Goal: Task Accomplishment & Management: Manage account settings

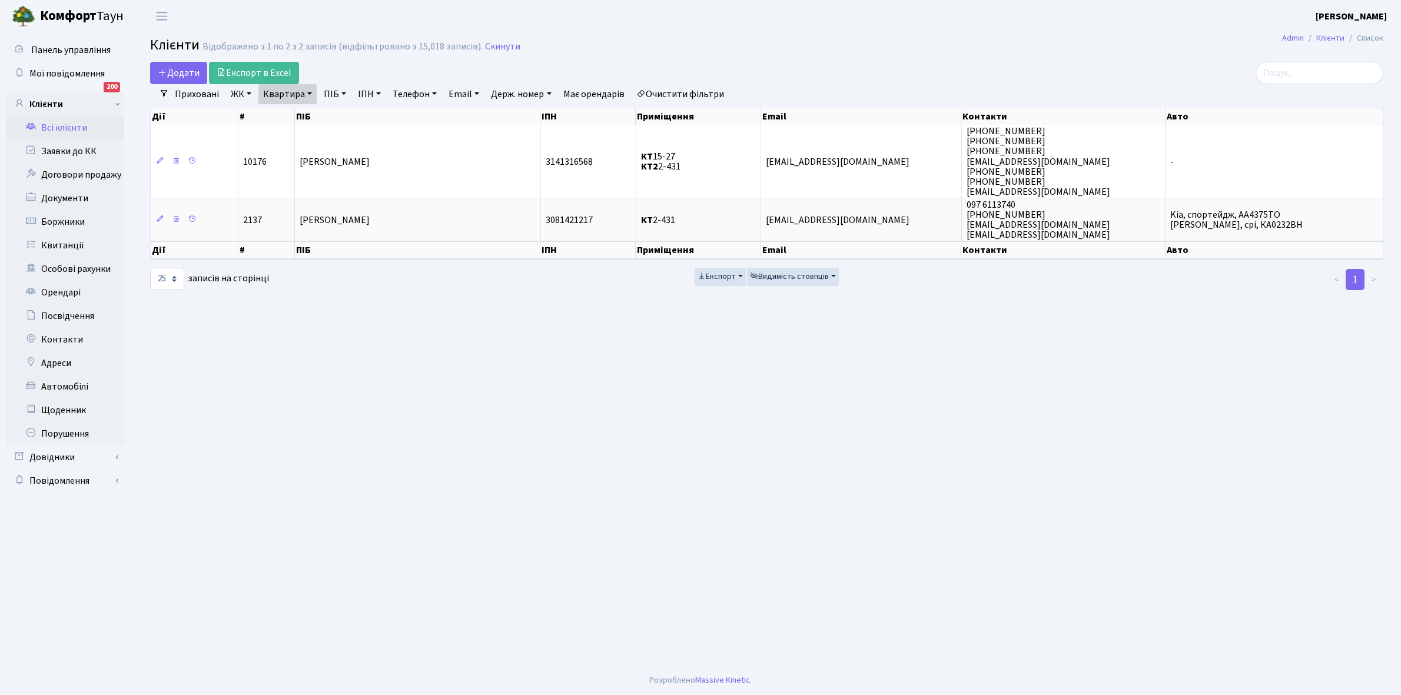
select select
select select "25"
click at [693, 94] on link "Очистити фільтри" at bounding box center [680, 94] width 97 height 20
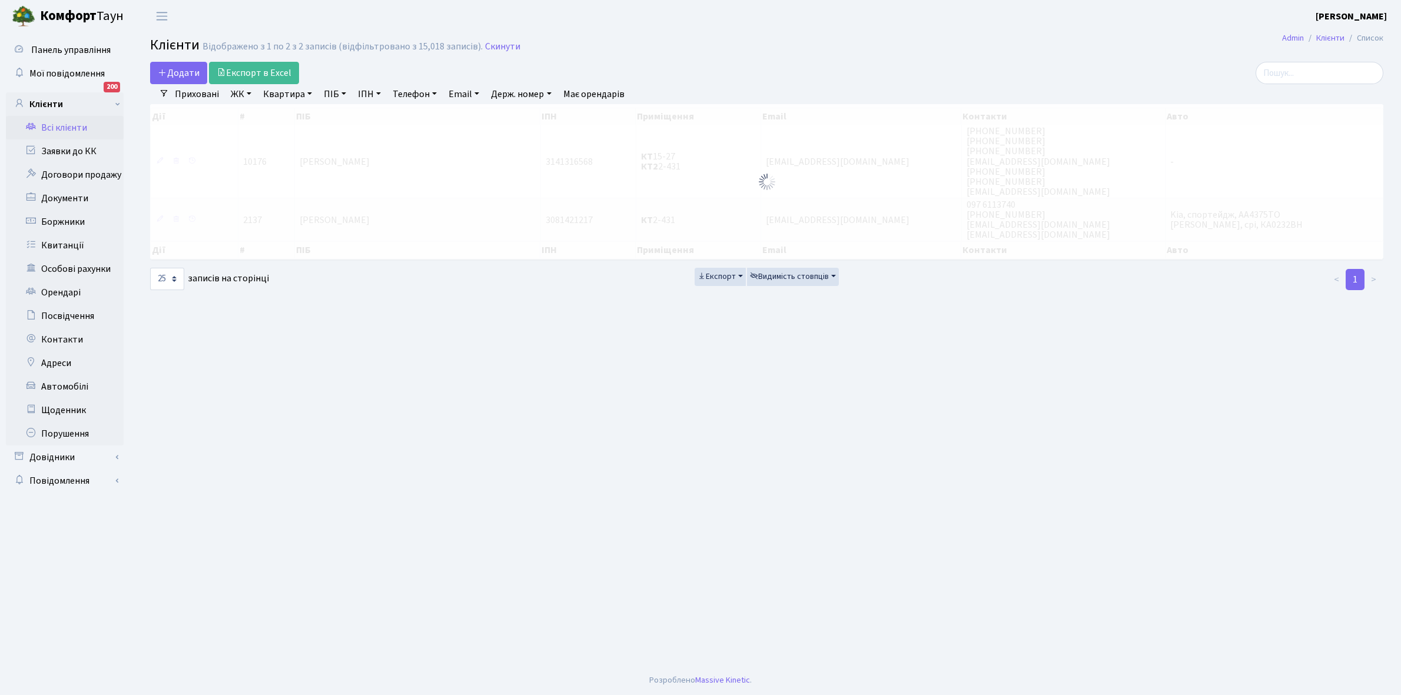
select select
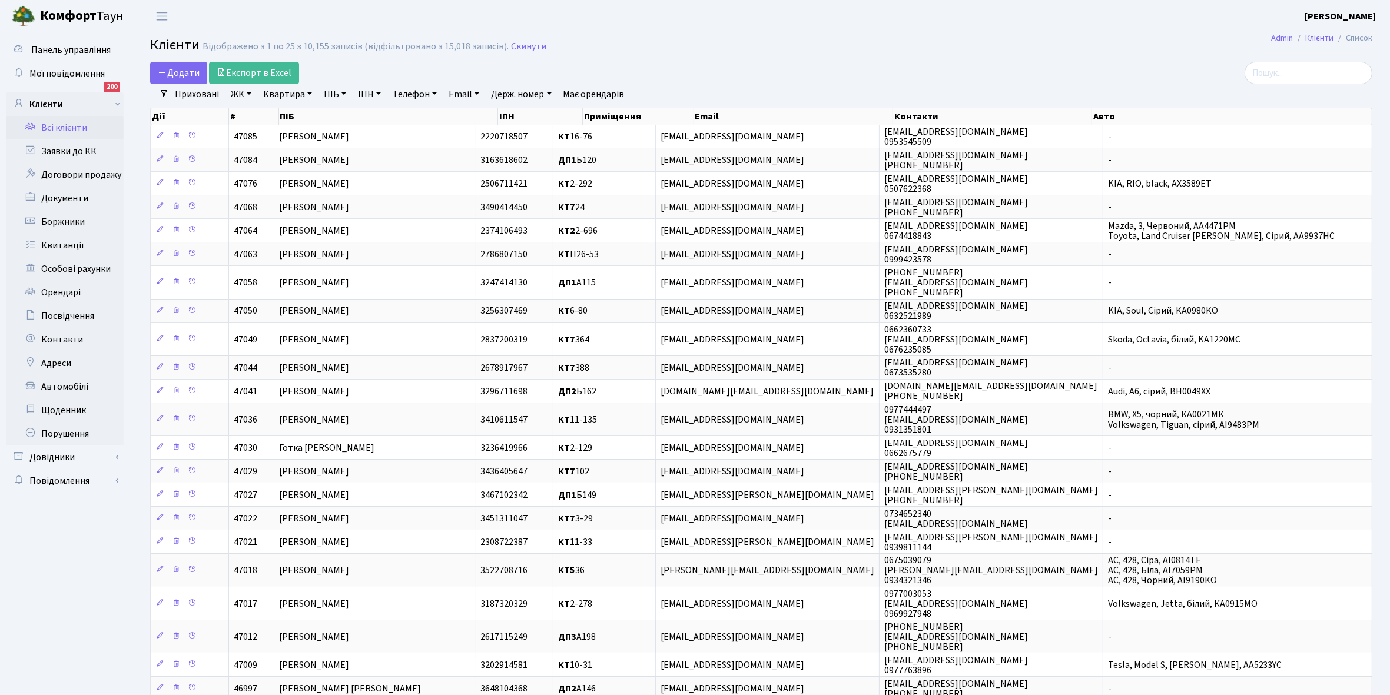
click at [247, 92] on link "ЖК" at bounding box center [241, 94] width 30 height 20
click at [275, 131] on li "КТ, вул. Регенераторна, 4" at bounding box center [299, 135] width 142 height 21
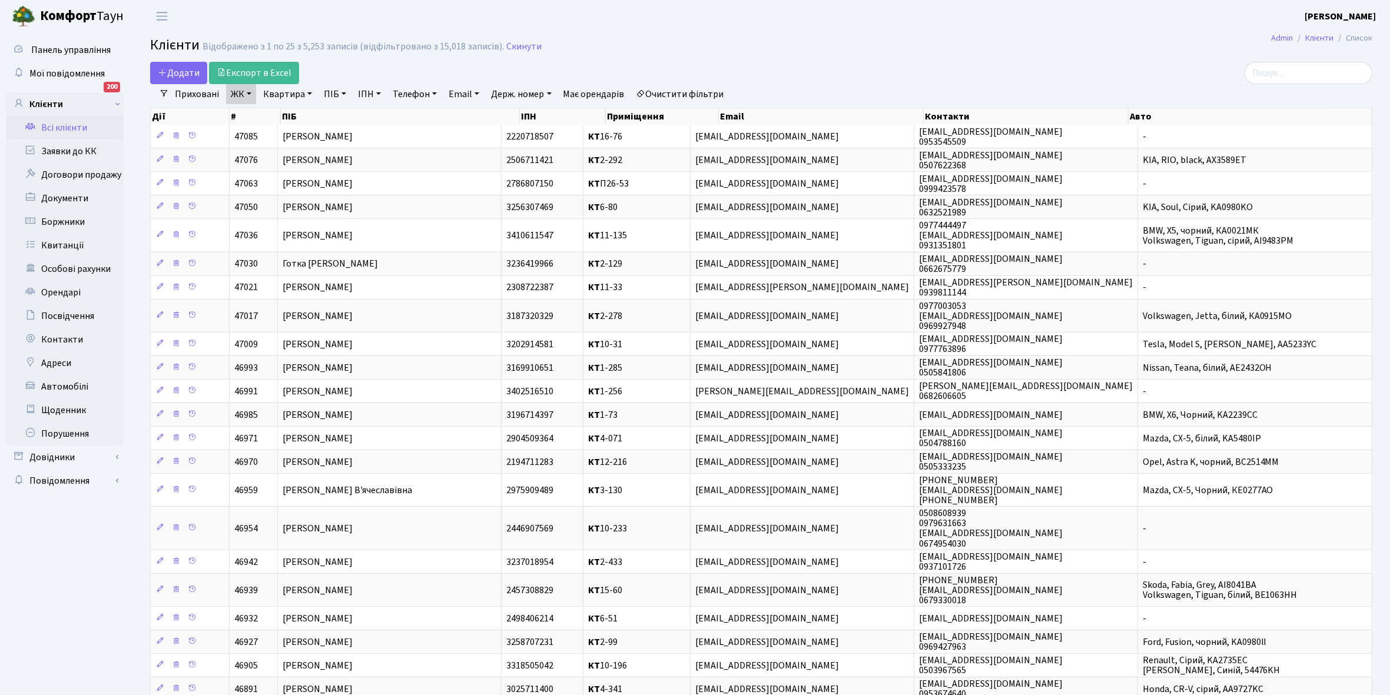
click at [310, 95] on link "Квартира" at bounding box center [287, 94] width 58 height 20
click at [298, 113] on input "text" at bounding box center [293, 117] width 69 height 22
type input "7-513"
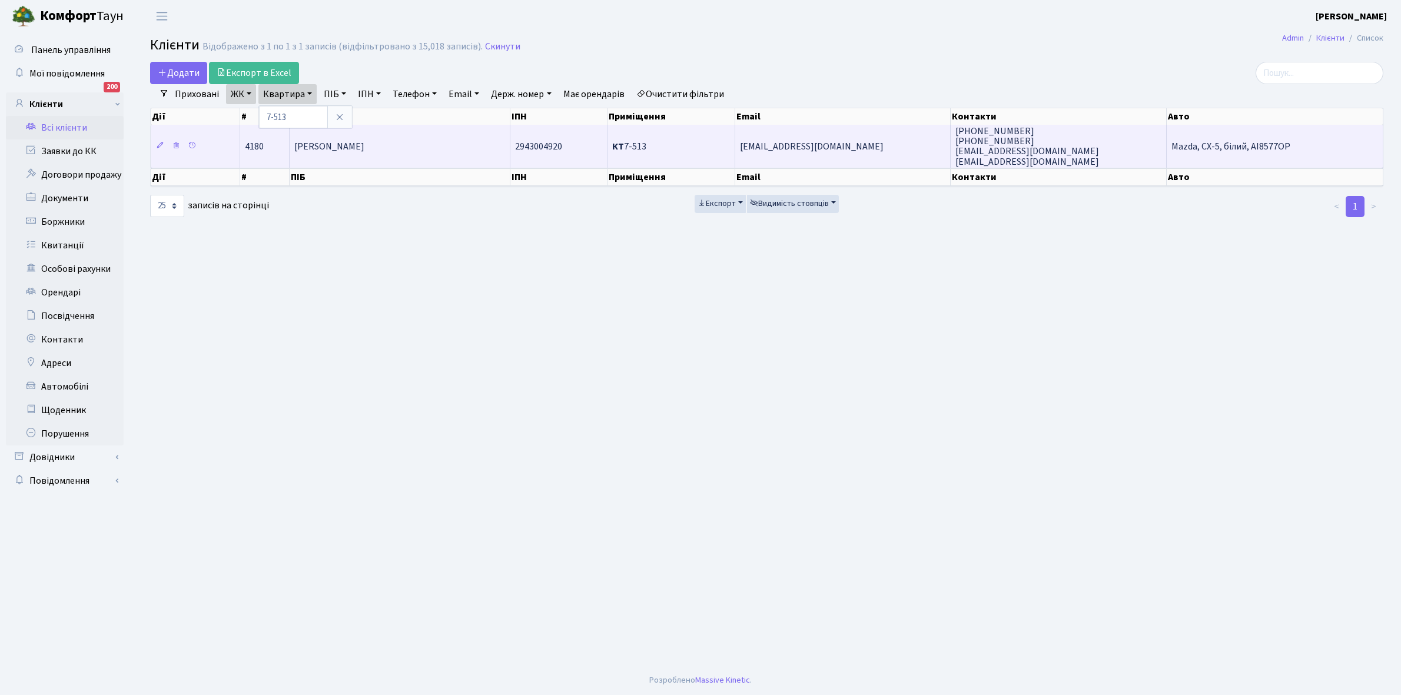
click at [364, 147] on span "[PERSON_NAME]" at bounding box center [329, 146] width 70 height 13
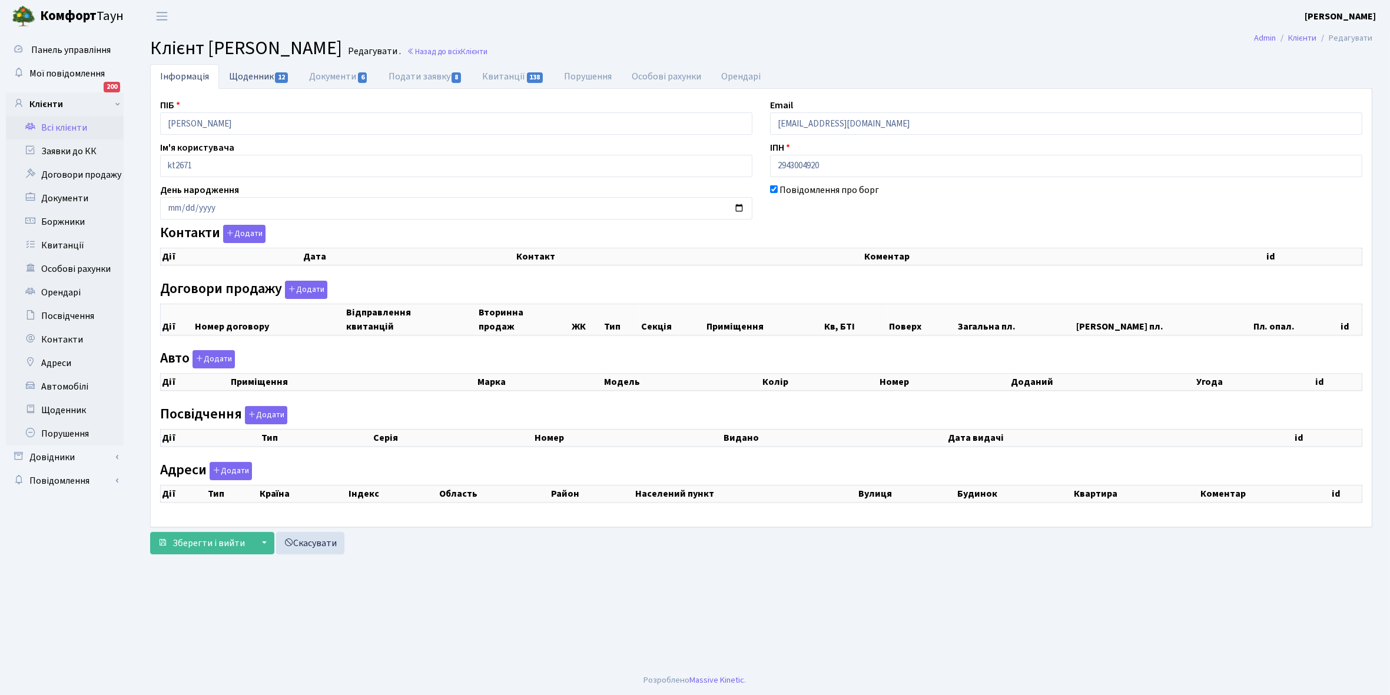
checkbox input "true"
select select "25"
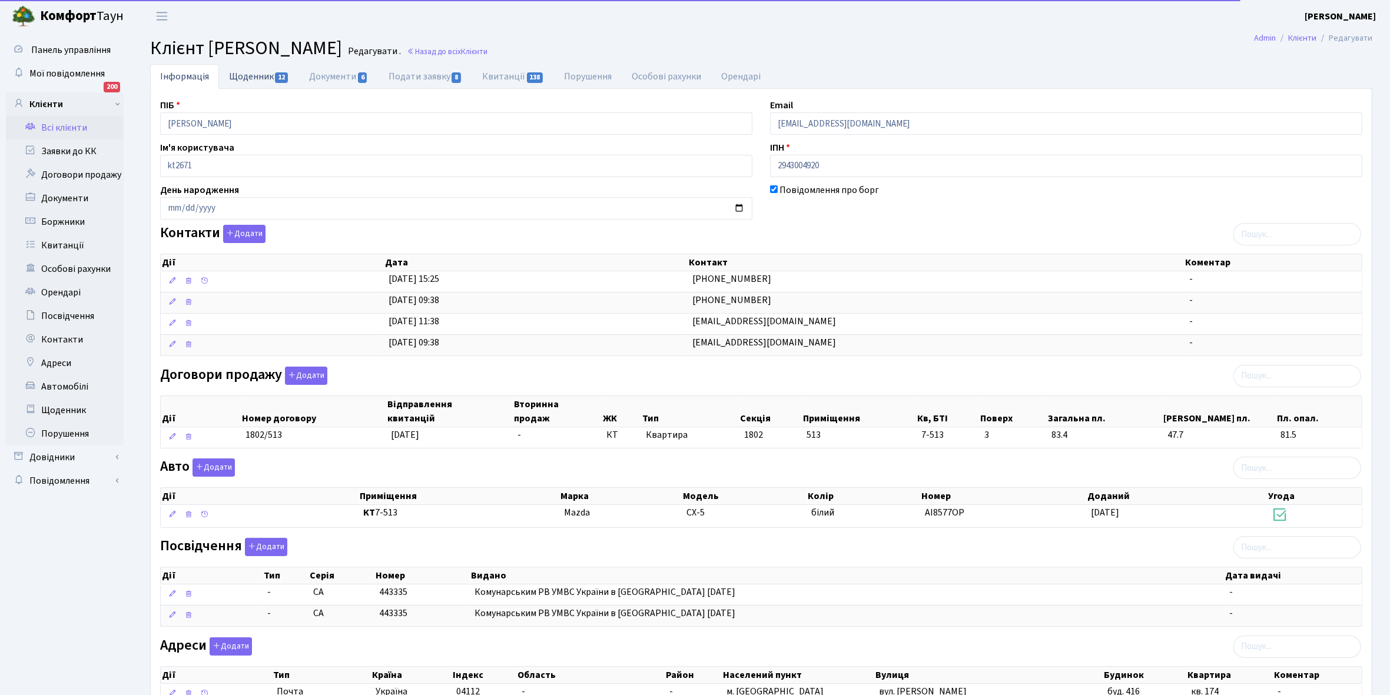
click at [236, 72] on link "Щоденник 12" at bounding box center [259, 76] width 80 height 24
select select "25"
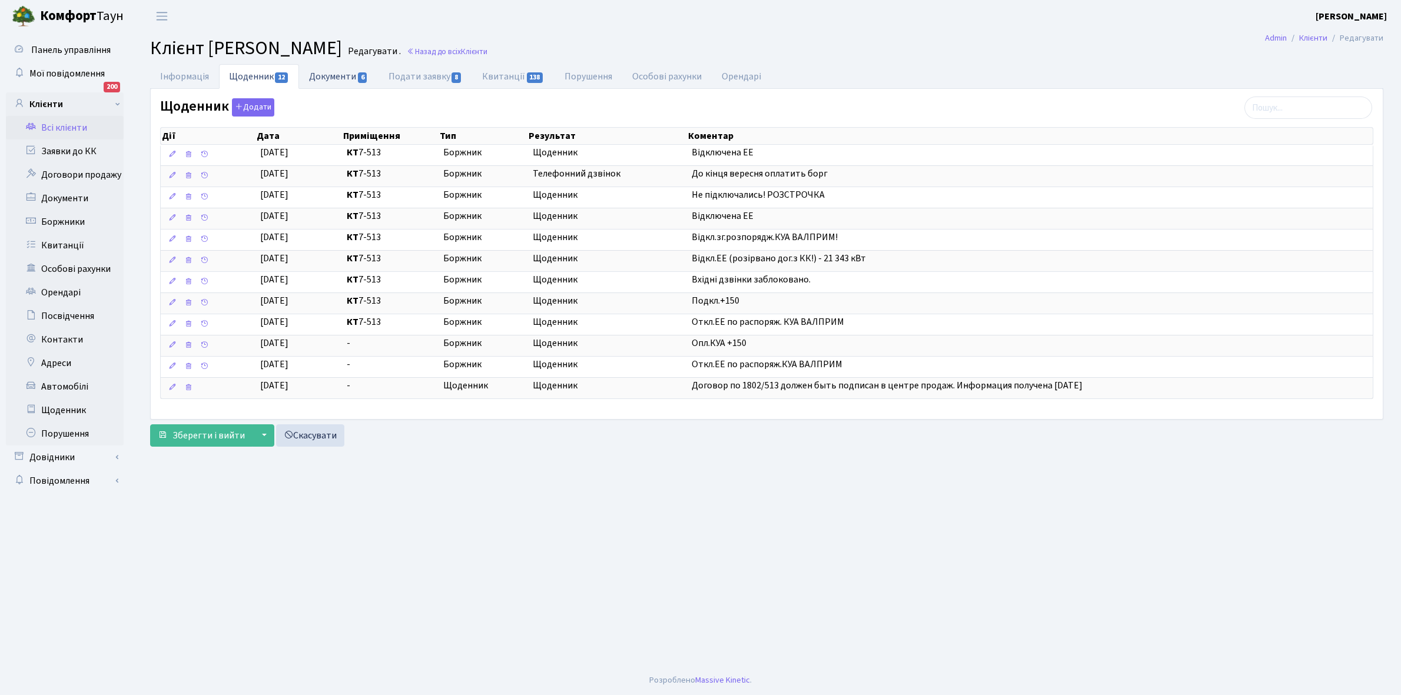
click at [330, 77] on link "Документи 6" at bounding box center [338, 76] width 79 height 24
select select "25"
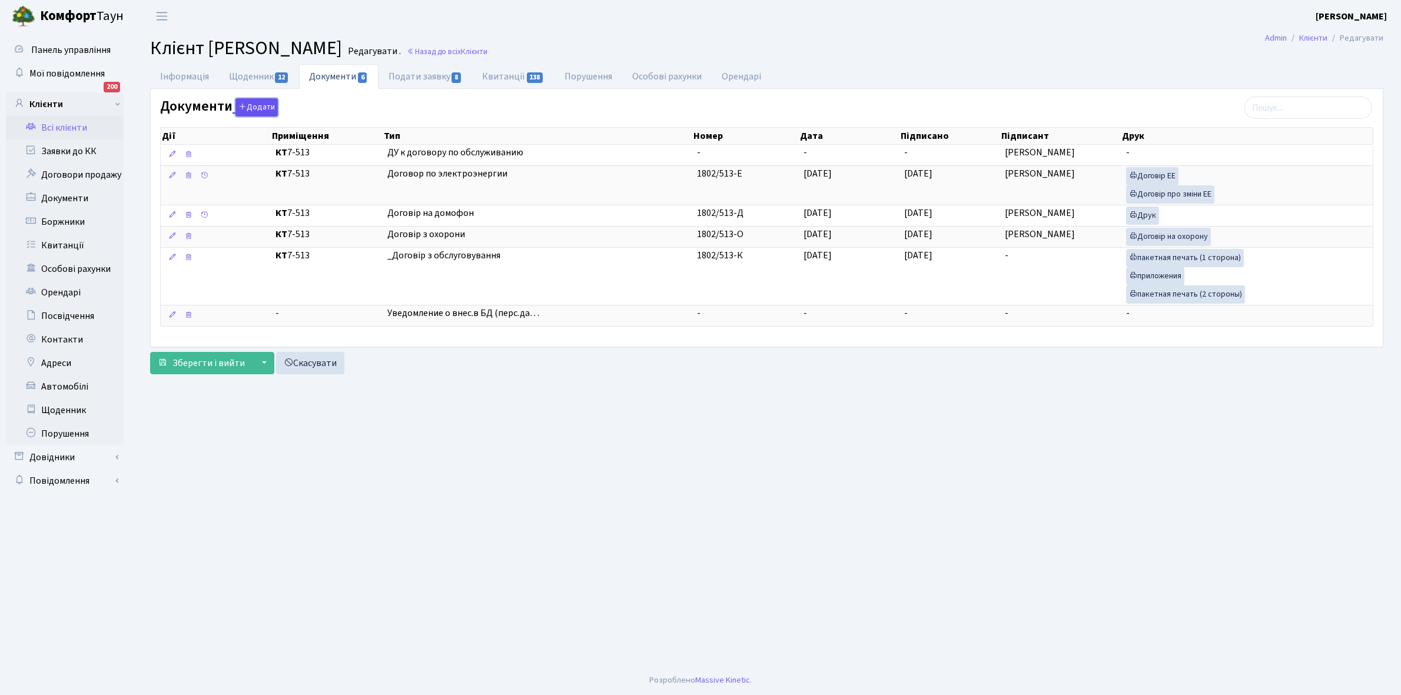
click at [255, 108] on button "Додати" at bounding box center [256, 107] width 42 height 18
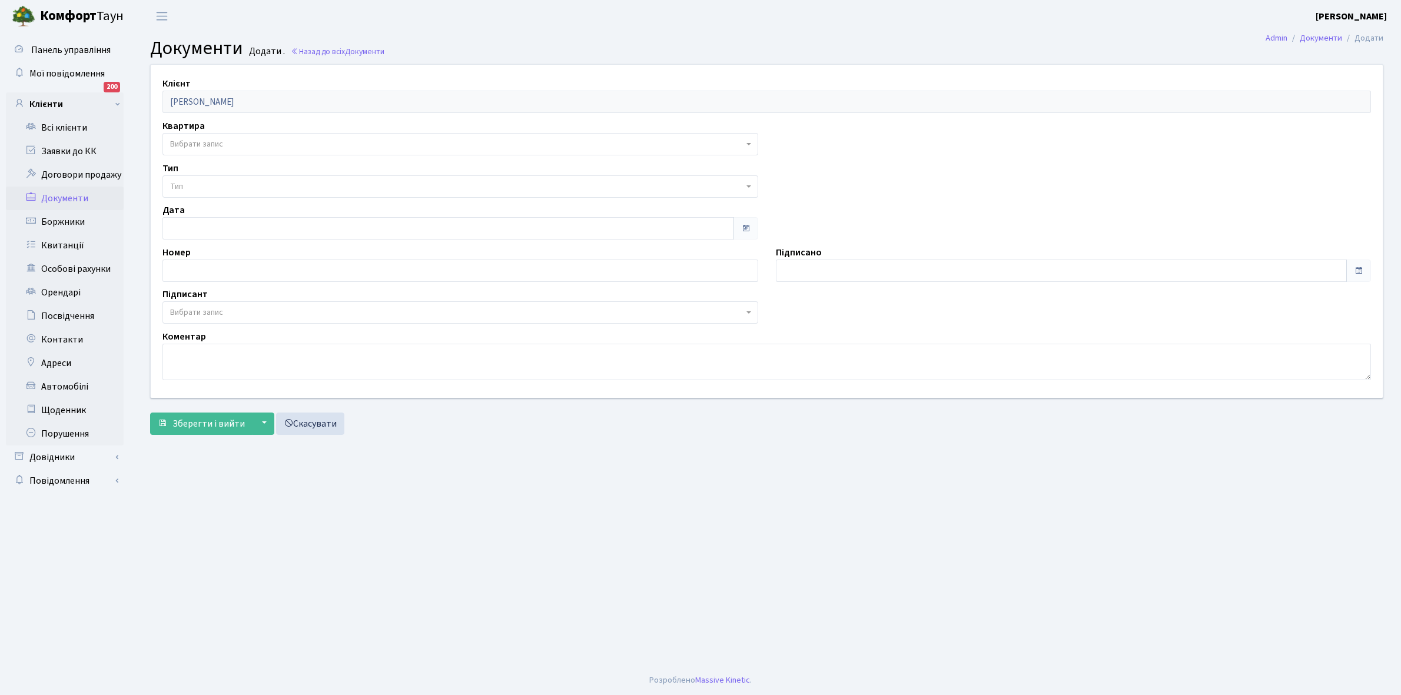
click at [221, 143] on span "Вибрати запис" at bounding box center [196, 144] width 53 height 12
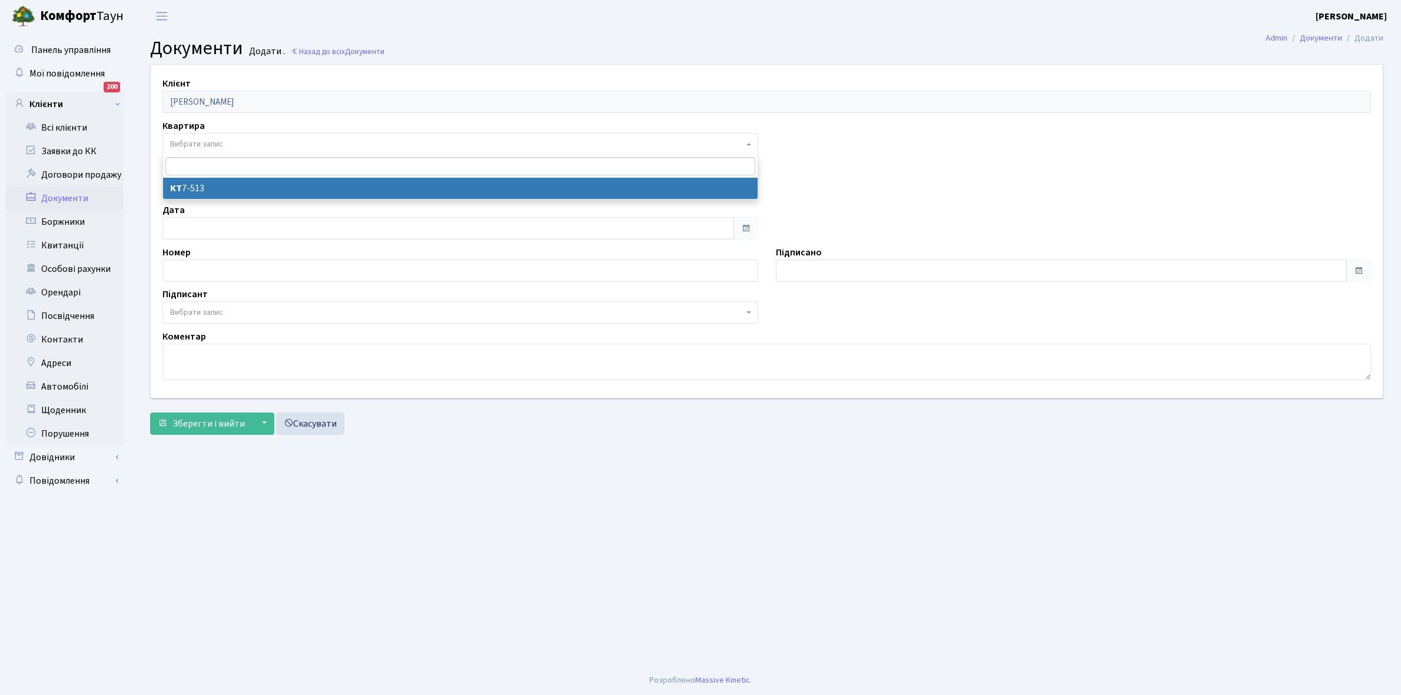
select select "3440"
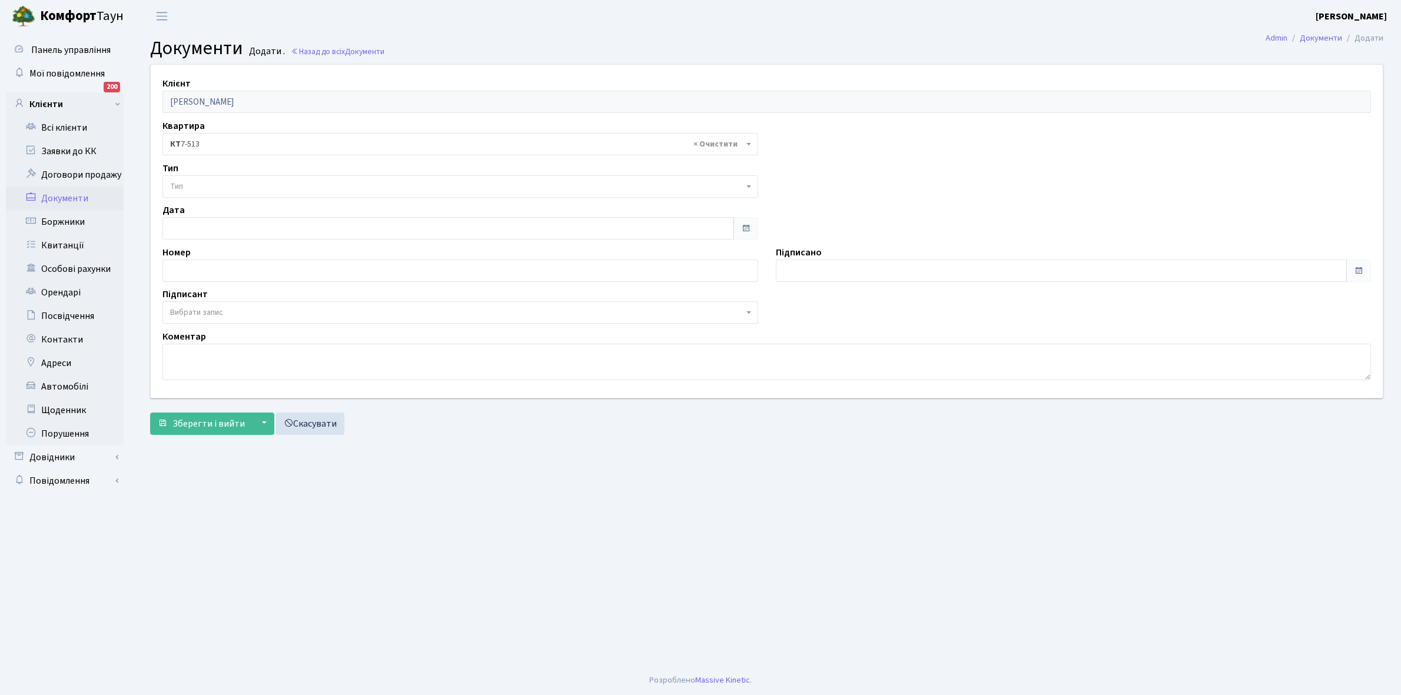
click at [212, 181] on span "Тип" at bounding box center [456, 187] width 573 height 12
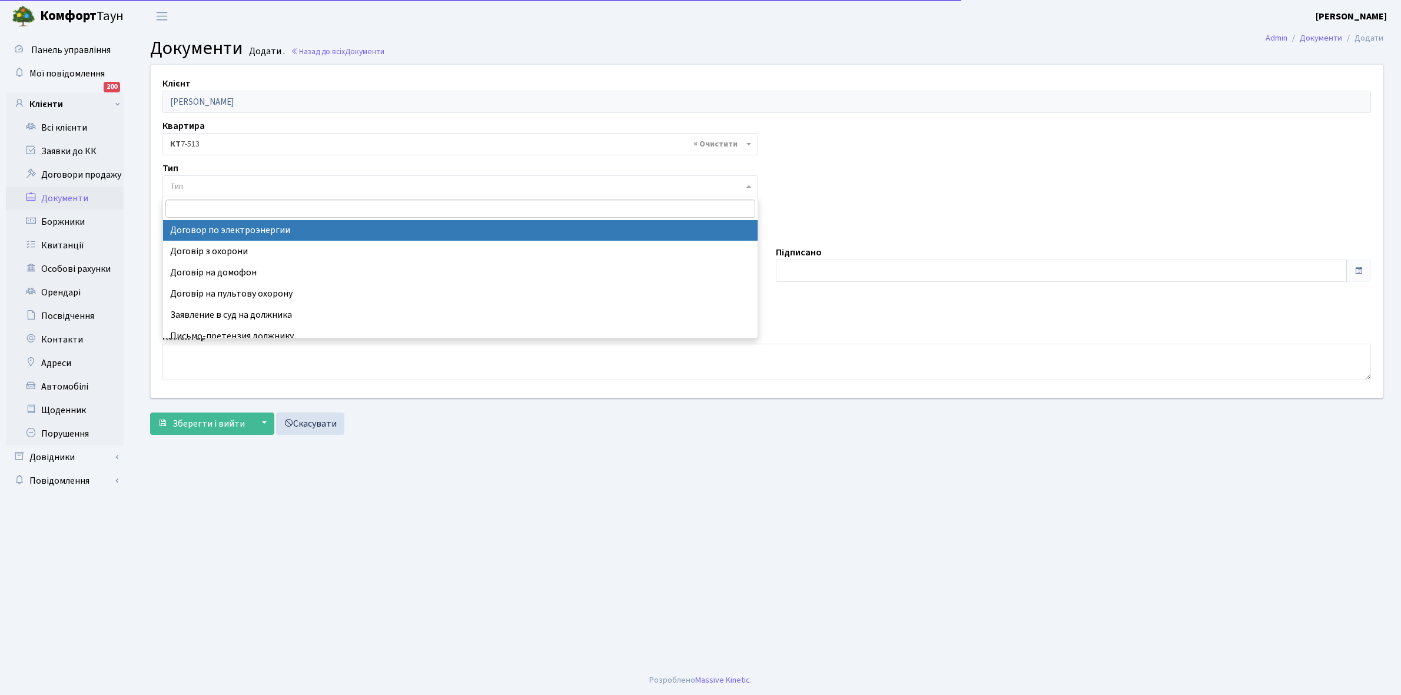
scroll to position [30, 0]
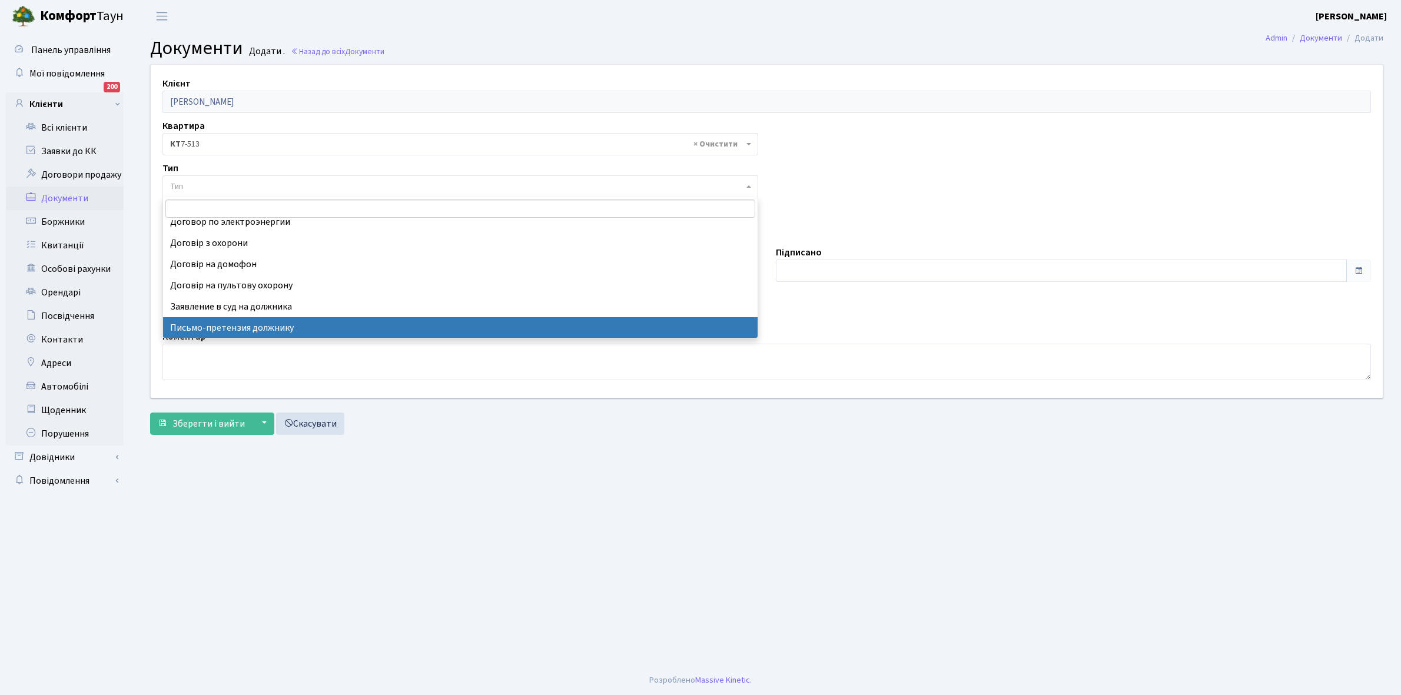
select select "275"
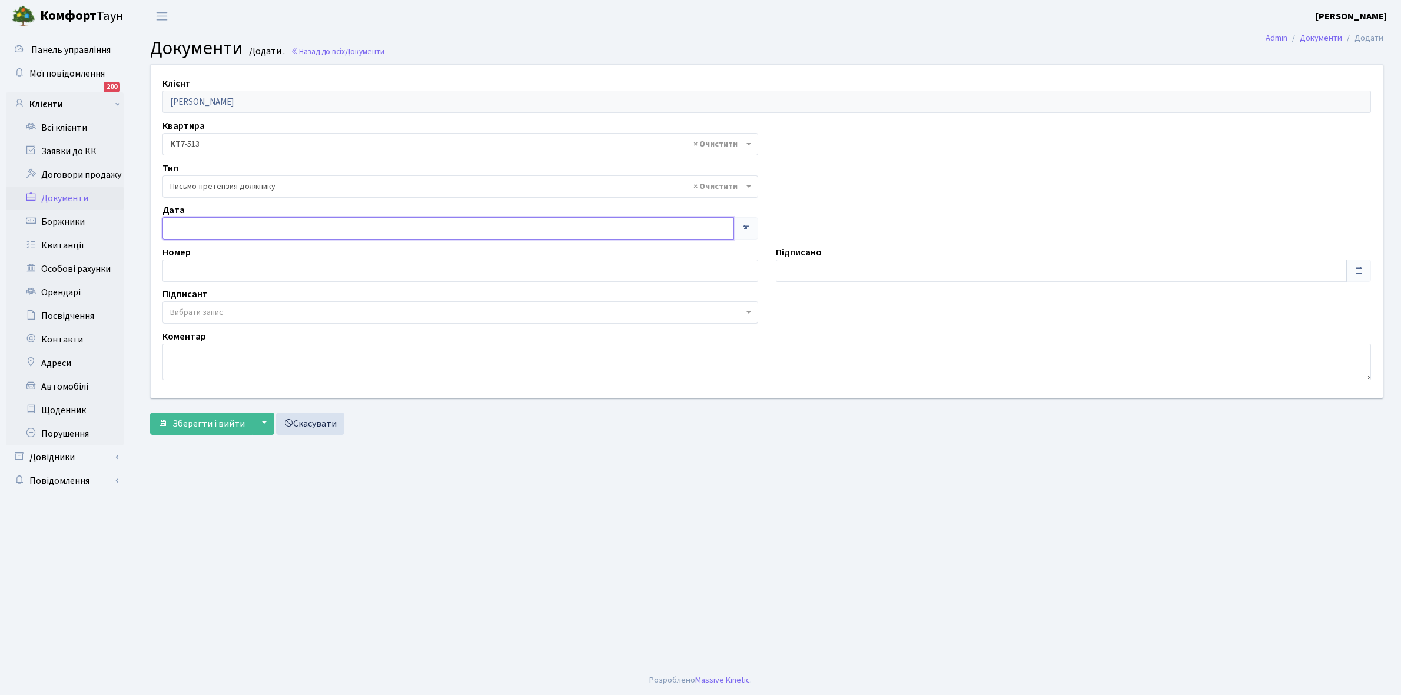
type input "30.09.2025"
click at [197, 224] on input "30.09.2025" at bounding box center [448, 228] width 572 height 22
click at [200, 377] on td "30" at bounding box center [199, 377] width 22 height 21
type input "30.09.2025"
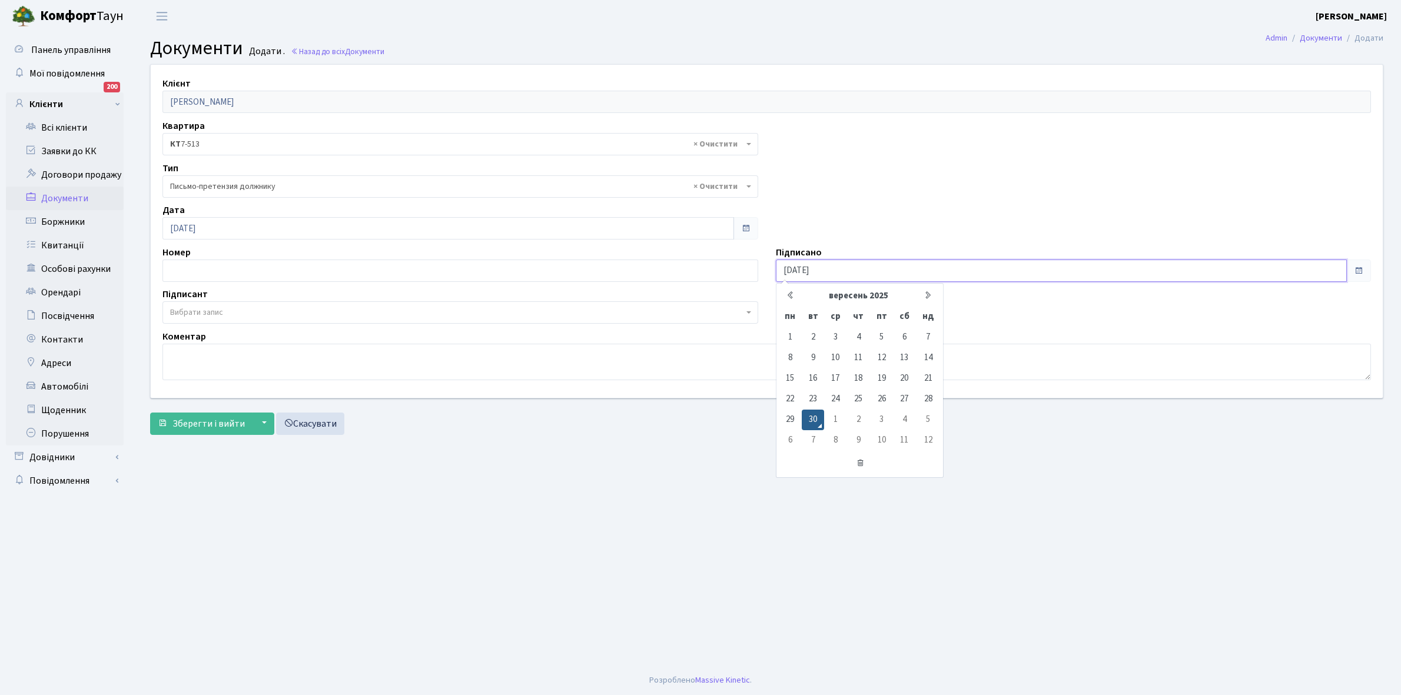
click at [818, 269] on input "[DATE]" at bounding box center [1062, 271] width 572 height 22
click at [814, 422] on td "30" at bounding box center [813, 420] width 22 height 21
click at [207, 315] on span "Вибрати запис" at bounding box center [196, 313] width 53 height 12
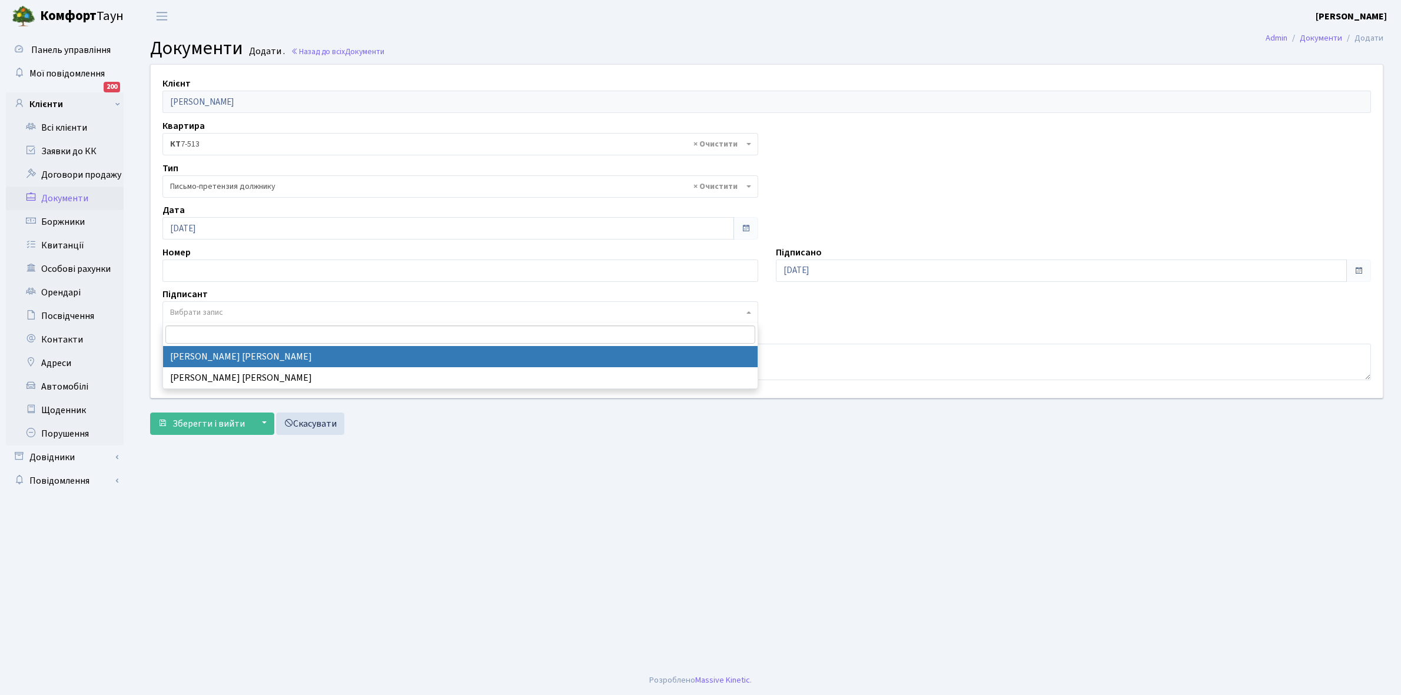
select select "74"
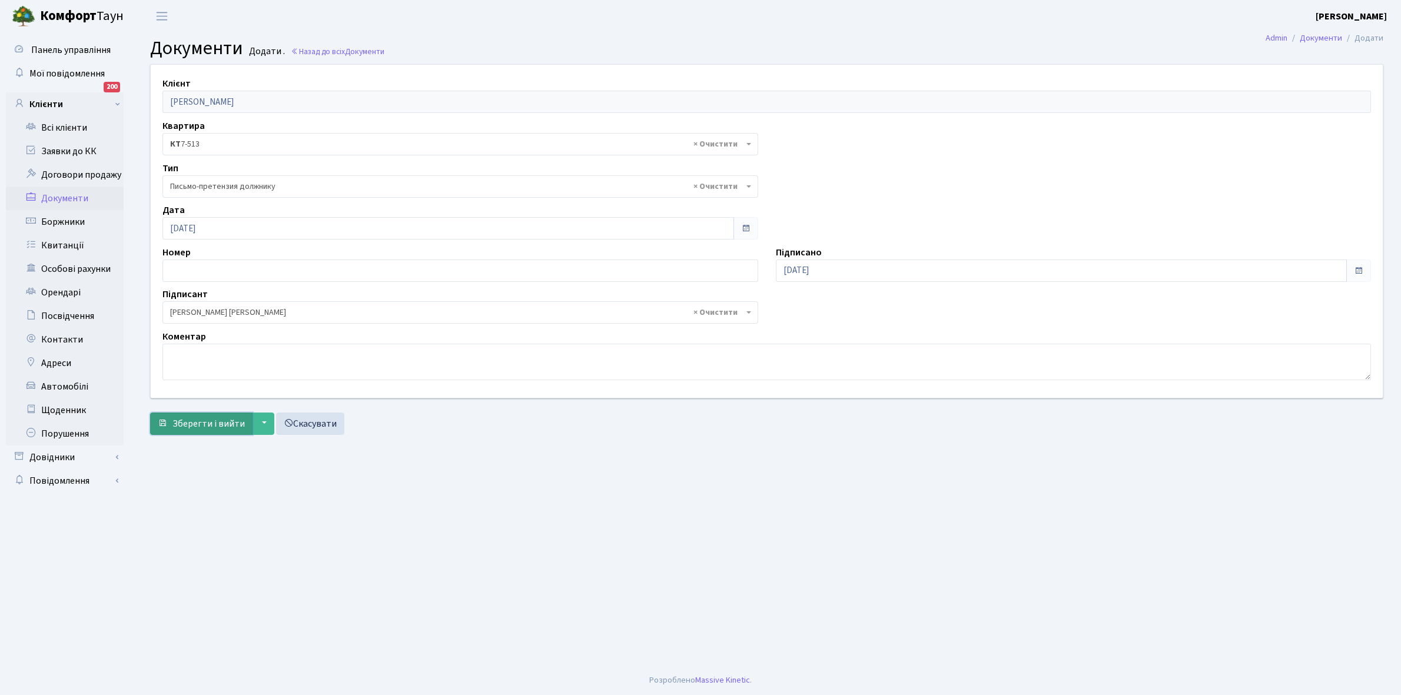
click at [191, 422] on span "Зберегти і вийти" at bounding box center [208, 423] width 72 height 13
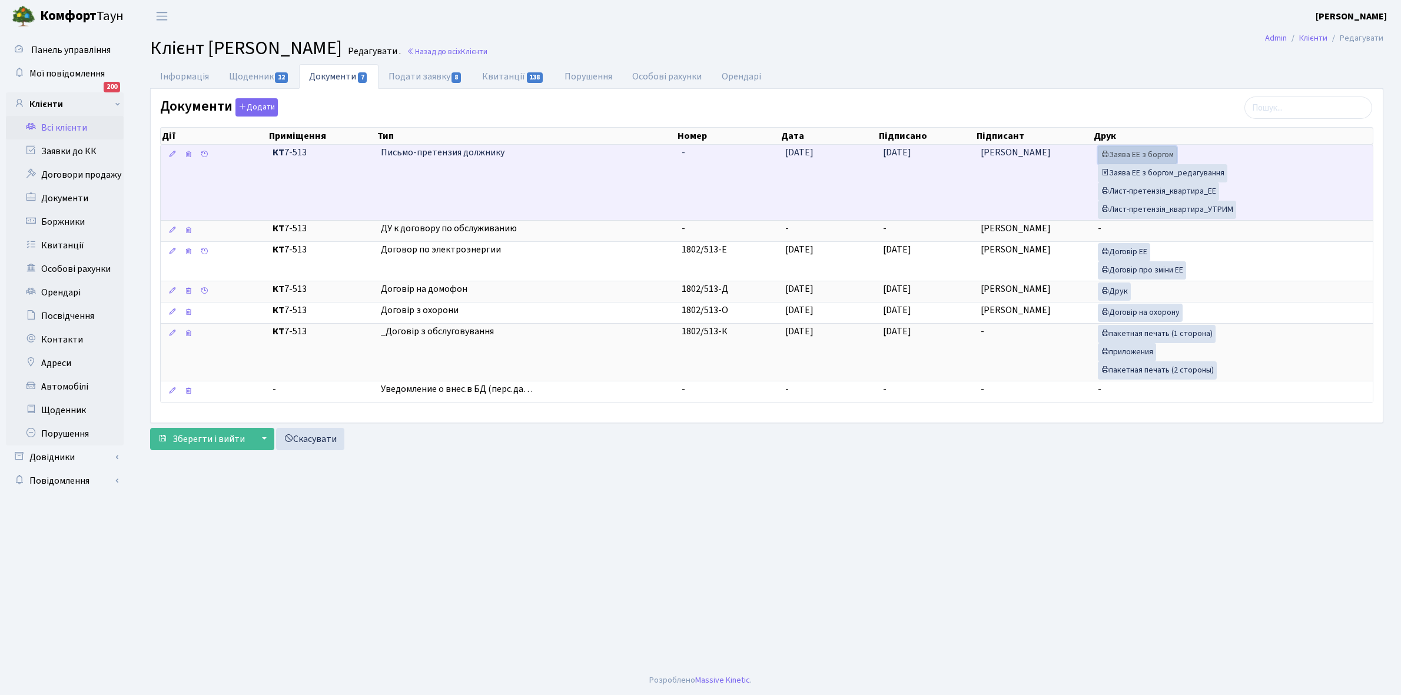
click at [1146, 154] on link "Заява ЕЕ з боргом" at bounding box center [1137, 155] width 79 height 18
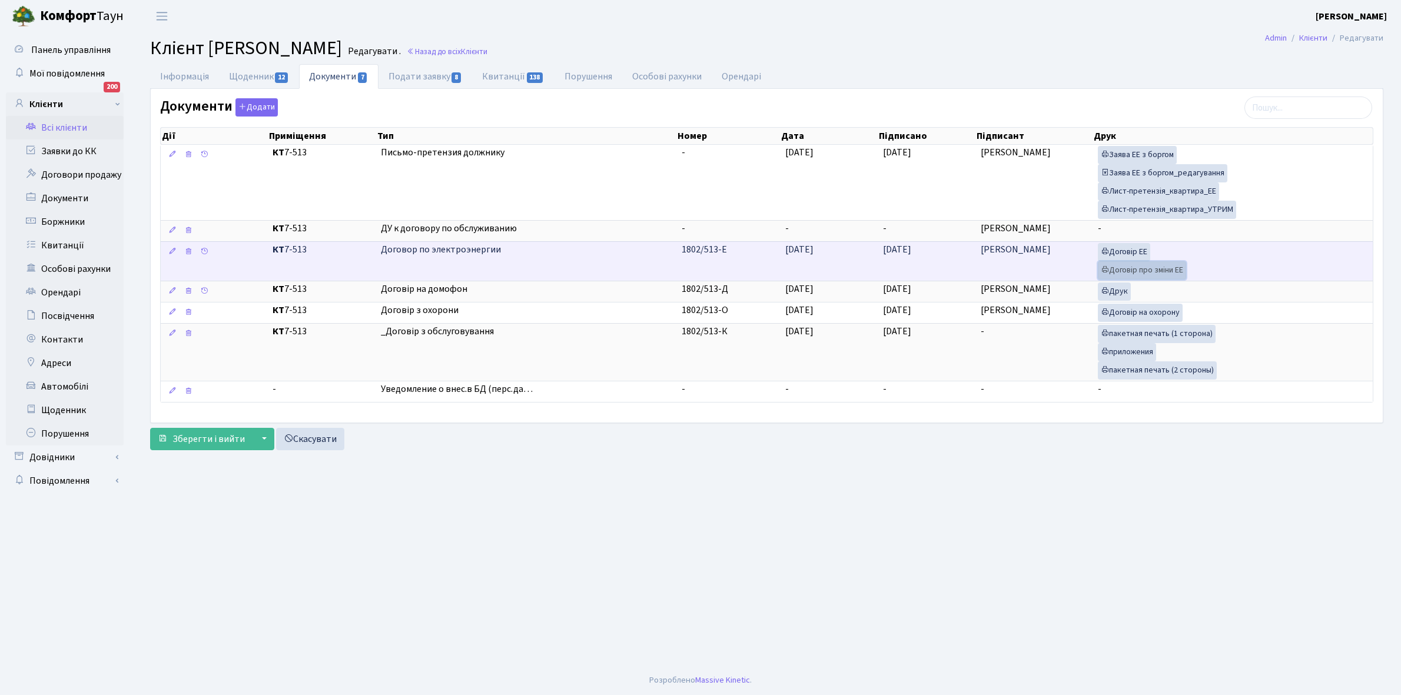
click at [1125, 271] on link "Договір про зміни ЕЕ" at bounding box center [1142, 270] width 88 height 18
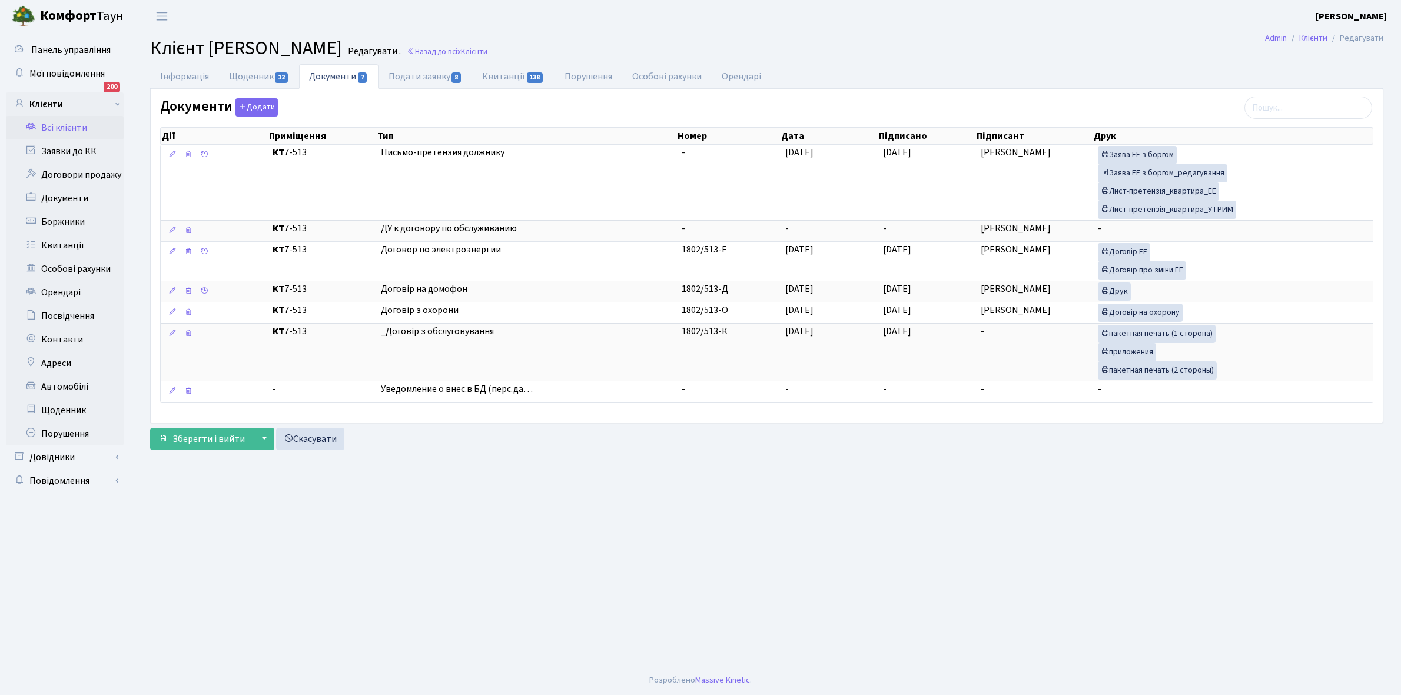
click at [67, 124] on link "Всі клієнти" at bounding box center [65, 128] width 118 height 24
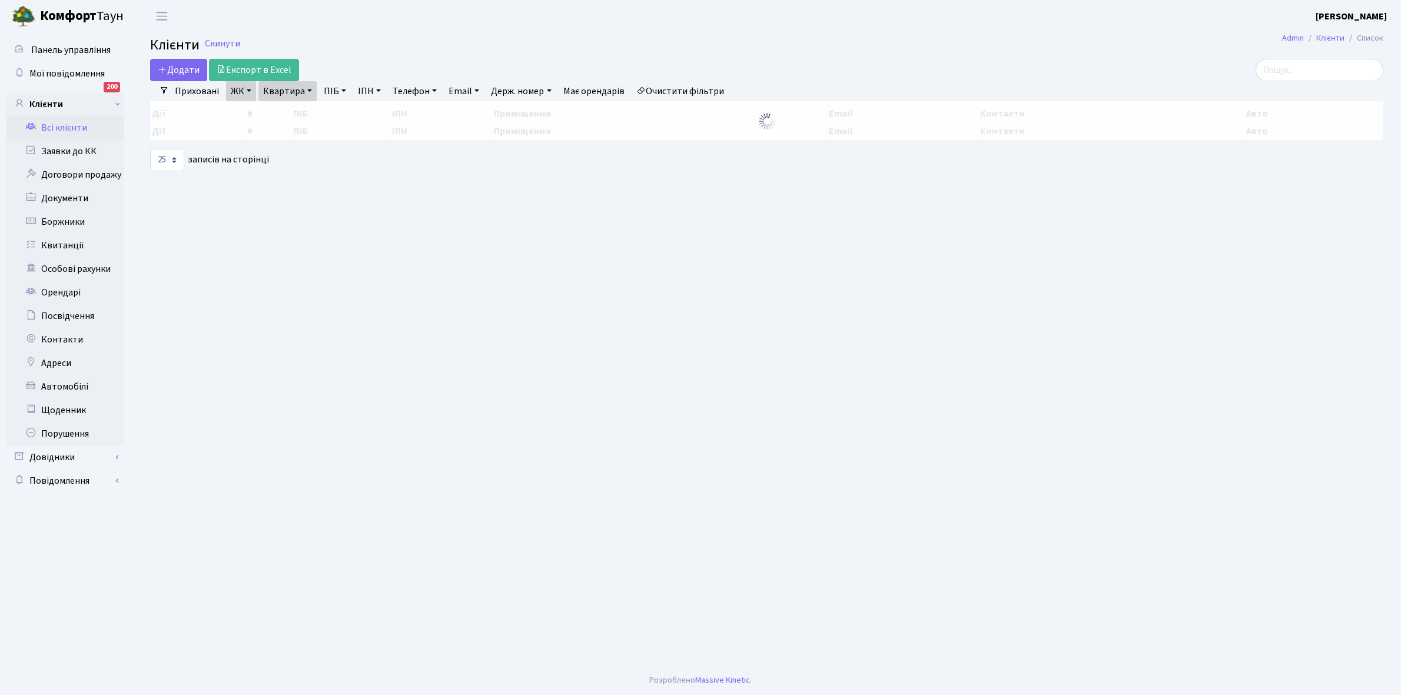
select select "25"
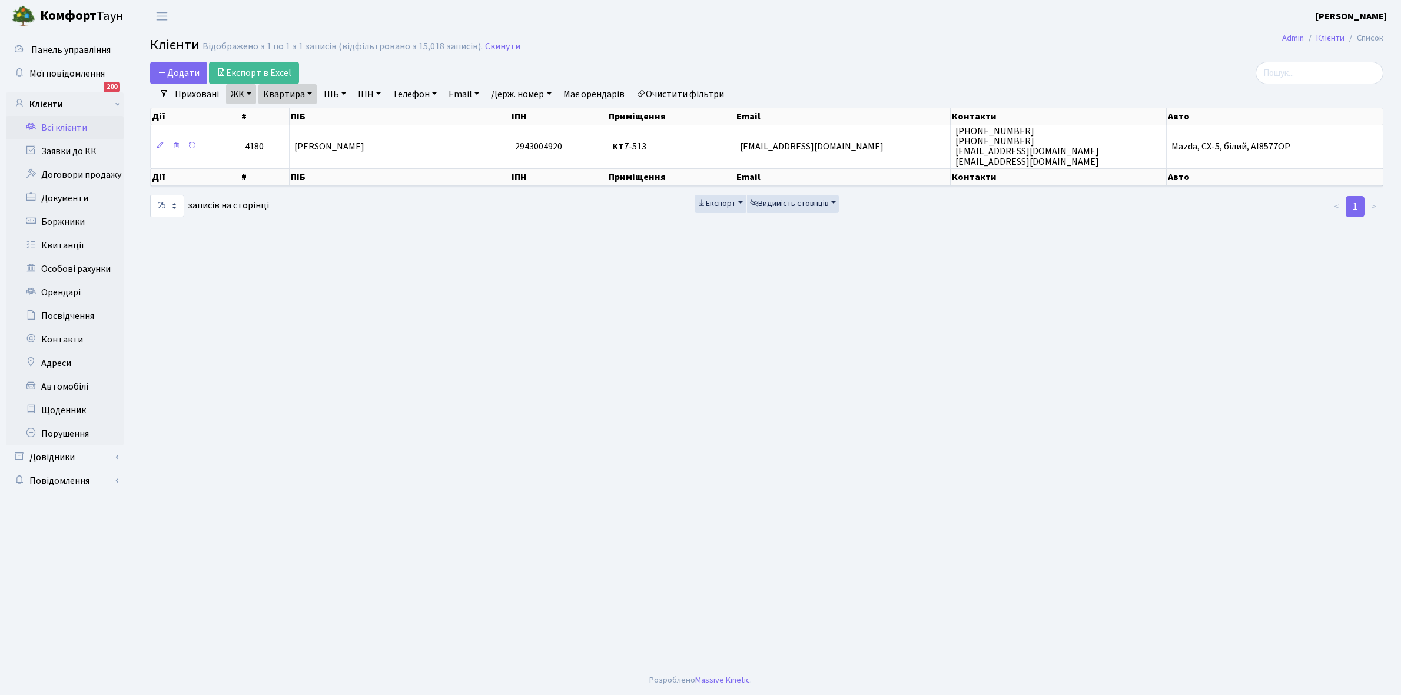
click at [310, 92] on link "Квартира" at bounding box center [287, 94] width 58 height 20
click at [298, 116] on input "7-513" at bounding box center [293, 117] width 69 height 22
type input "7"
click at [676, 91] on link "Очистити фільтри" at bounding box center [680, 94] width 97 height 20
select select
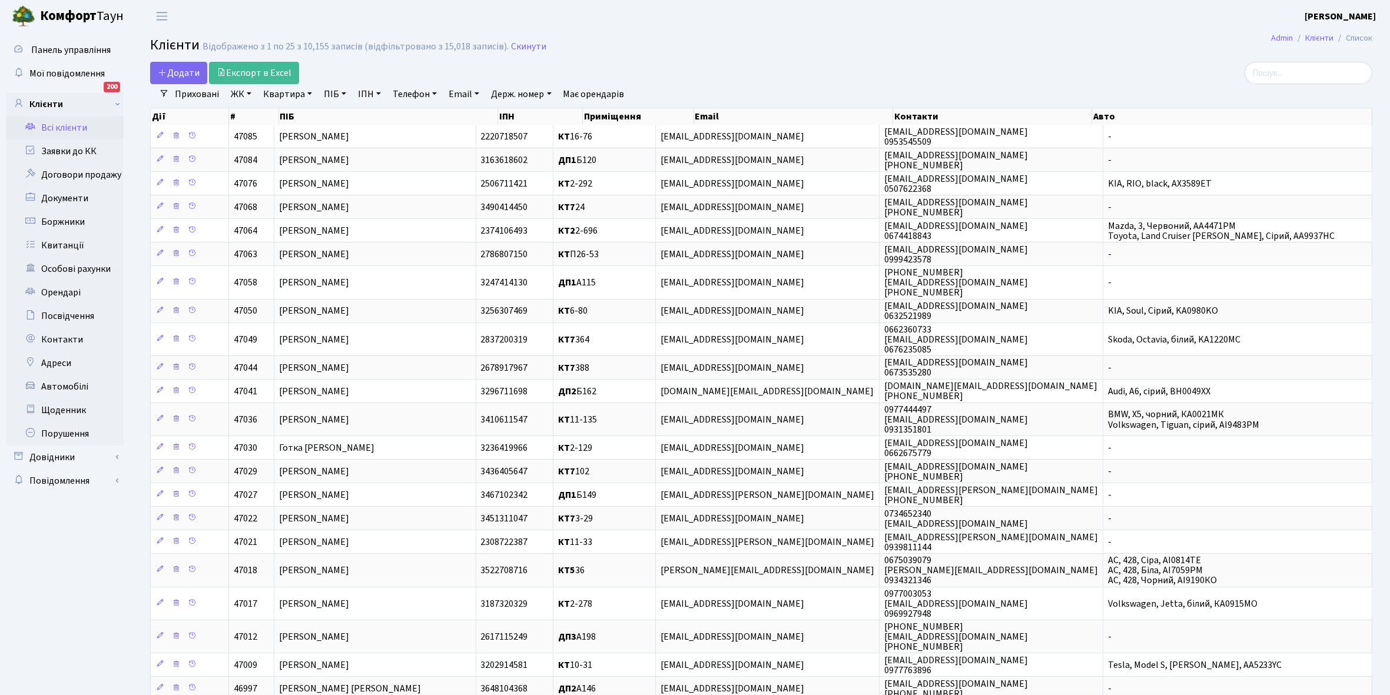
click at [248, 91] on link "ЖК" at bounding box center [241, 94] width 30 height 20
click at [277, 156] on li "КТ2, просп. Соборності, 17" at bounding box center [299, 155] width 142 height 21
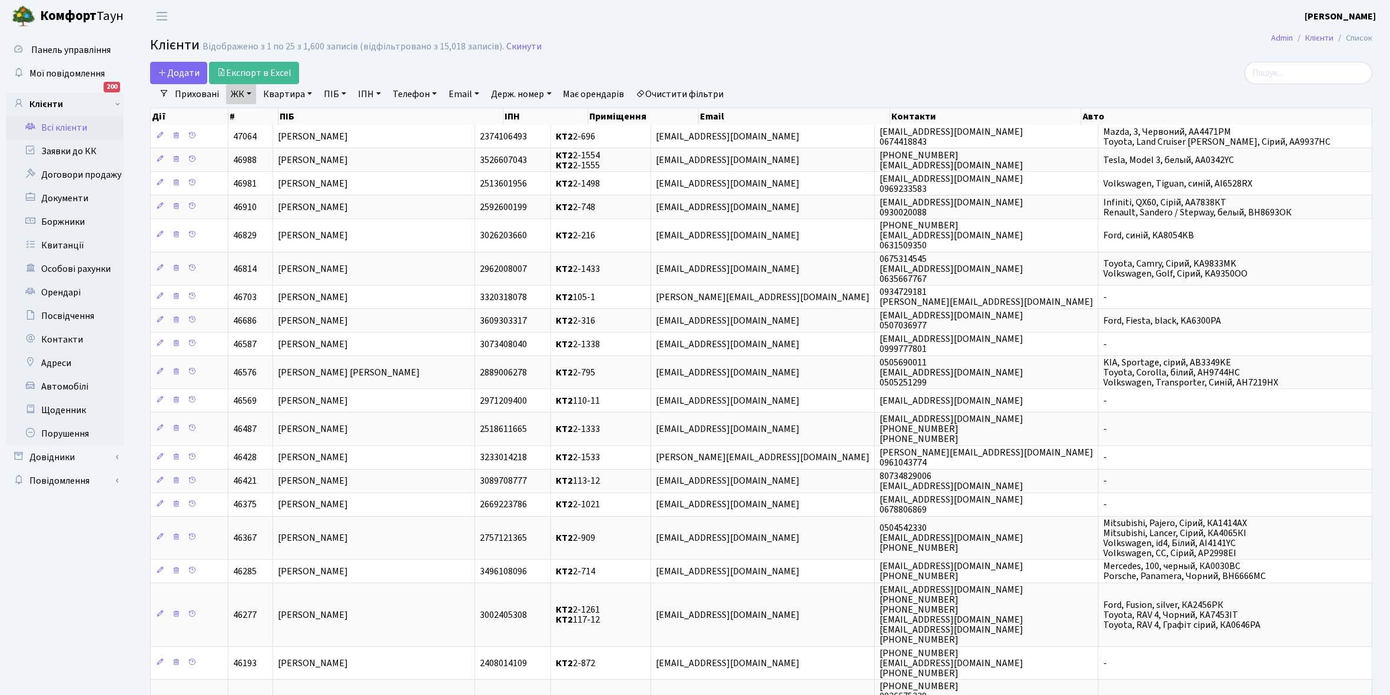
click at [310, 92] on link "Квартира" at bounding box center [287, 94] width 58 height 20
click at [300, 105] on div "Дії # ПІБ ІПН Приміщення Email Контакти Авто" at bounding box center [761, 114] width 1222 height 21
click at [308, 94] on link "Квартира" at bounding box center [287, 94] width 58 height 20
click at [284, 115] on input "text" at bounding box center [293, 117] width 69 height 22
type input "2-688"
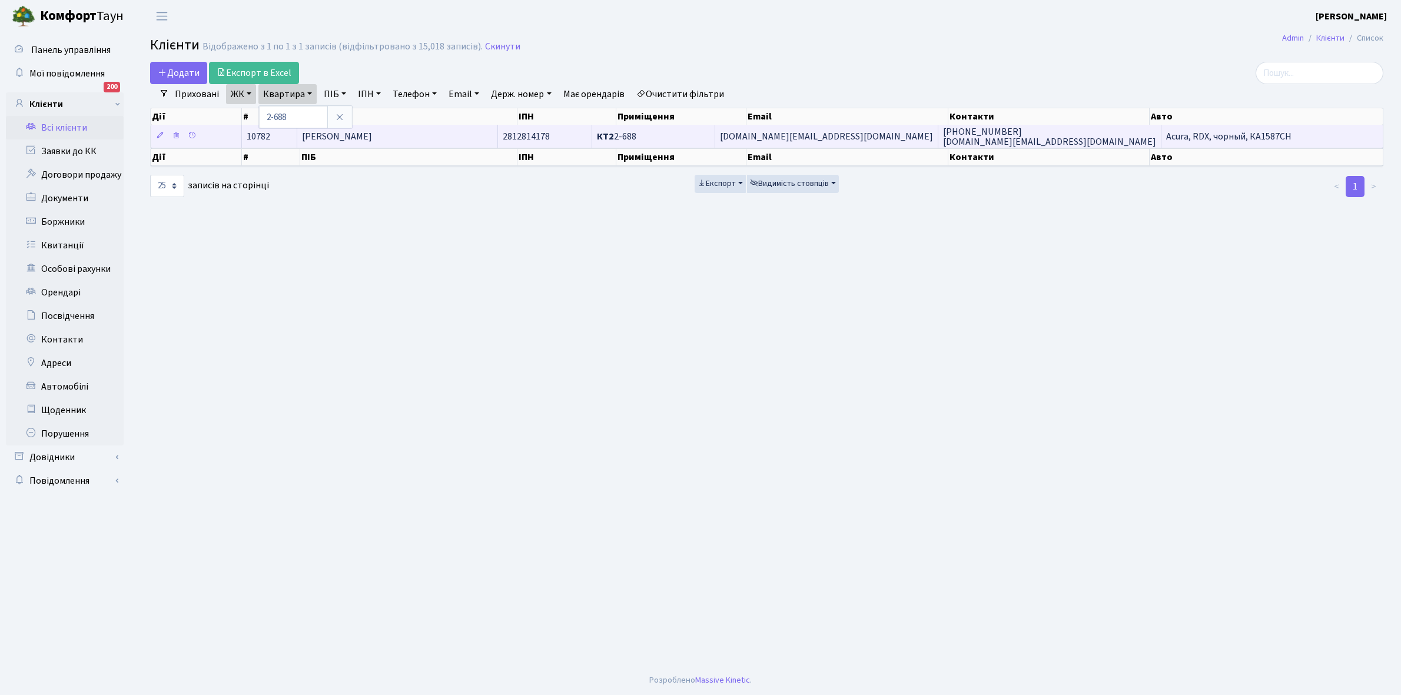
click at [436, 134] on td "Марусіч Андрій Васильович" at bounding box center [397, 136] width 200 height 23
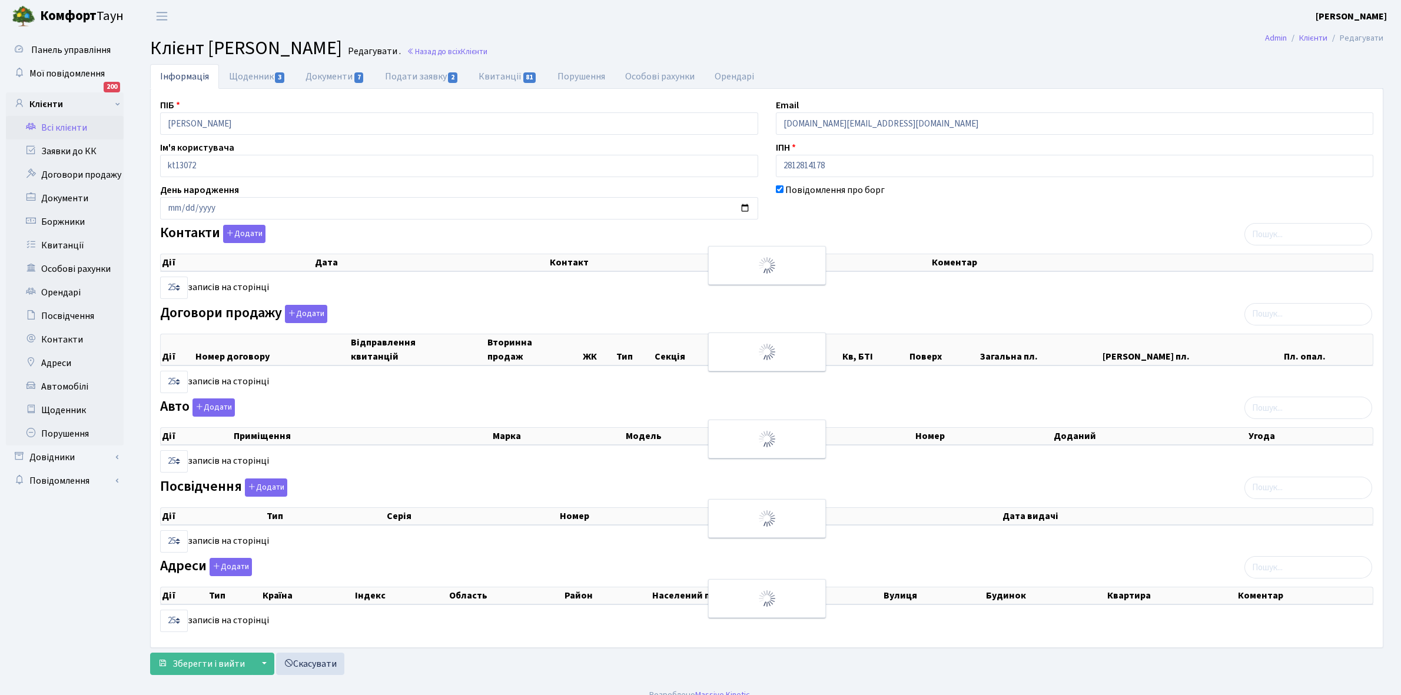
select select "25"
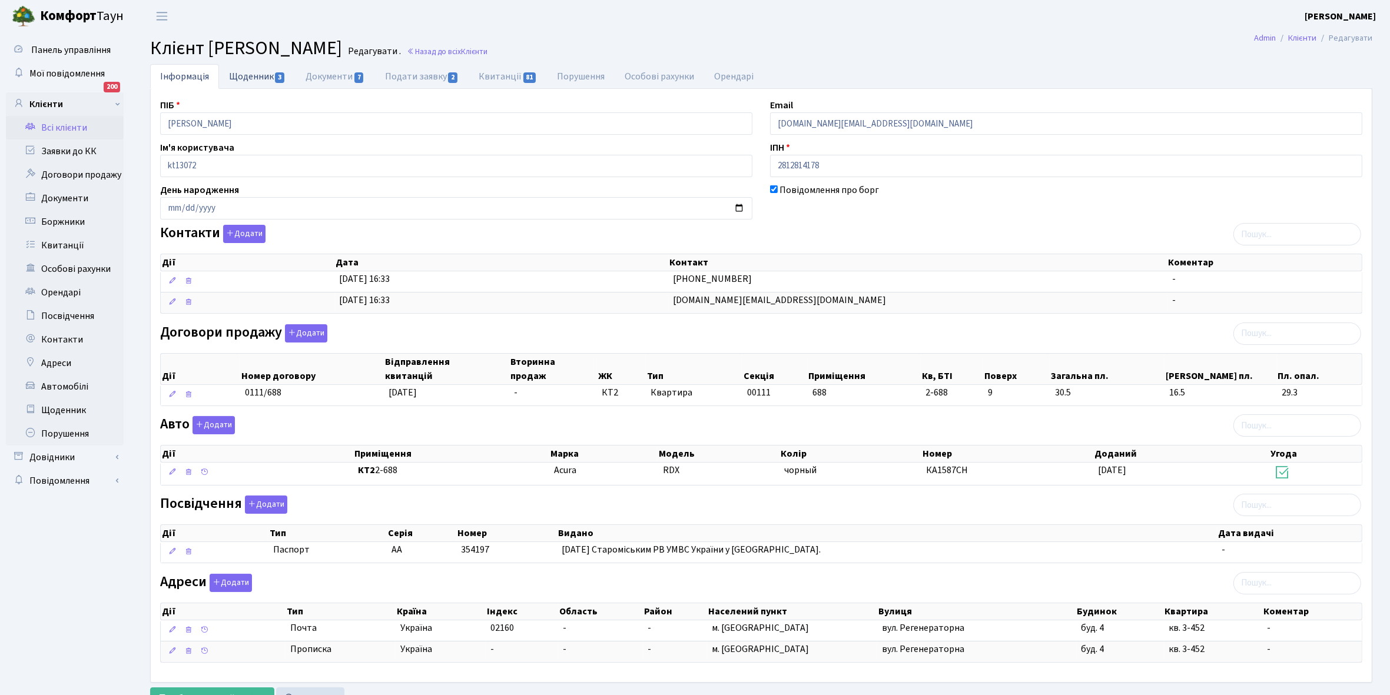
click at [245, 75] on link "Щоденник 3" at bounding box center [257, 76] width 77 height 24
select select "25"
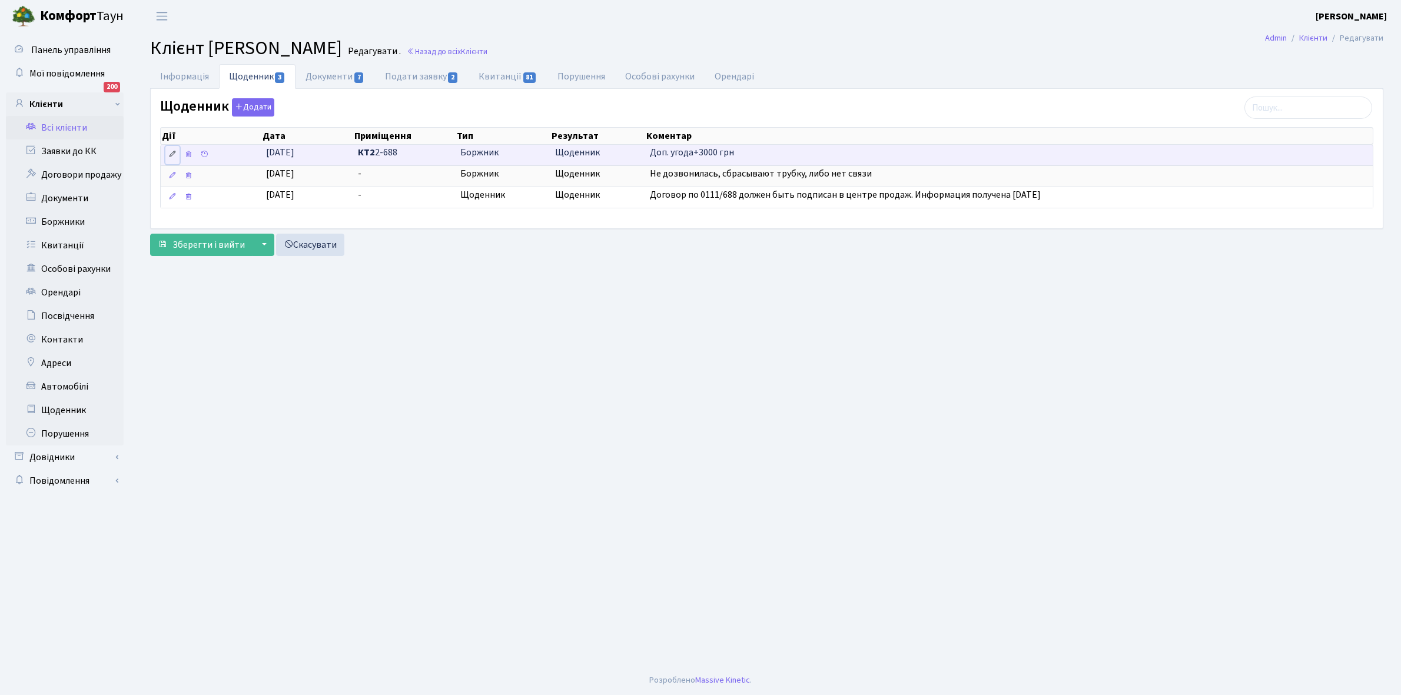
click at [172, 157] on icon at bounding box center [172, 154] width 8 height 8
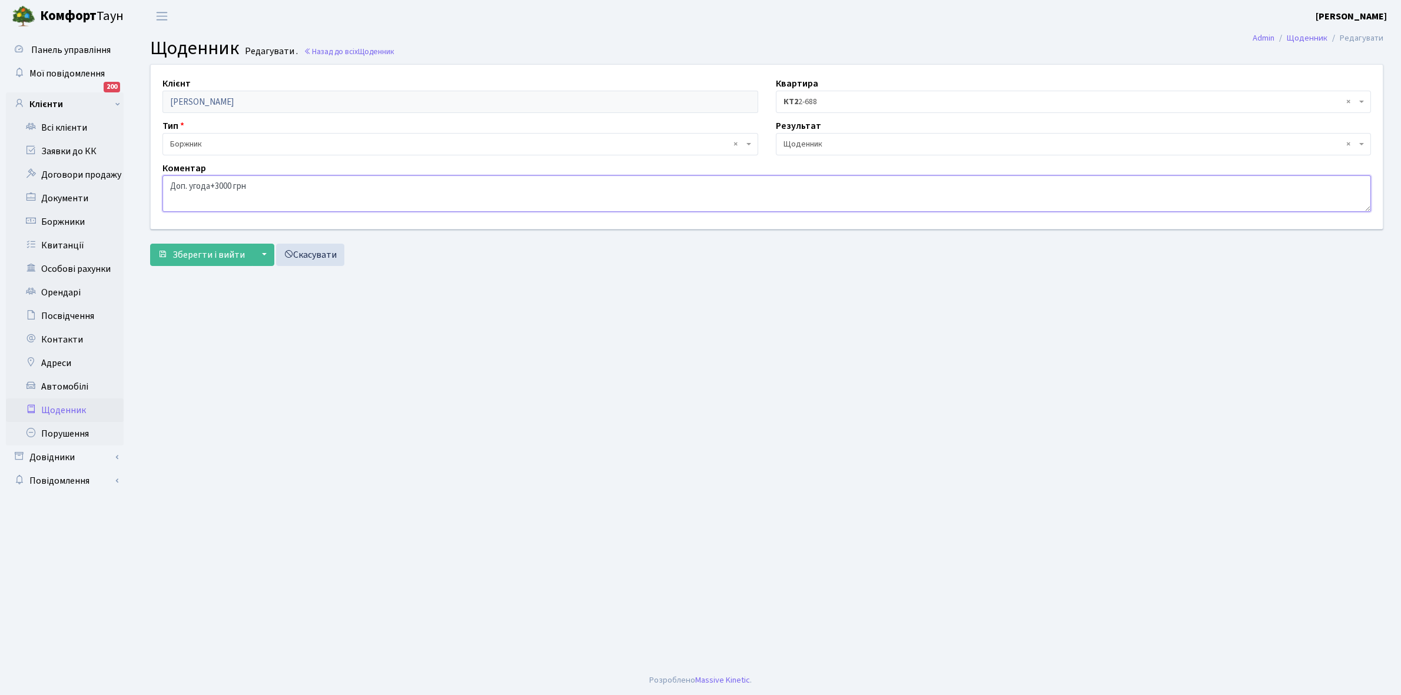
click at [286, 184] on textarea "Доп. угода+3000 грн" at bounding box center [766, 193] width 1208 height 36
type textarea "Доп. угода+3000 грн РОЗСТРОЧКА"
click at [199, 251] on span "Зберегти і вийти" at bounding box center [208, 254] width 72 height 13
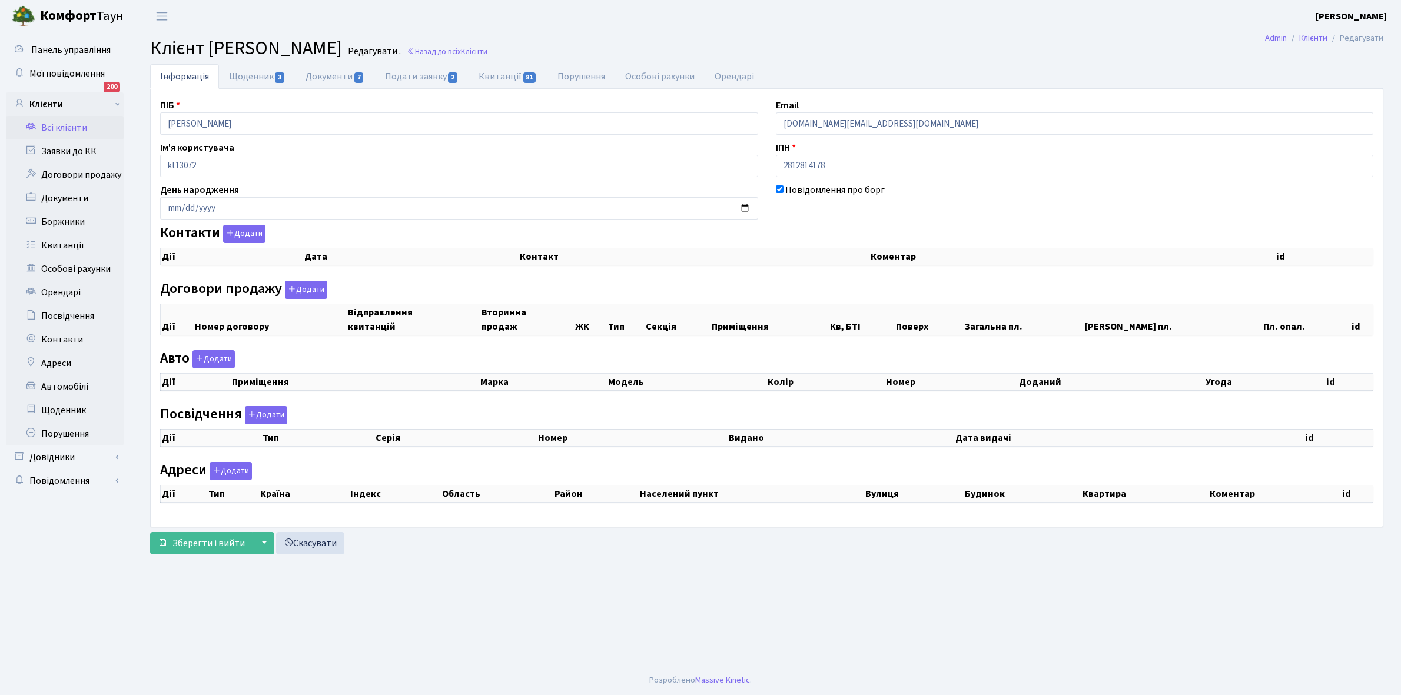
select select "25"
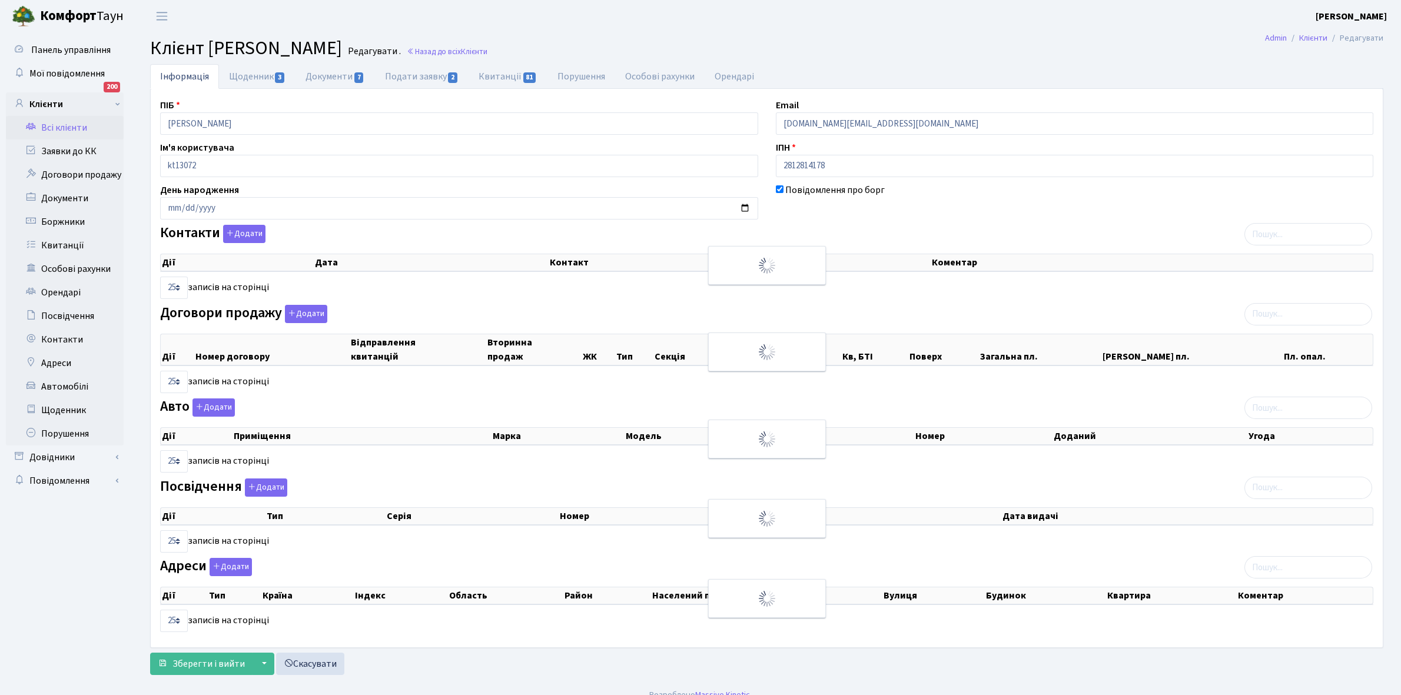
checkbox input "true"
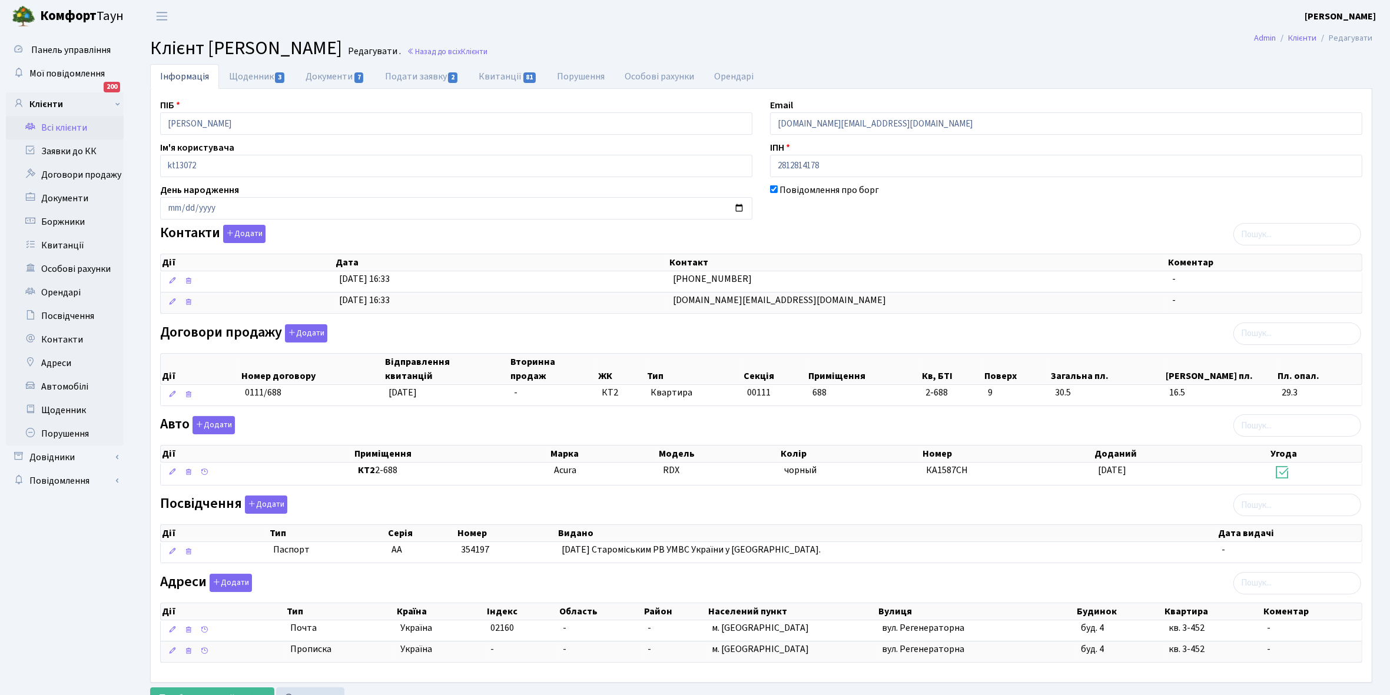
click at [69, 122] on link "Всі клієнти" at bounding box center [65, 128] width 118 height 24
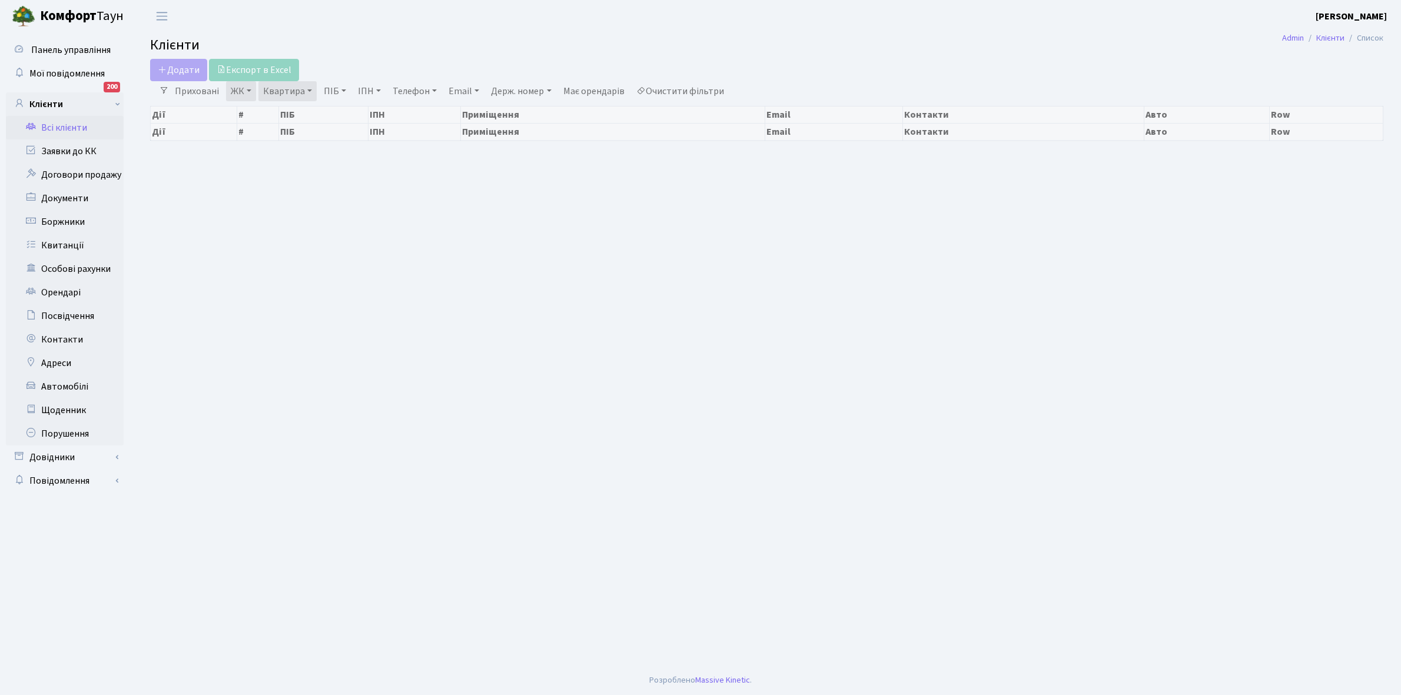
select select "25"
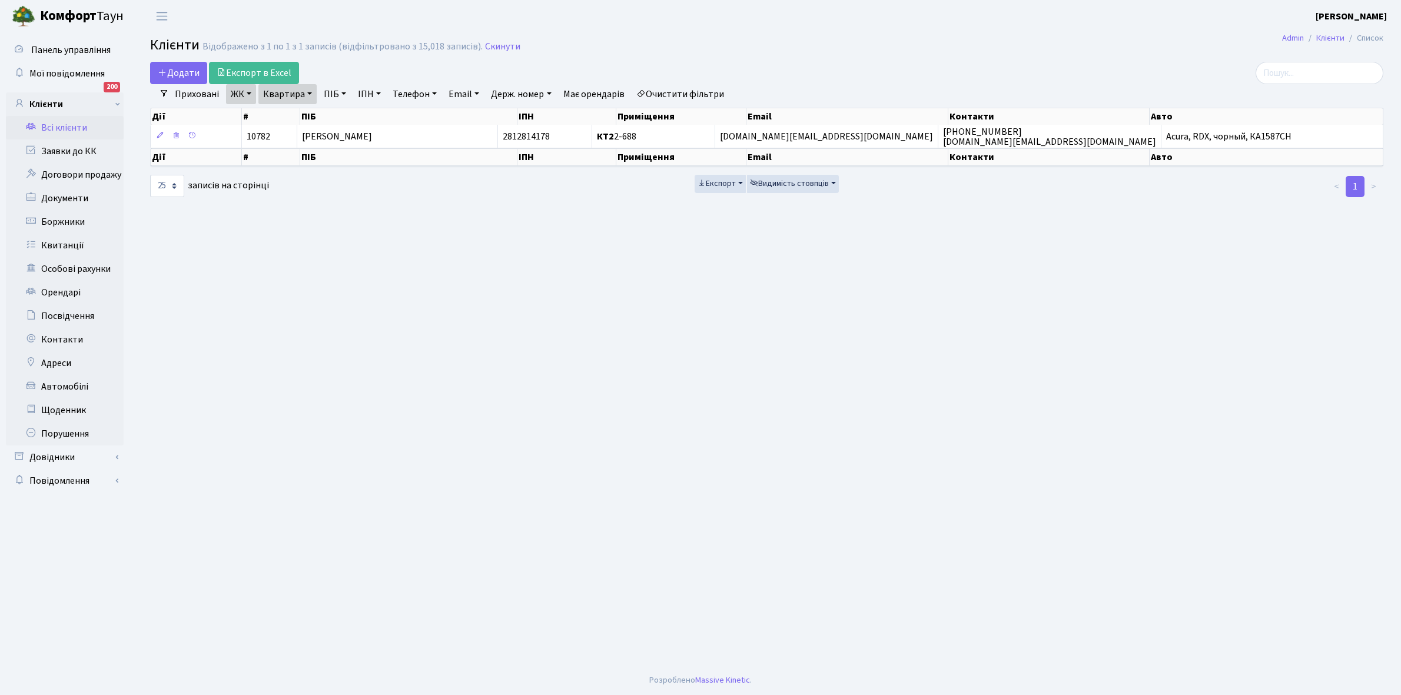
click at [310, 91] on link "Квартира" at bounding box center [287, 94] width 58 height 20
click at [298, 113] on input "2-688" at bounding box center [293, 117] width 69 height 22
type input "2-793"
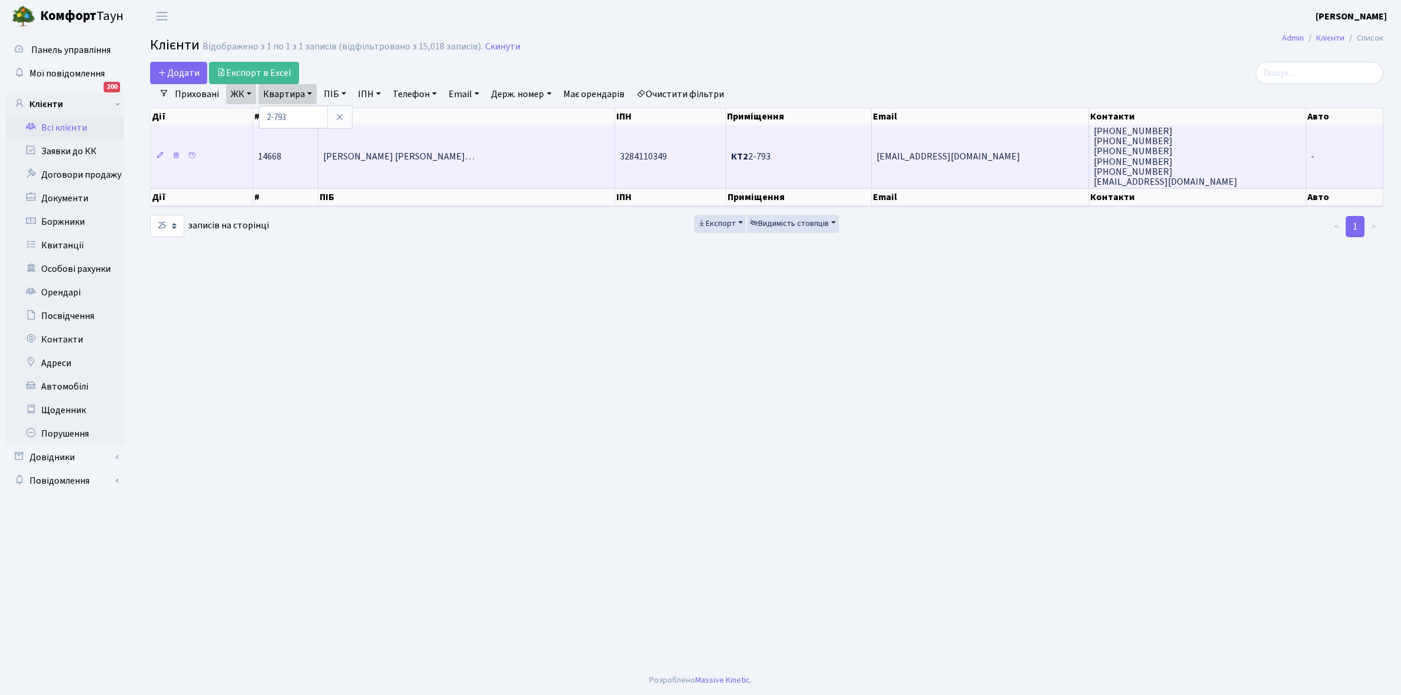
click at [449, 157] on span "[PERSON_NAME] [PERSON_NAME]…" at bounding box center [398, 156] width 151 height 13
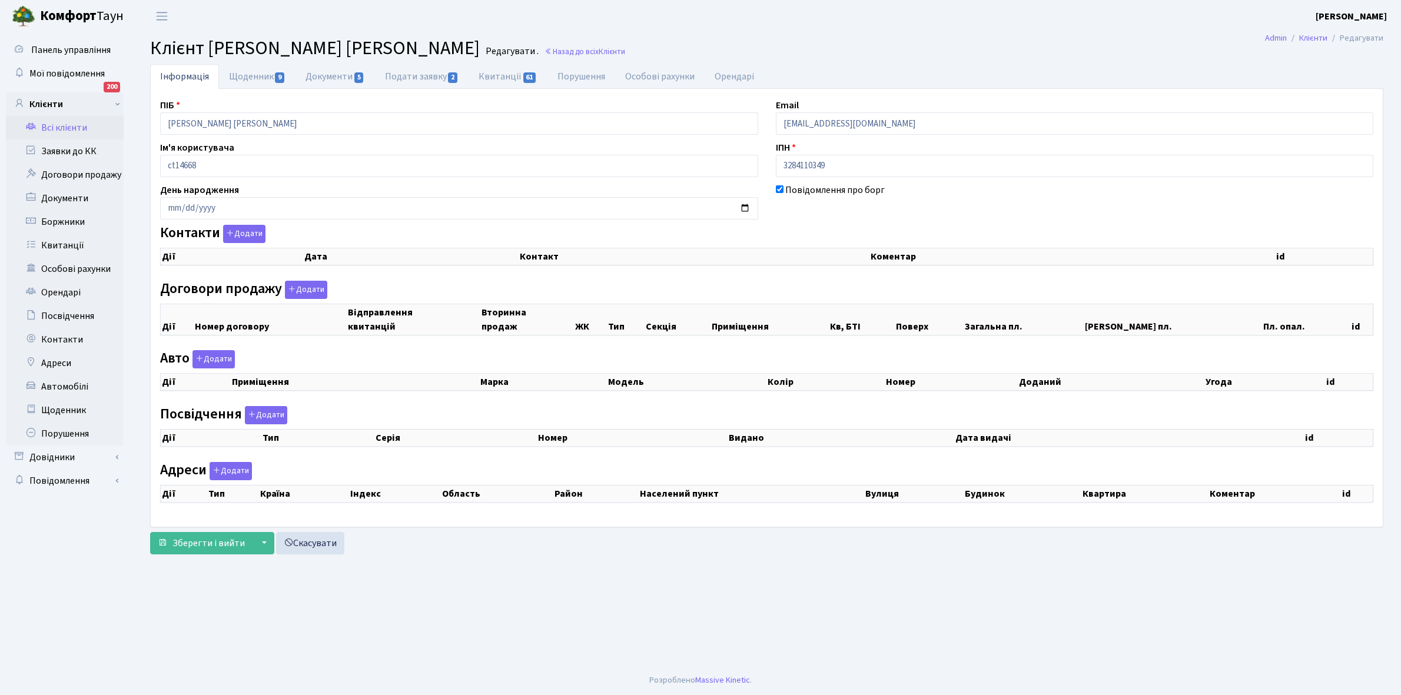
checkbox input "true"
select select "25"
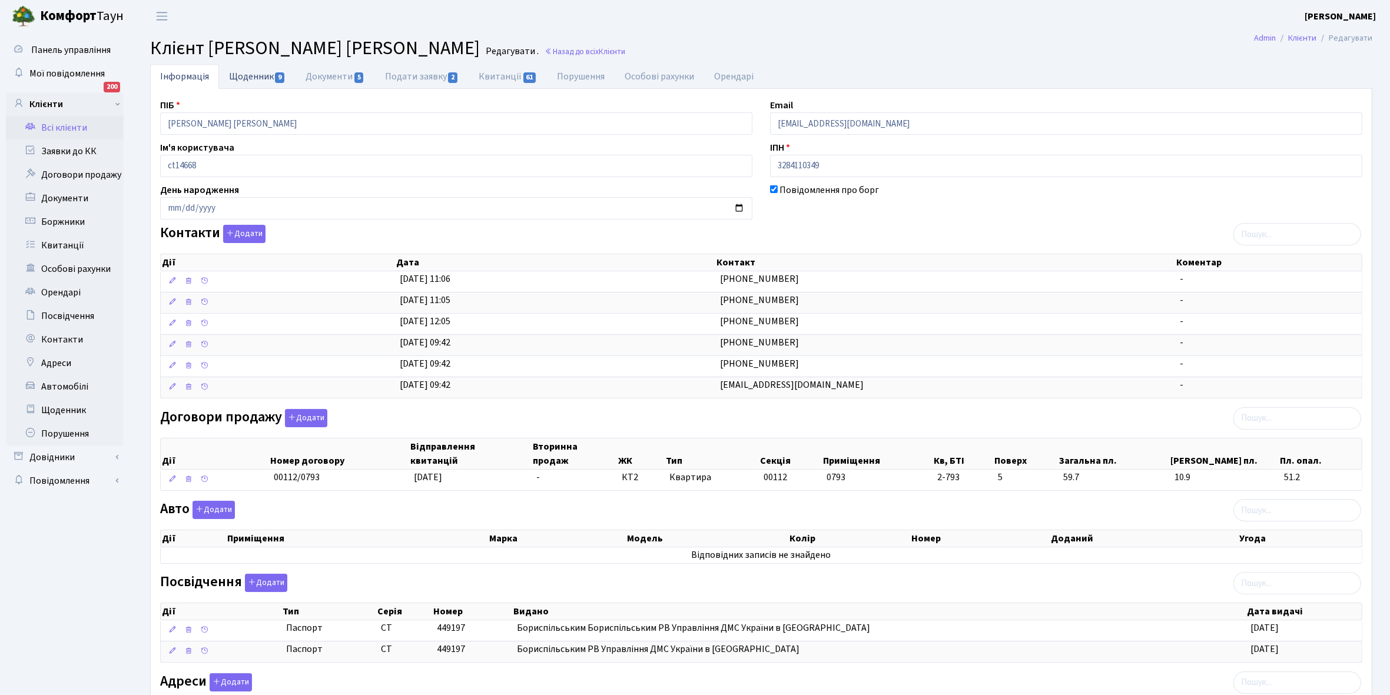
click at [245, 78] on link "Щоденник 9" at bounding box center [257, 76] width 77 height 24
select select "25"
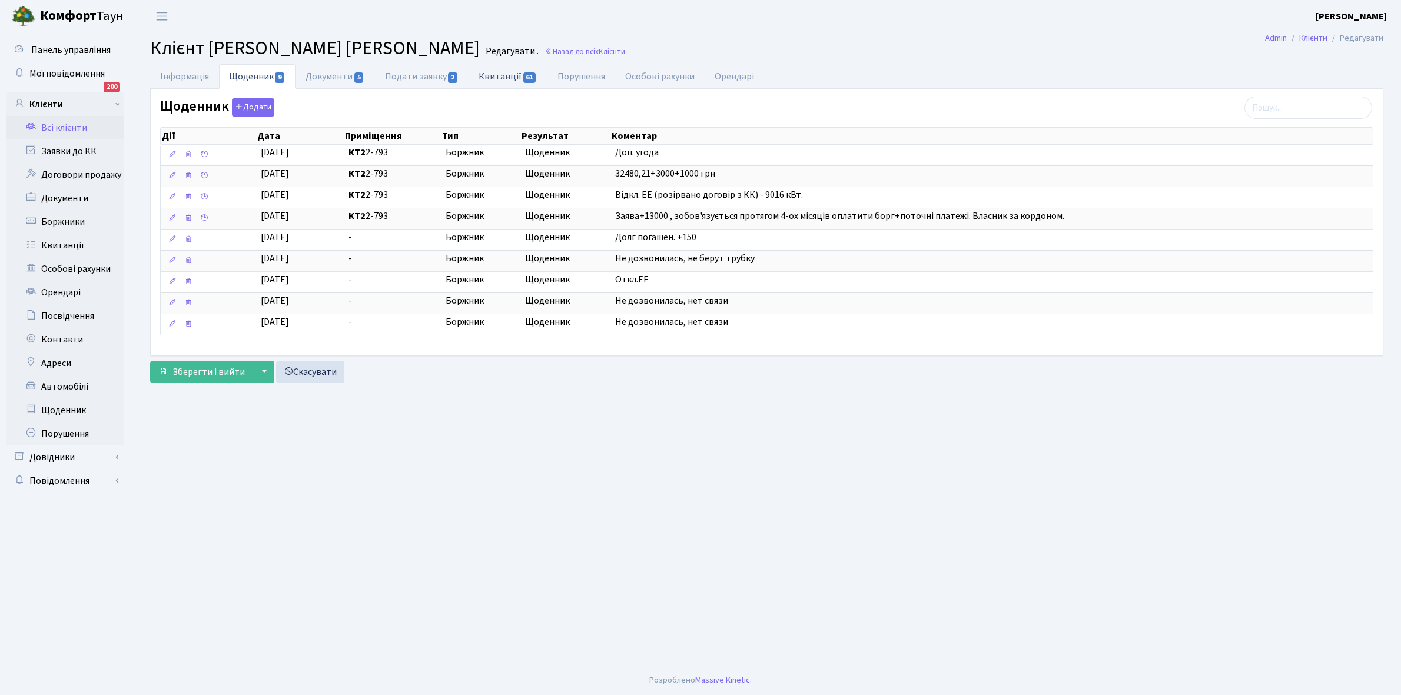
click at [496, 77] on link "Квитанції 61" at bounding box center [508, 76] width 78 height 24
select select "25"
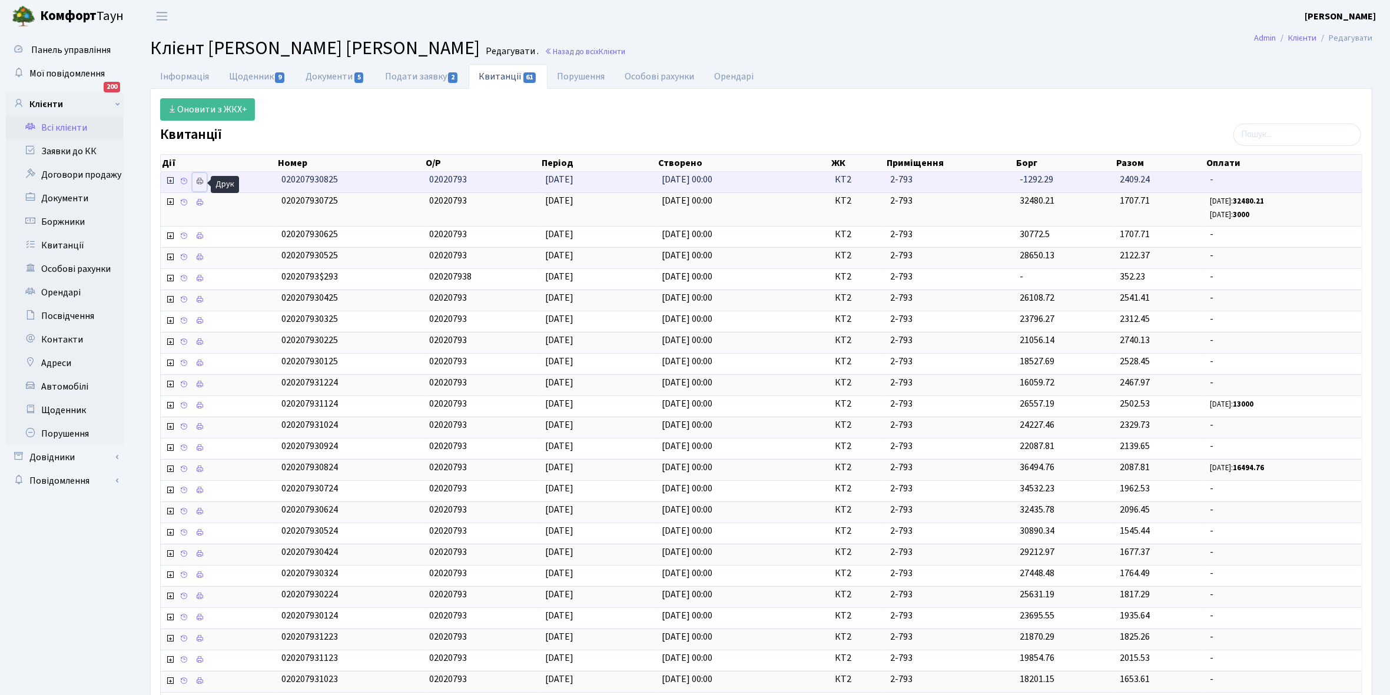
click at [198, 184] on icon at bounding box center [199, 181] width 8 height 8
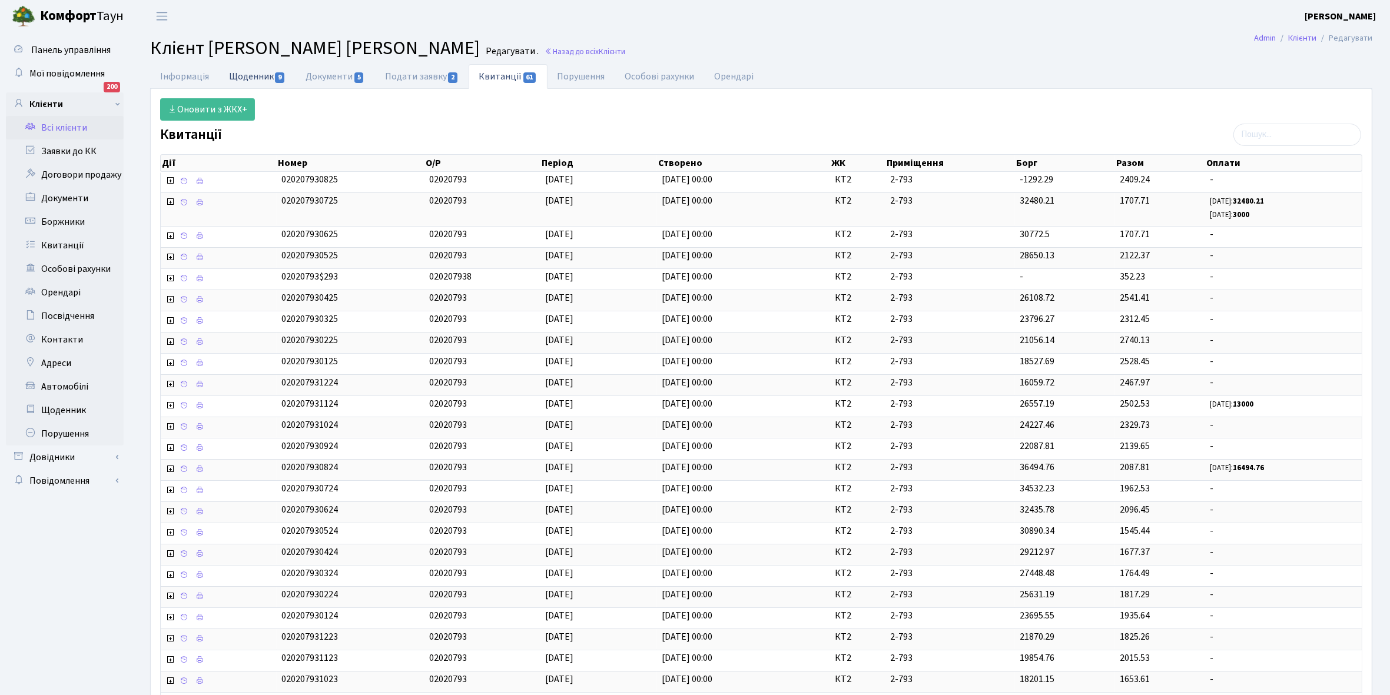
click at [250, 79] on link "Щоденник 9" at bounding box center [257, 76] width 77 height 24
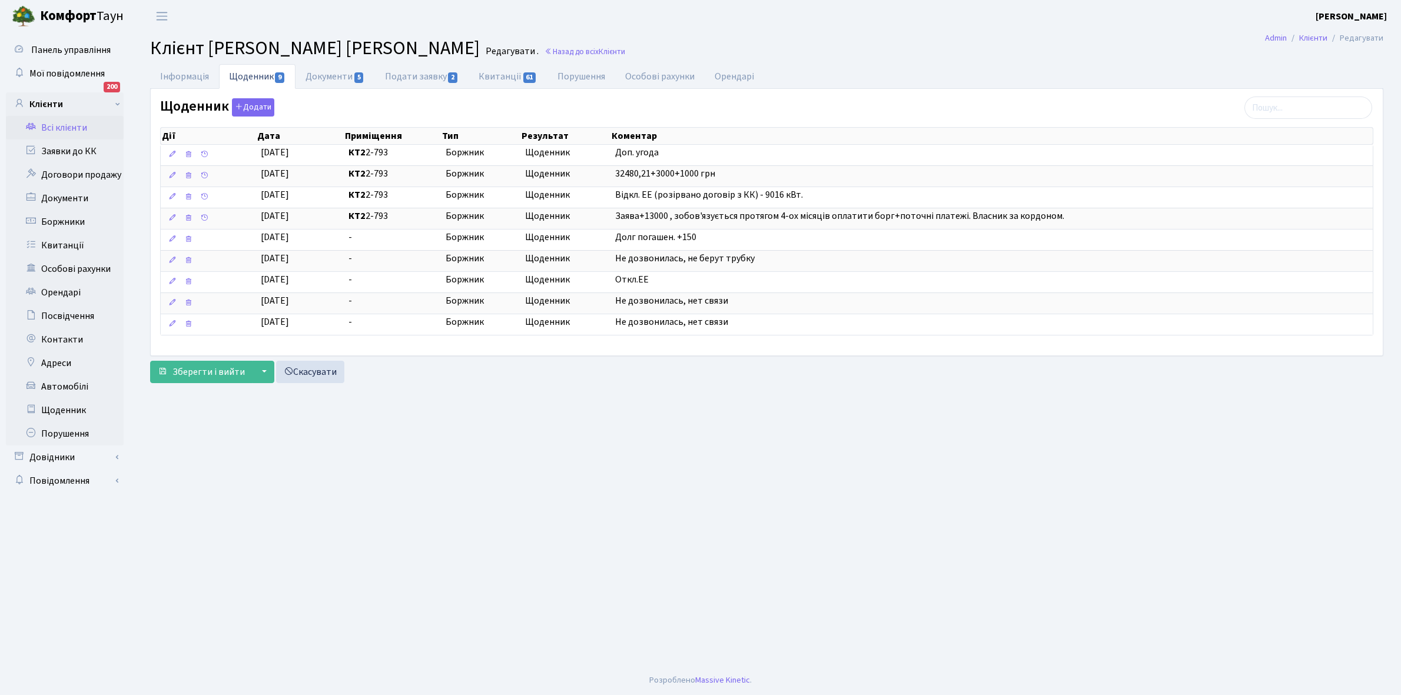
click at [57, 119] on link "Всі клієнти" at bounding box center [65, 128] width 118 height 24
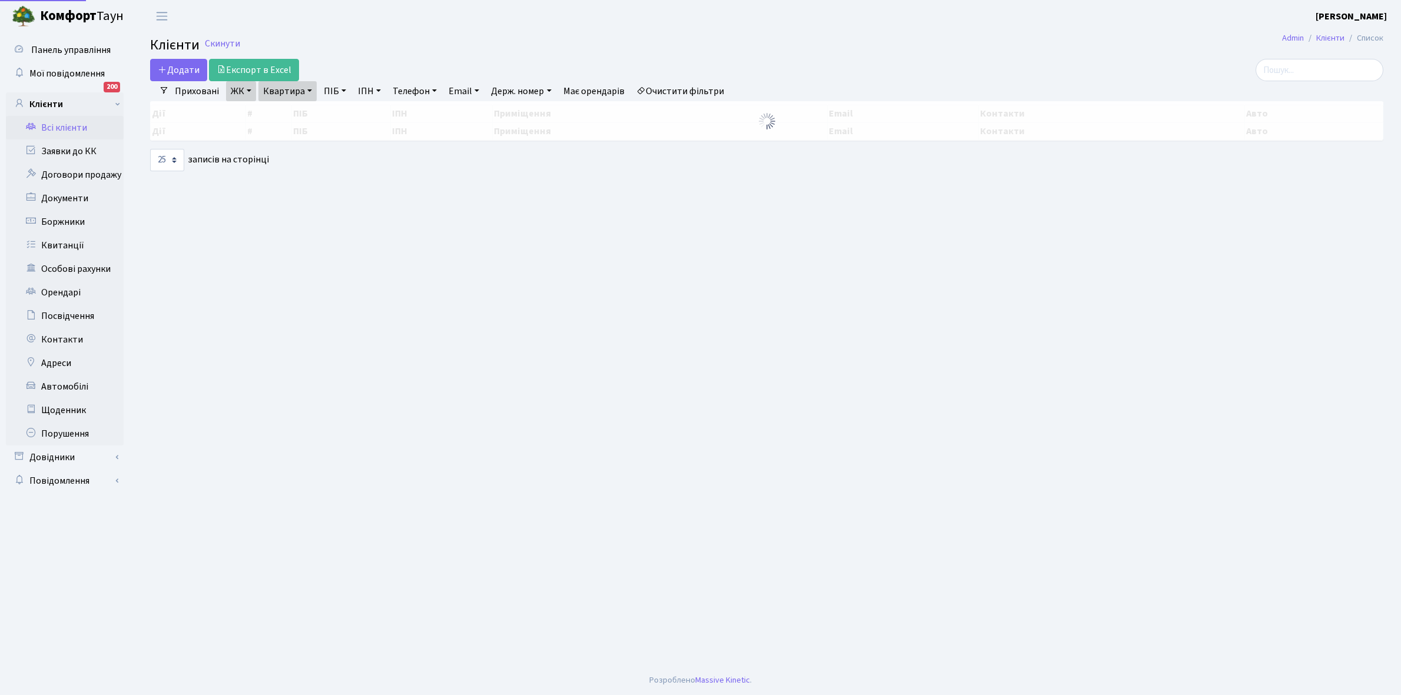
select select "25"
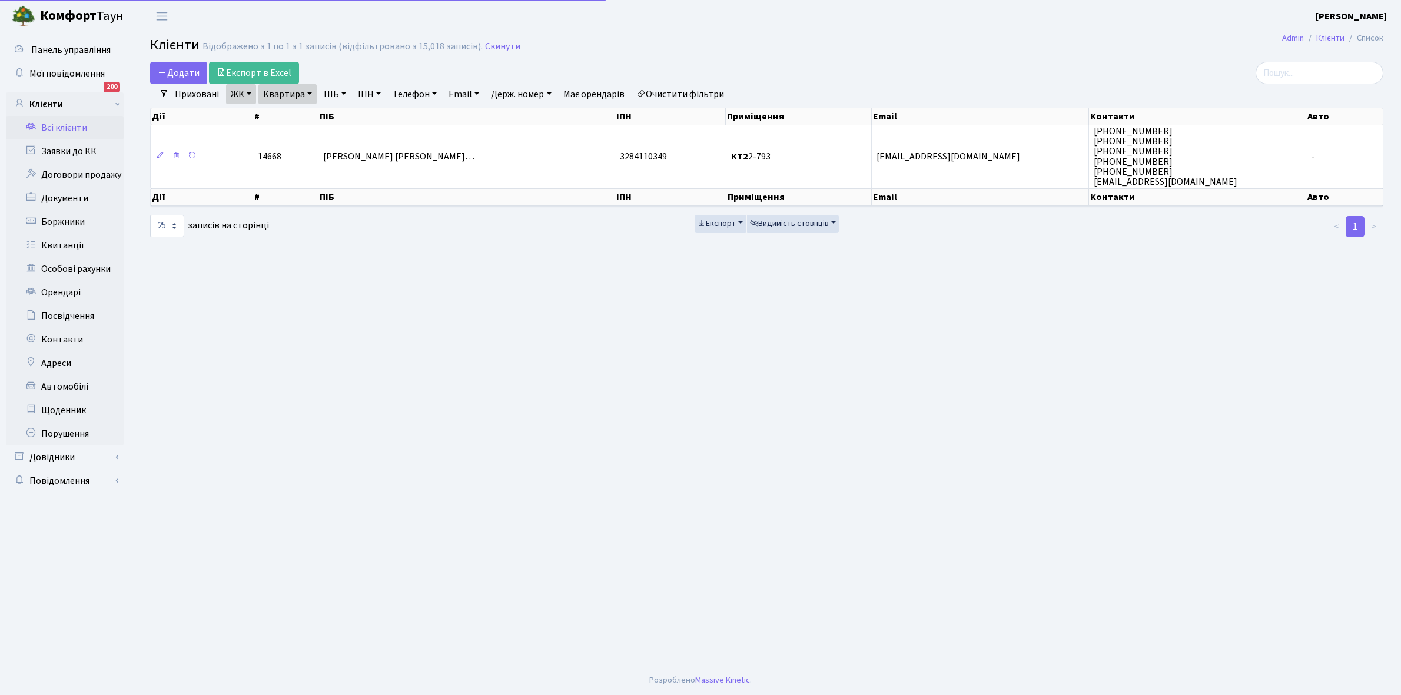
click at [307, 89] on link "Квартира" at bounding box center [287, 94] width 58 height 20
click at [302, 118] on input "2-793" at bounding box center [293, 117] width 69 height 22
type input "2"
type input "2-164"
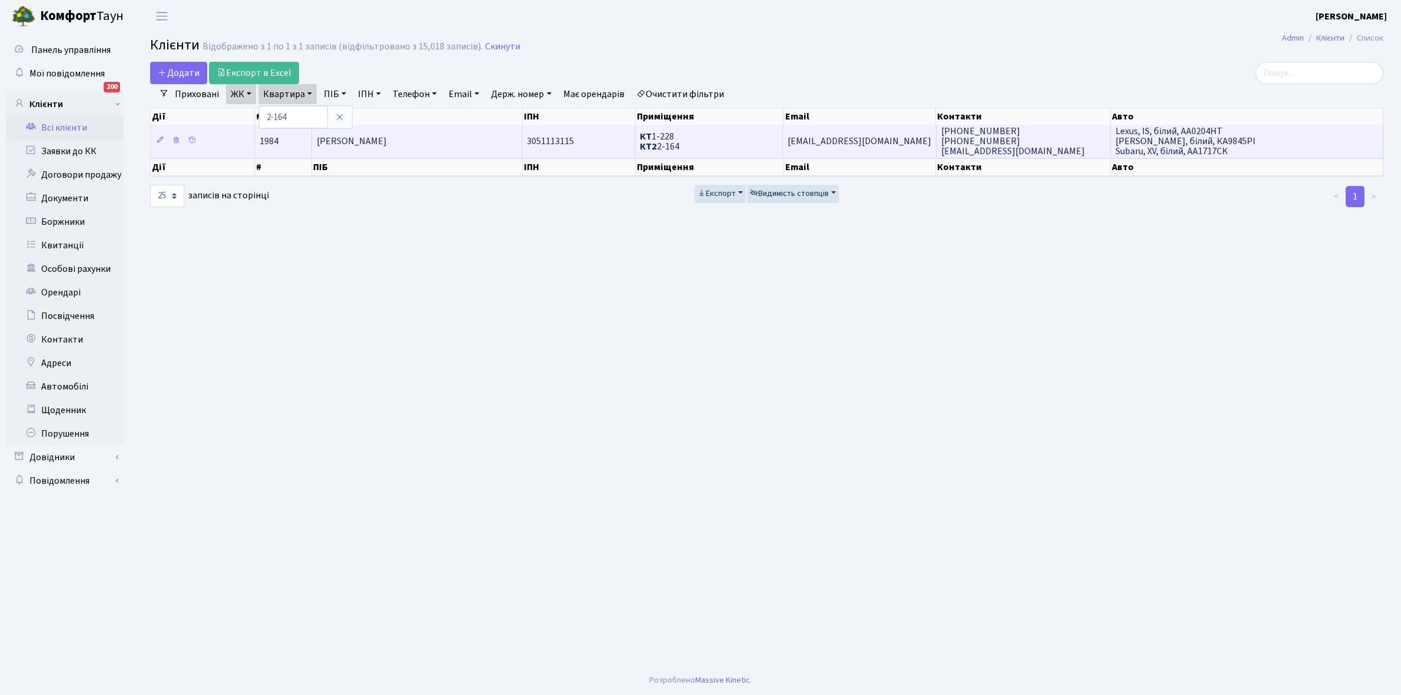
click at [366, 136] on span "Марцис Артур Ігорович" at bounding box center [352, 141] width 70 height 13
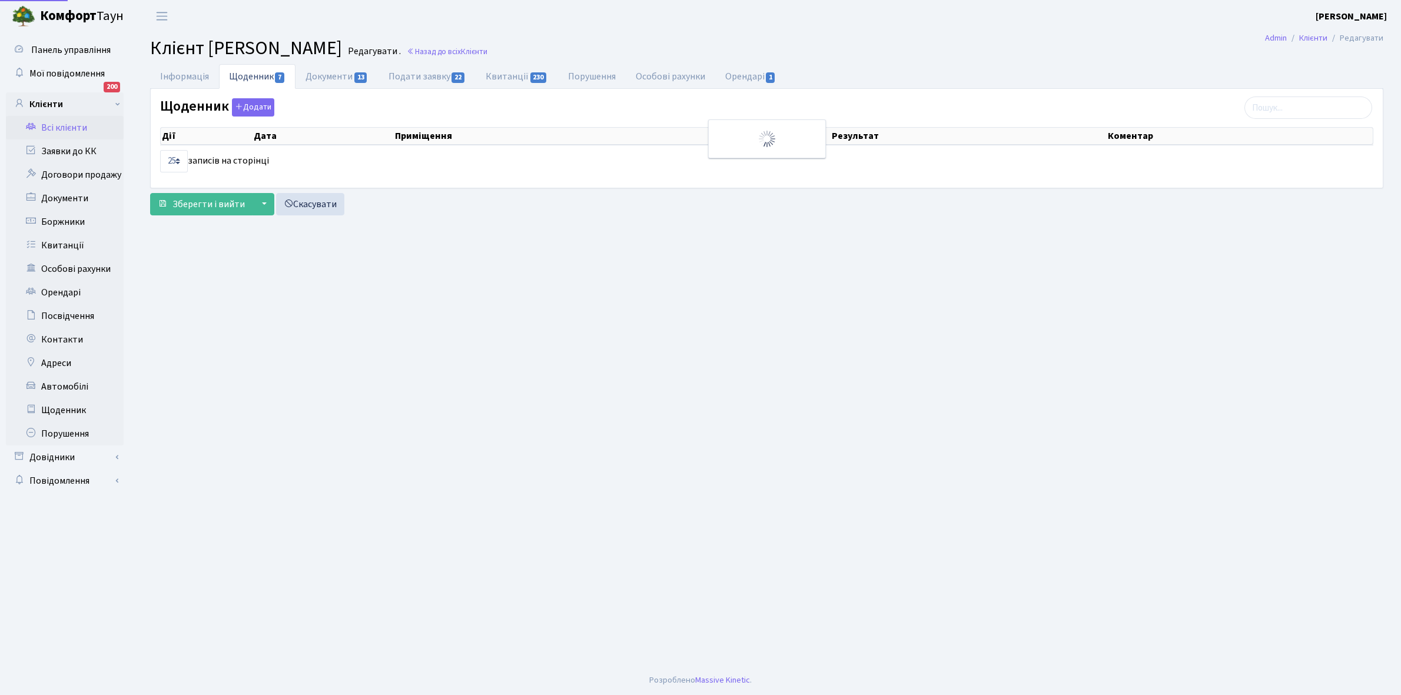
select select "25"
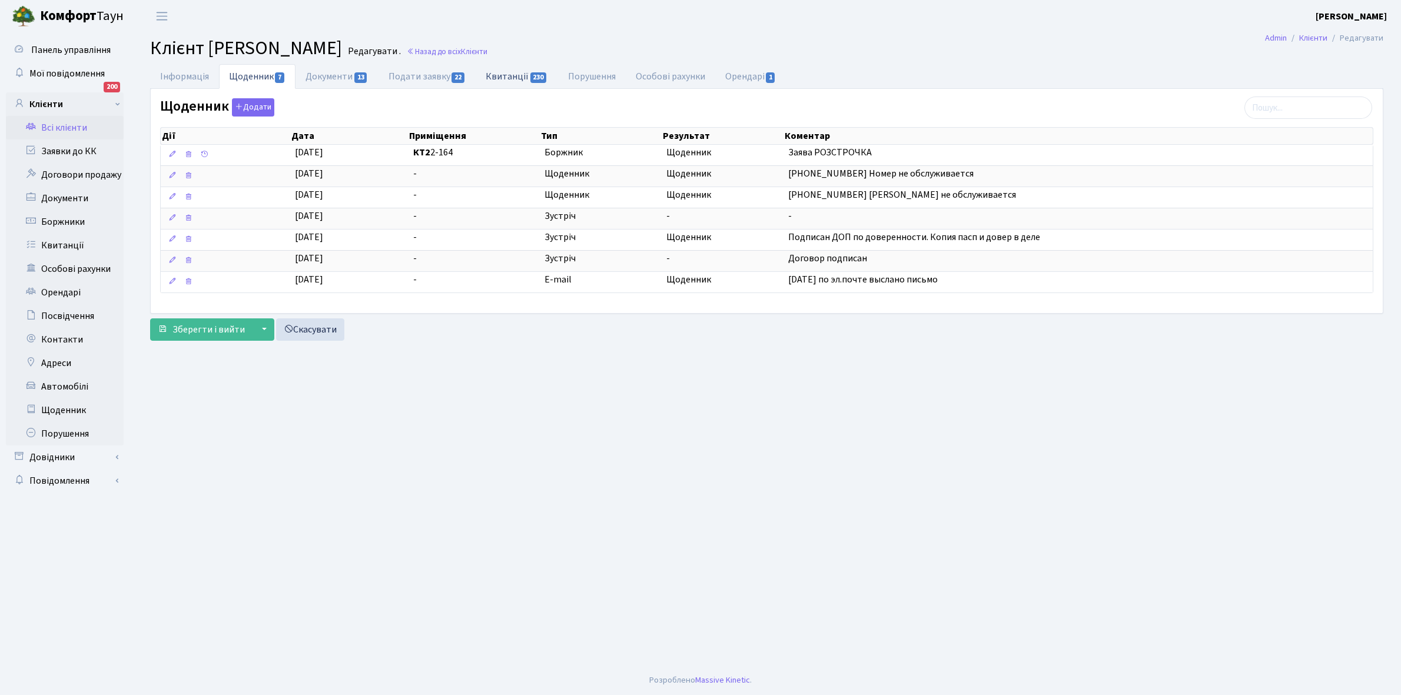
click at [504, 74] on link "Квитанції 230" at bounding box center [517, 76] width 82 height 24
select select "25"
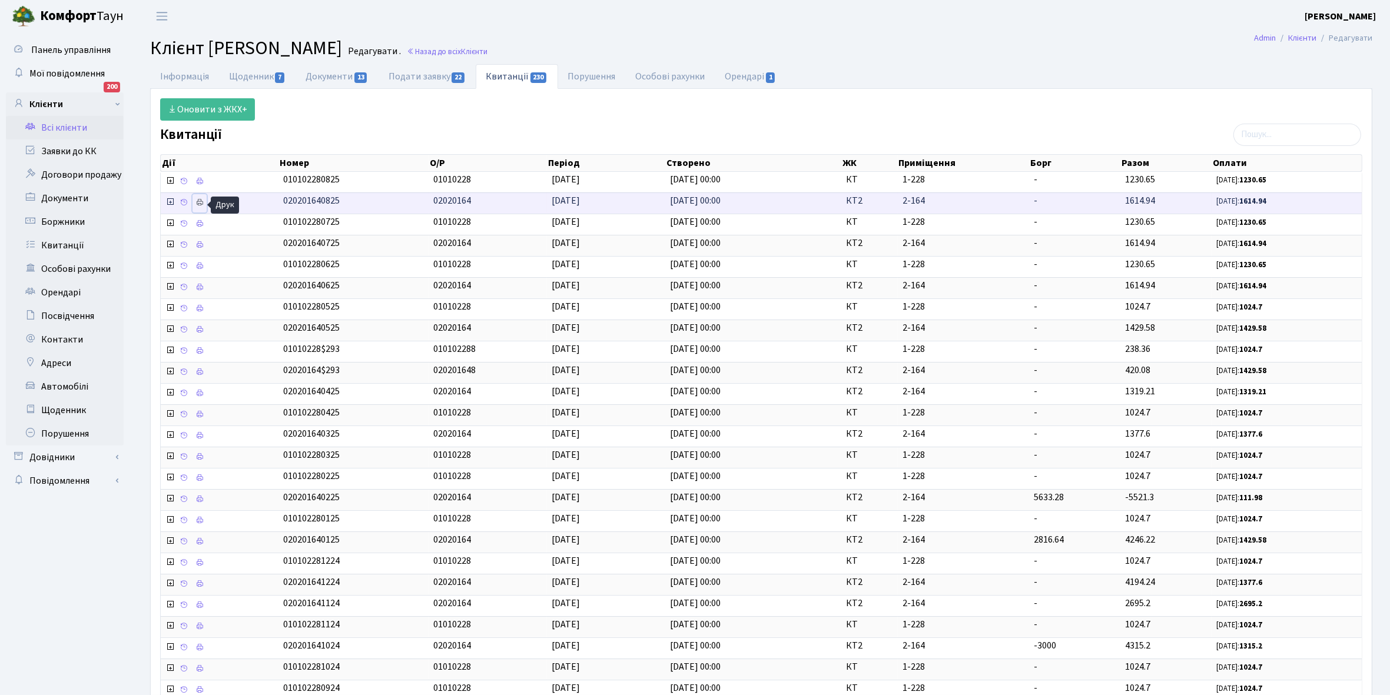
click at [198, 204] on icon at bounding box center [199, 202] width 8 height 8
click at [65, 130] on link "Всі клієнти" at bounding box center [65, 128] width 118 height 24
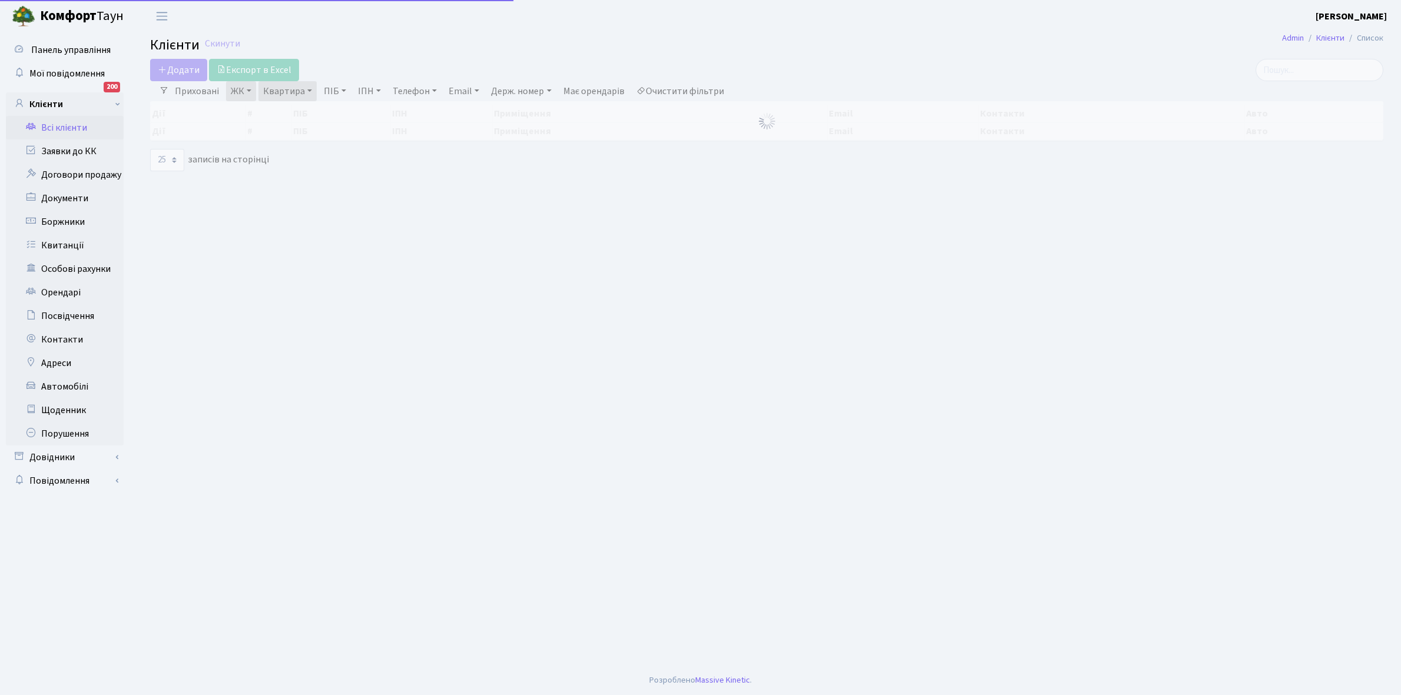
select select "25"
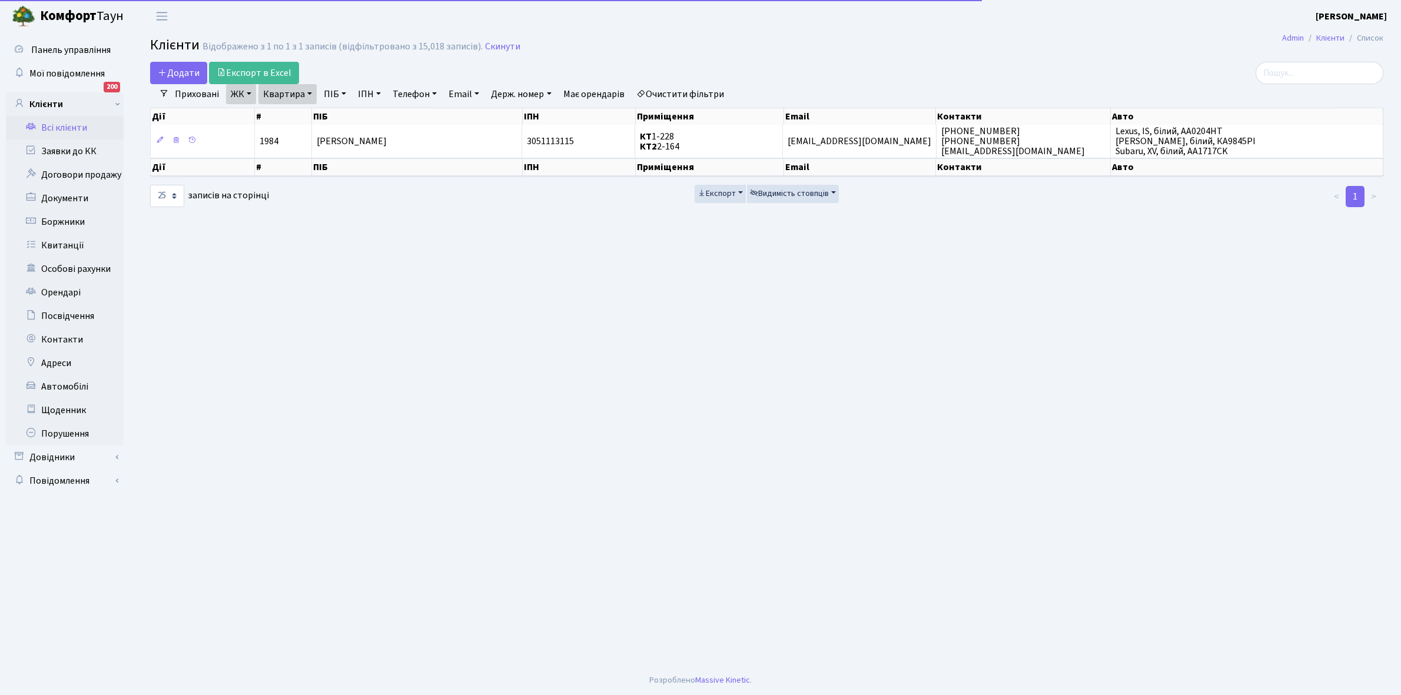
click at [310, 94] on link "Квартира" at bounding box center [287, 94] width 58 height 20
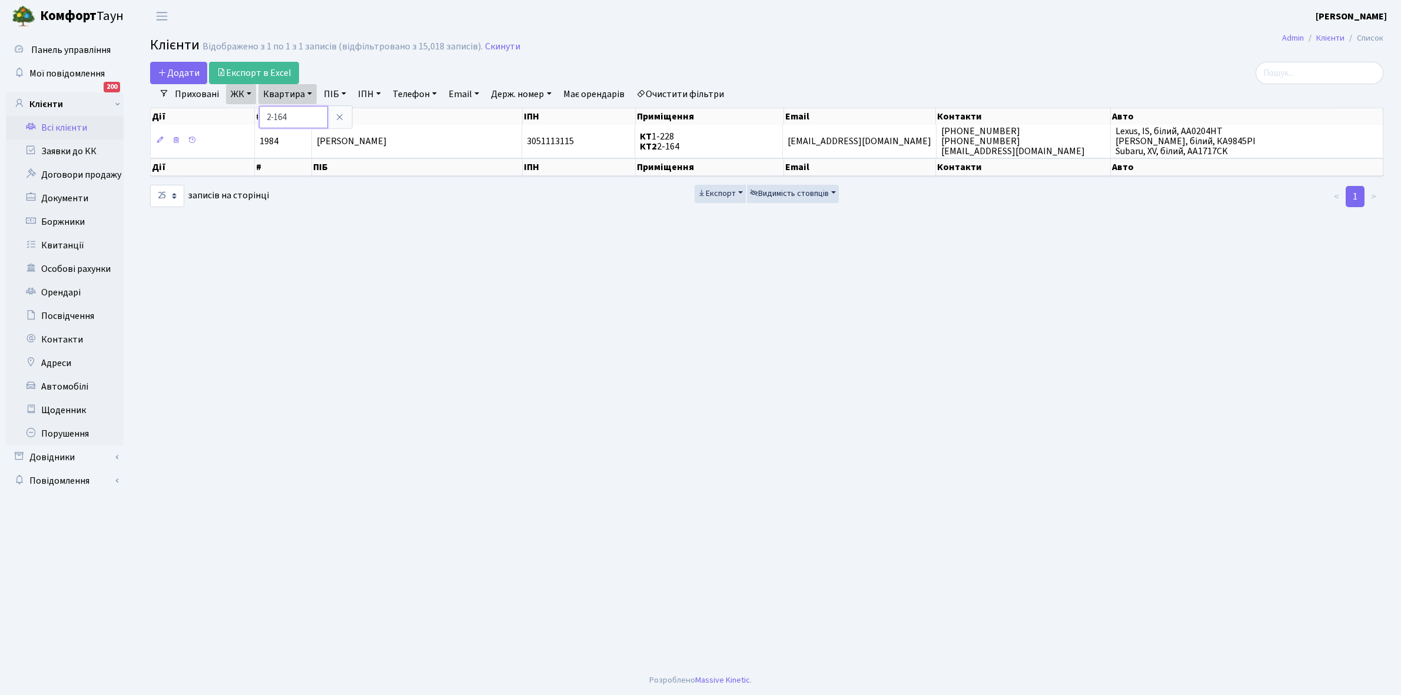
click at [308, 112] on input "2-164" at bounding box center [293, 117] width 69 height 22
type input "2-179"
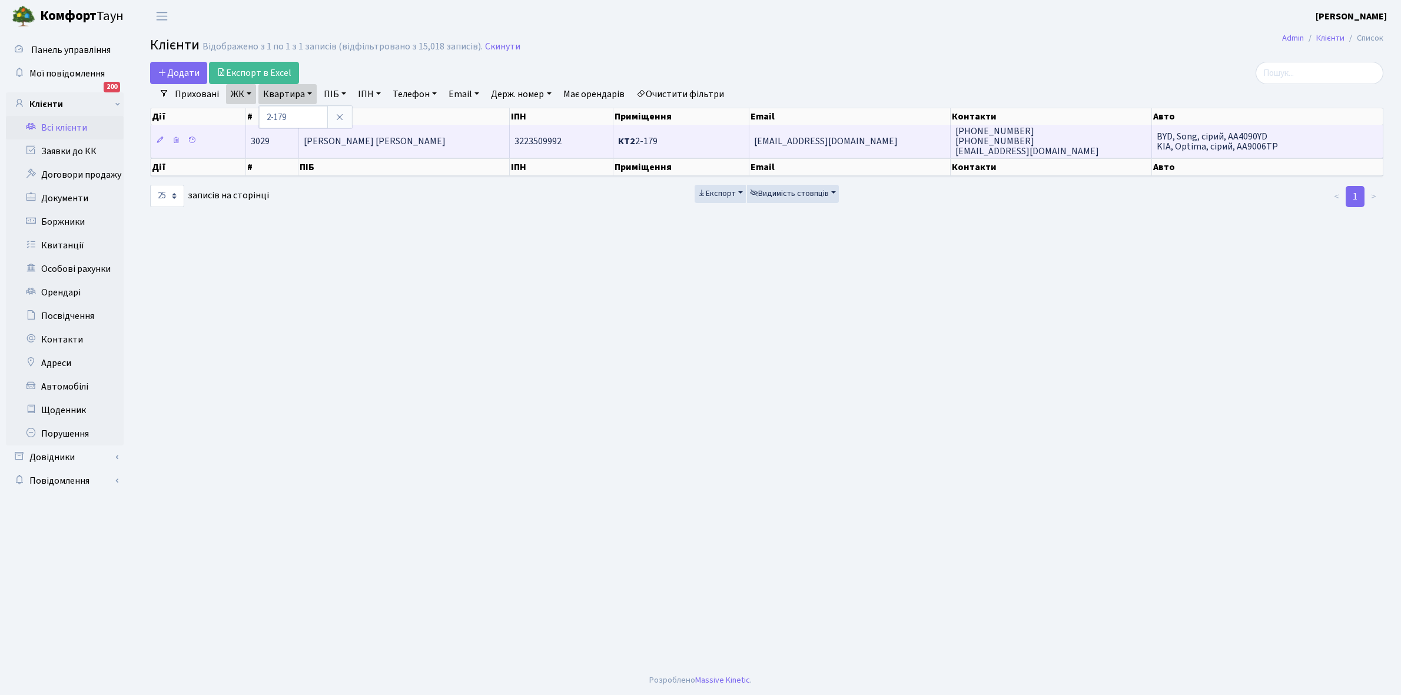
click at [441, 134] on td "[PERSON_NAME] [PERSON_NAME]" at bounding box center [404, 141] width 211 height 32
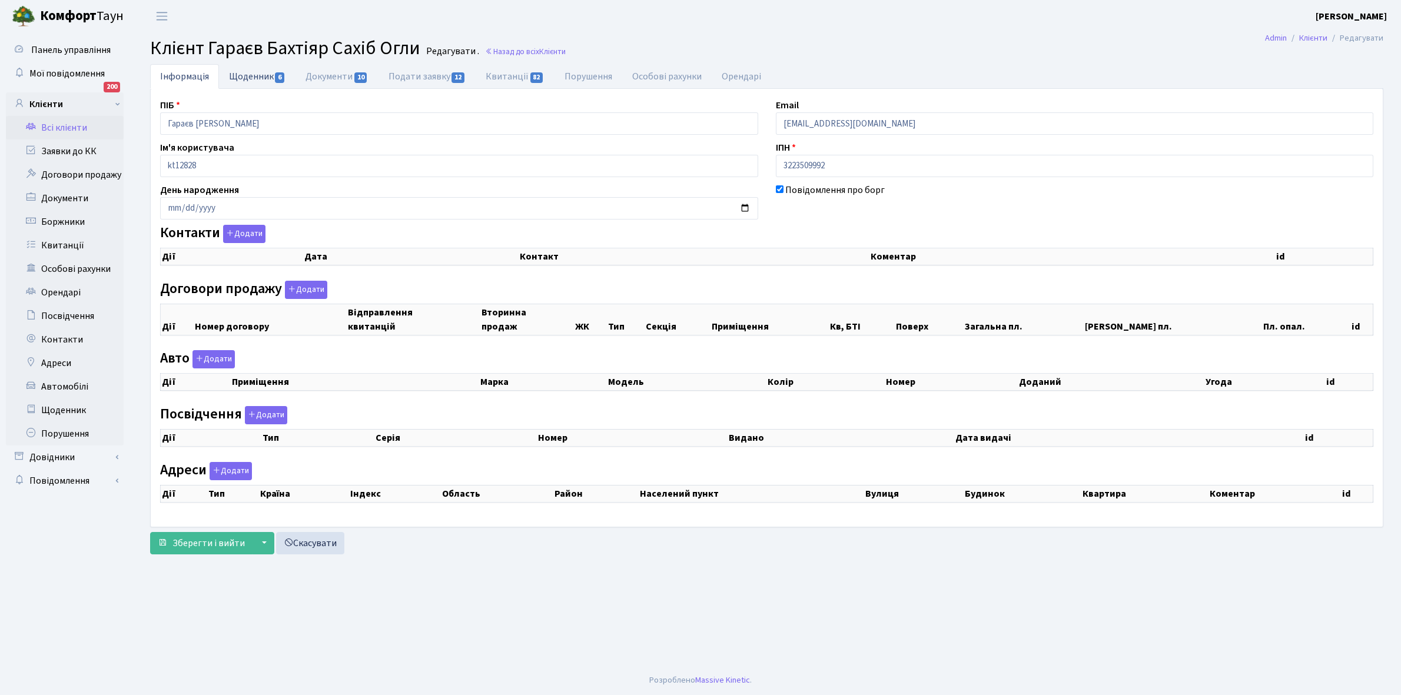
select select "25"
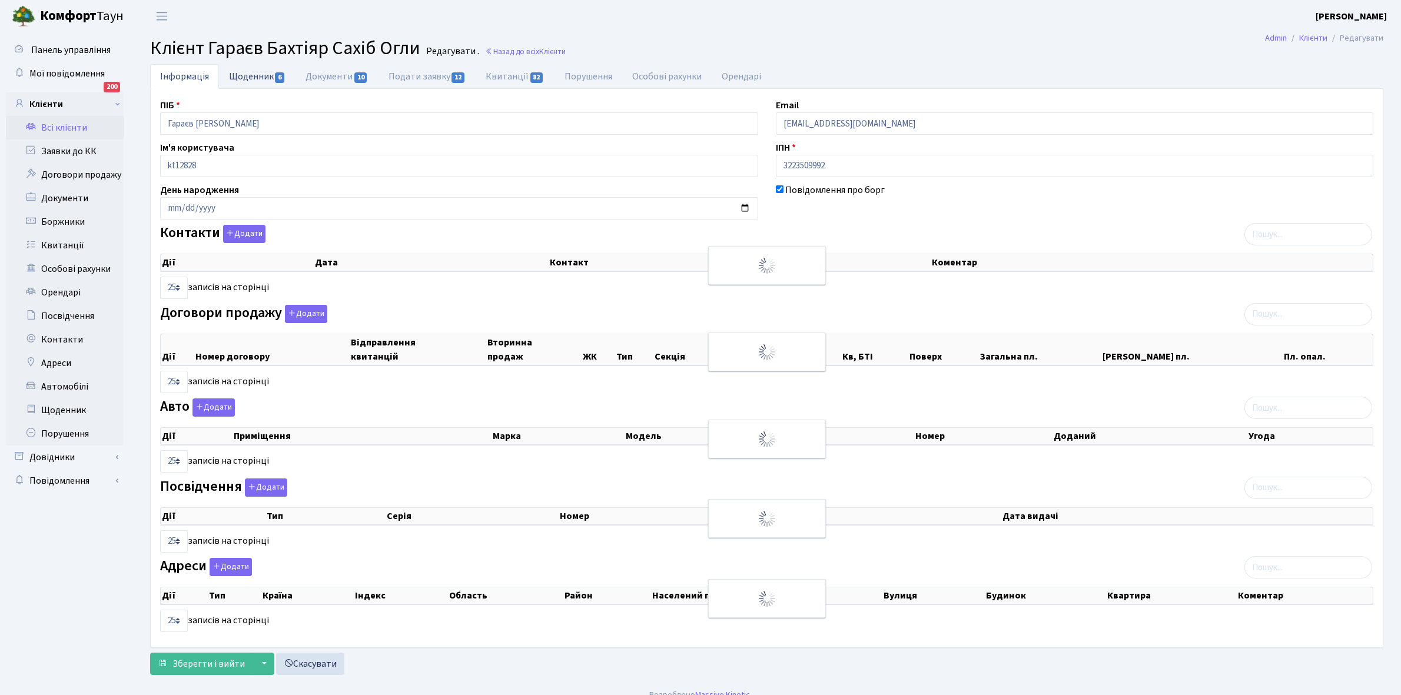
checkbox input "true"
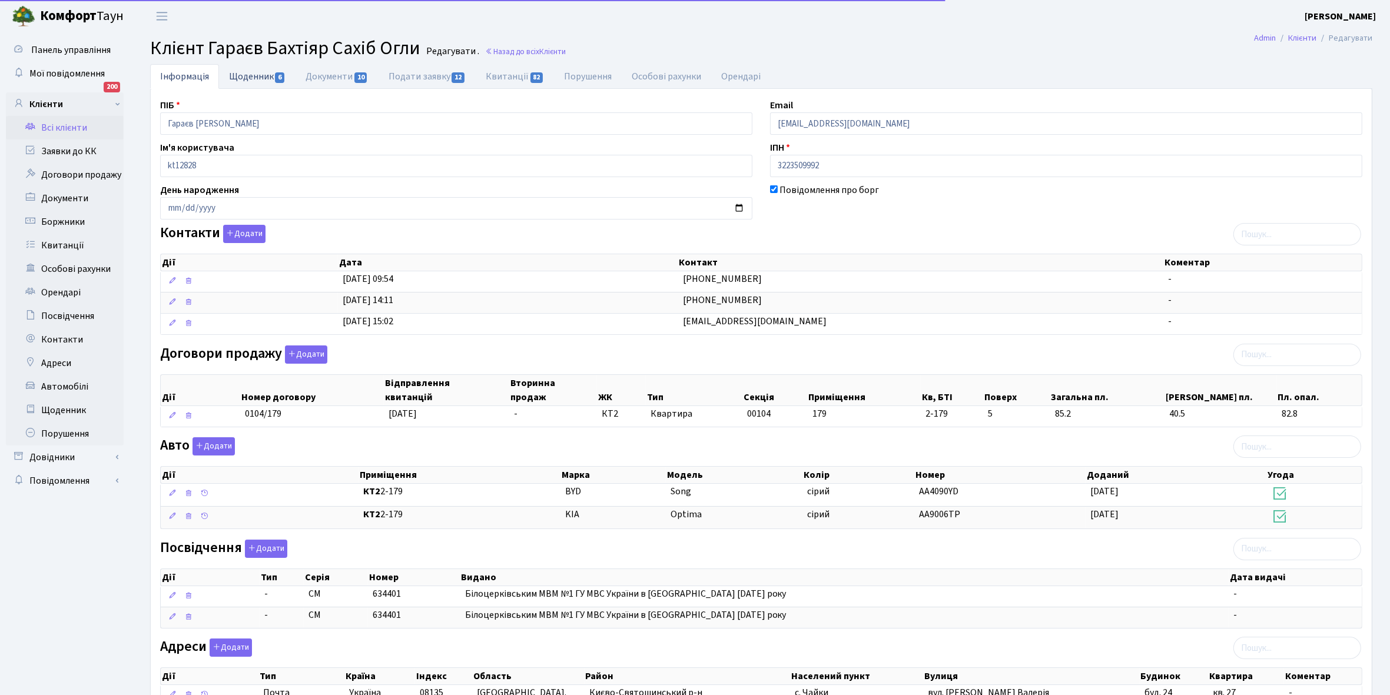
click at [251, 80] on link "Щоденник 6" at bounding box center [257, 76] width 77 height 24
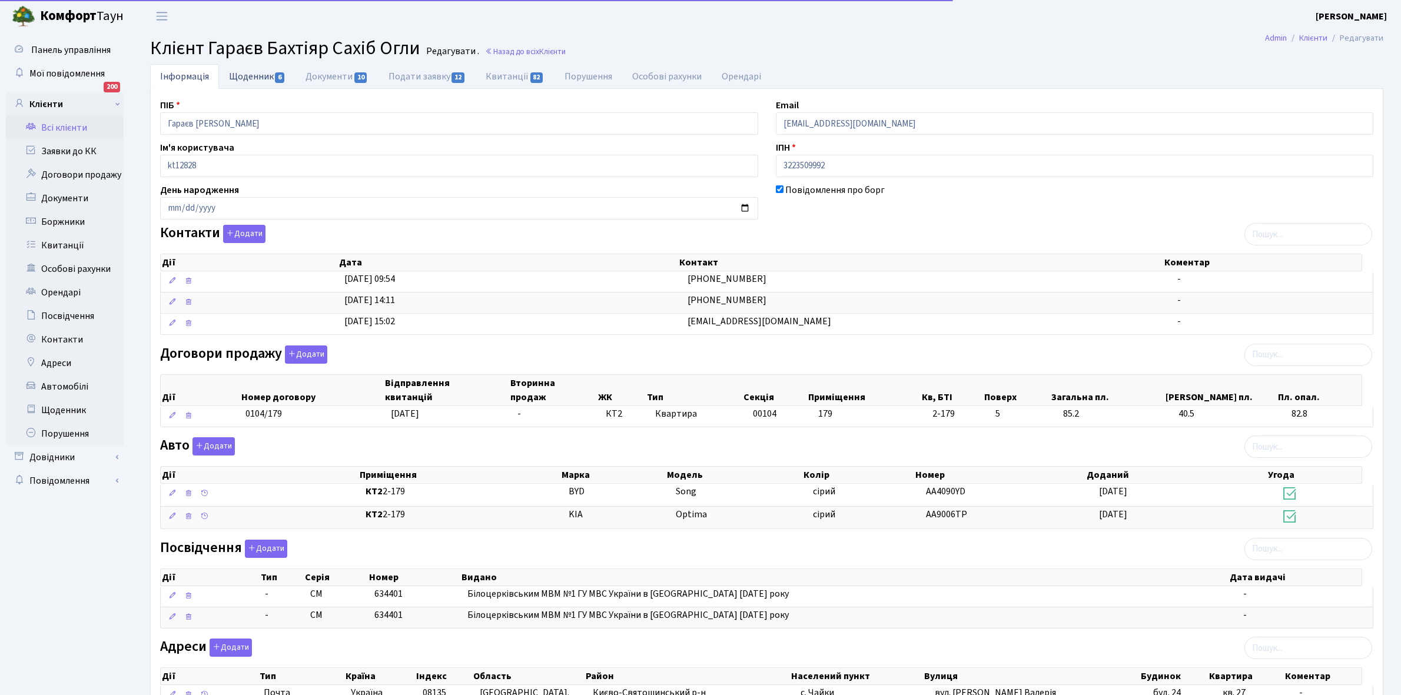
select select "25"
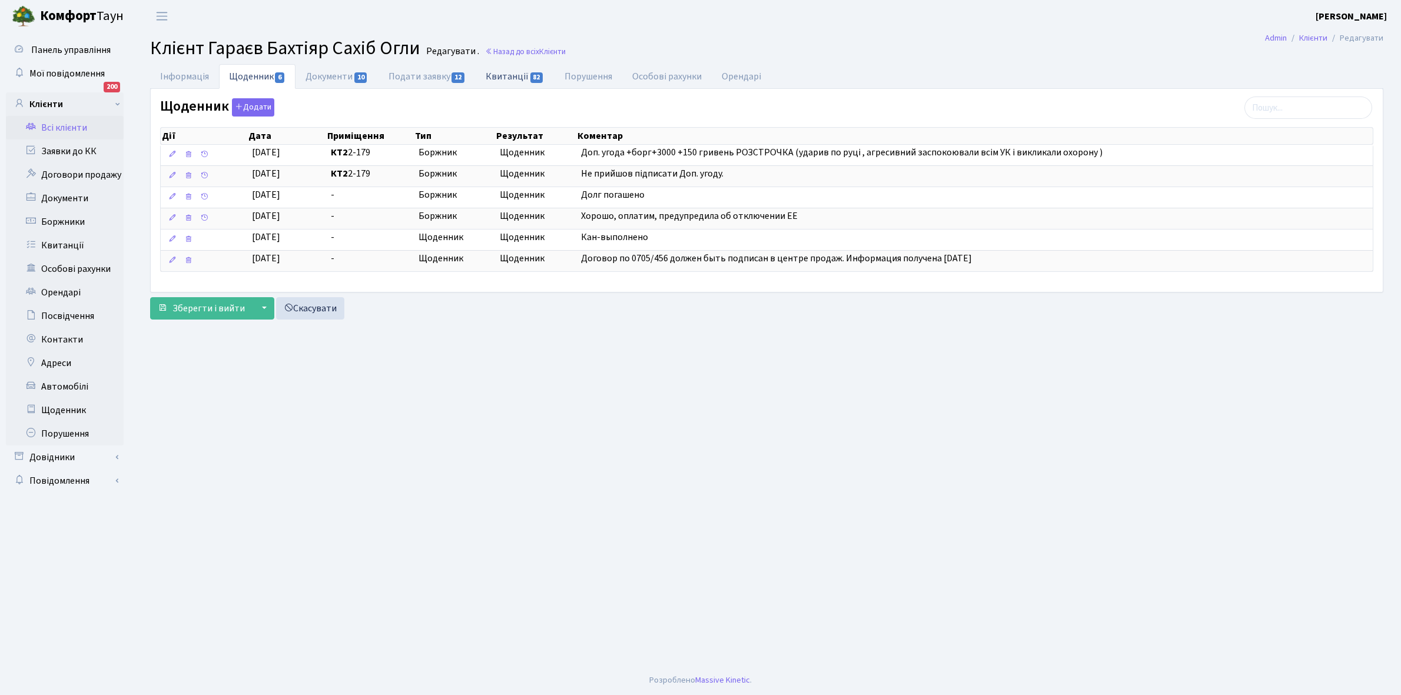
click at [508, 78] on link "Квитанції 82" at bounding box center [515, 76] width 78 height 24
select select "25"
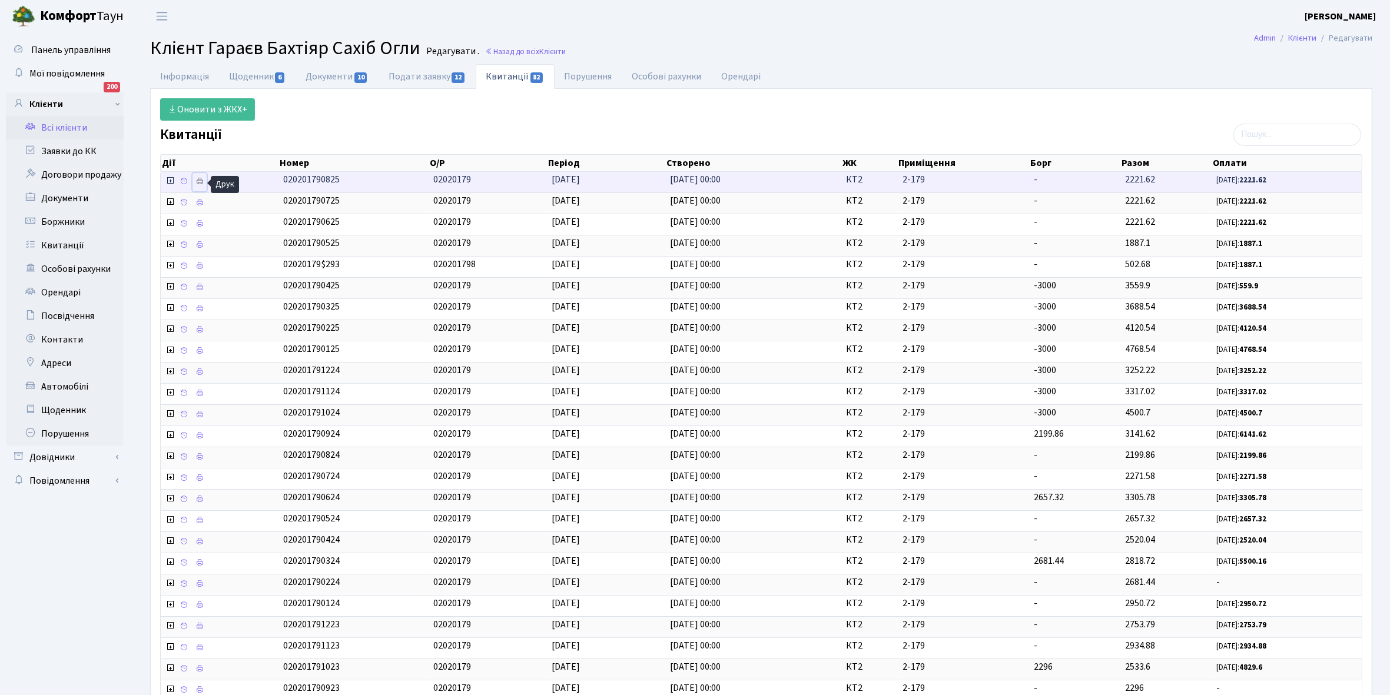
click at [205, 184] on link at bounding box center [199, 182] width 14 height 18
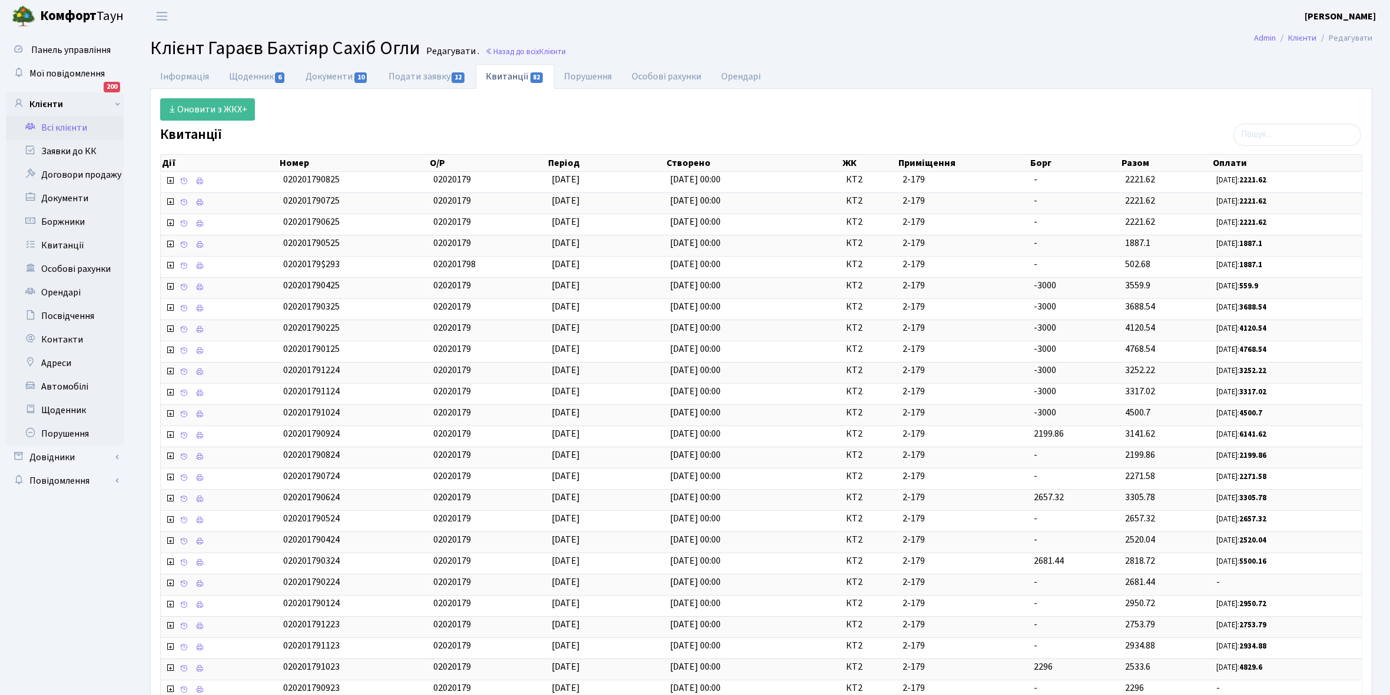
click at [74, 124] on link "Всі клієнти" at bounding box center [65, 128] width 118 height 24
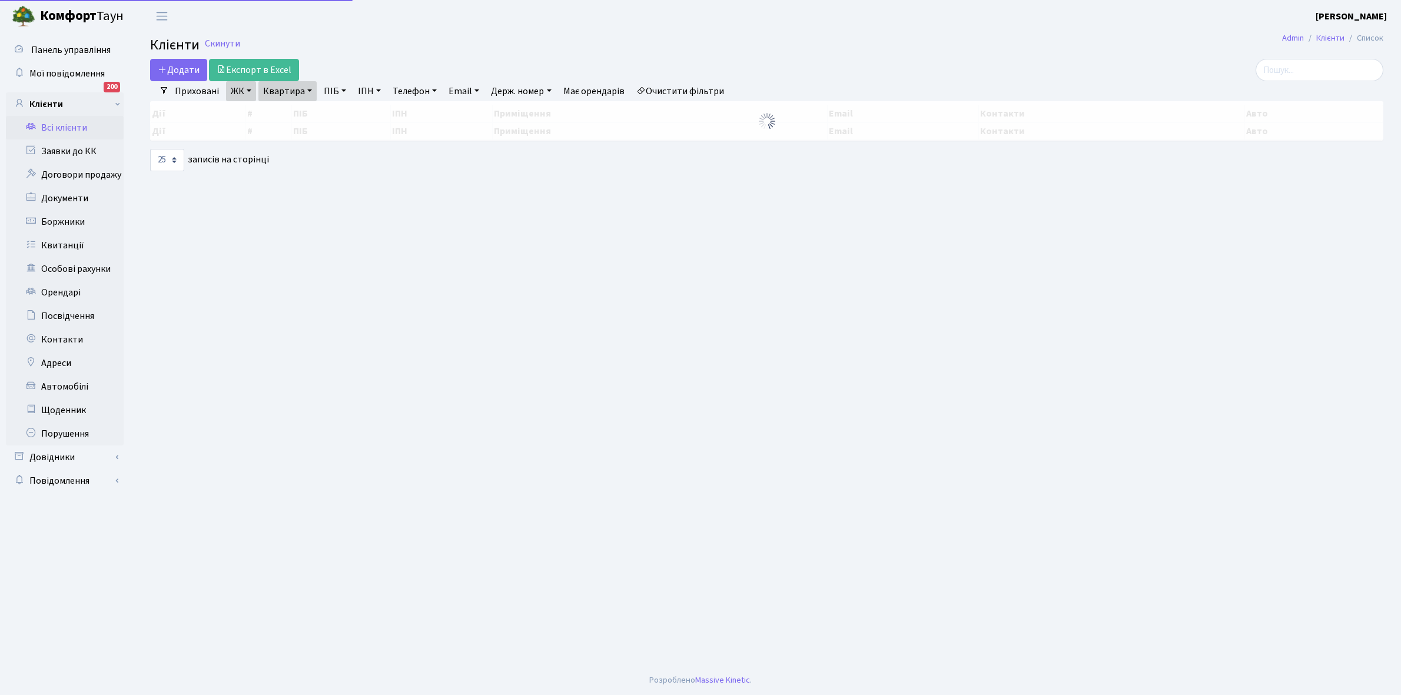
select select "25"
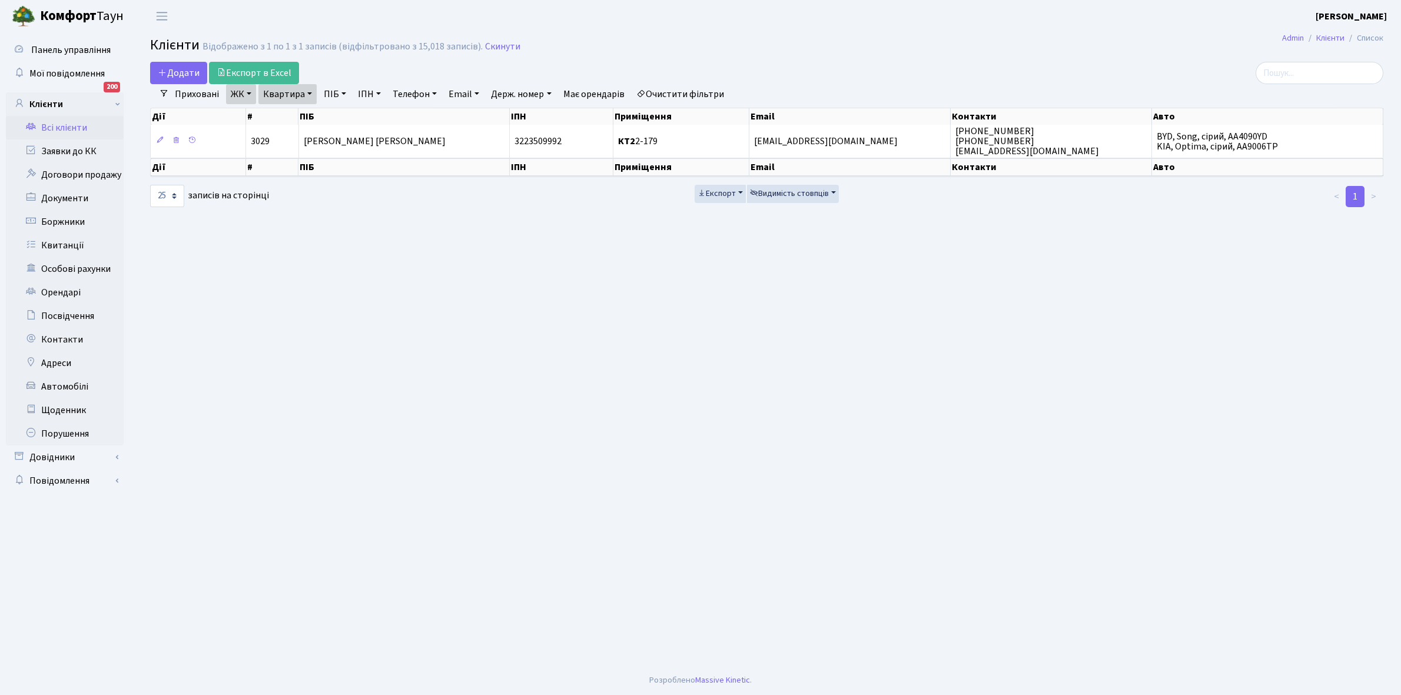
click at [309, 90] on link "Квартира" at bounding box center [287, 94] width 58 height 20
click at [311, 118] on input "2-179" at bounding box center [293, 117] width 69 height 22
type input "2-319"
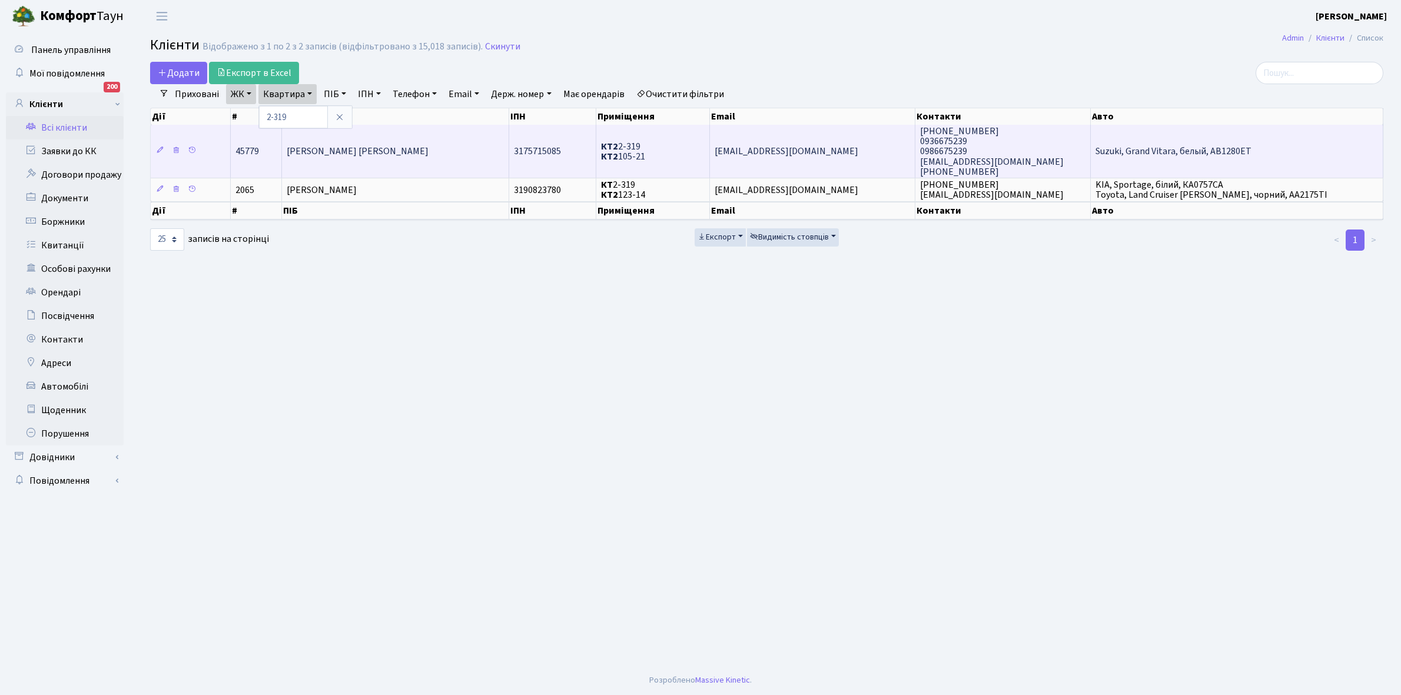
click at [413, 148] on span "Яндульська Аліна Володимирівна" at bounding box center [358, 151] width 142 height 13
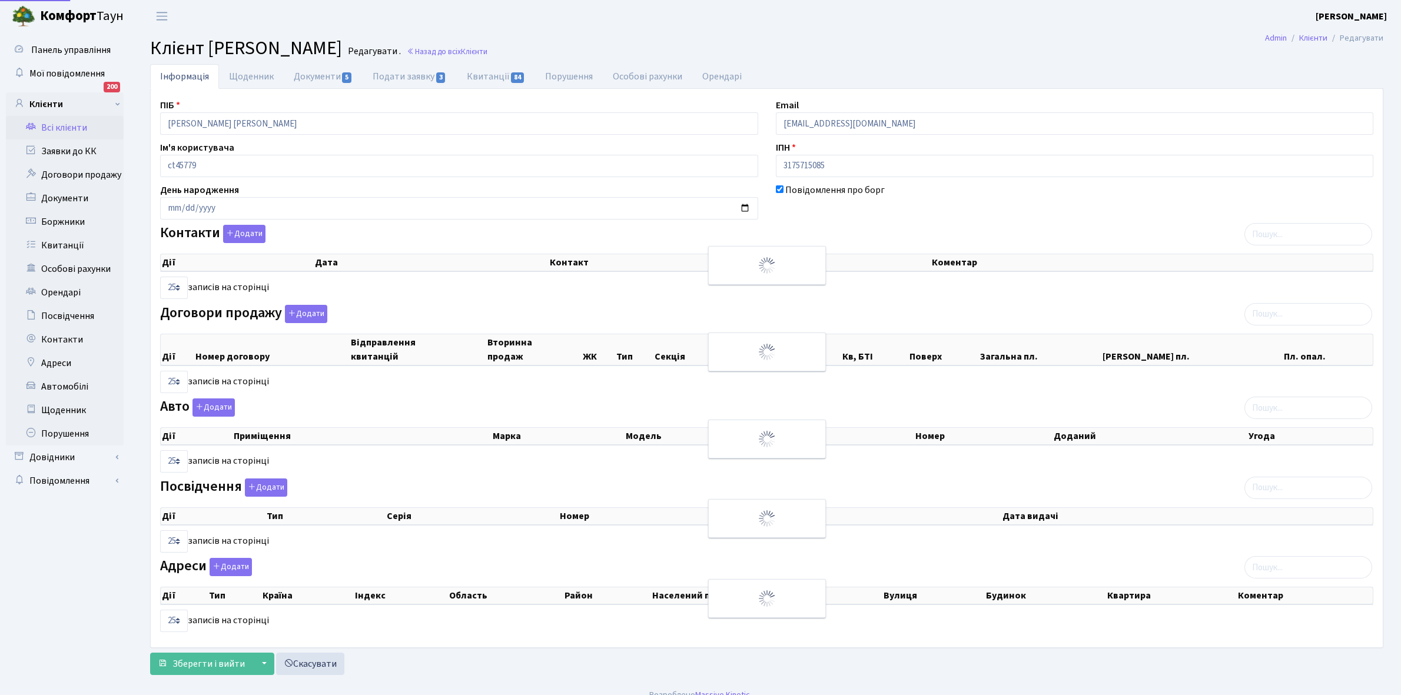
select select "25"
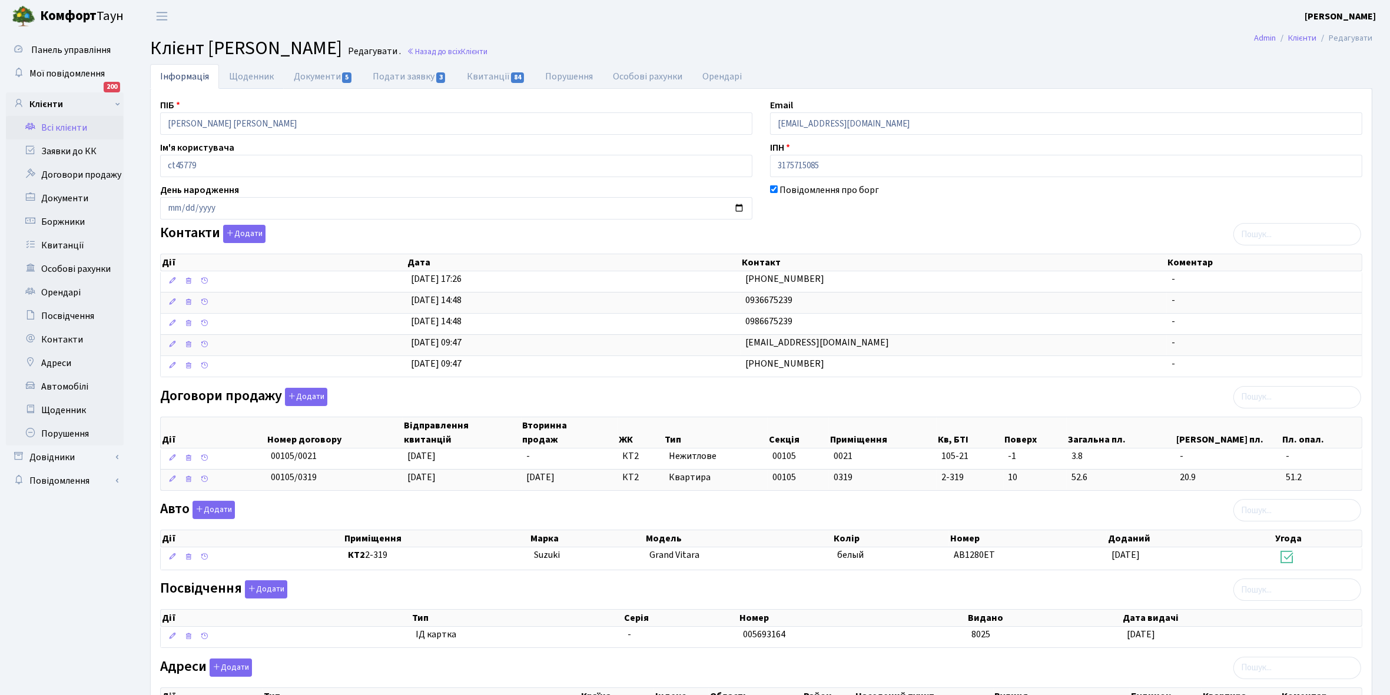
click at [245, 75] on link "Щоденник" at bounding box center [251, 76] width 65 height 25
select select "25"
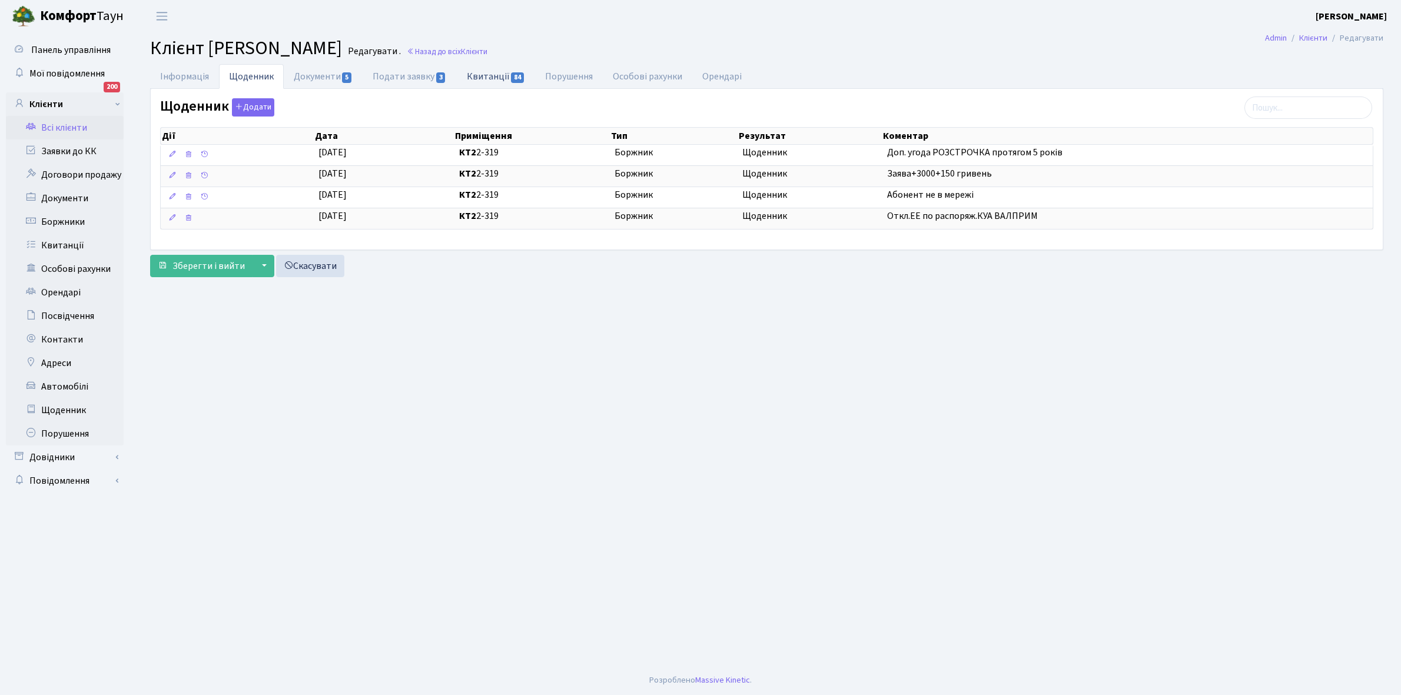
click at [489, 78] on link "Квитанції 84" at bounding box center [496, 76] width 78 height 24
select select "25"
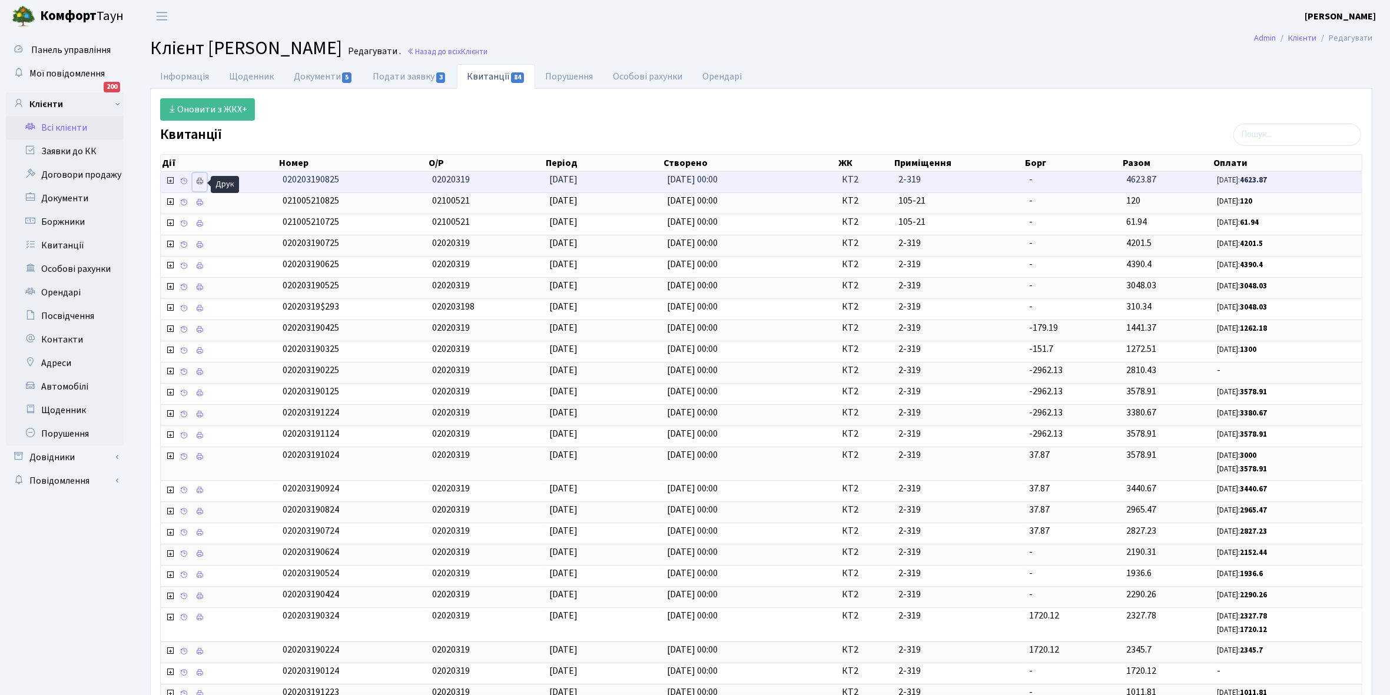
click at [206, 178] on link at bounding box center [199, 182] width 14 height 18
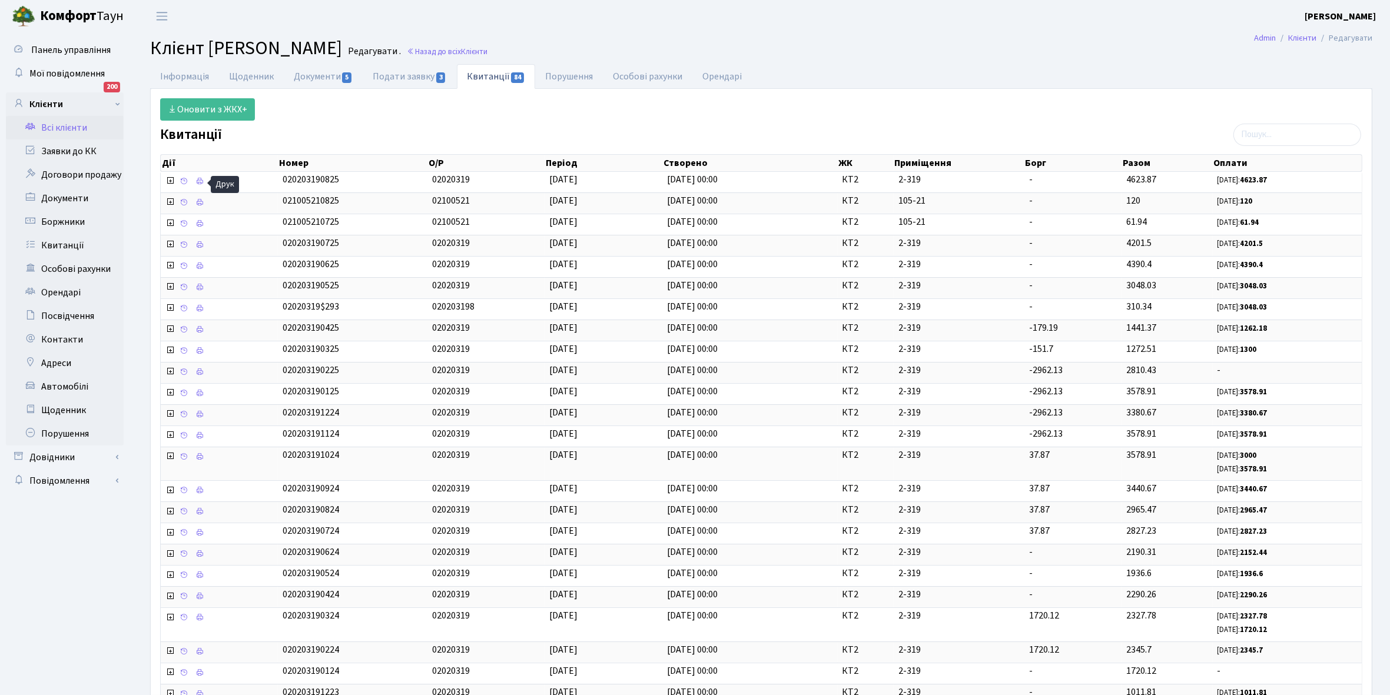
click at [69, 127] on link "Всі клієнти" at bounding box center [65, 128] width 118 height 24
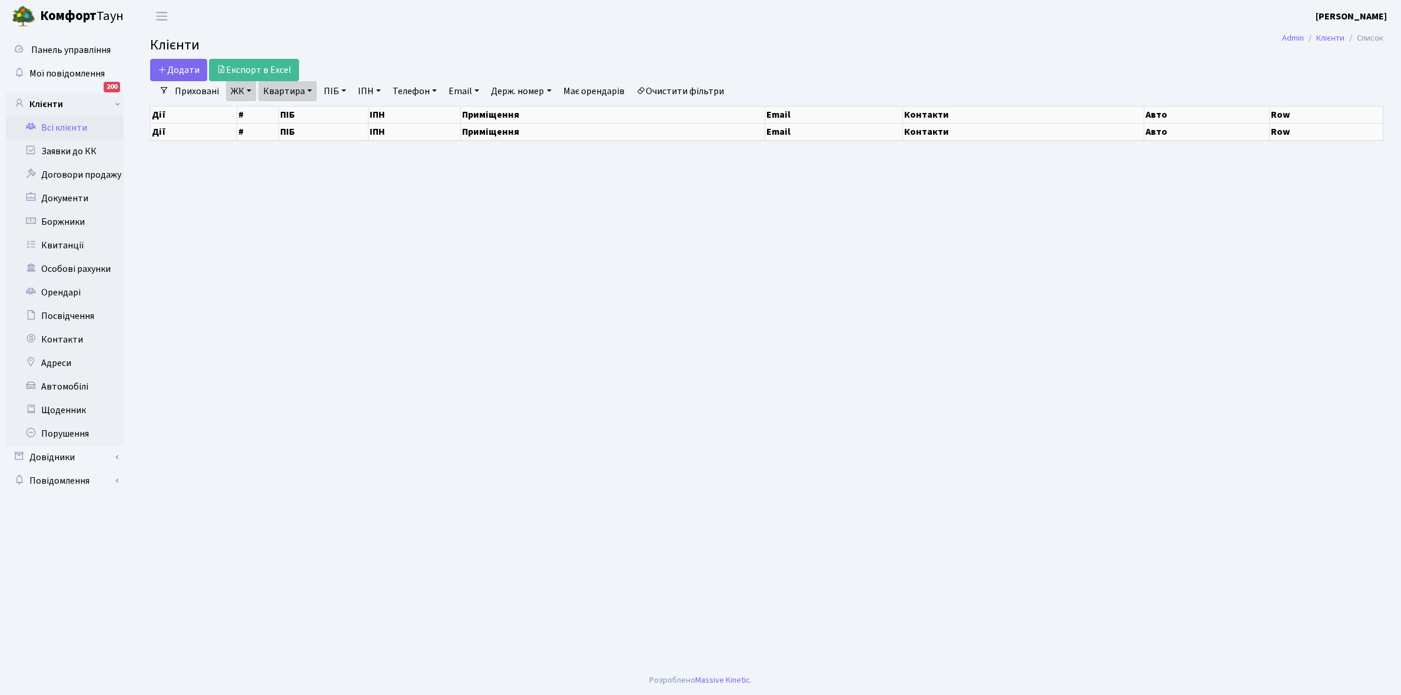
select select "25"
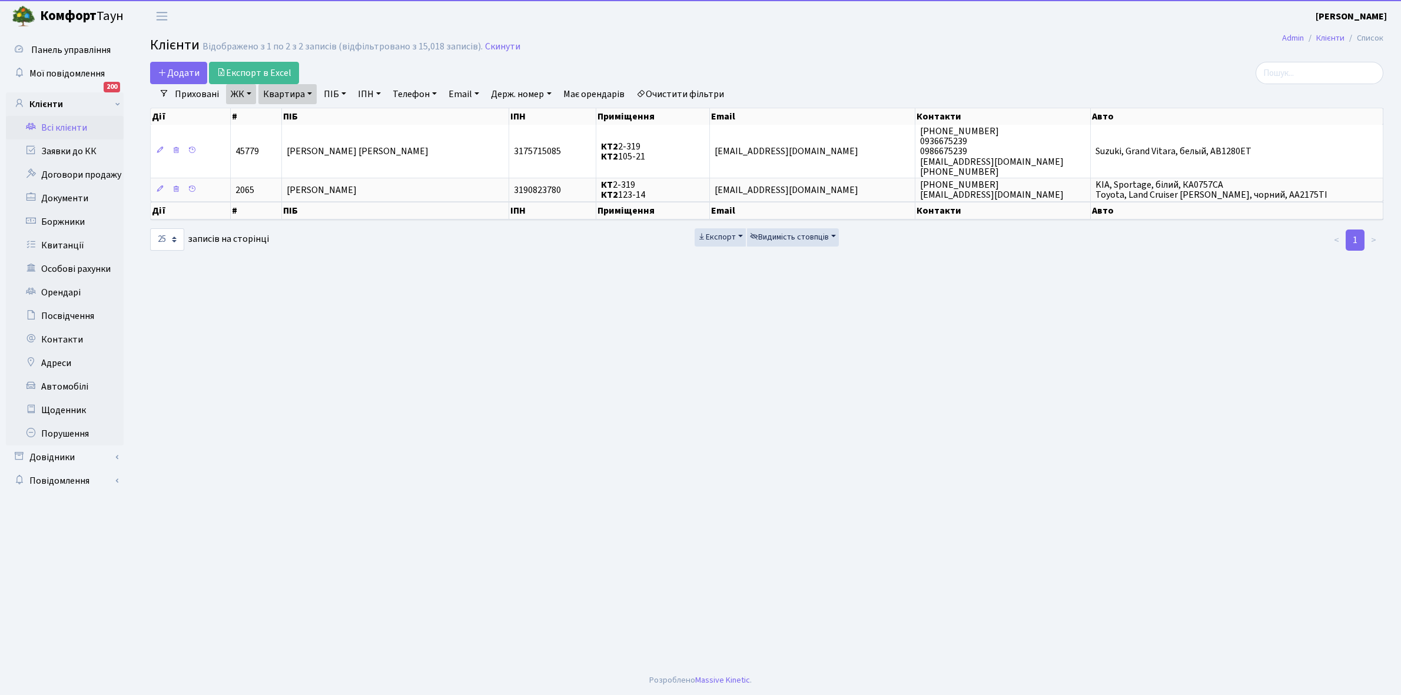
click at [310, 91] on link "Квартира" at bounding box center [287, 94] width 58 height 20
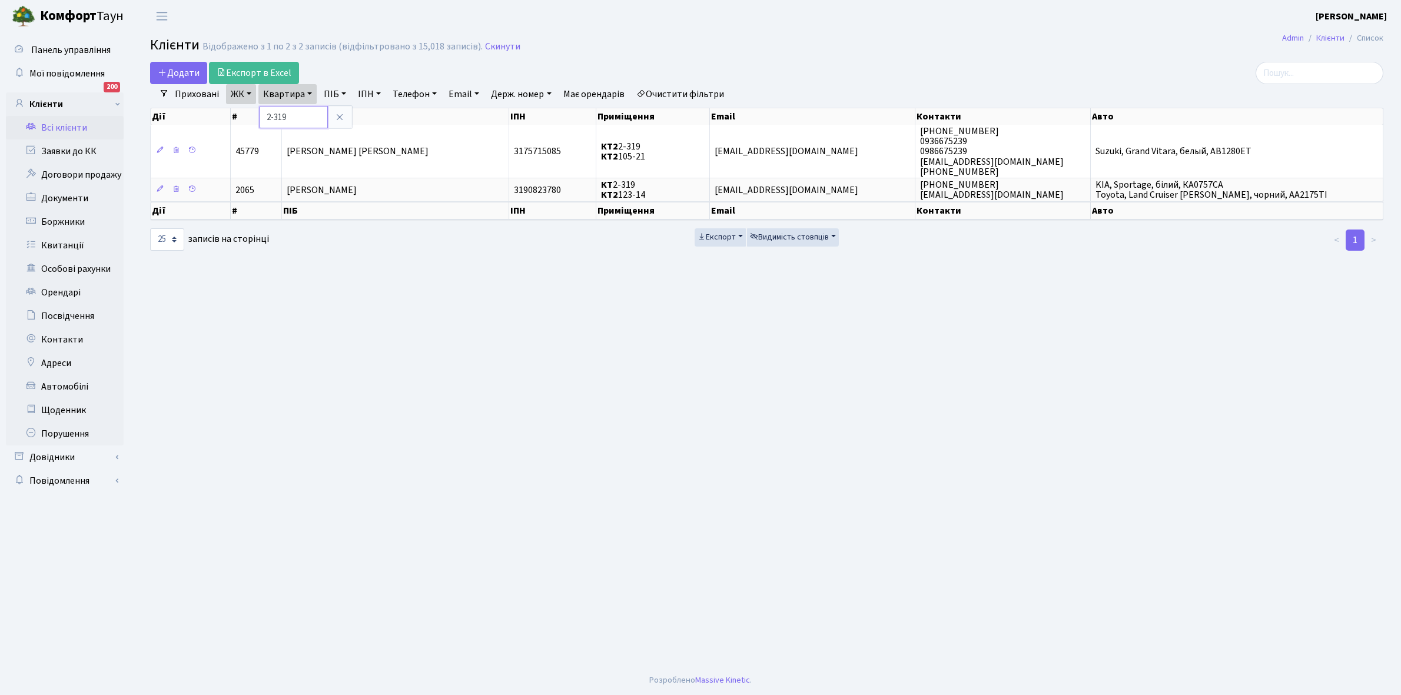
click at [308, 121] on input "2-319" at bounding box center [293, 117] width 69 height 22
type input "2-431"
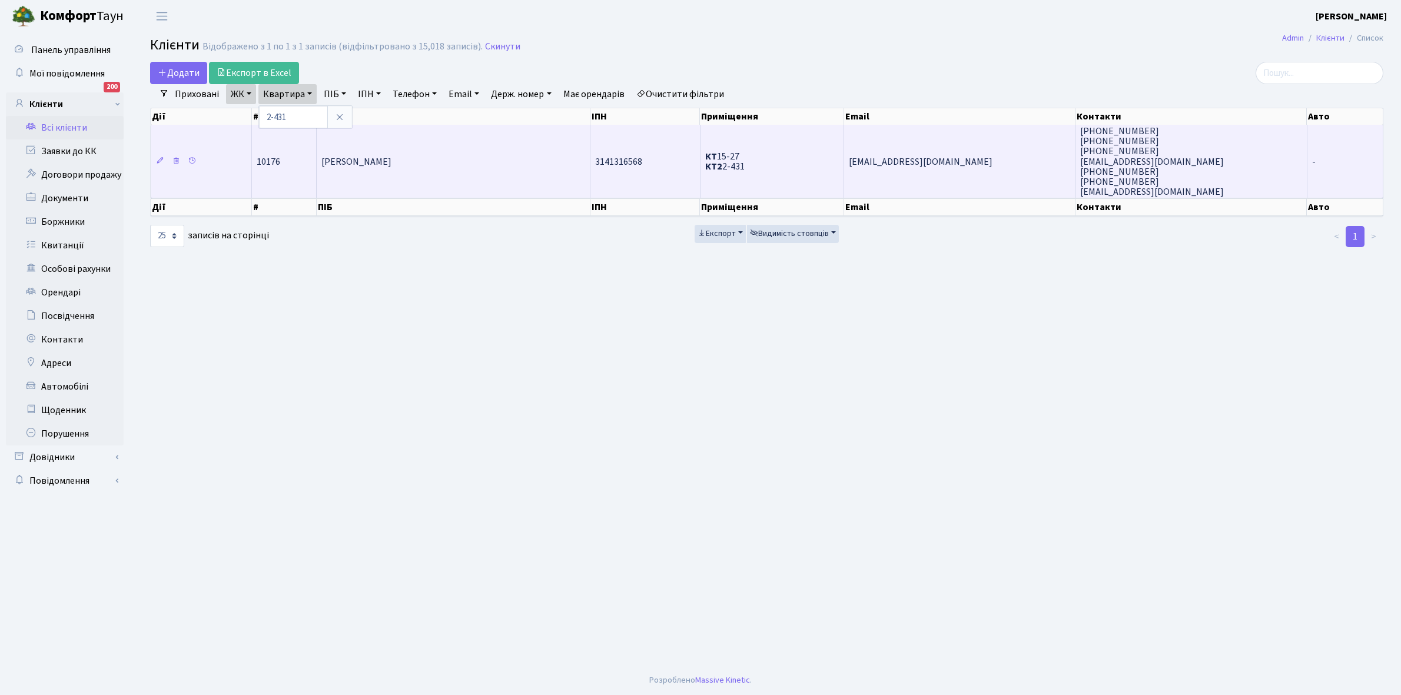
click at [482, 175] on td "Бекірова Олена Володимирівна" at bounding box center [453, 161] width 273 height 73
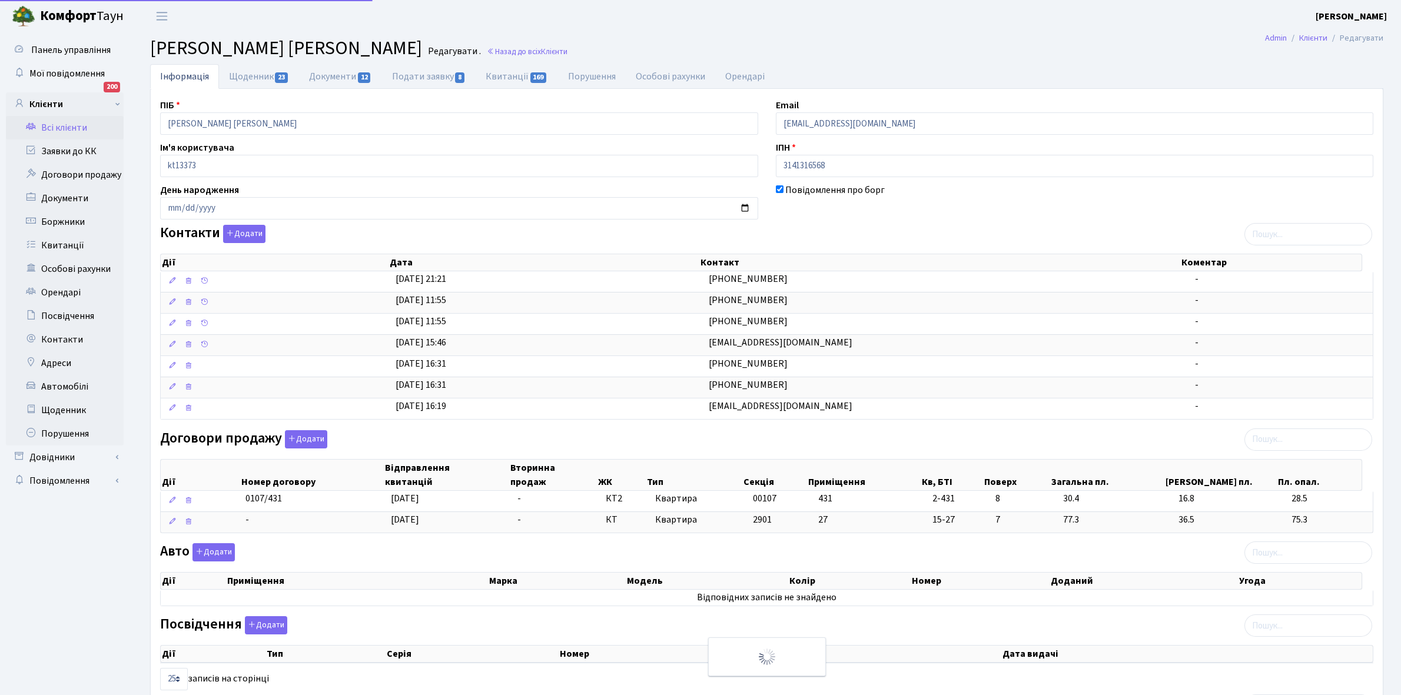
select select "25"
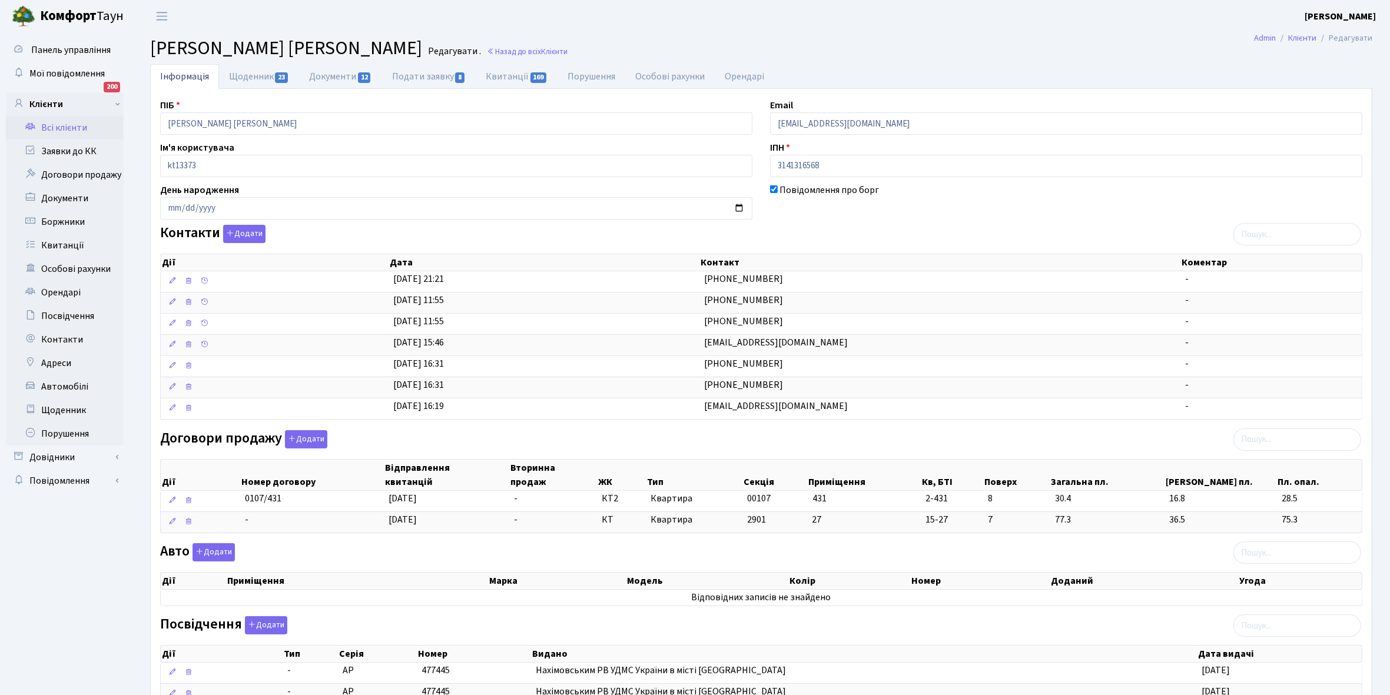
click at [253, 79] on link "Щоденник 23" at bounding box center [259, 76] width 80 height 25
select select "25"
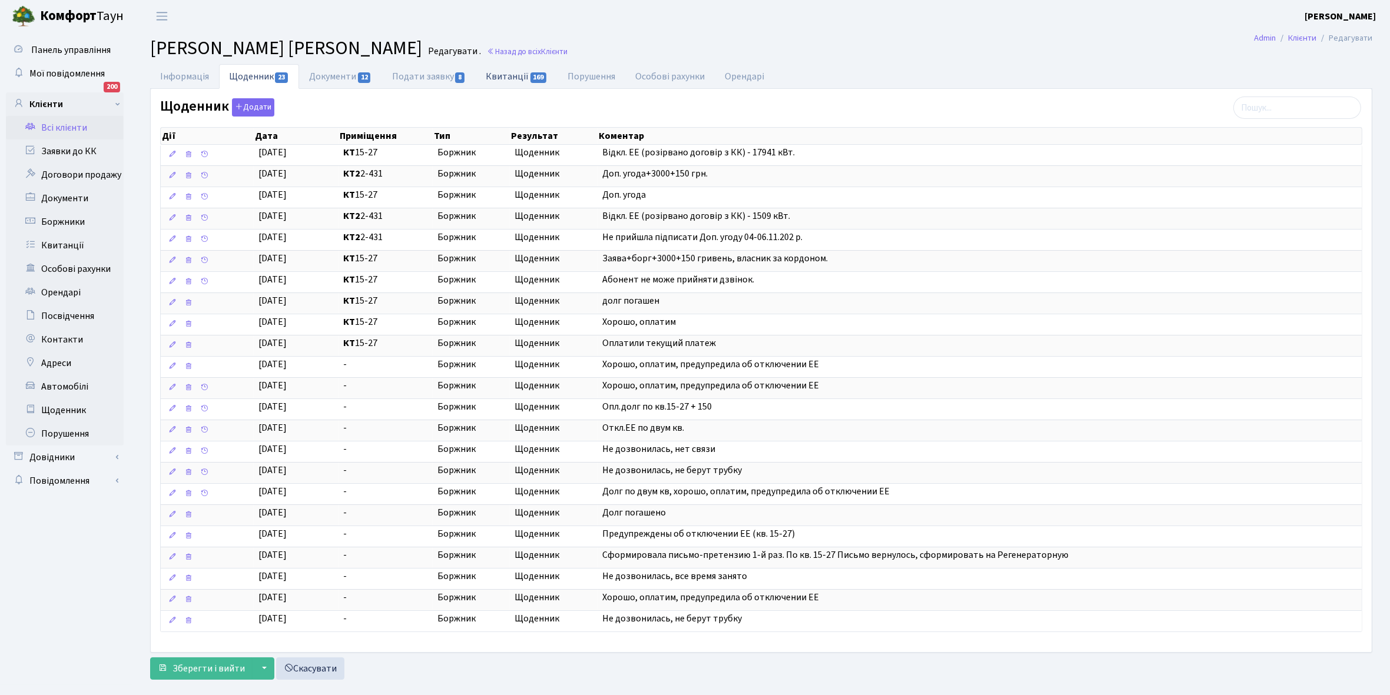
click at [509, 77] on link "Квитанції 169" at bounding box center [517, 76] width 82 height 24
select select "25"
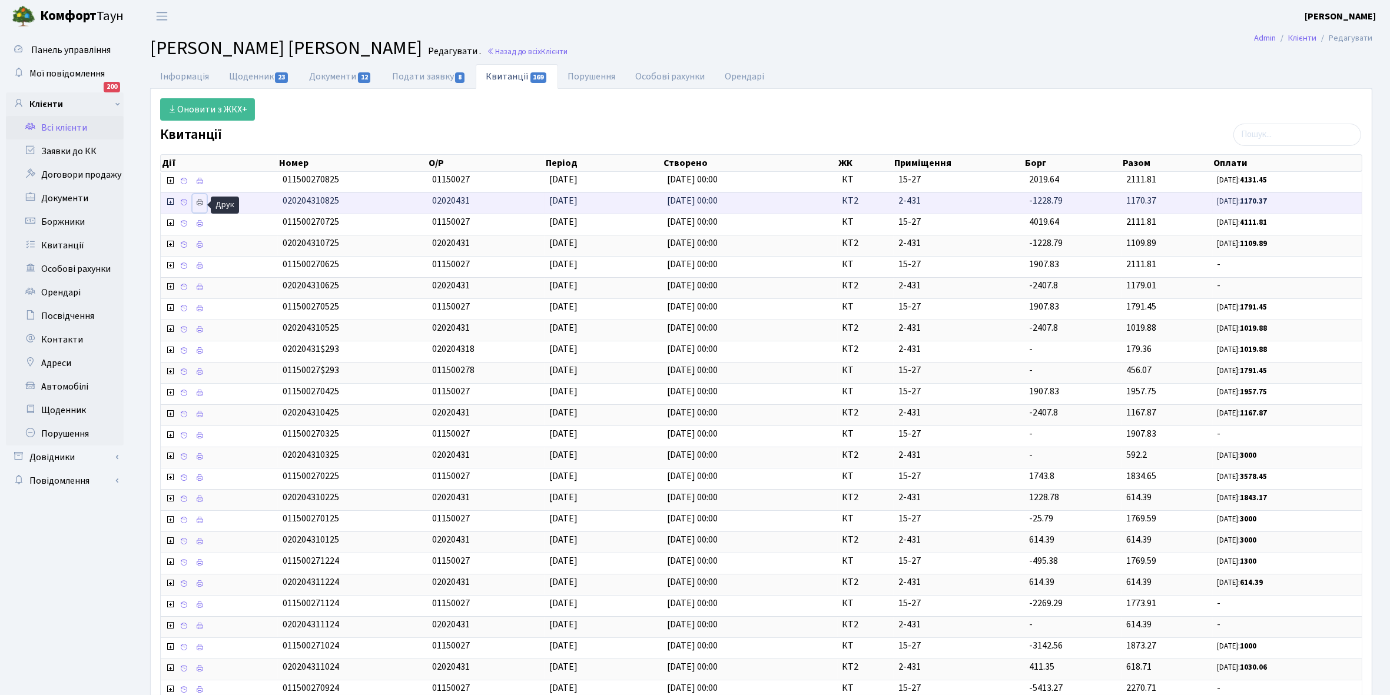
click at [199, 202] on icon at bounding box center [199, 202] width 8 height 8
click at [243, 75] on link "Щоденник 23" at bounding box center [259, 76] width 80 height 24
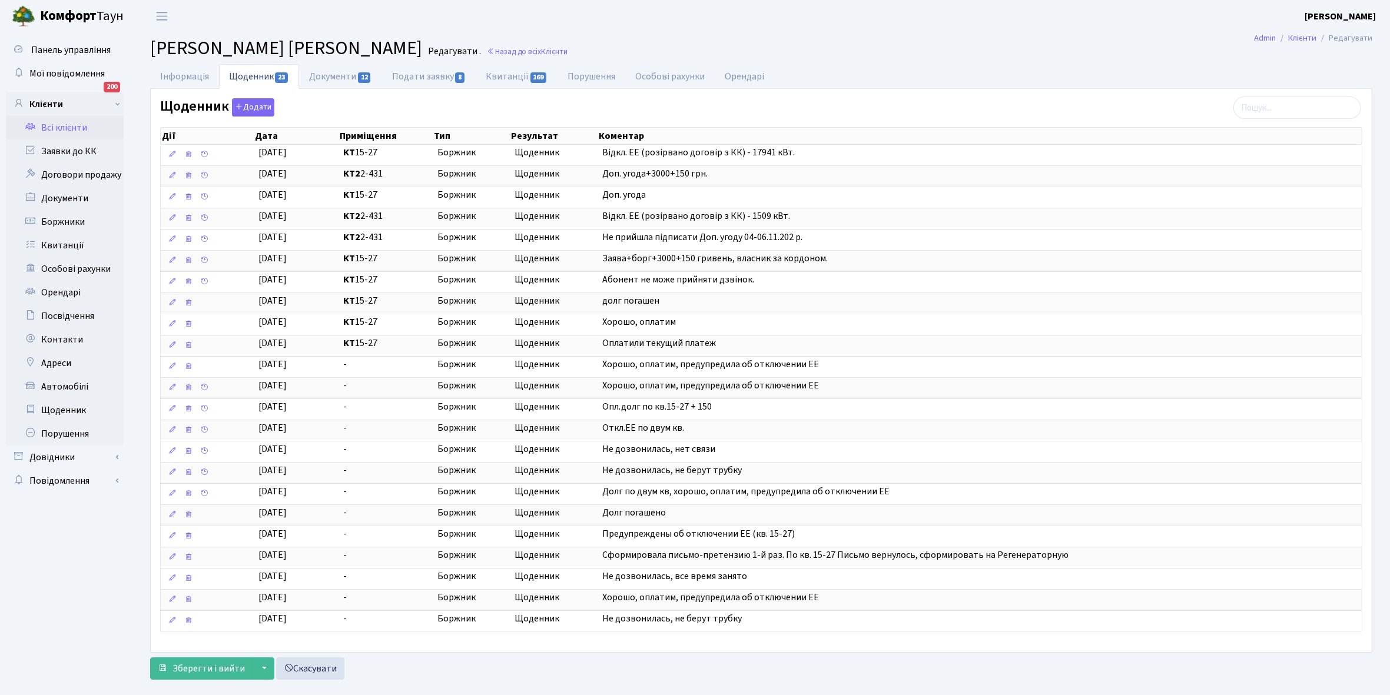
click at [69, 124] on link "Всі клієнти" at bounding box center [65, 128] width 118 height 24
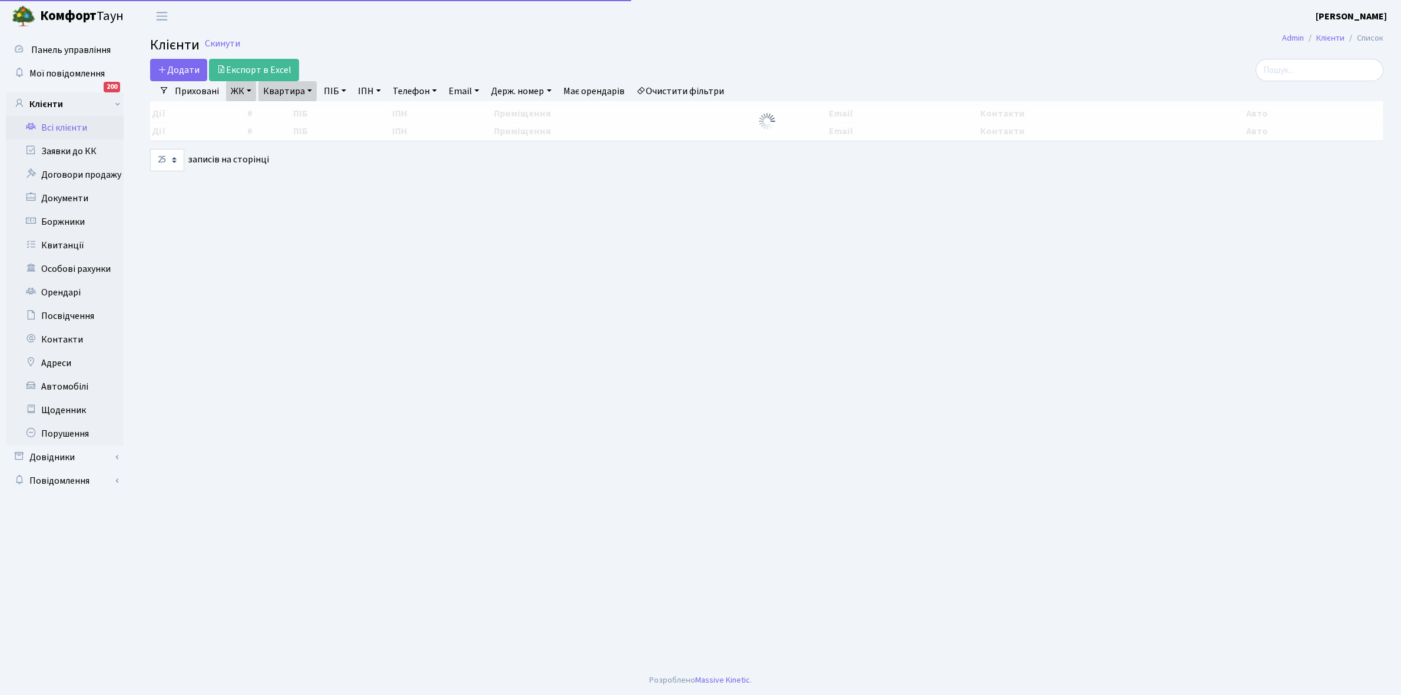
select select "25"
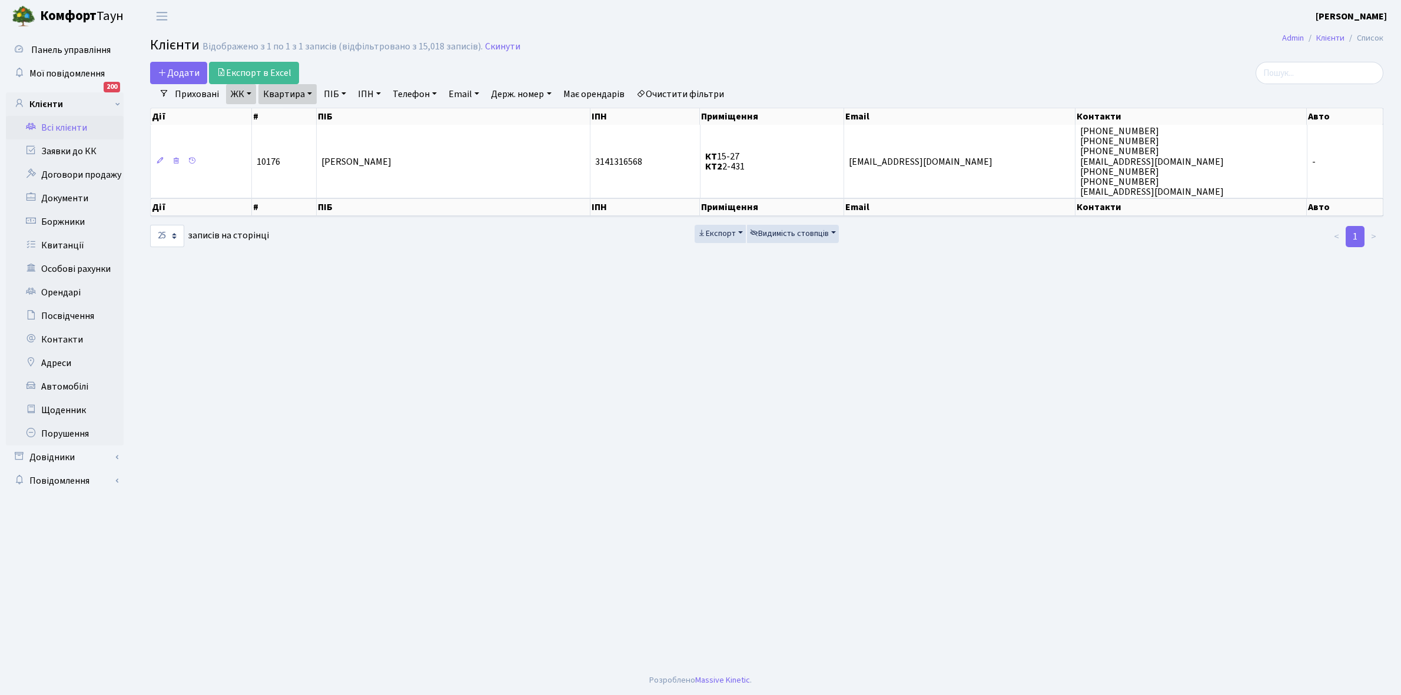
click at [308, 93] on link "Квартира" at bounding box center [287, 94] width 58 height 20
click at [307, 116] on input "2-431" at bounding box center [293, 117] width 69 height 22
type input "2-793"
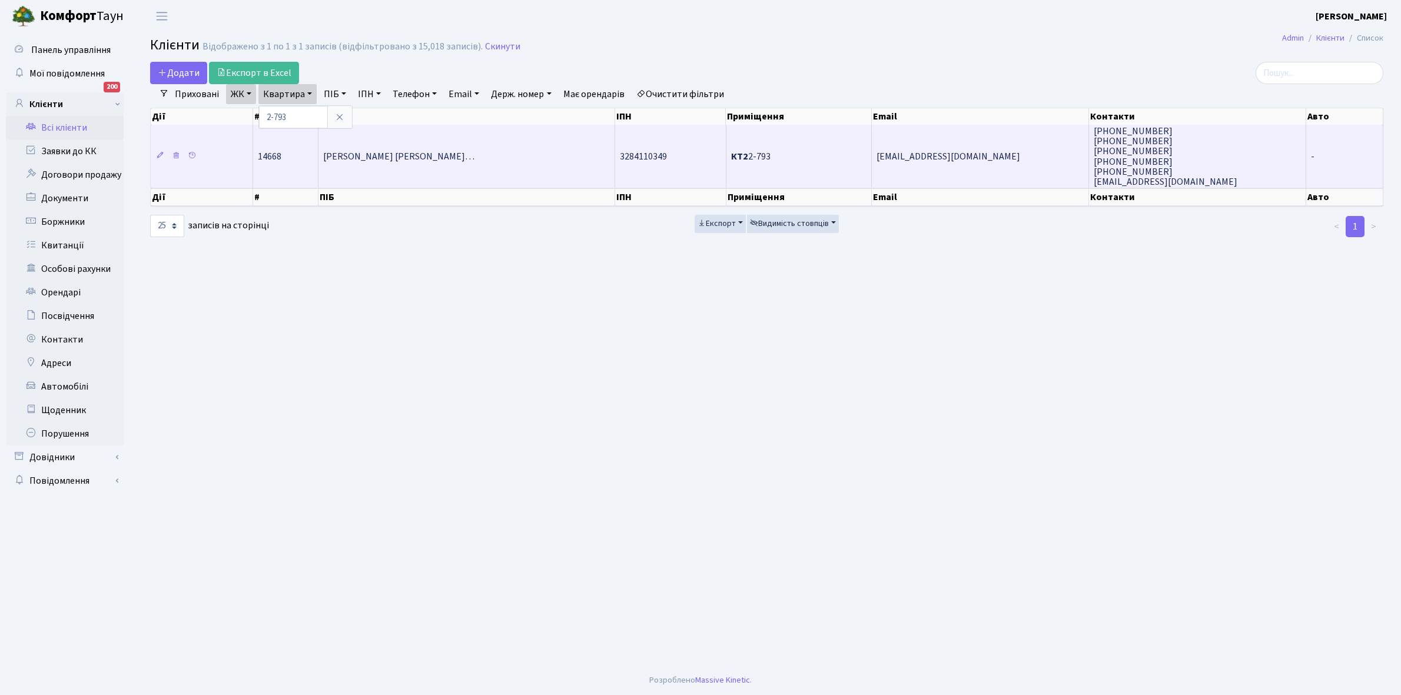
click at [447, 154] on span "[PERSON_NAME] [PERSON_NAME]…" at bounding box center [398, 156] width 151 height 13
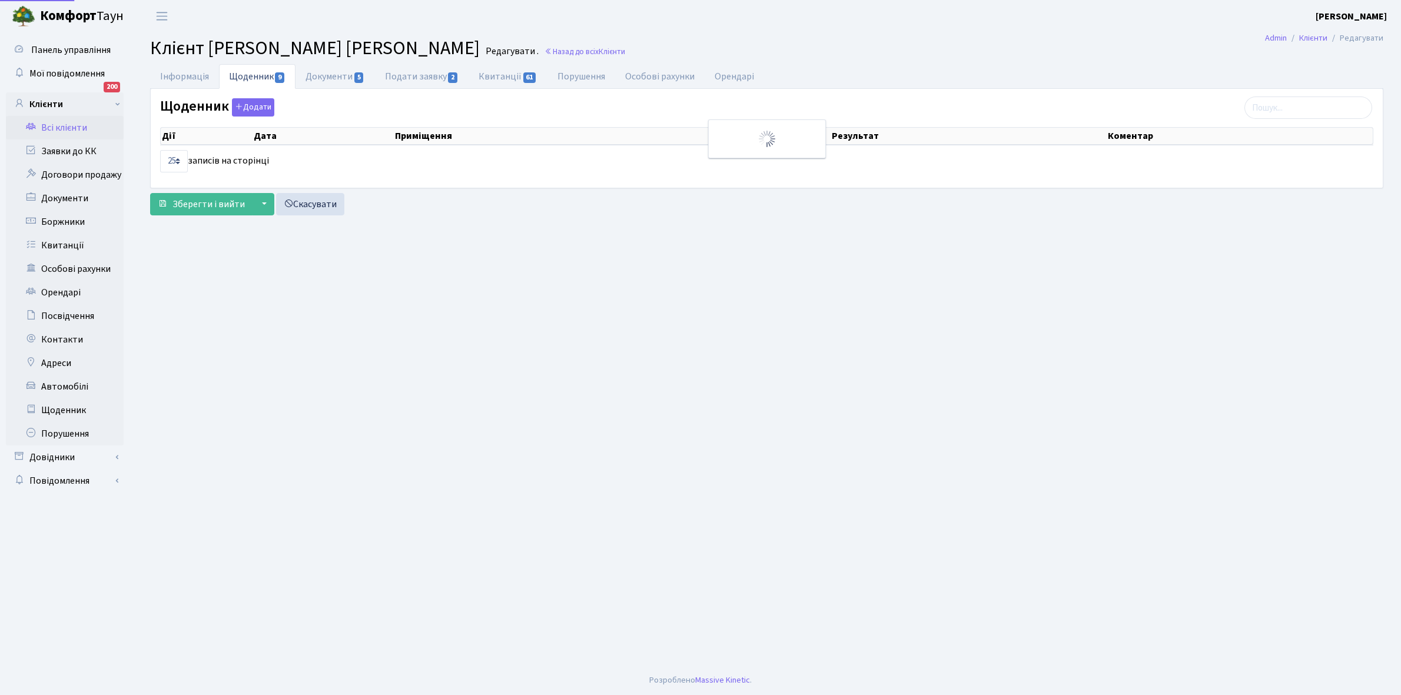
select select "25"
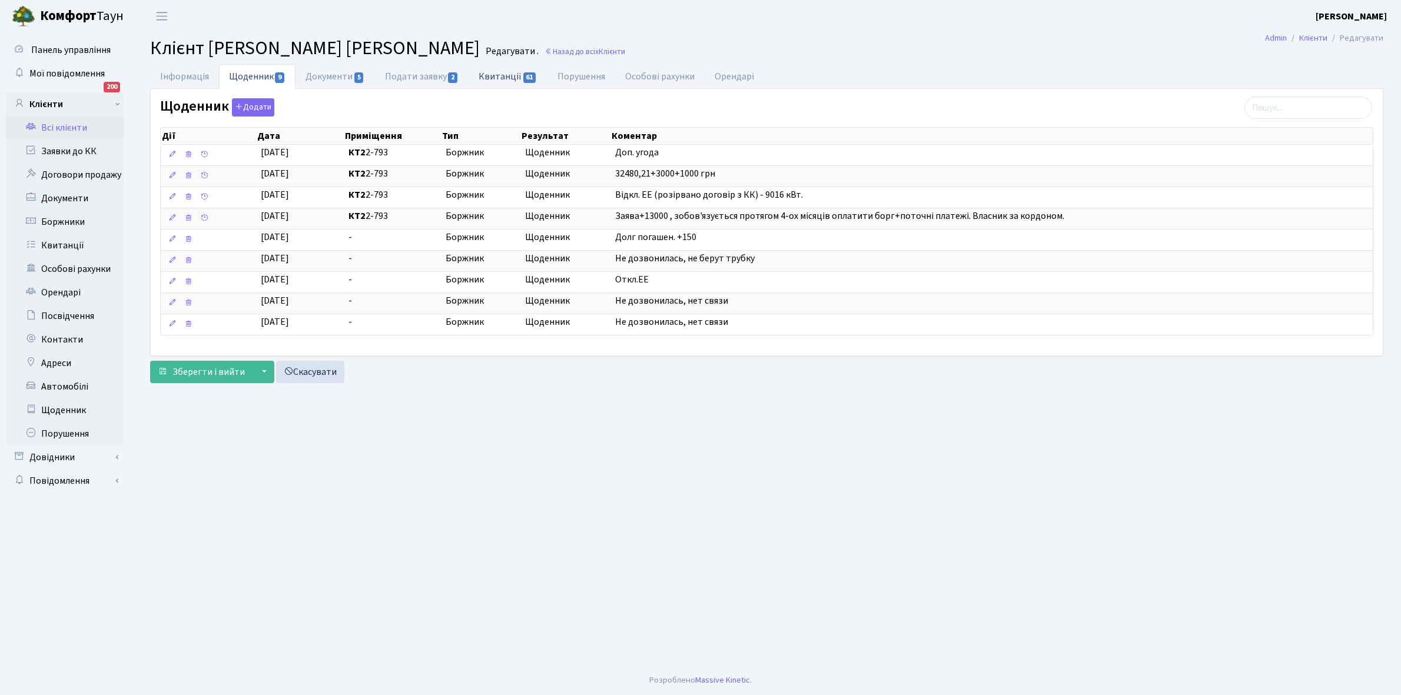
click at [501, 72] on link "Квитанції 61" at bounding box center [508, 76] width 78 height 24
select select "25"
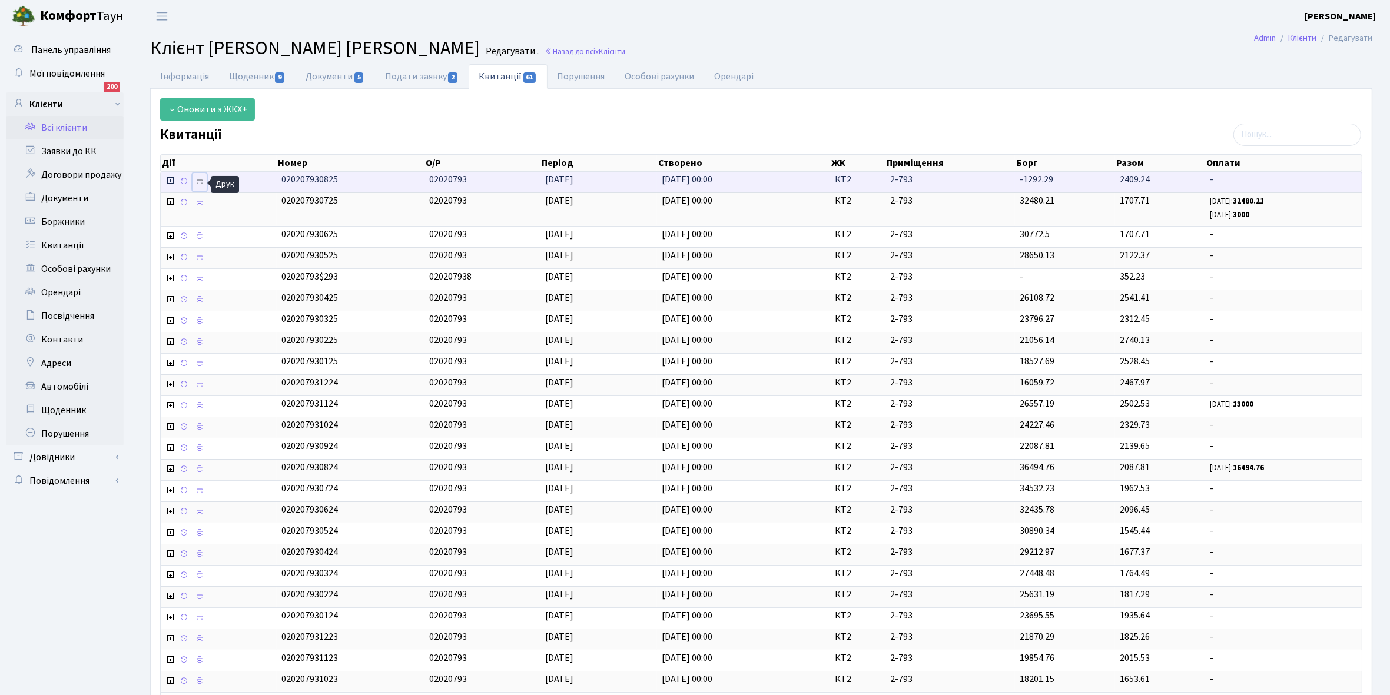
click at [201, 184] on icon at bounding box center [199, 181] width 8 height 8
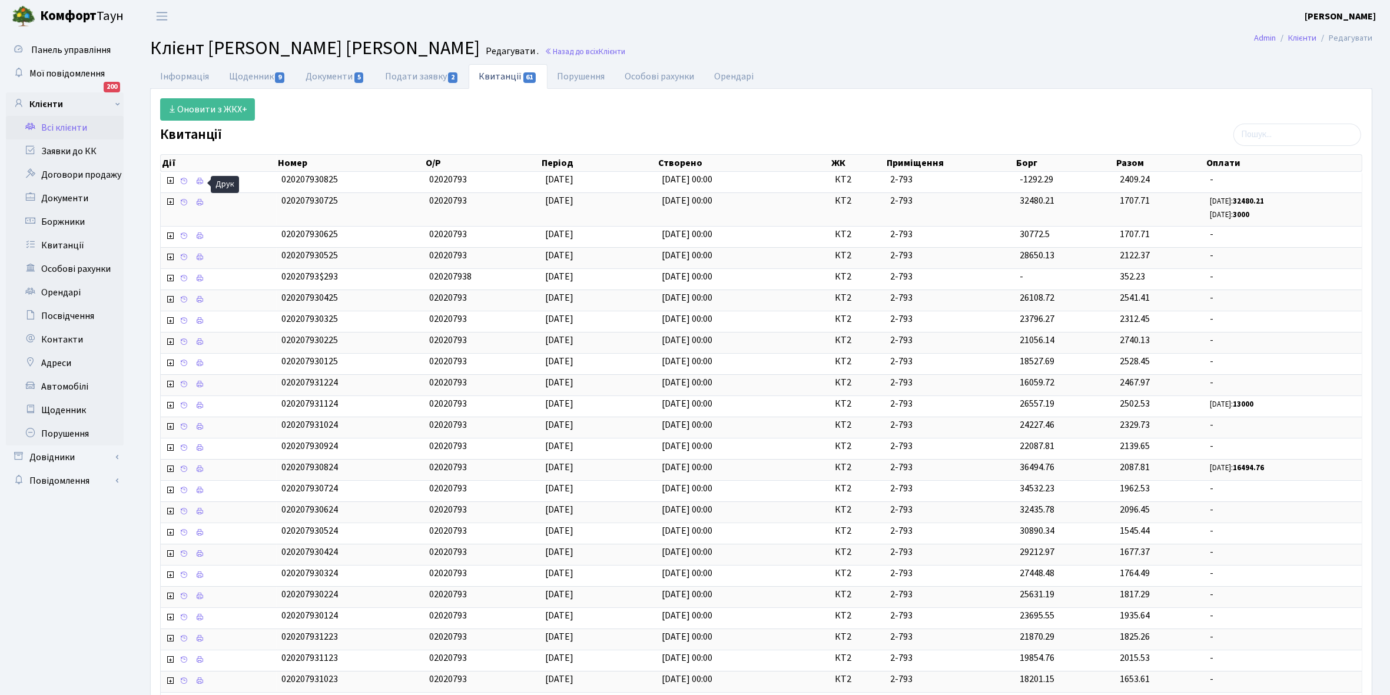
click at [58, 127] on link "Всі клієнти" at bounding box center [65, 128] width 118 height 24
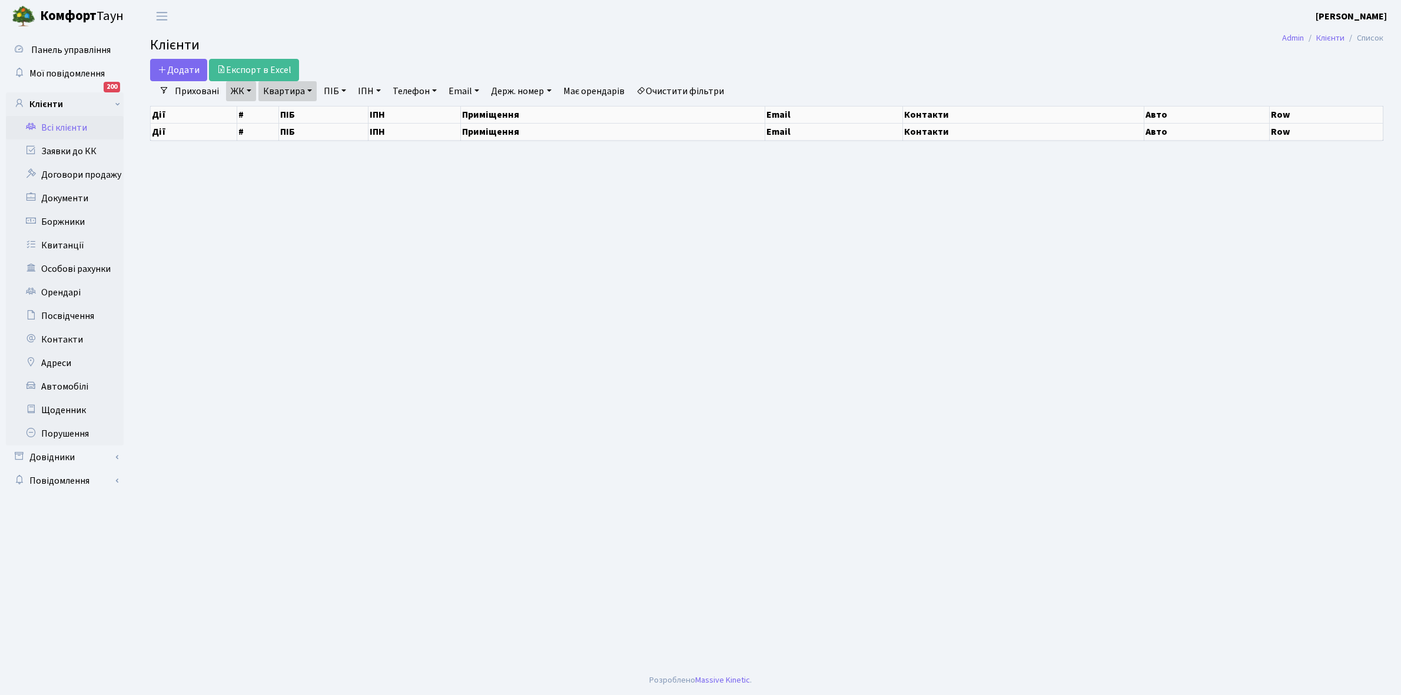
select select "25"
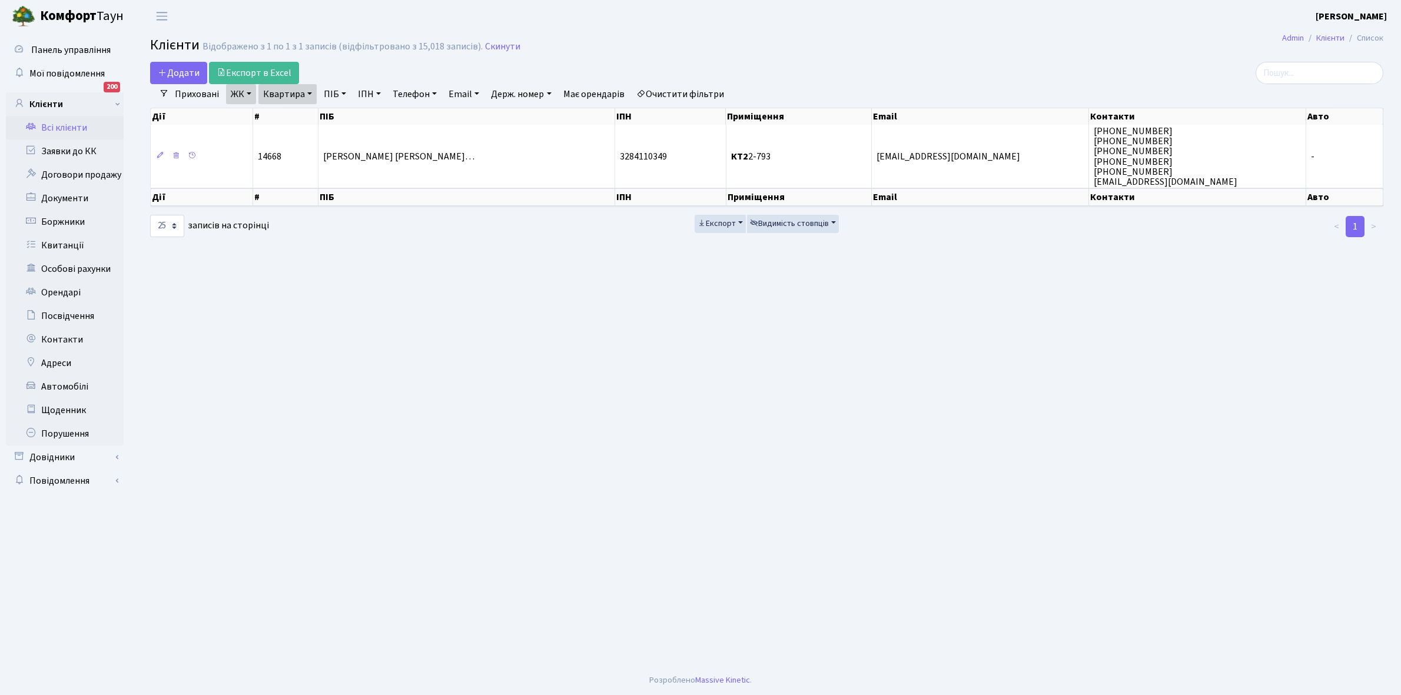
click at [310, 92] on link "Квартира" at bounding box center [287, 94] width 58 height 20
click at [300, 122] on input "2-793" at bounding box center [293, 117] width 69 height 22
type input "2-735"
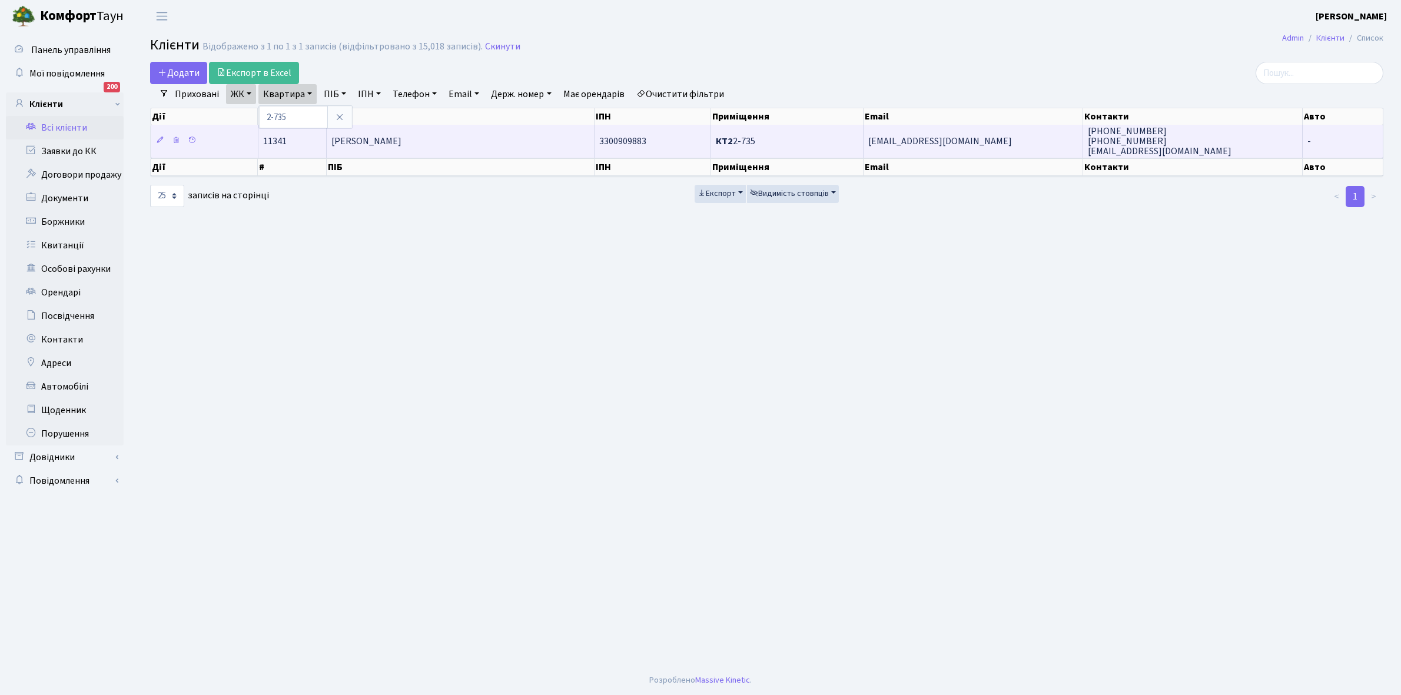
click at [401, 137] on span "[PERSON_NAME]" at bounding box center [366, 141] width 70 height 13
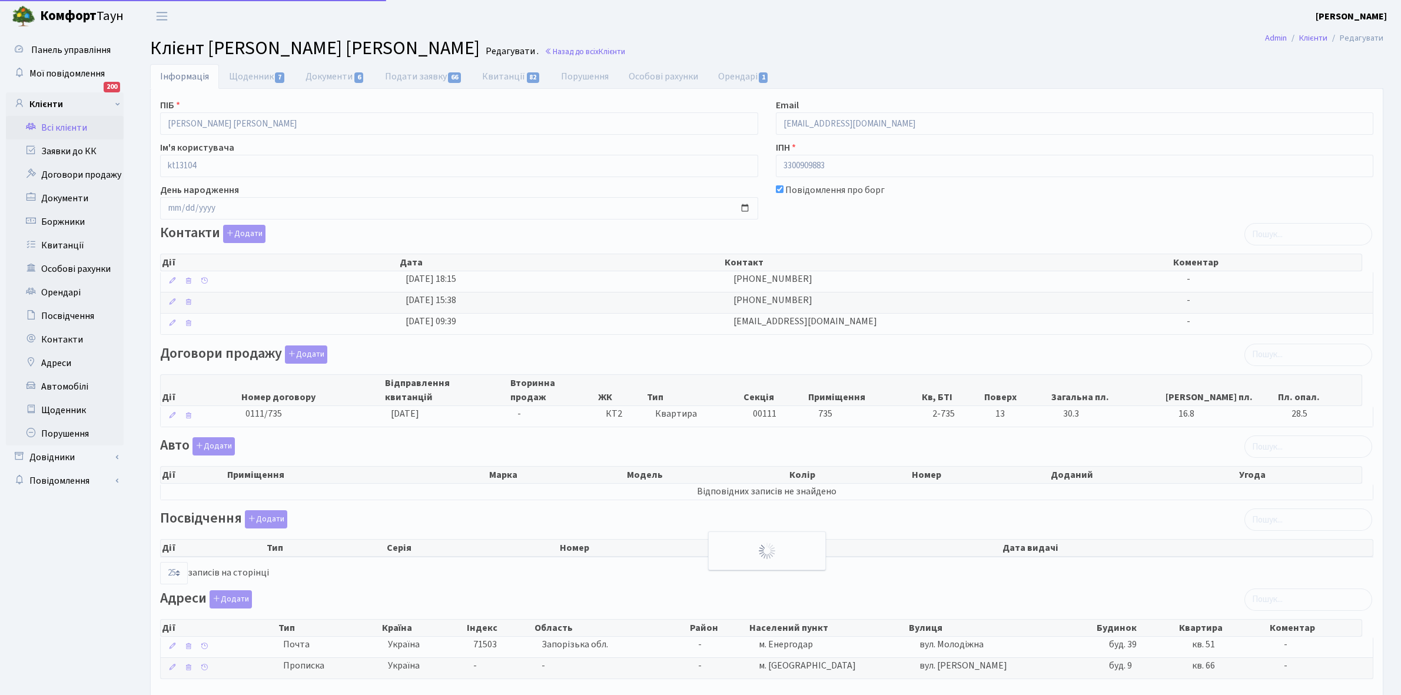
select select "25"
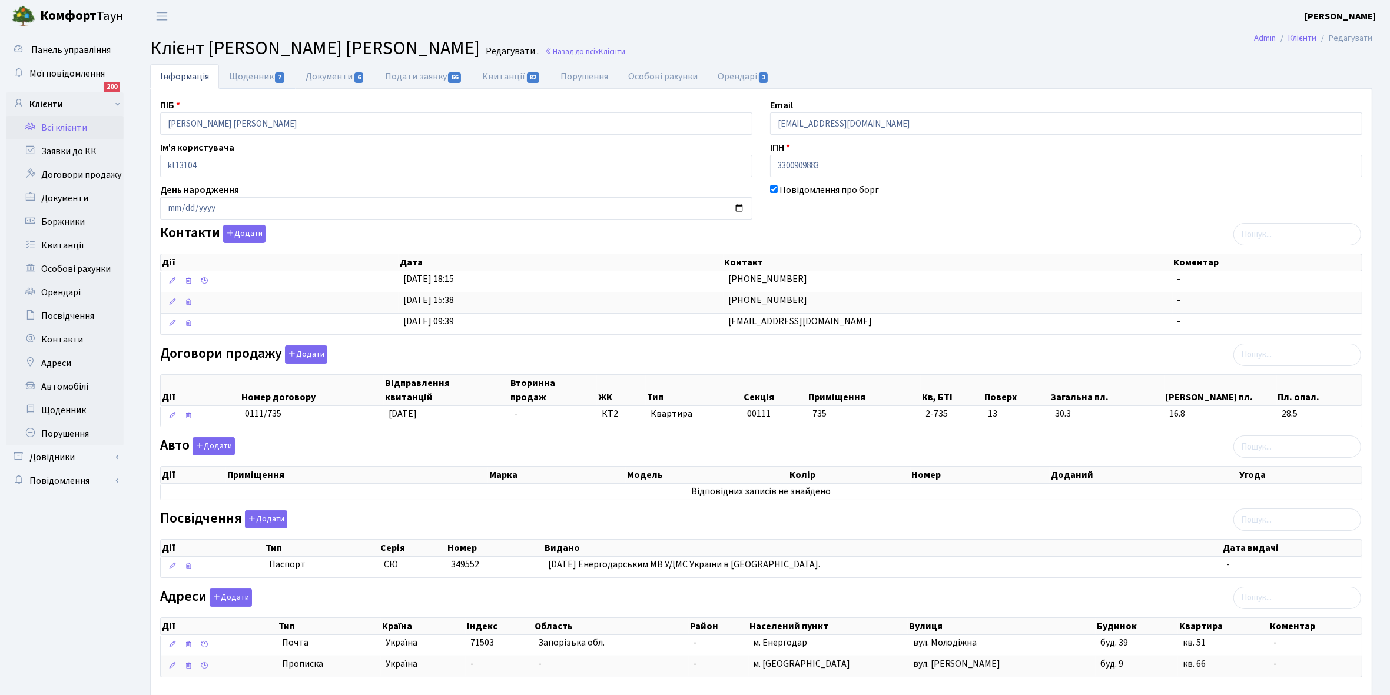
click at [236, 75] on link "Щоденник 7" at bounding box center [257, 76] width 77 height 25
select select "25"
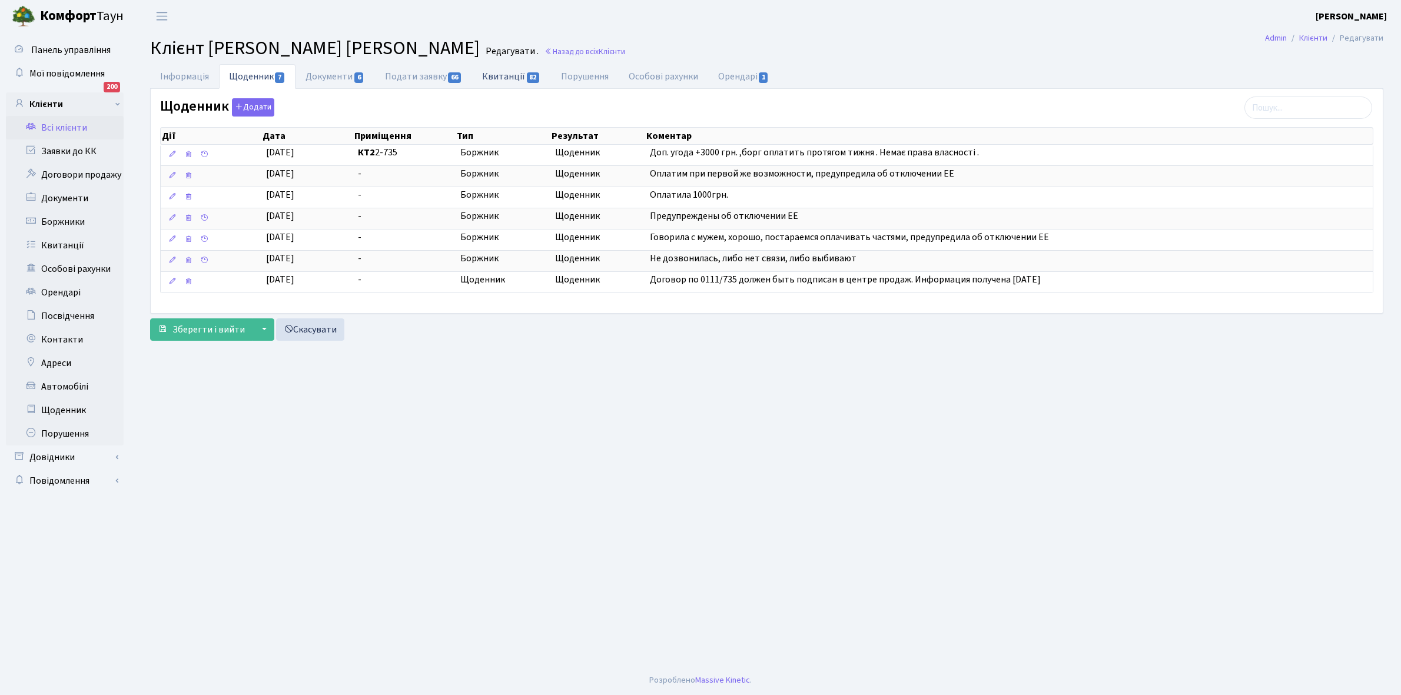
click at [502, 75] on link "Квитанції 82" at bounding box center [511, 76] width 78 height 24
select select "25"
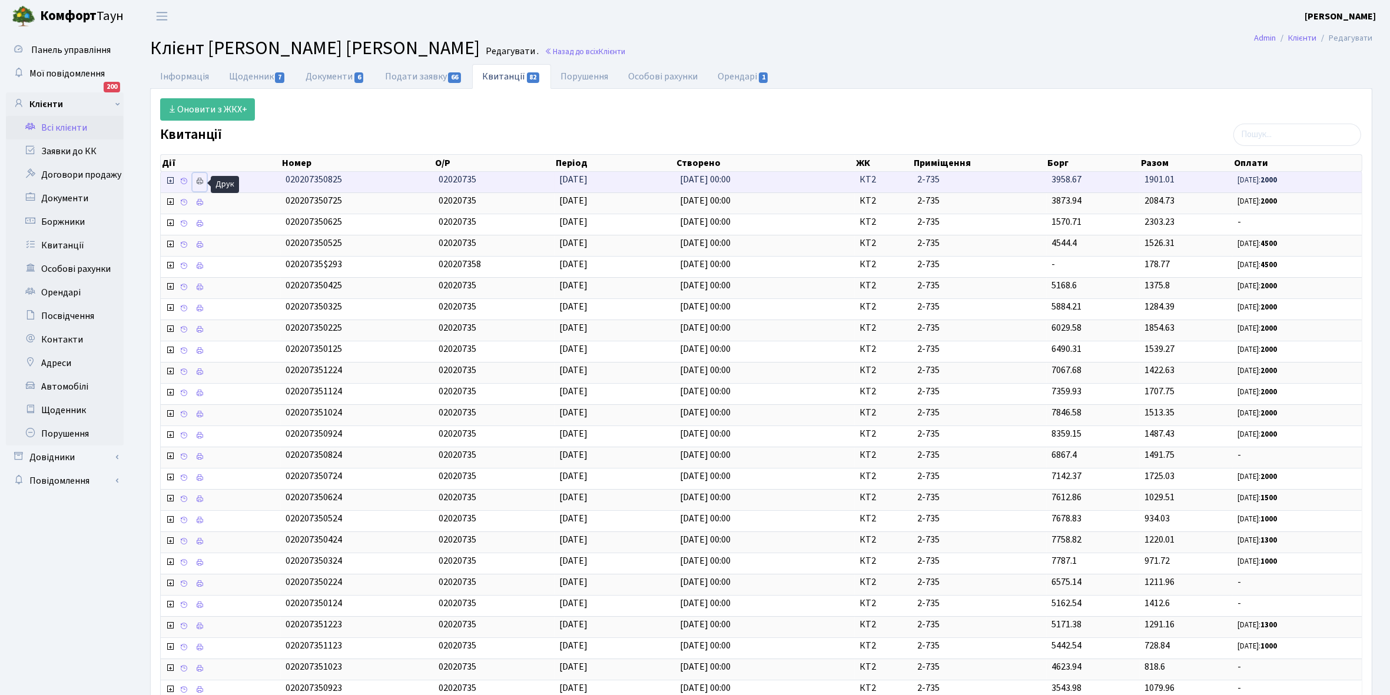
click at [201, 181] on icon at bounding box center [199, 181] width 8 height 8
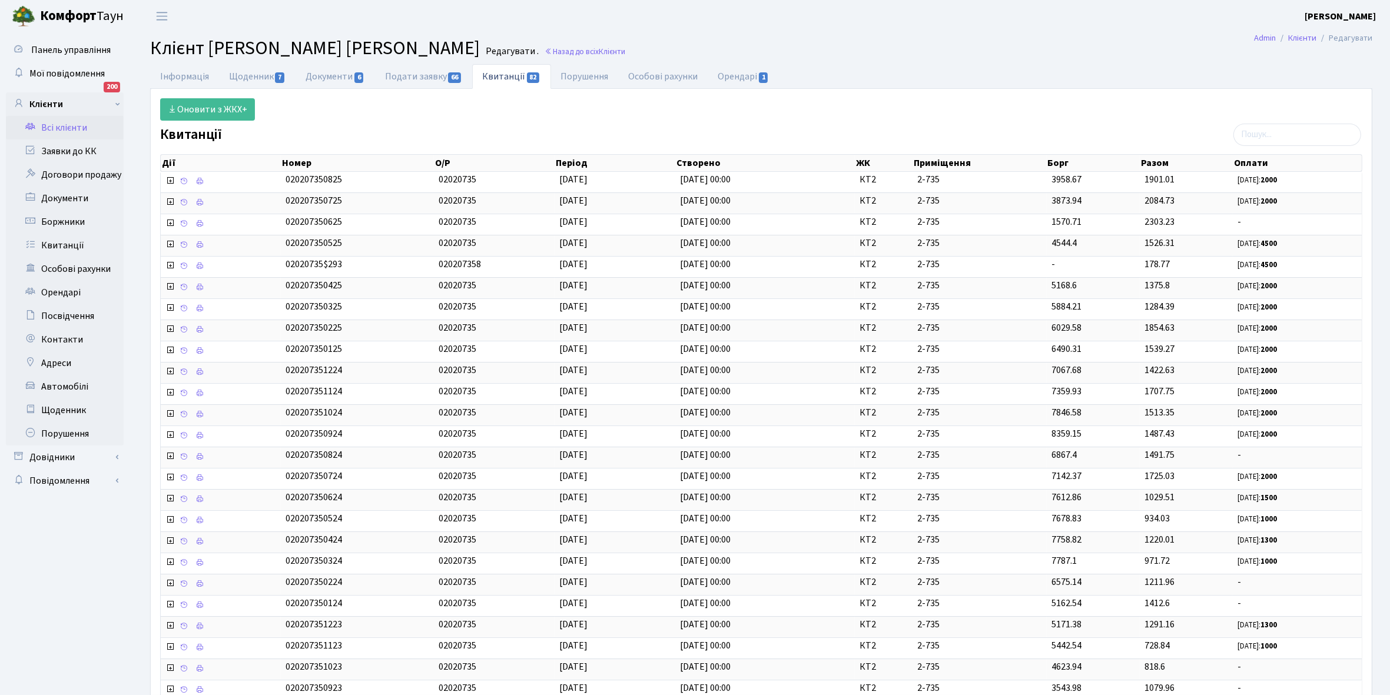
click at [72, 125] on link "Всі клієнти" at bounding box center [65, 128] width 118 height 24
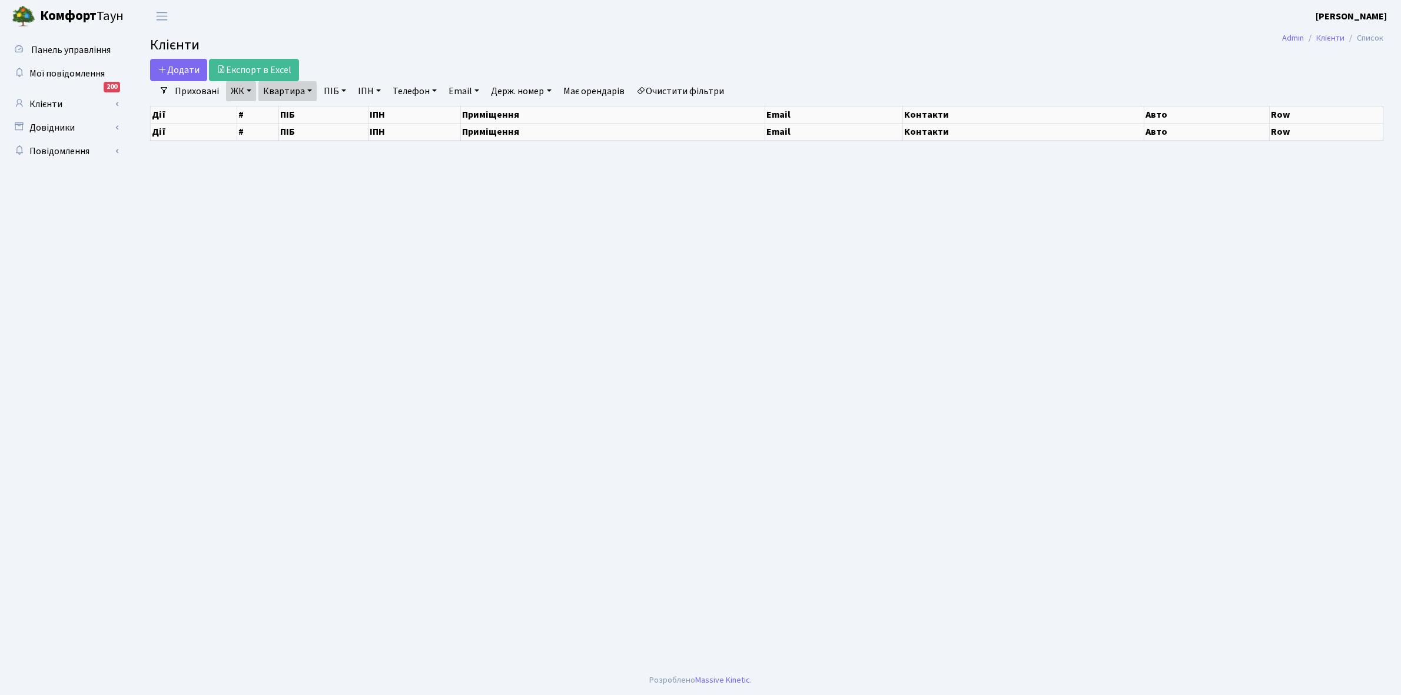
select select "25"
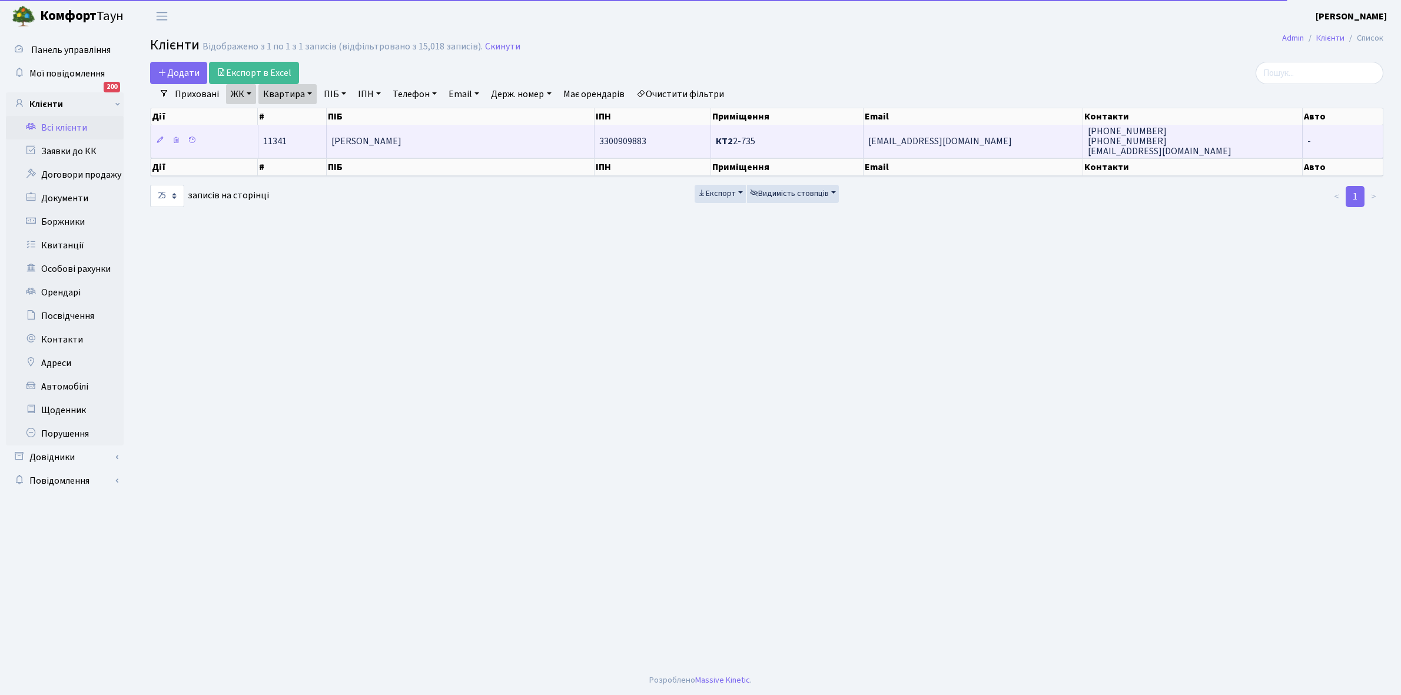
click at [457, 140] on td "[PERSON_NAME]" at bounding box center [461, 141] width 268 height 32
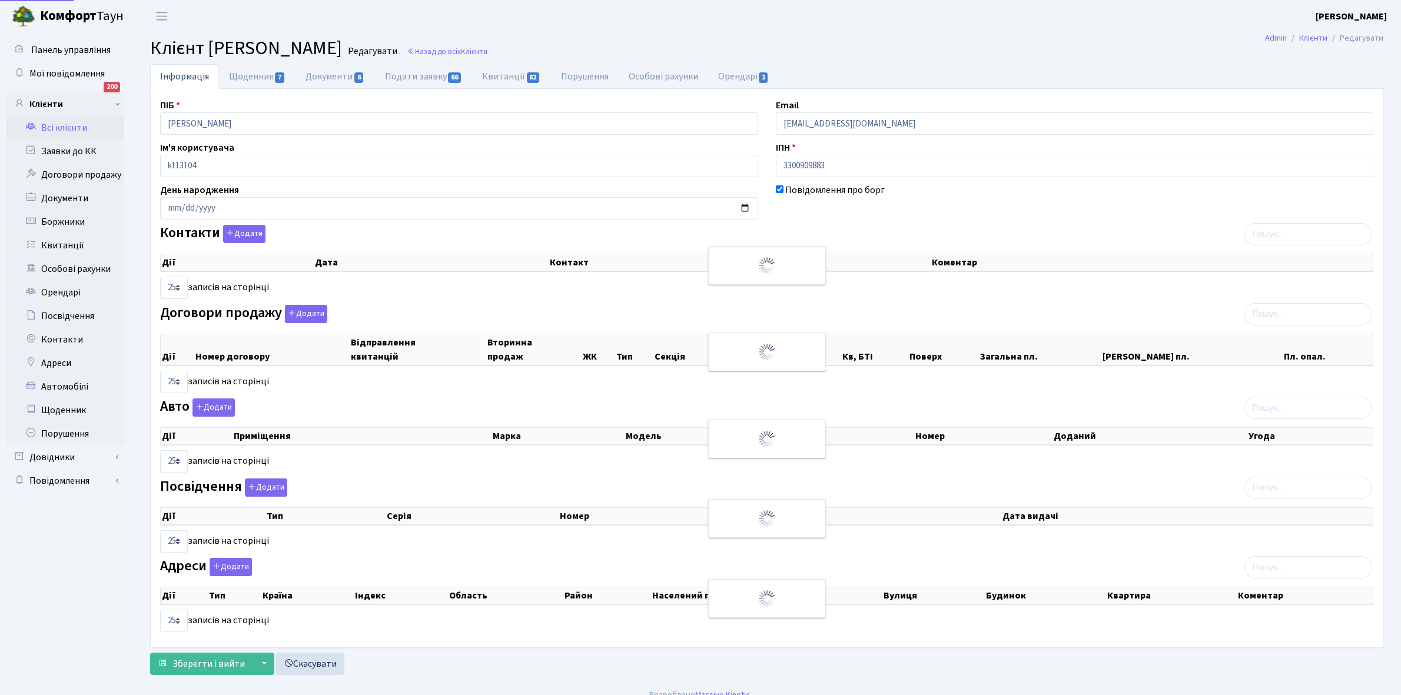
select select "25"
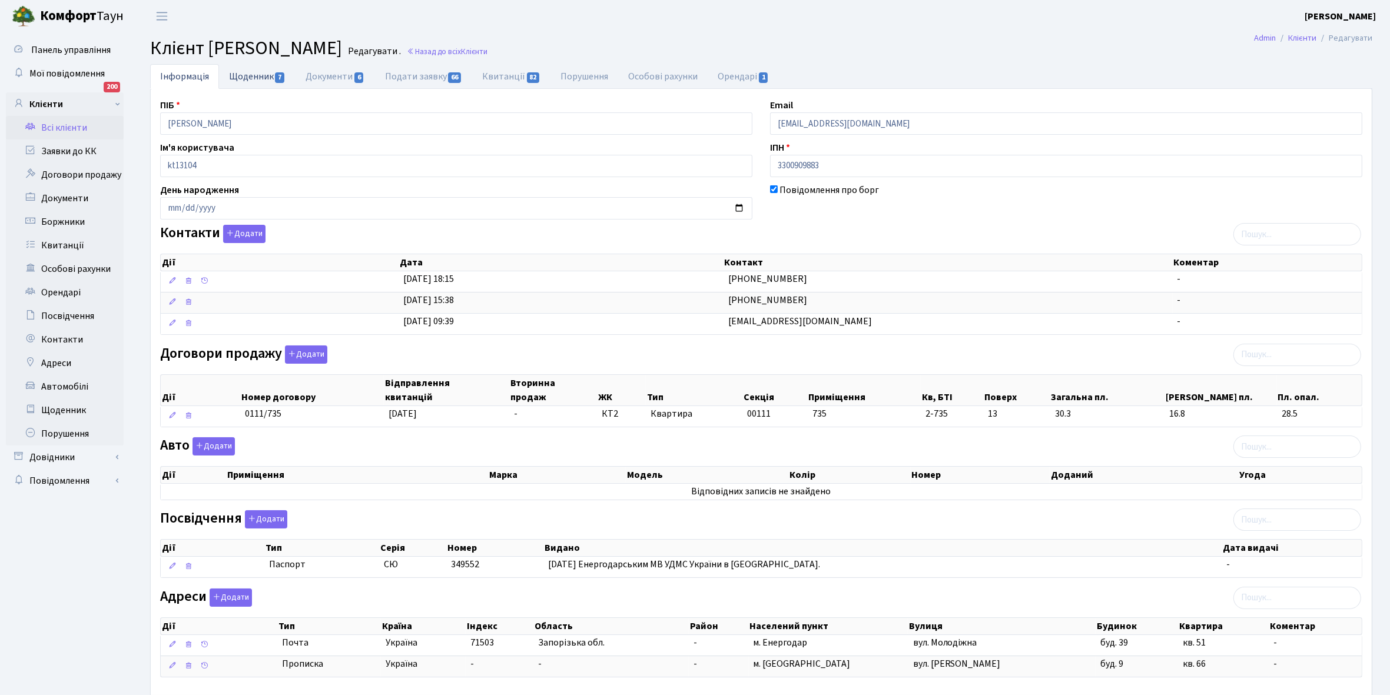
click at [248, 77] on link "Щоденник 7" at bounding box center [257, 76] width 77 height 24
select select "25"
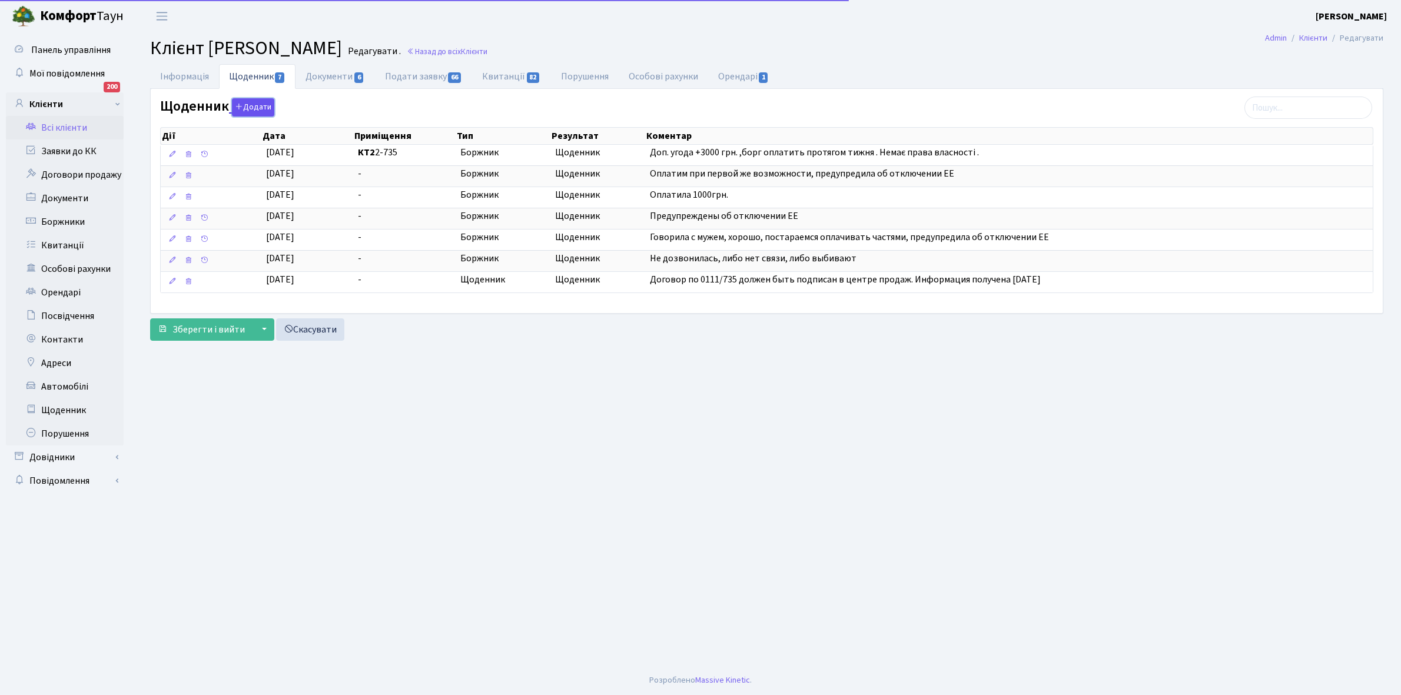
click at [251, 106] on button "Додати" at bounding box center [253, 107] width 42 height 18
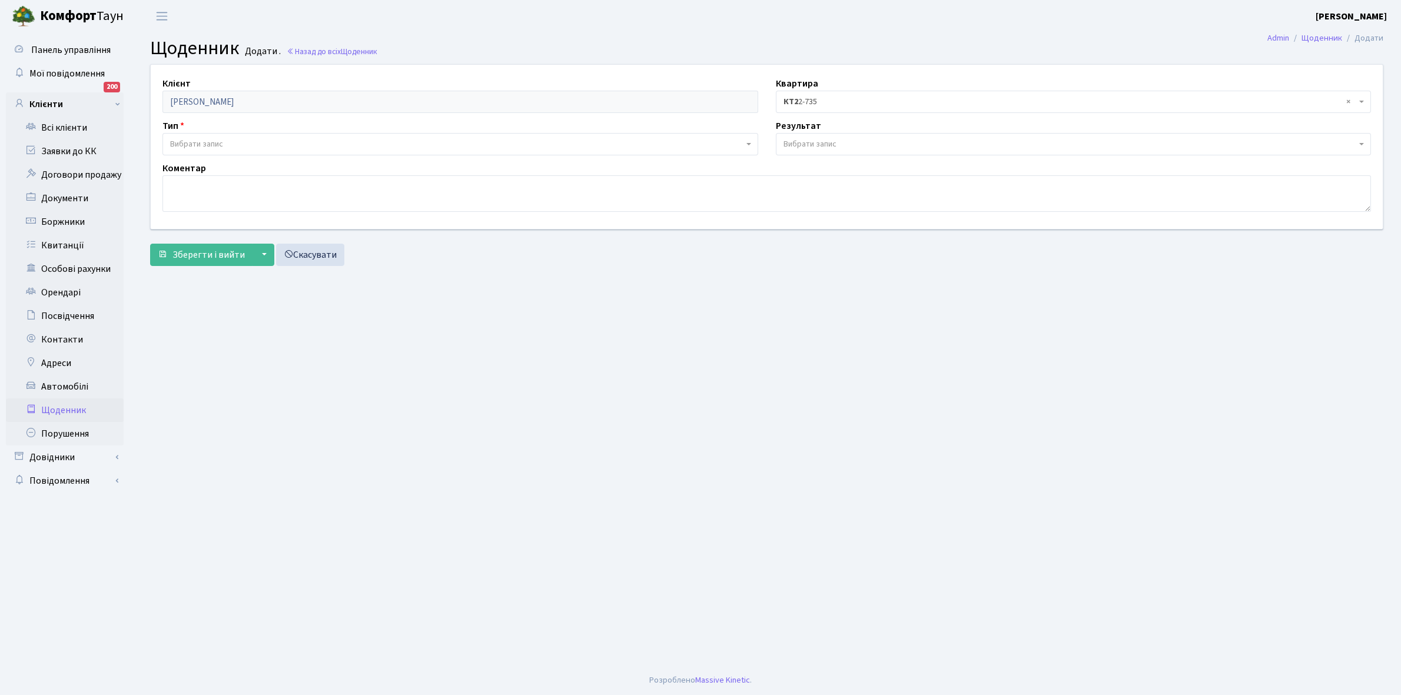
click at [227, 142] on span "Вибрати запис" at bounding box center [456, 144] width 573 height 12
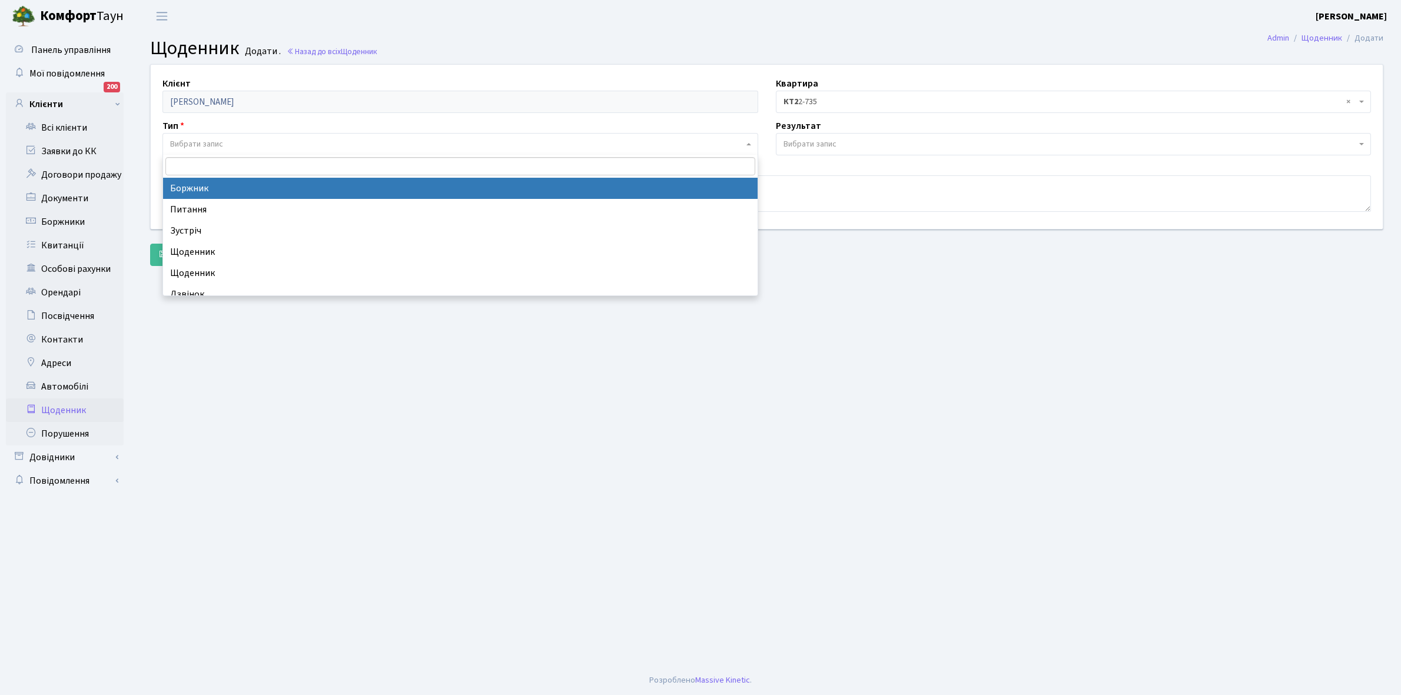
select select "189"
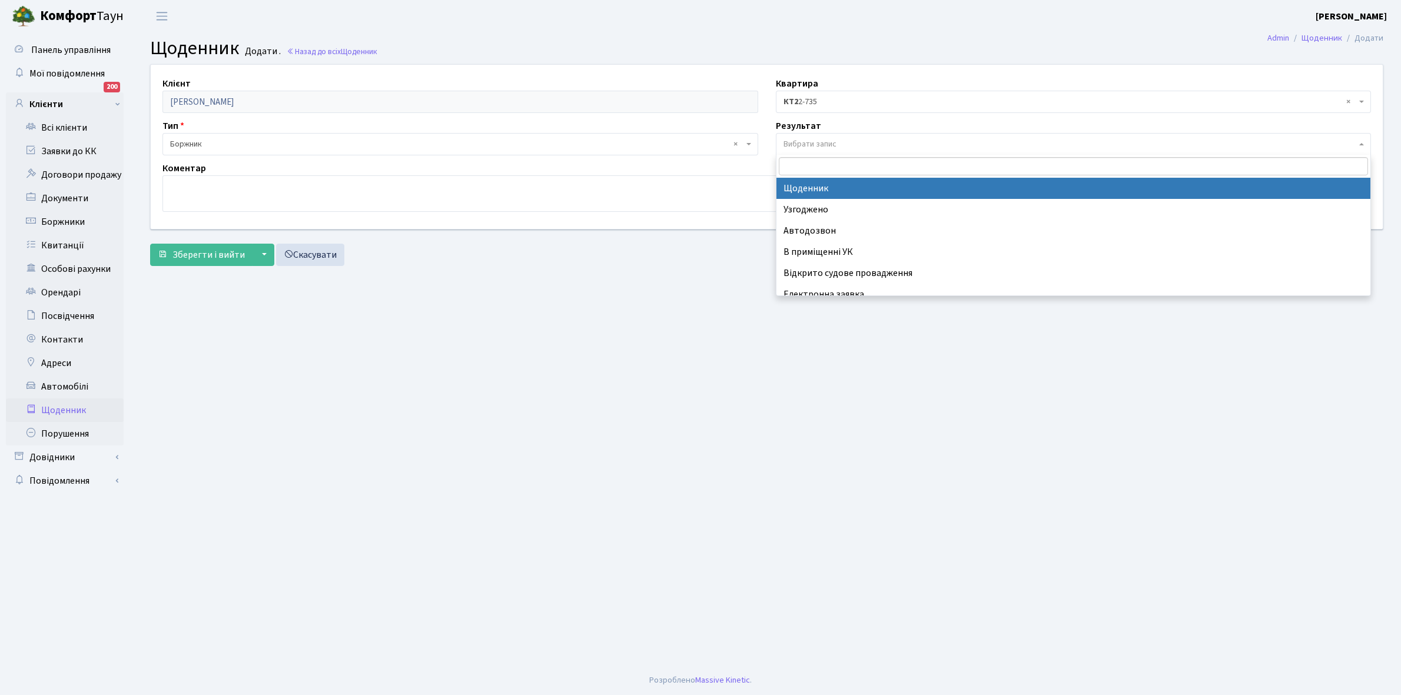
click at [821, 133] on span "Вибрати запис" at bounding box center [1074, 144] width 596 height 22
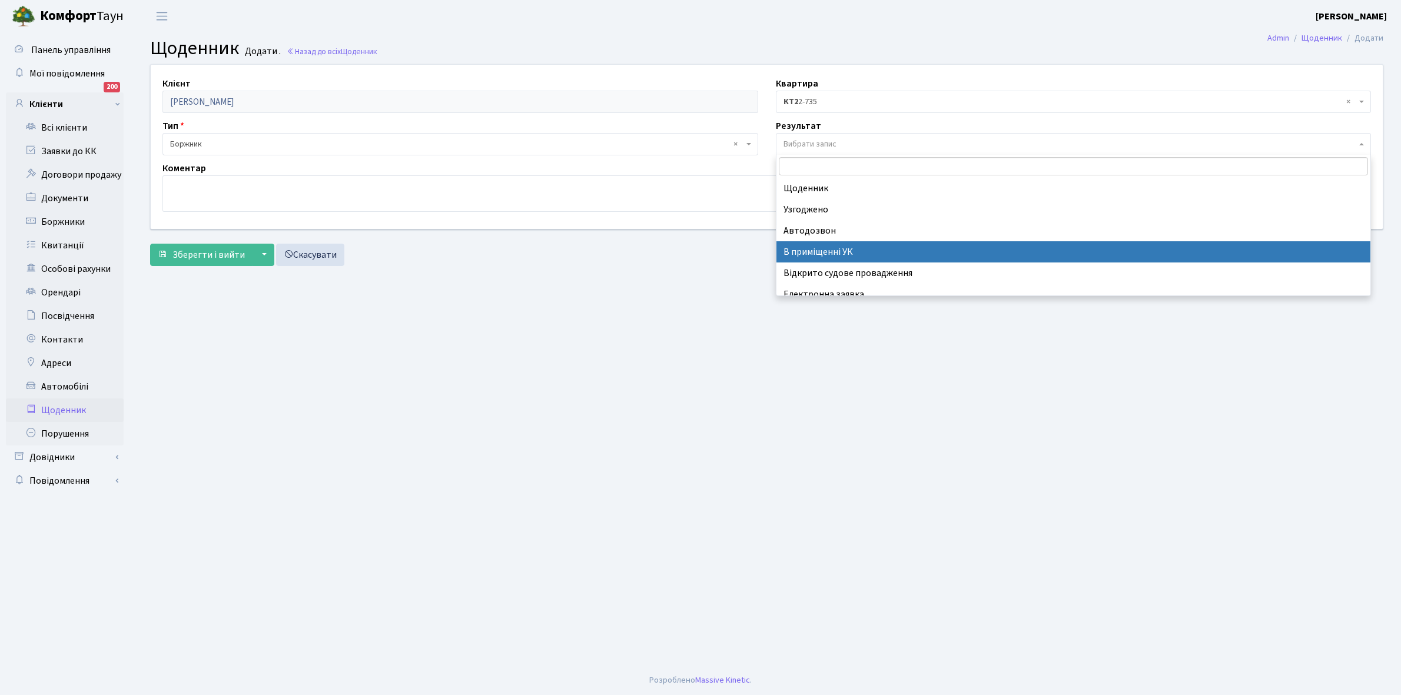
scroll to position [72, 0]
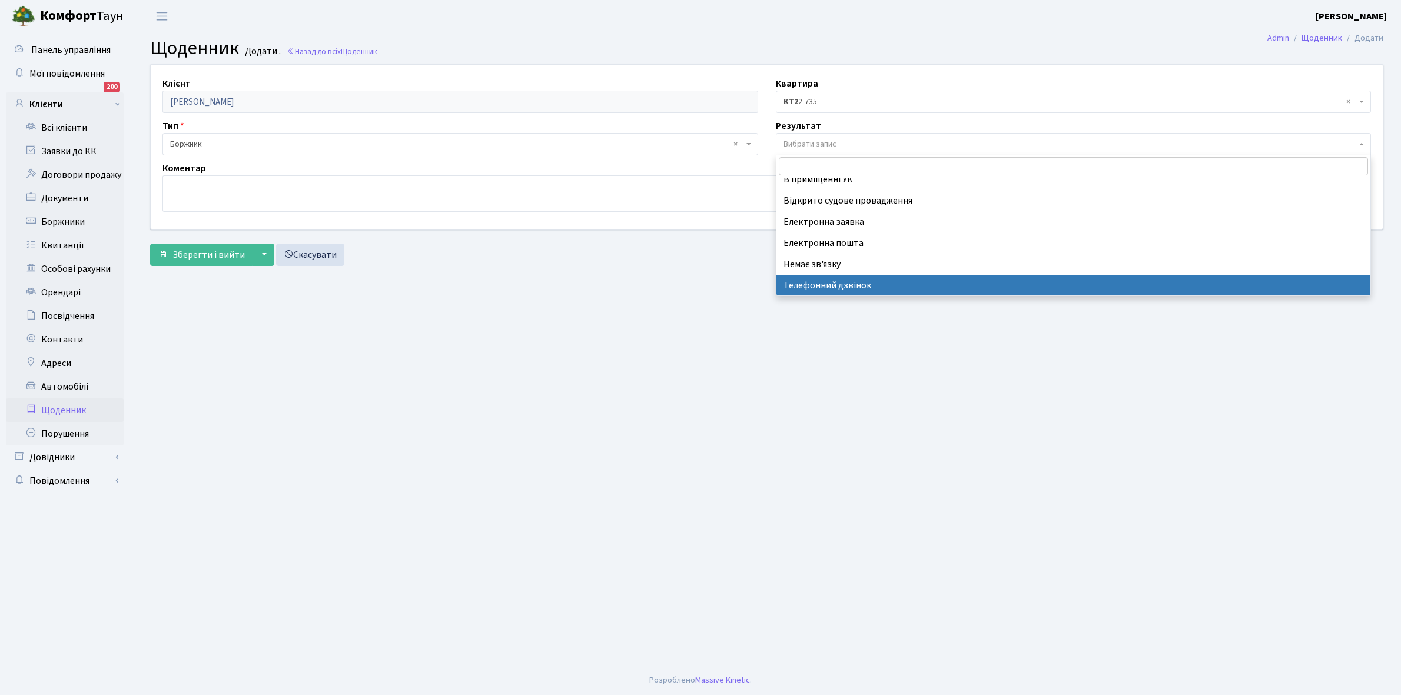
select select "196"
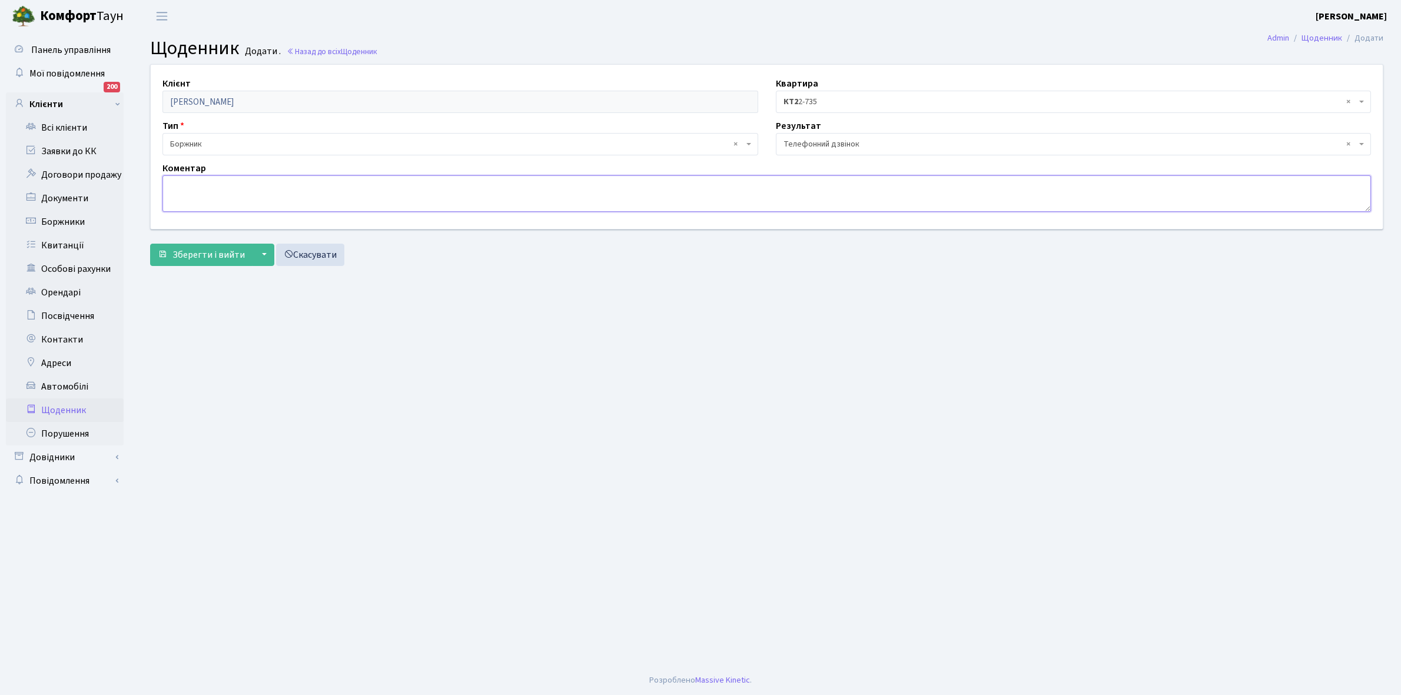
click at [210, 199] on textarea at bounding box center [766, 193] width 1208 height 36
type textarea "Не бере трубку телефона"
click at [210, 251] on span "Зберегти і вийти" at bounding box center [208, 254] width 72 height 13
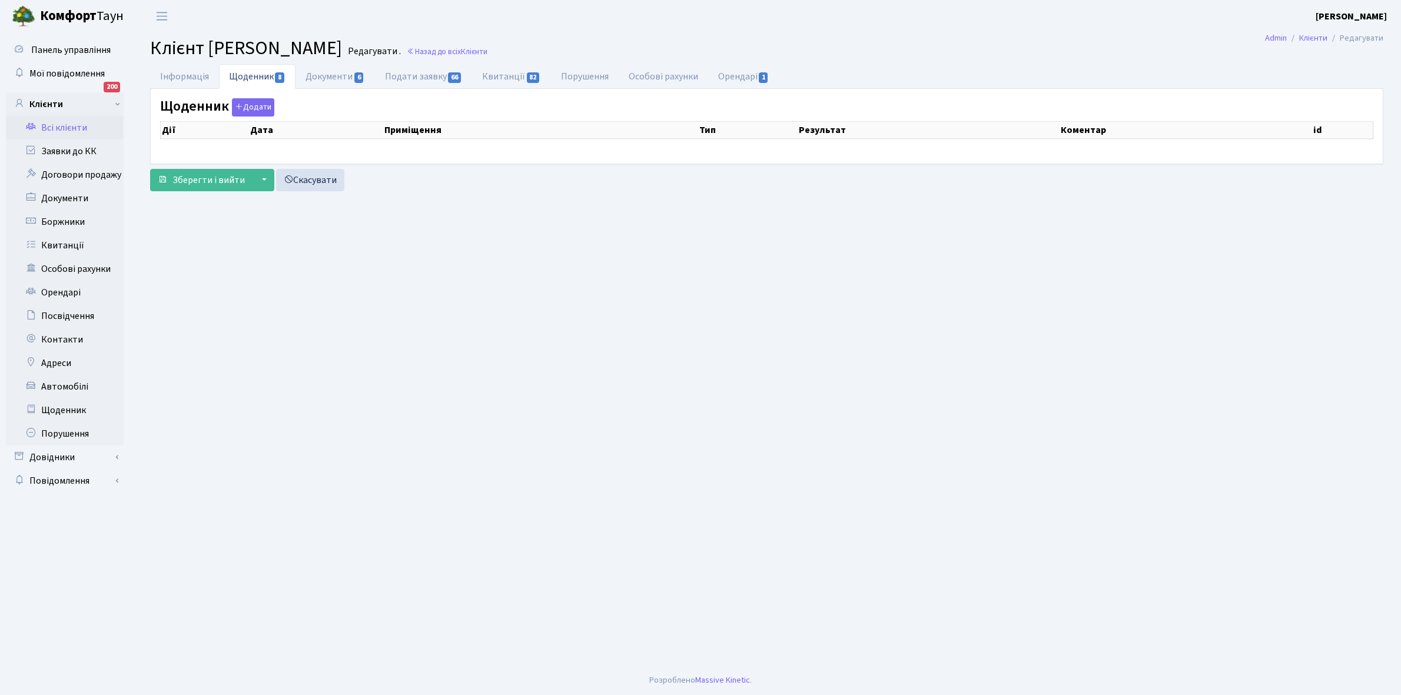
select select "25"
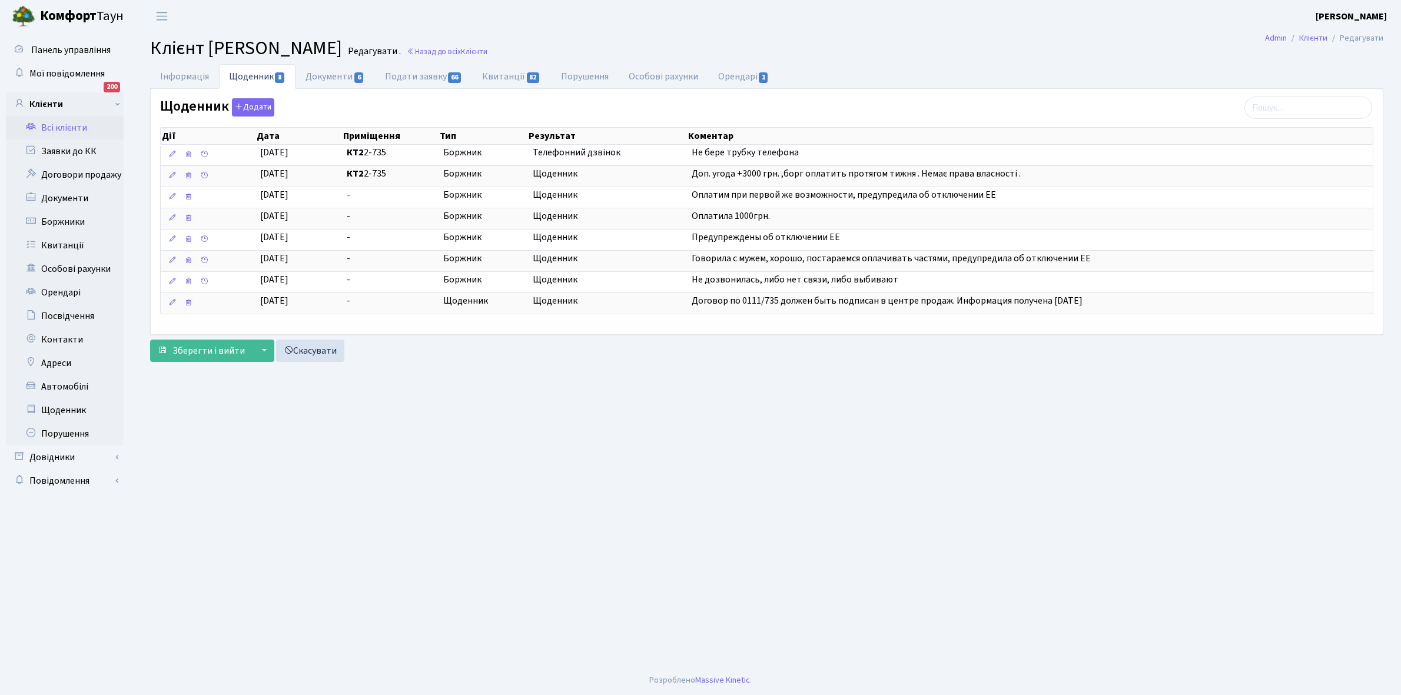
click at [65, 122] on link "Всі клієнти" at bounding box center [65, 128] width 118 height 24
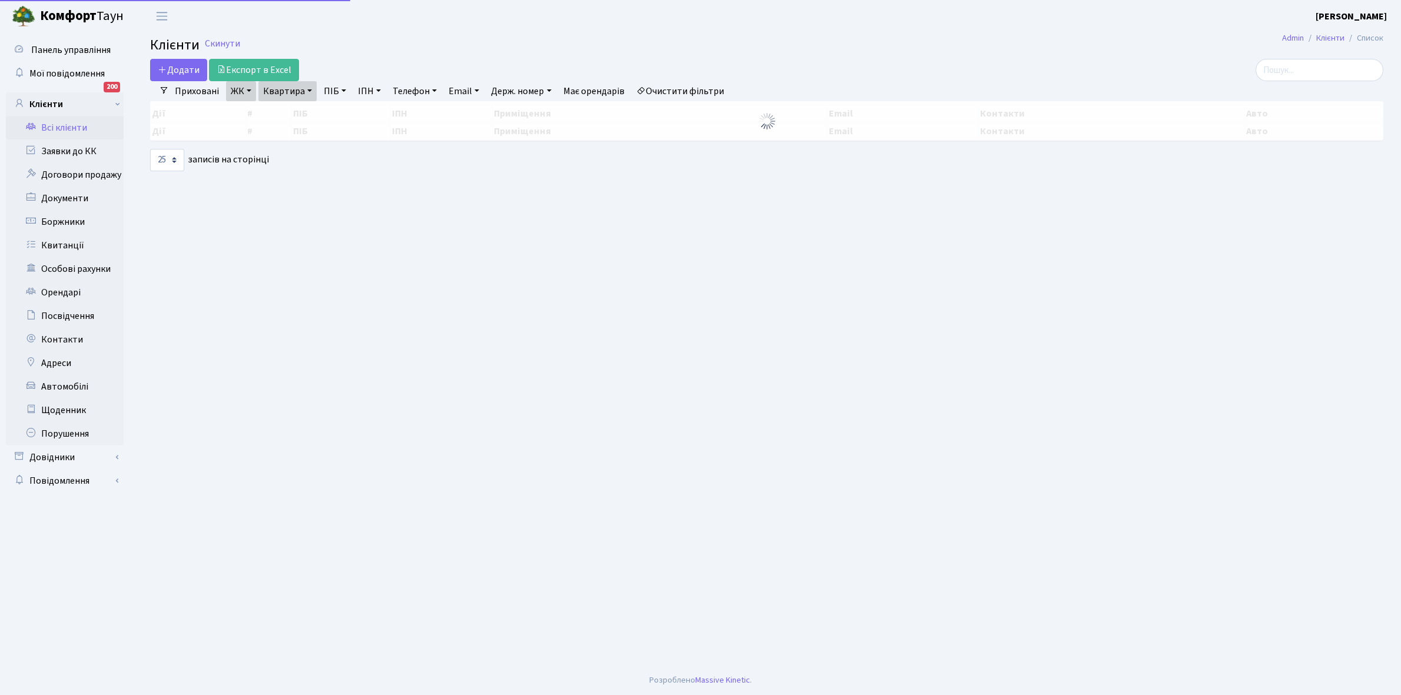
select select "25"
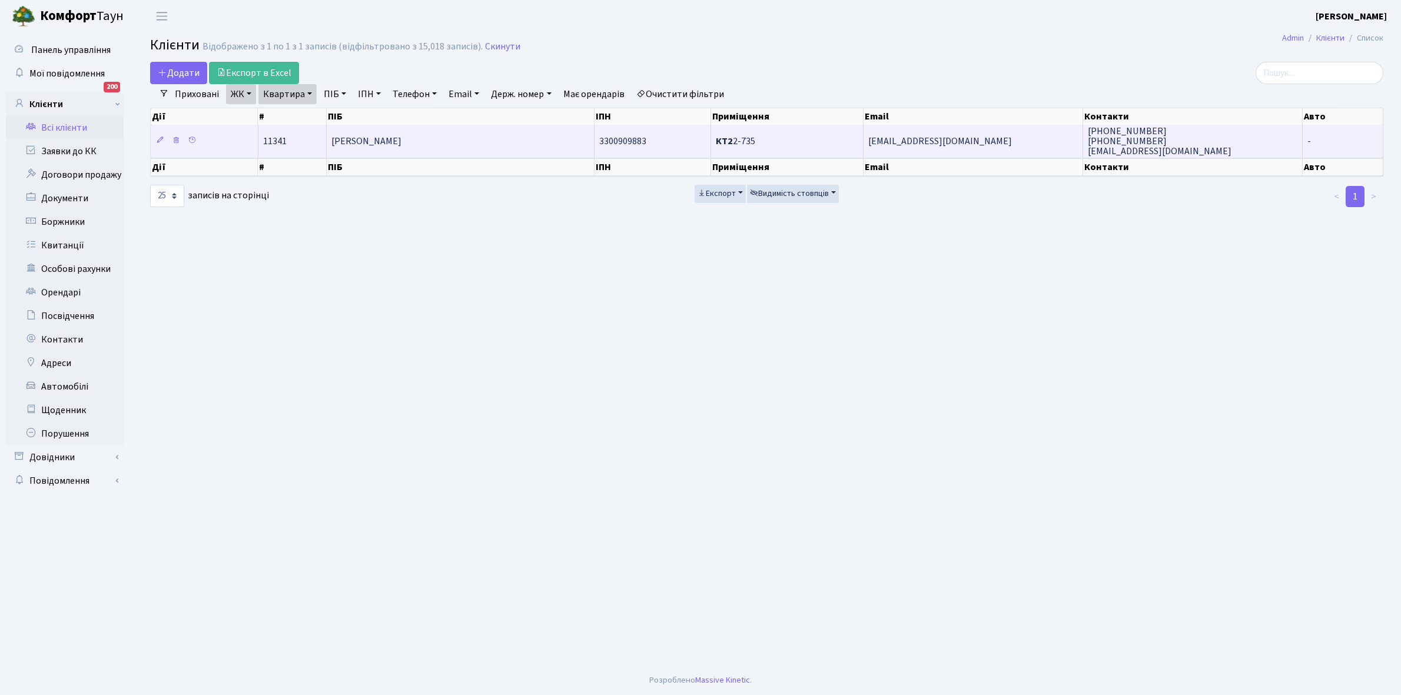
click at [477, 134] on td "[PERSON_NAME]" at bounding box center [461, 141] width 268 height 32
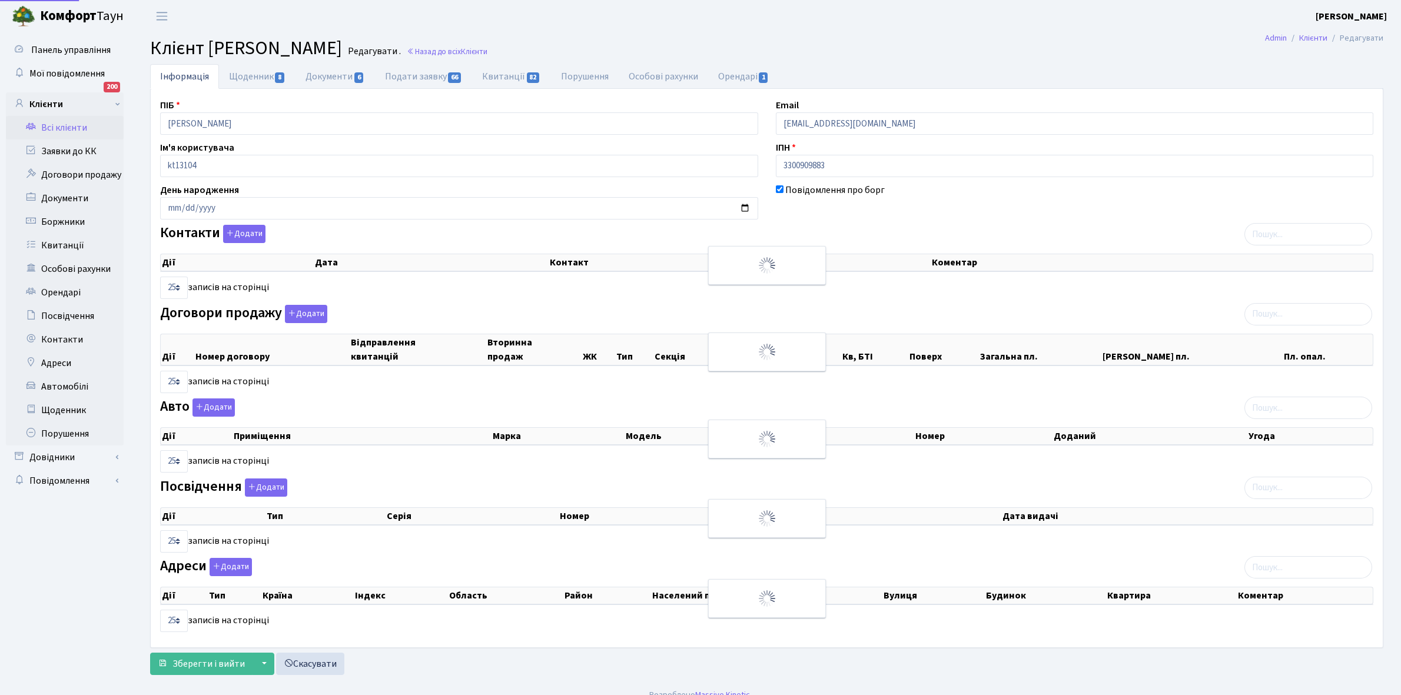
select select "25"
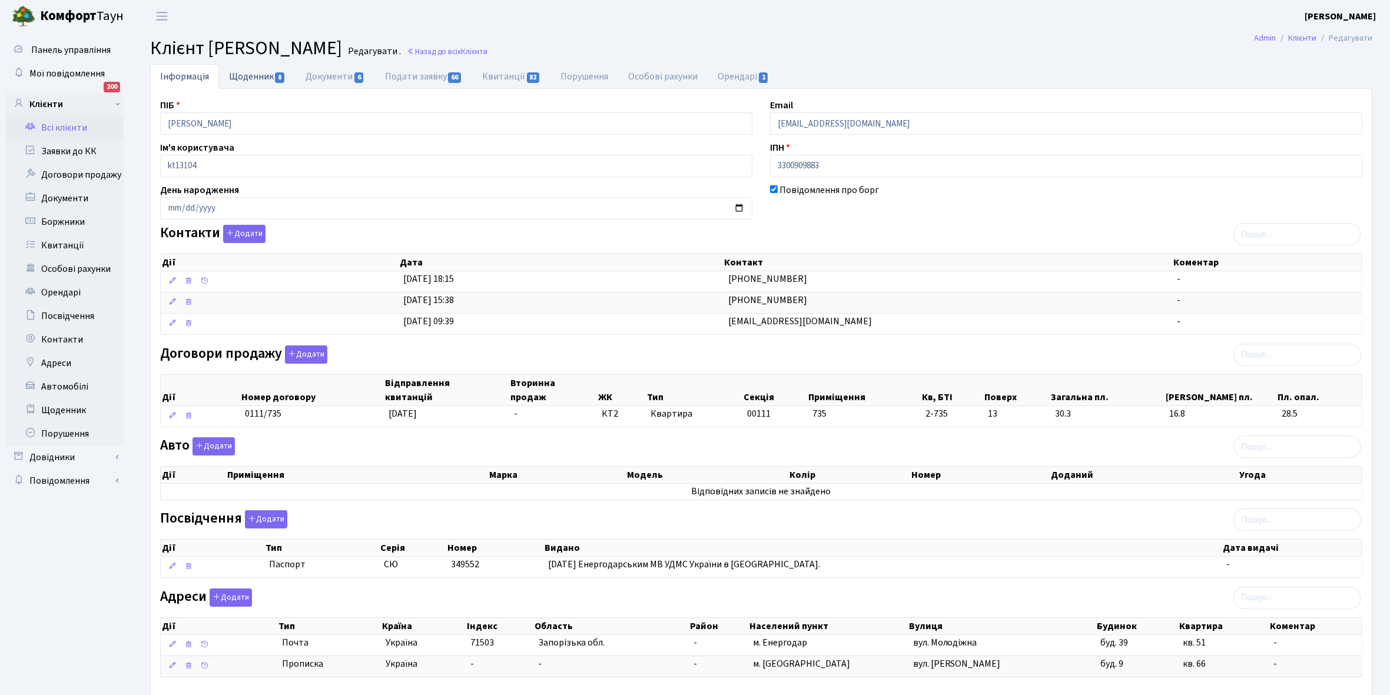
click at [248, 78] on link "Щоденник 8" at bounding box center [257, 76] width 77 height 24
select select "25"
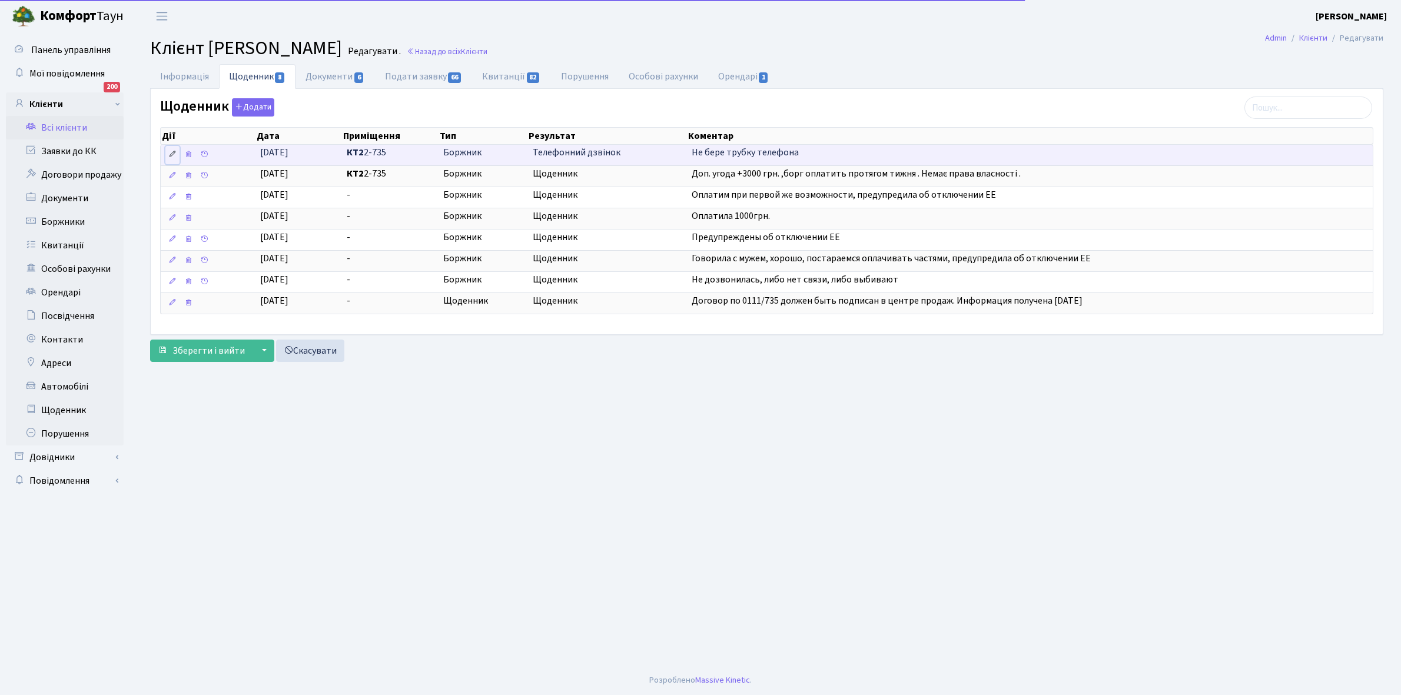
click at [172, 157] on icon at bounding box center [172, 154] width 8 height 8
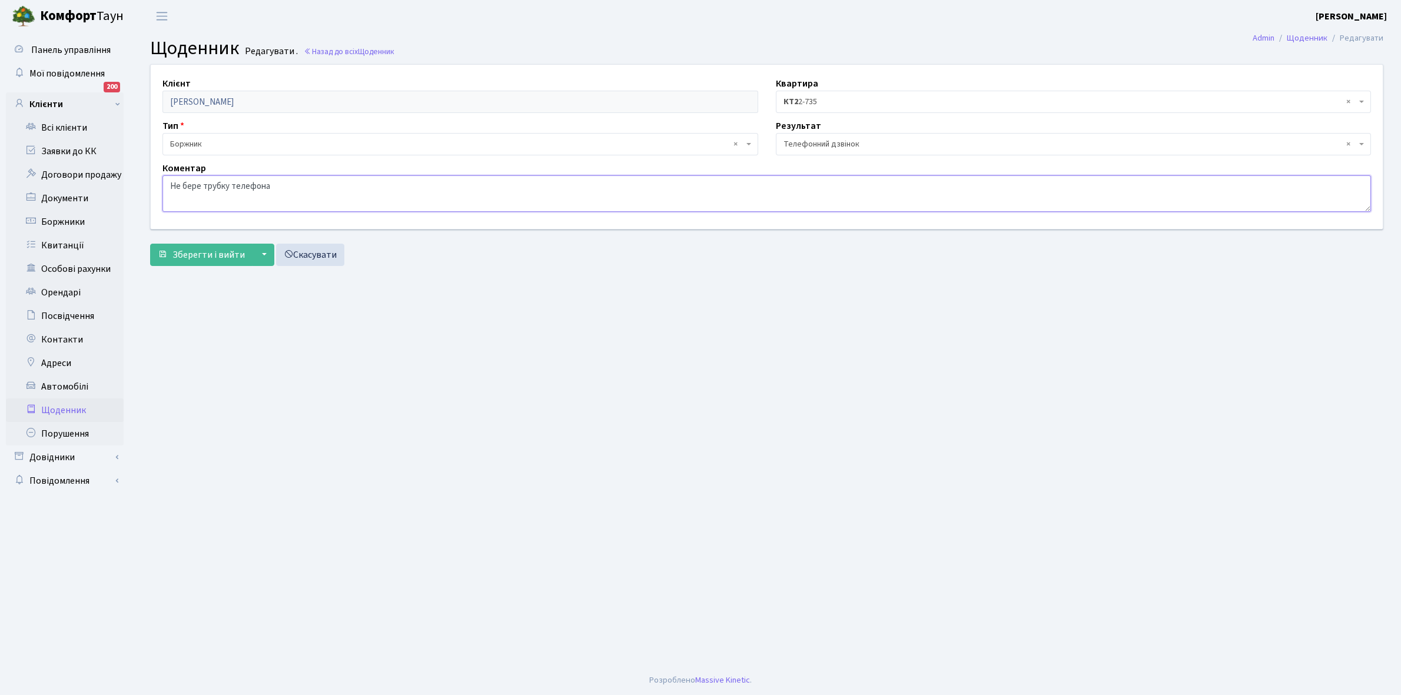
click at [284, 186] on textarea "Не бере трубку телефона" at bounding box center [766, 193] width 1208 height 36
type textarea "Н"
type textarea "Затримка з документами , права власності отримає в листопаді 2025 р."
click at [206, 248] on span "Зберегти і вийти" at bounding box center [208, 254] width 72 height 13
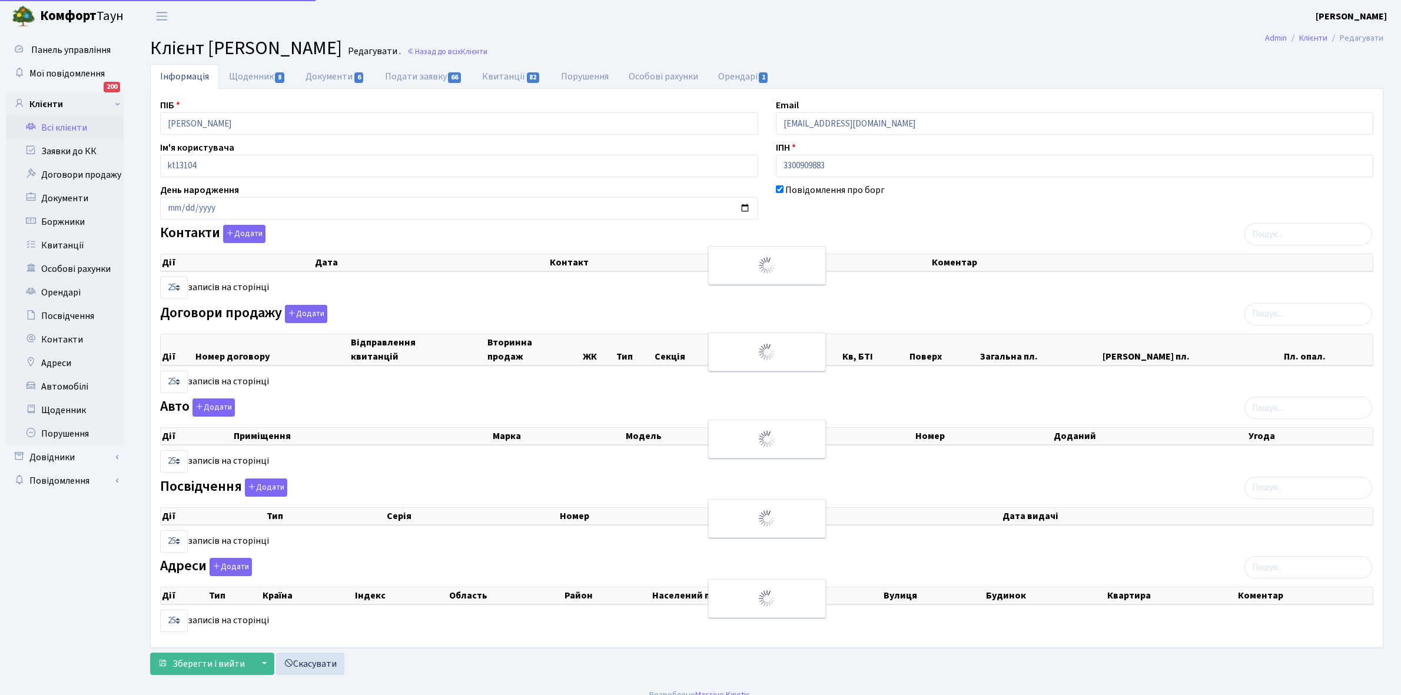
select select "25"
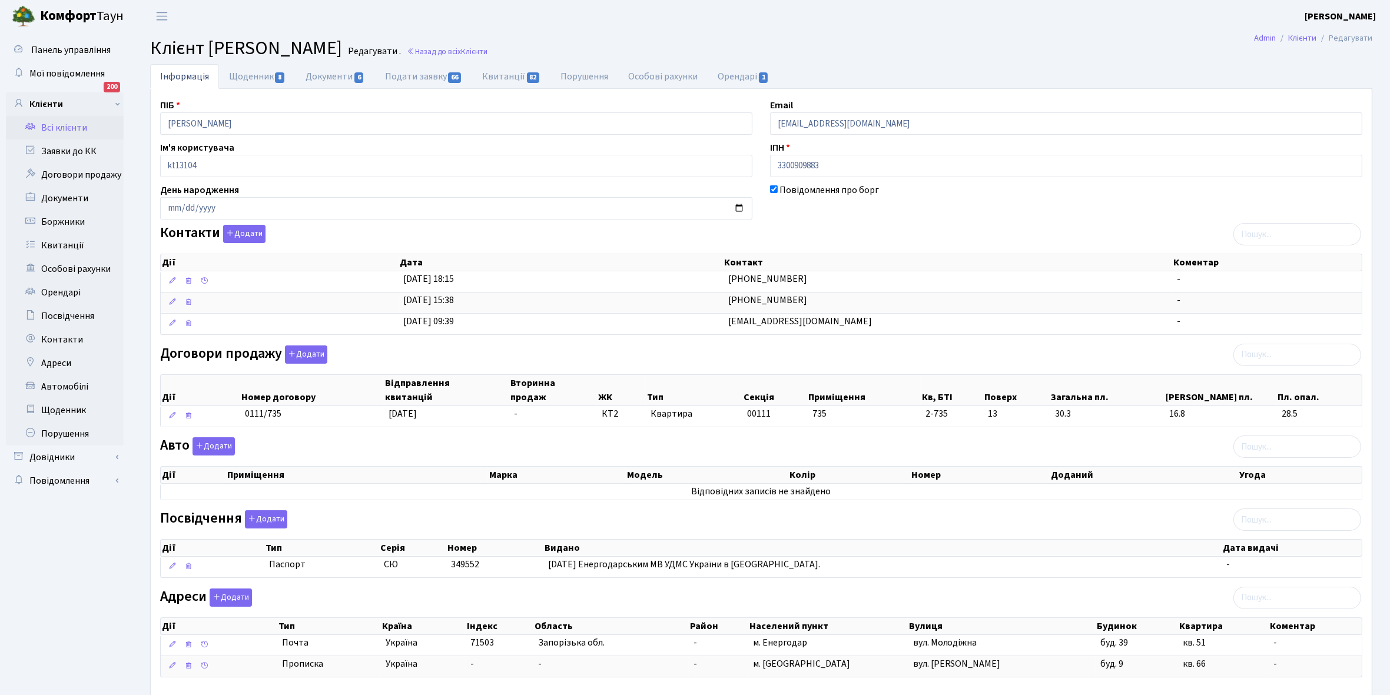
click at [59, 118] on link "Всі клієнти" at bounding box center [65, 128] width 118 height 24
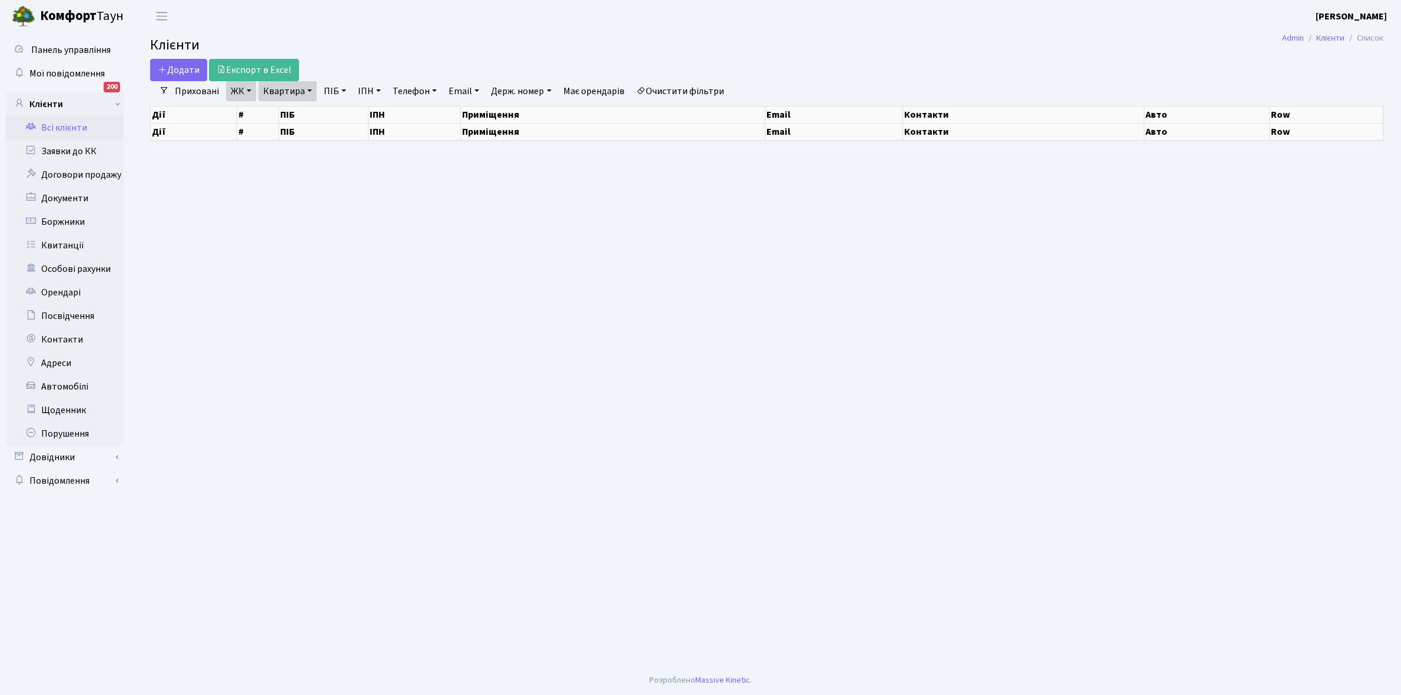
select select "25"
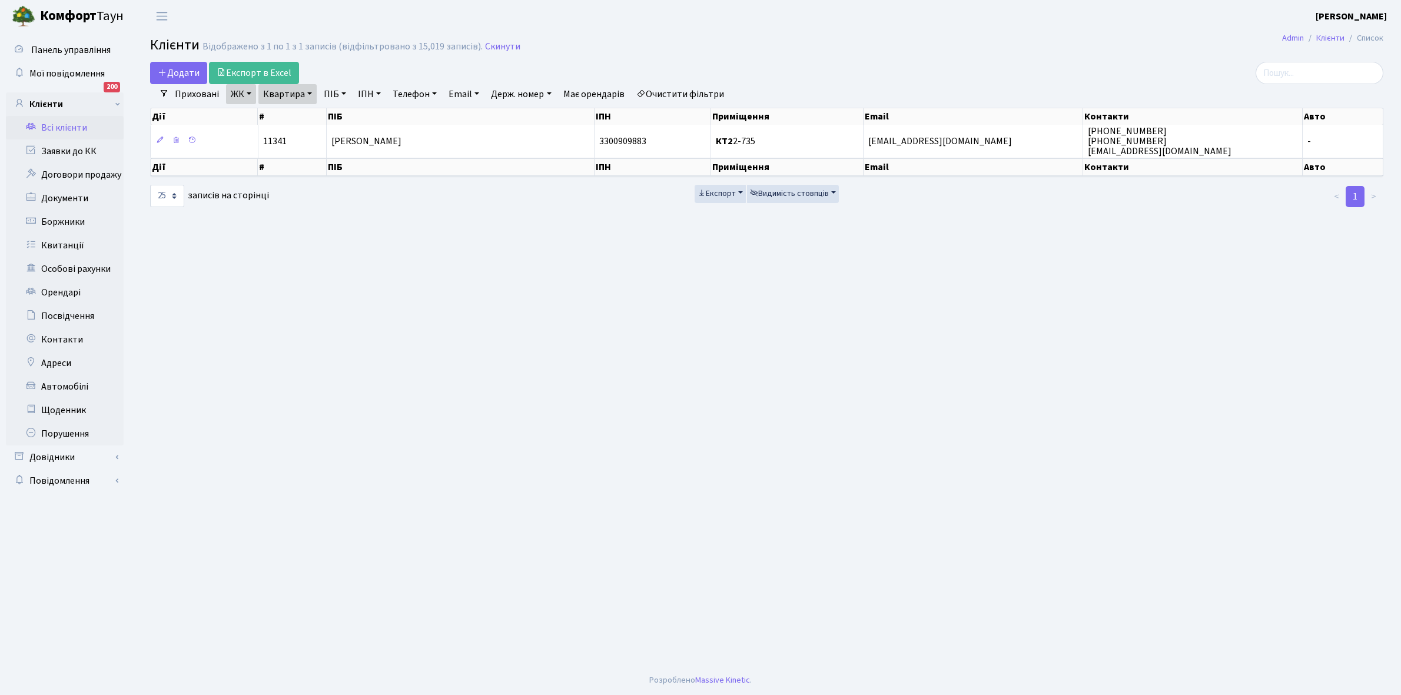
drag, startPoint x: 310, startPoint y: 91, endPoint x: 308, endPoint y: 115, distance: 23.6
click at [309, 91] on link "Квартира" at bounding box center [287, 94] width 58 height 20
click at [307, 117] on input "2-735" at bounding box center [293, 117] width 69 height 22
type input "2-452"
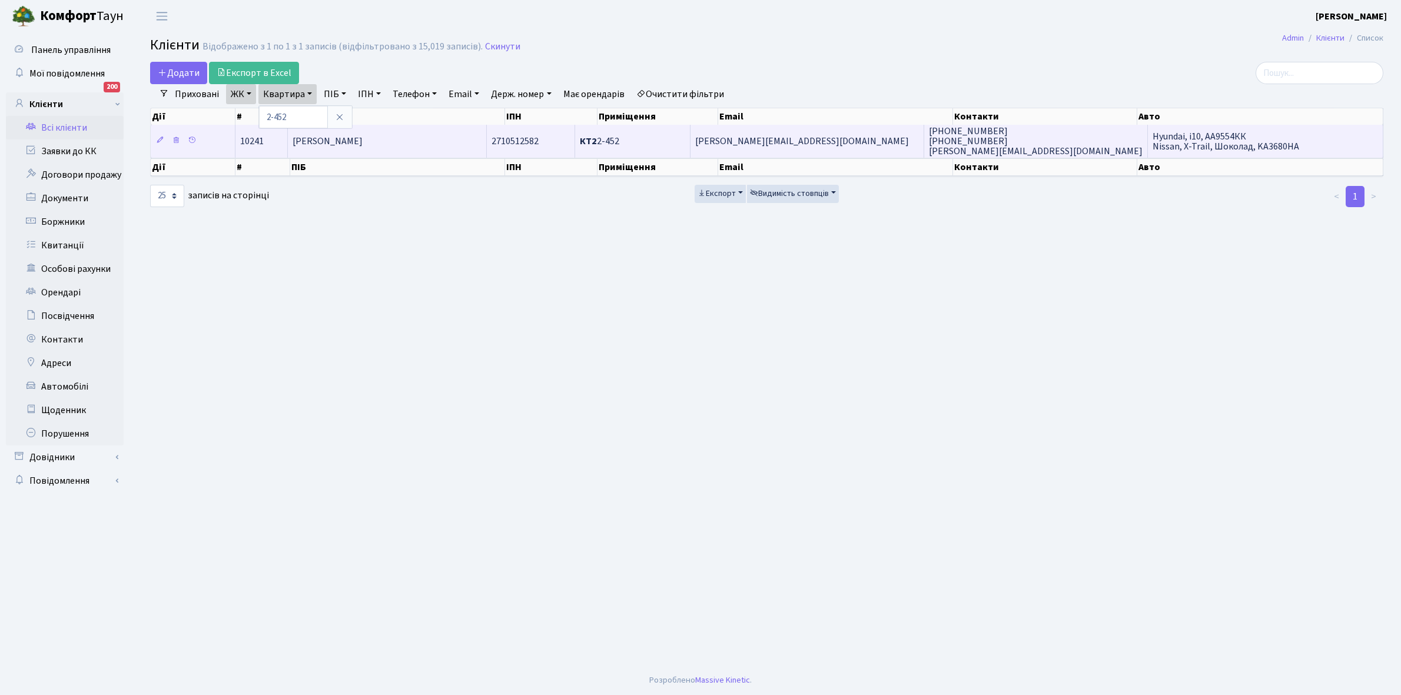
click at [363, 135] on span "[PERSON_NAME]" at bounding box center [328, 141] width 70 height 13
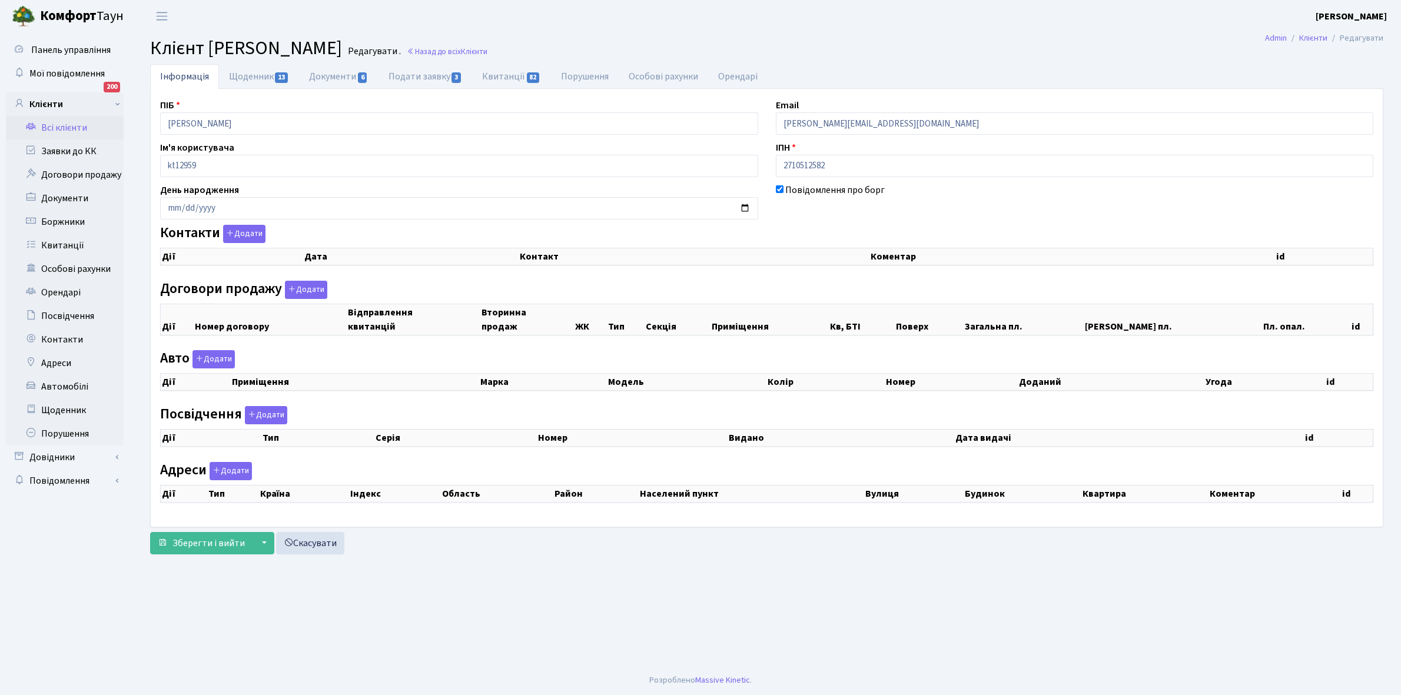
checkbox input "true"
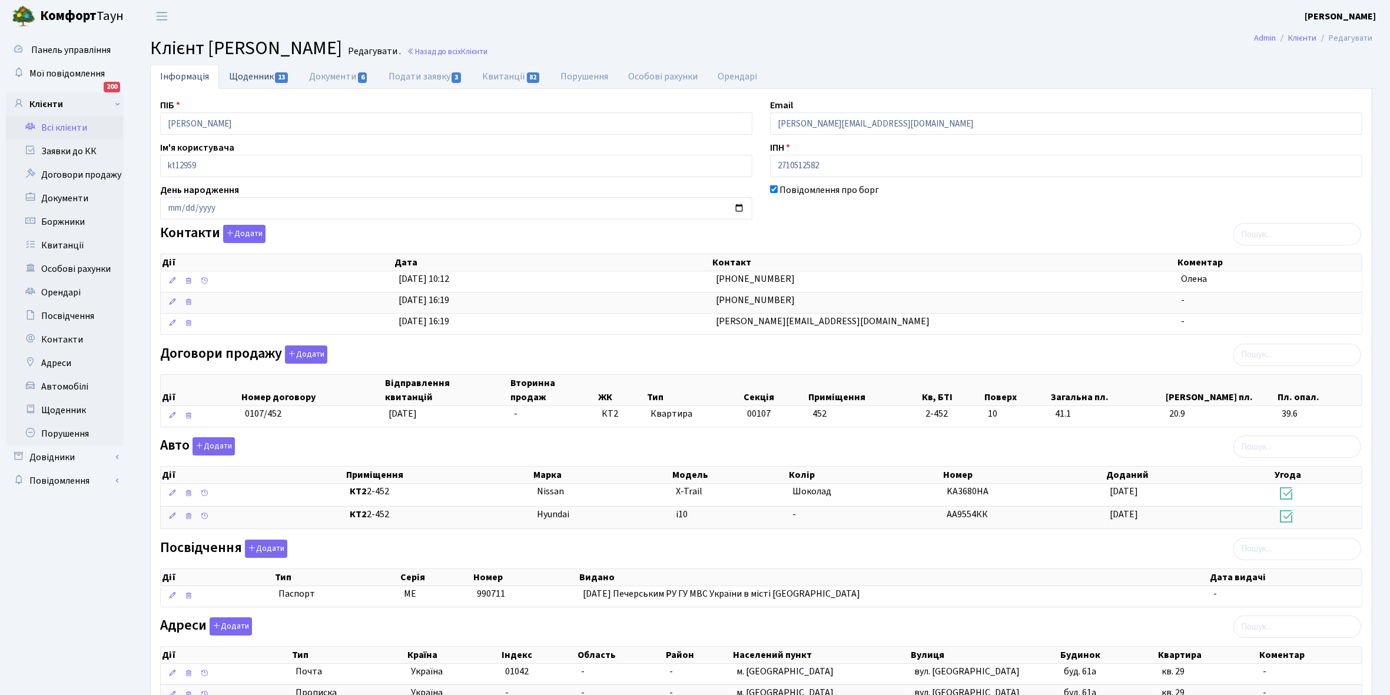
click at [245, 71] on link "Щоденник 13" at bounding box center [259, 76] width 80 height 24
select select "25"
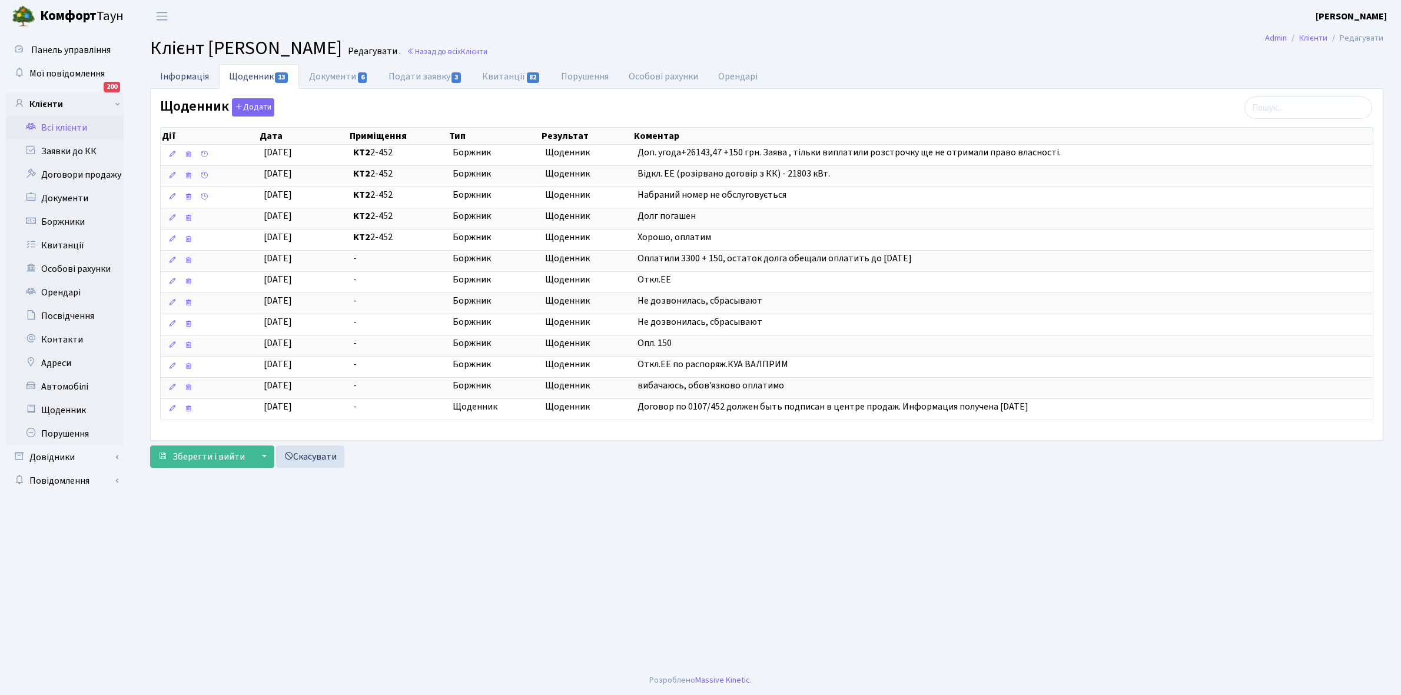
click at [178, 74] on link "Інформація" at bounding box center [184, 76] width 69 height 24
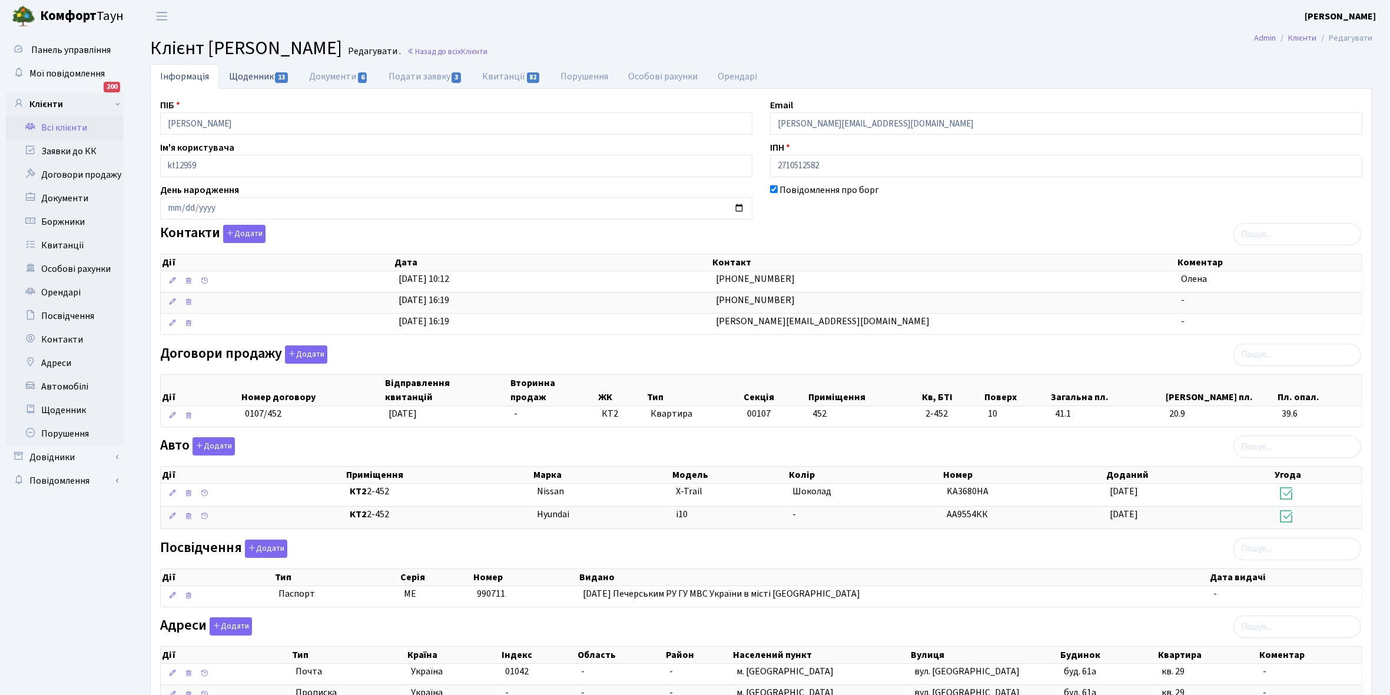
click at [250, 77] on link "Щоденник 13" at bounding box center [259, 76] width 80 height 24
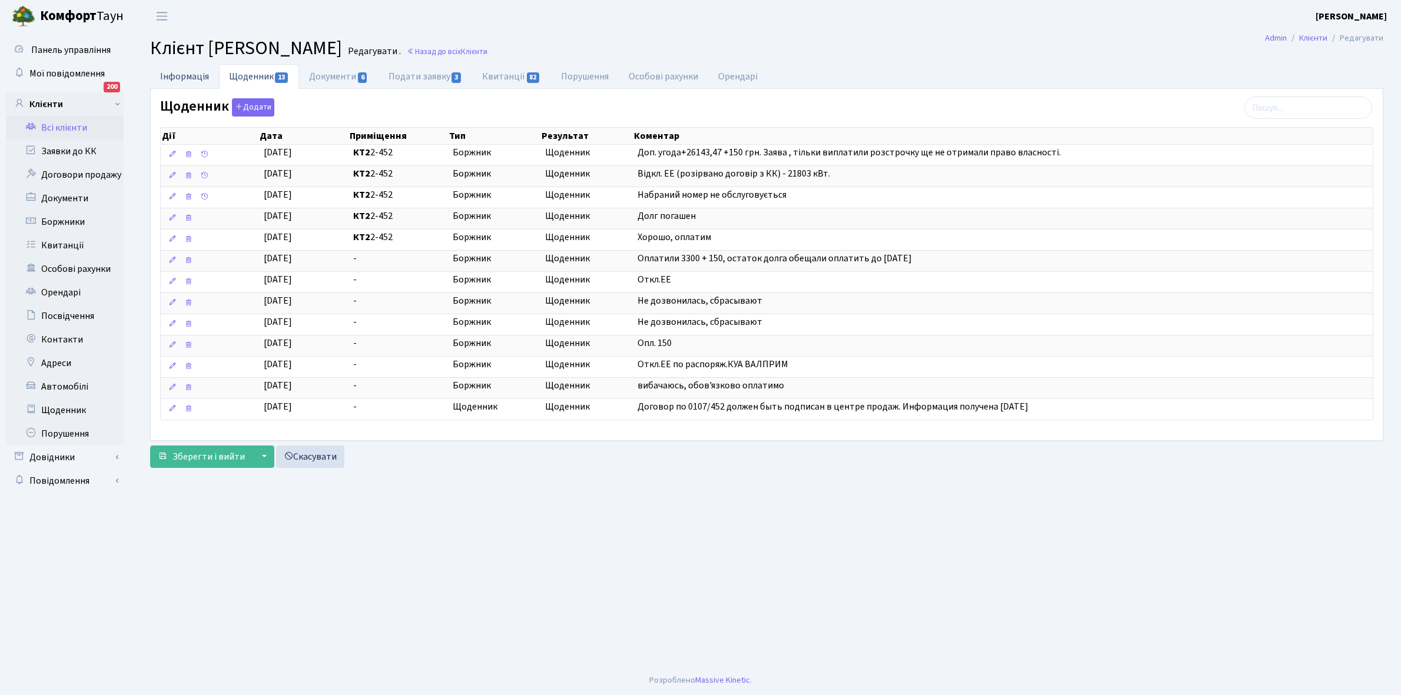
click at [170, 72] on link "Інформація" at bounding box center [184, 76] width 69 height 24
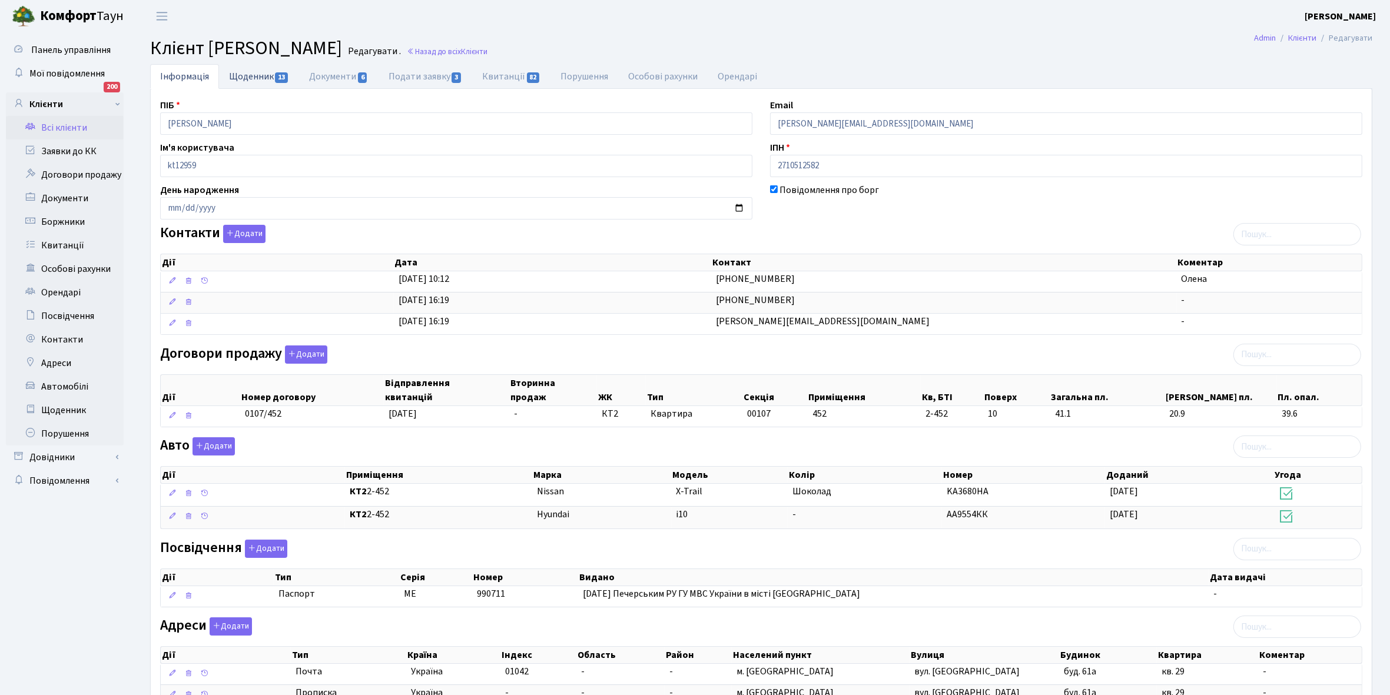
click at [253, 77] on link "Щоденник 13" at bounding box center [259, 76] width 80 height 24
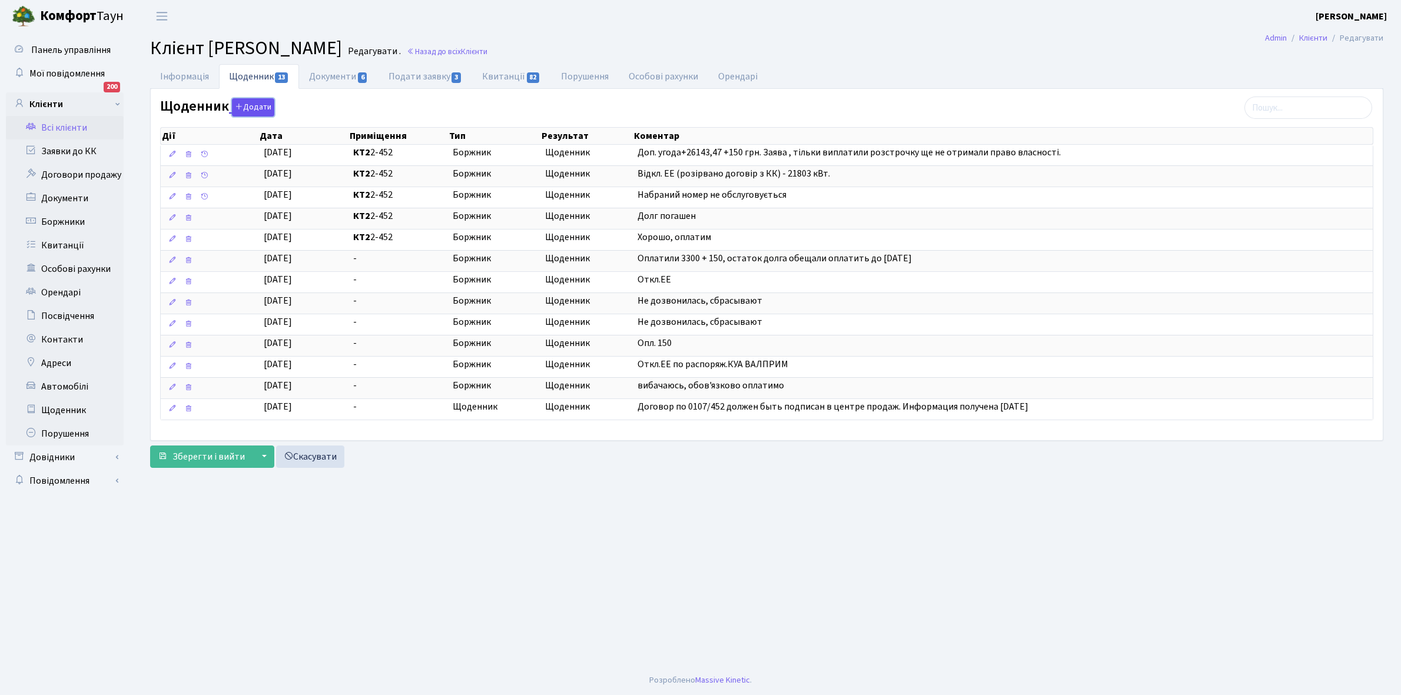
click at [251, 99] on button "Додати" at bounding box center [253, 107] width 42 height 18
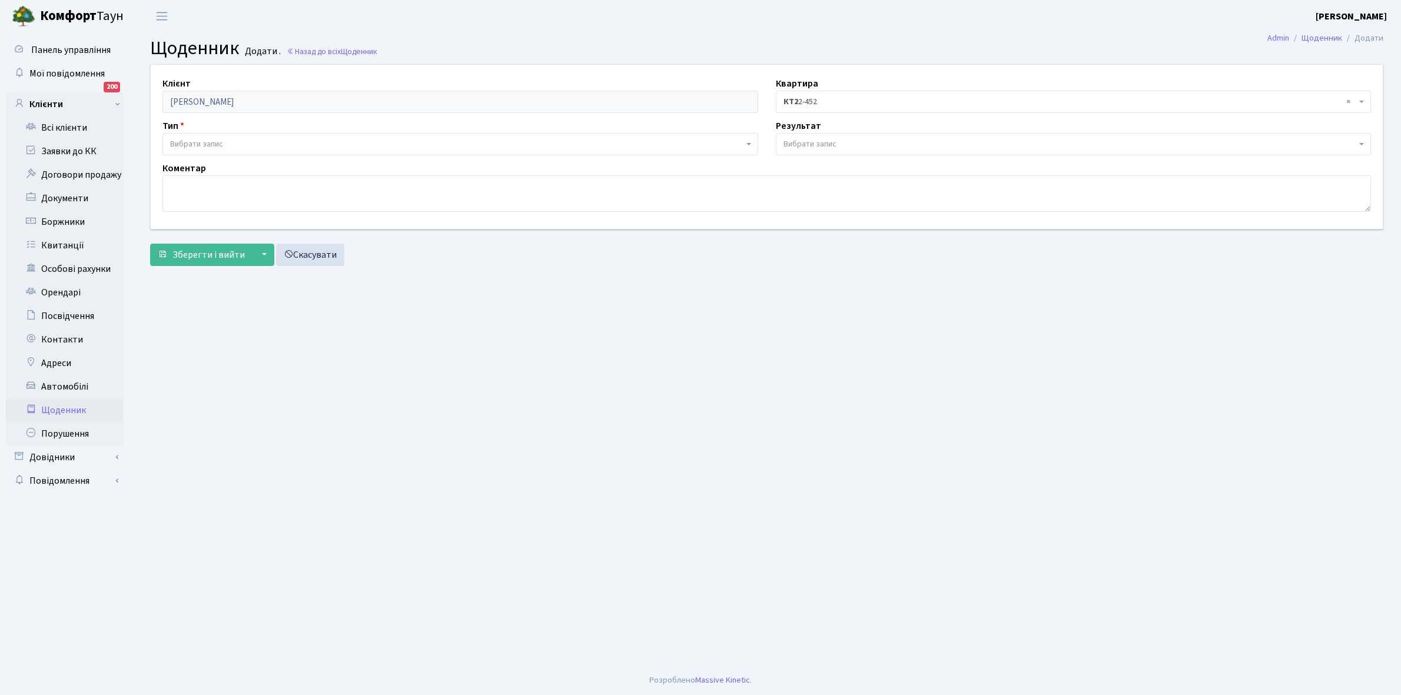
click at [212, 142] on span "Вибрати запис" at bounding box center [196, 144] width 53 height 12
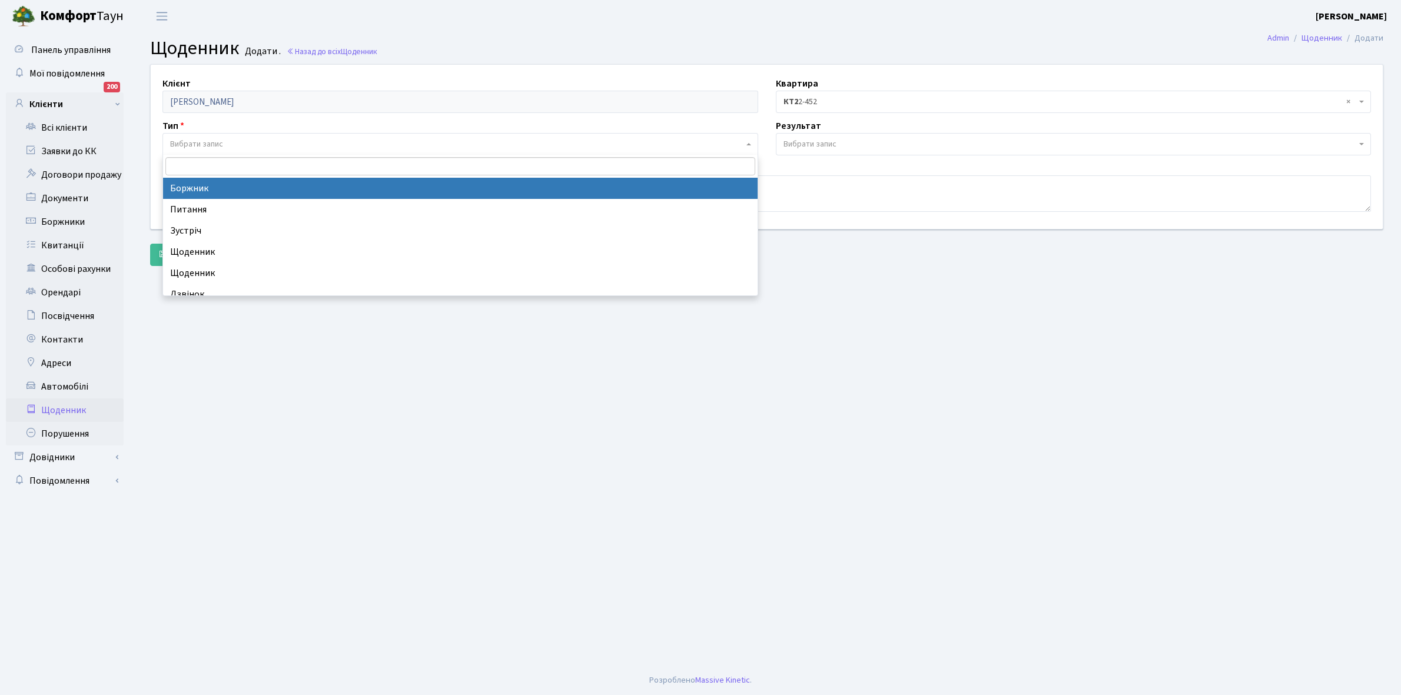
select select "189"
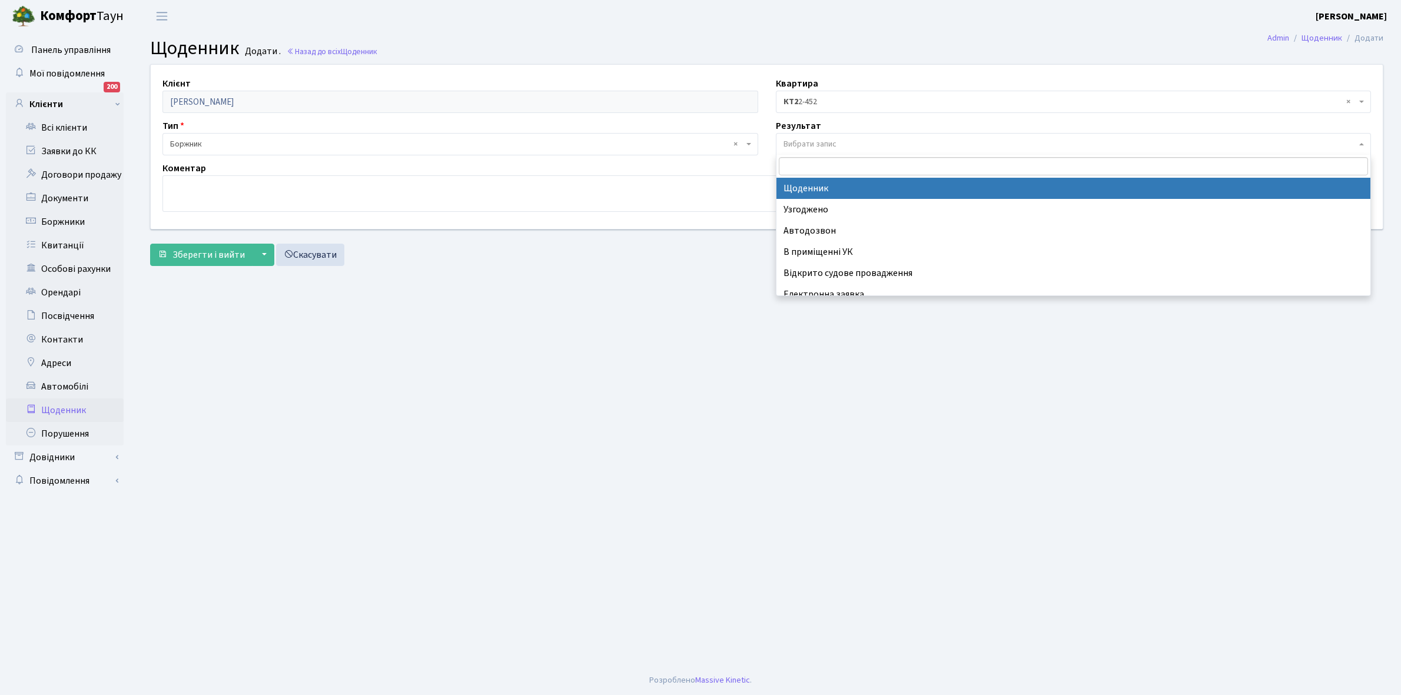
click at [852, 137] on span "Вибрати запис" at bounding box center [1074, 144] width 596 height 22
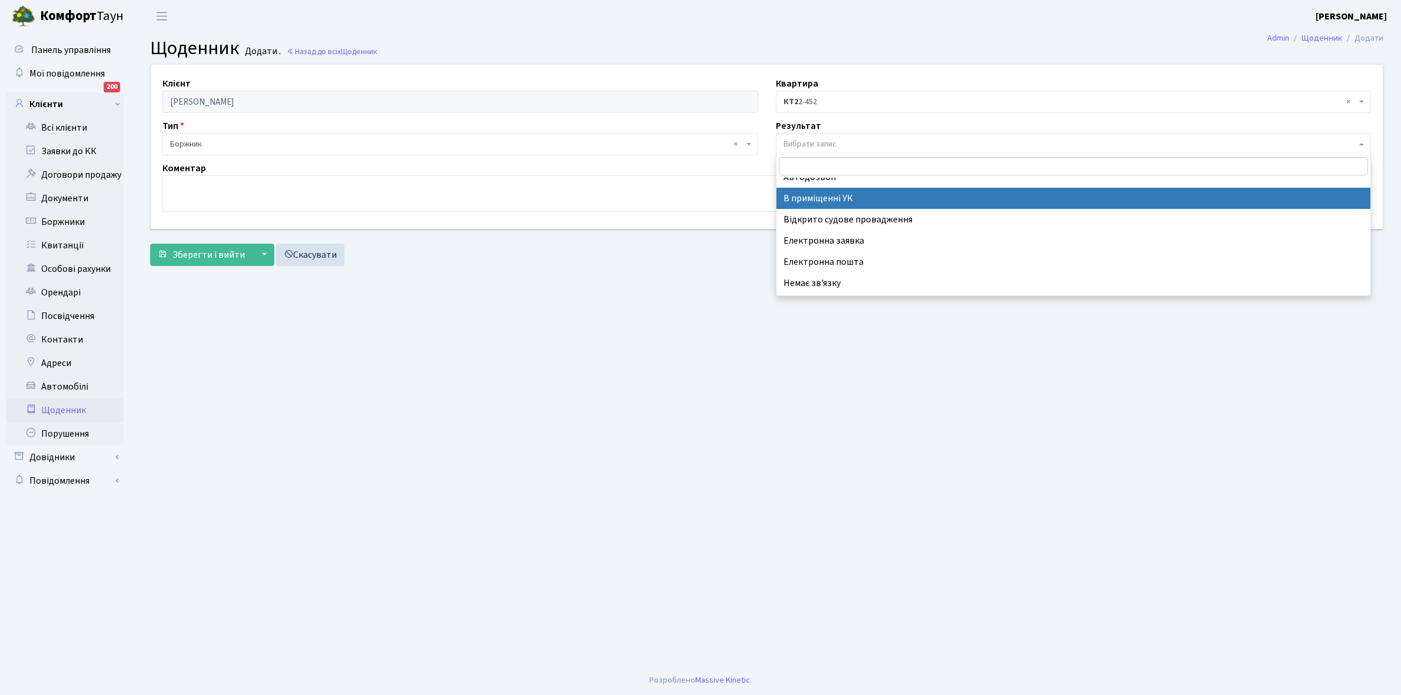
scroll to position [72, 0]
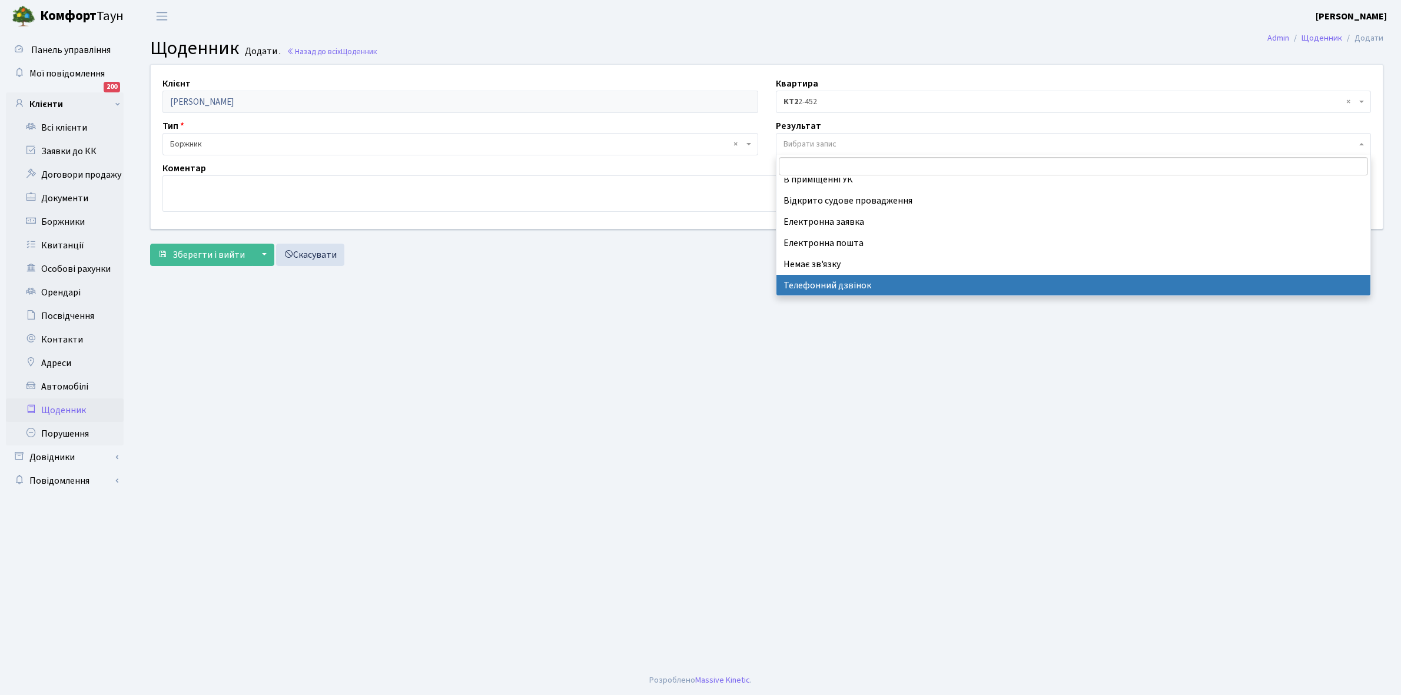
select select "196"
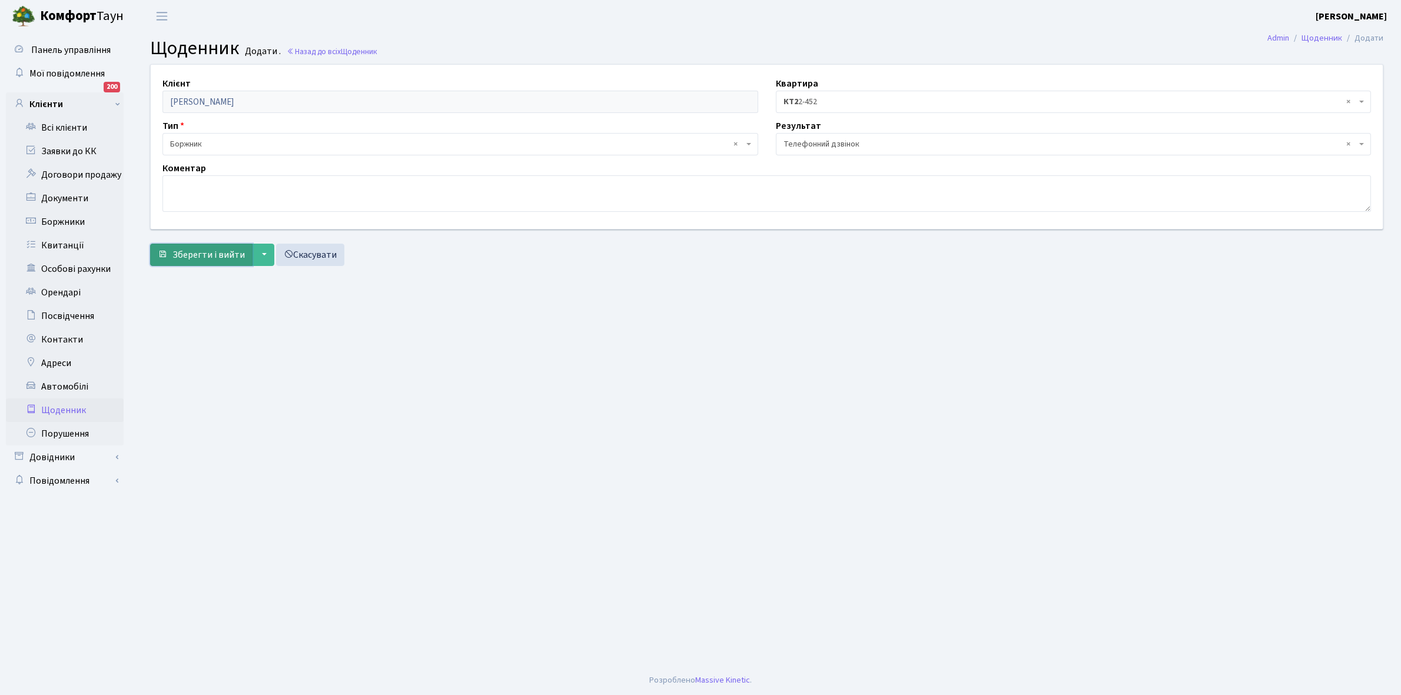
click at [191, 251] on span "Зберегти і вийти" at bounding box center [208, 254] width 72 height 13
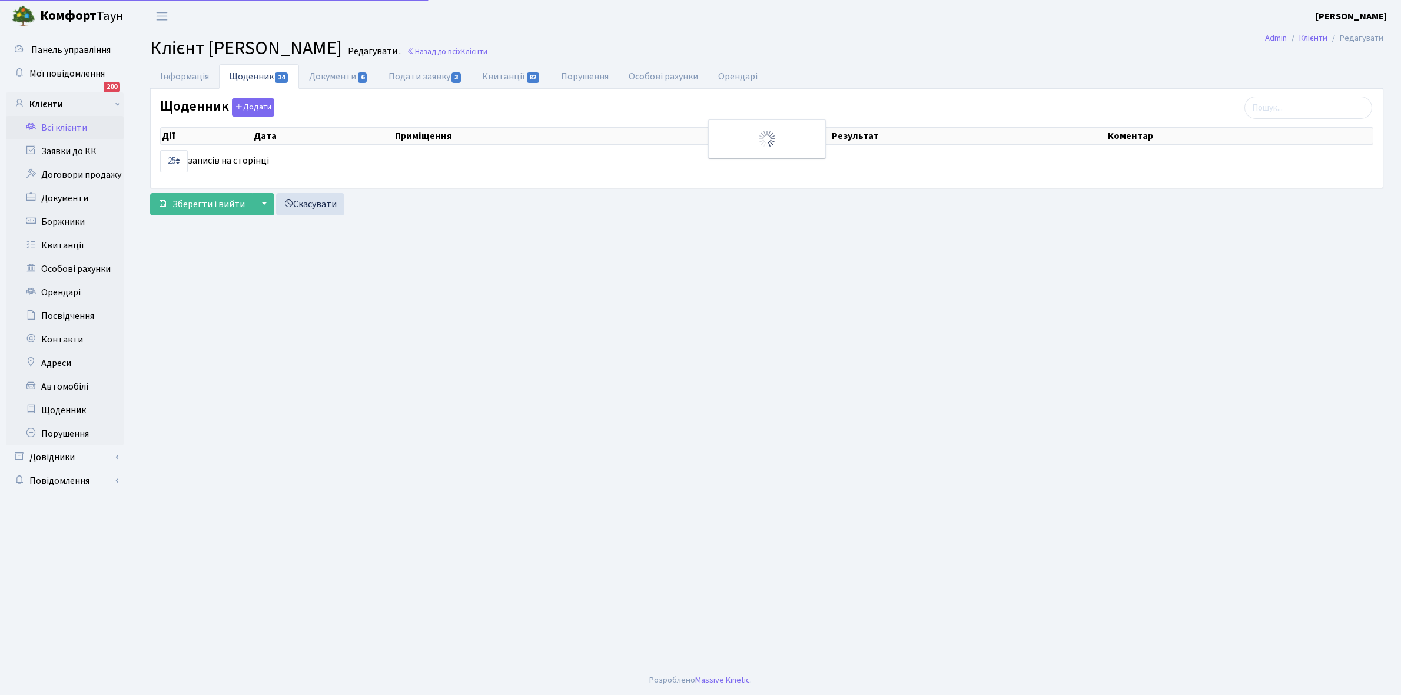
select select "25"
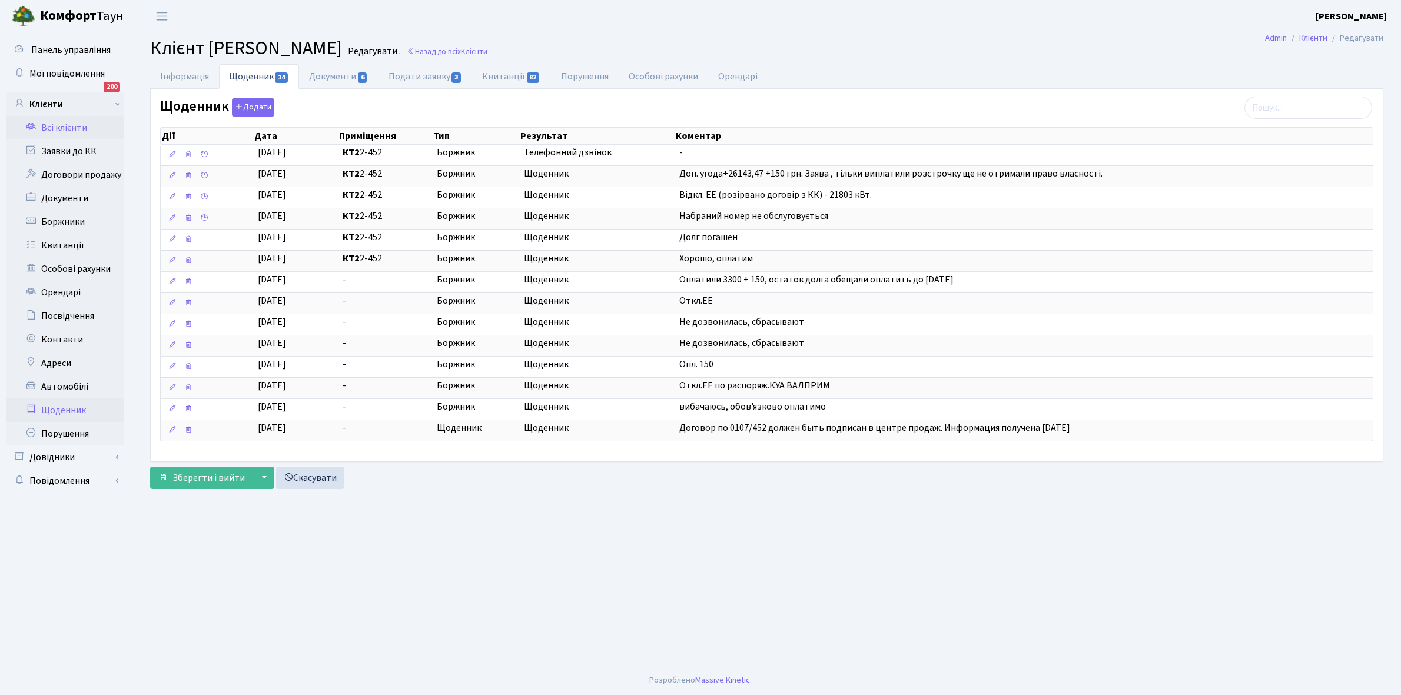
click at [56, 410] on link "Щоденник" at bounding box center [65, 411] width 118 height 24
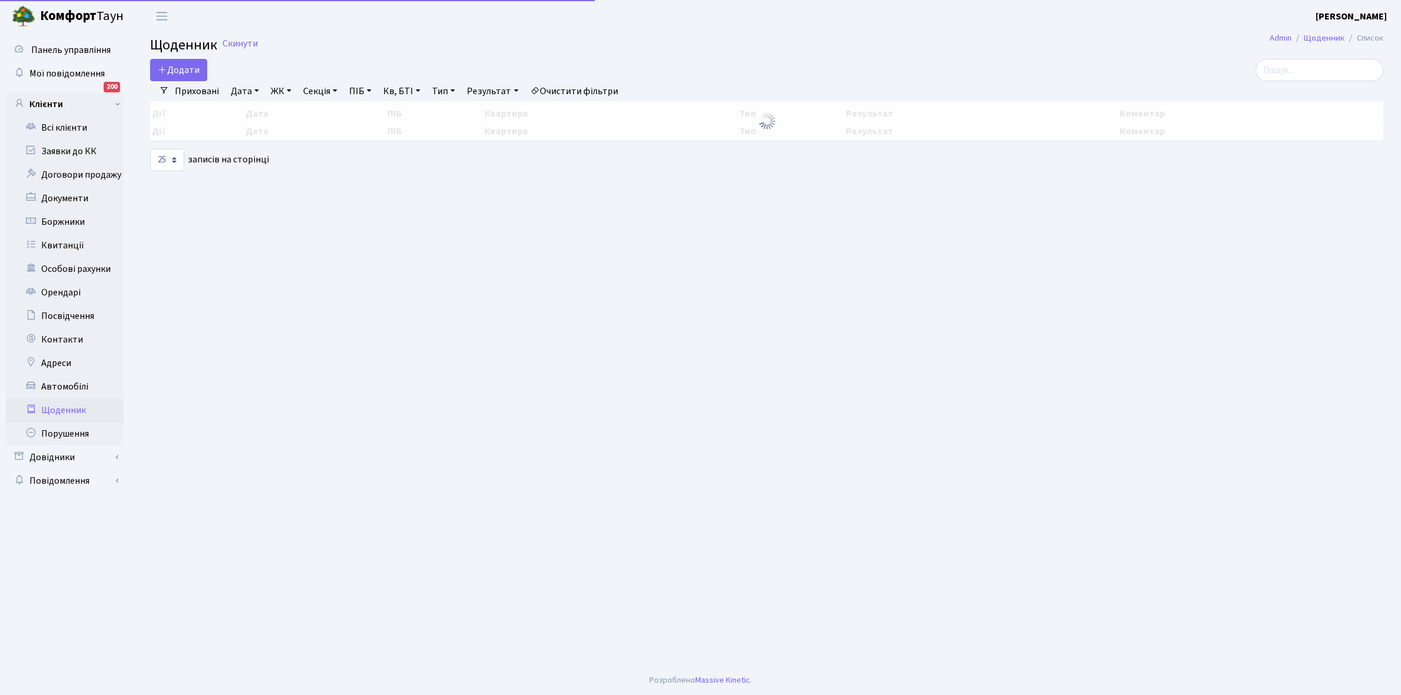
select select "25"
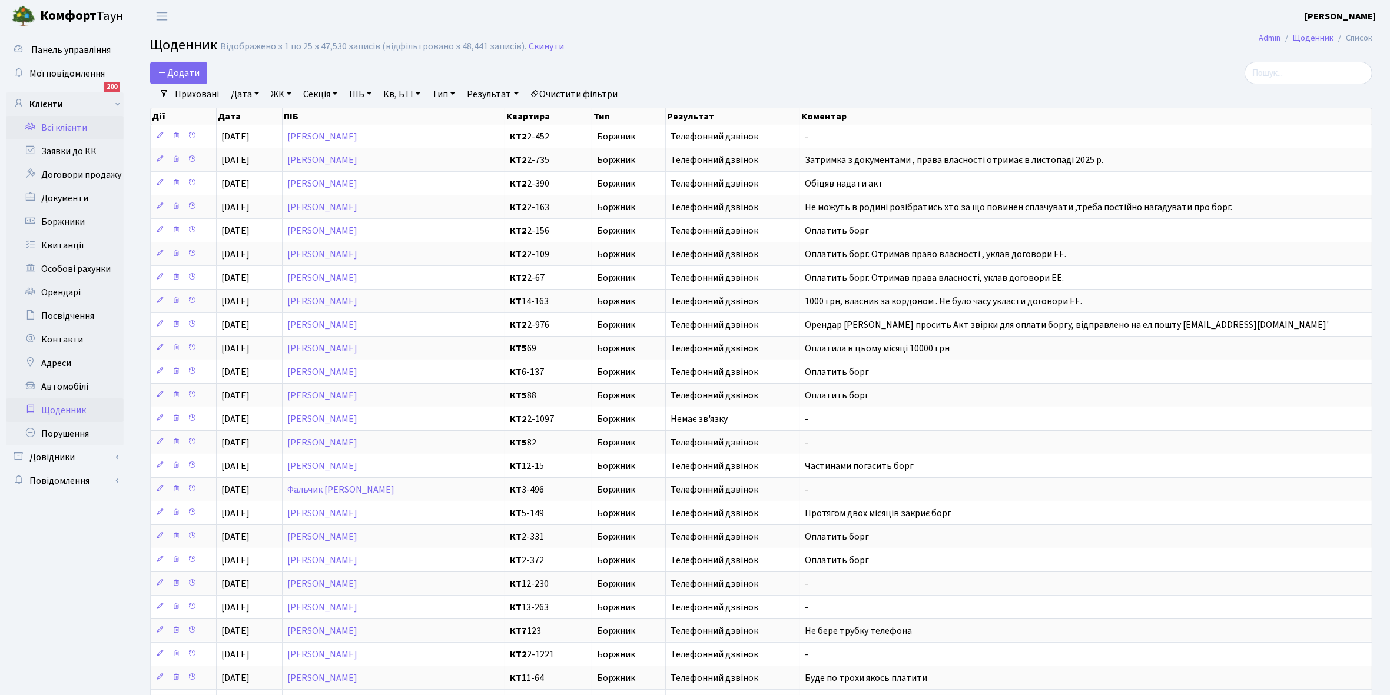
click at [69, 131] on link "Всі клієнти" at bounding box center [65, 128] width 118 height 24
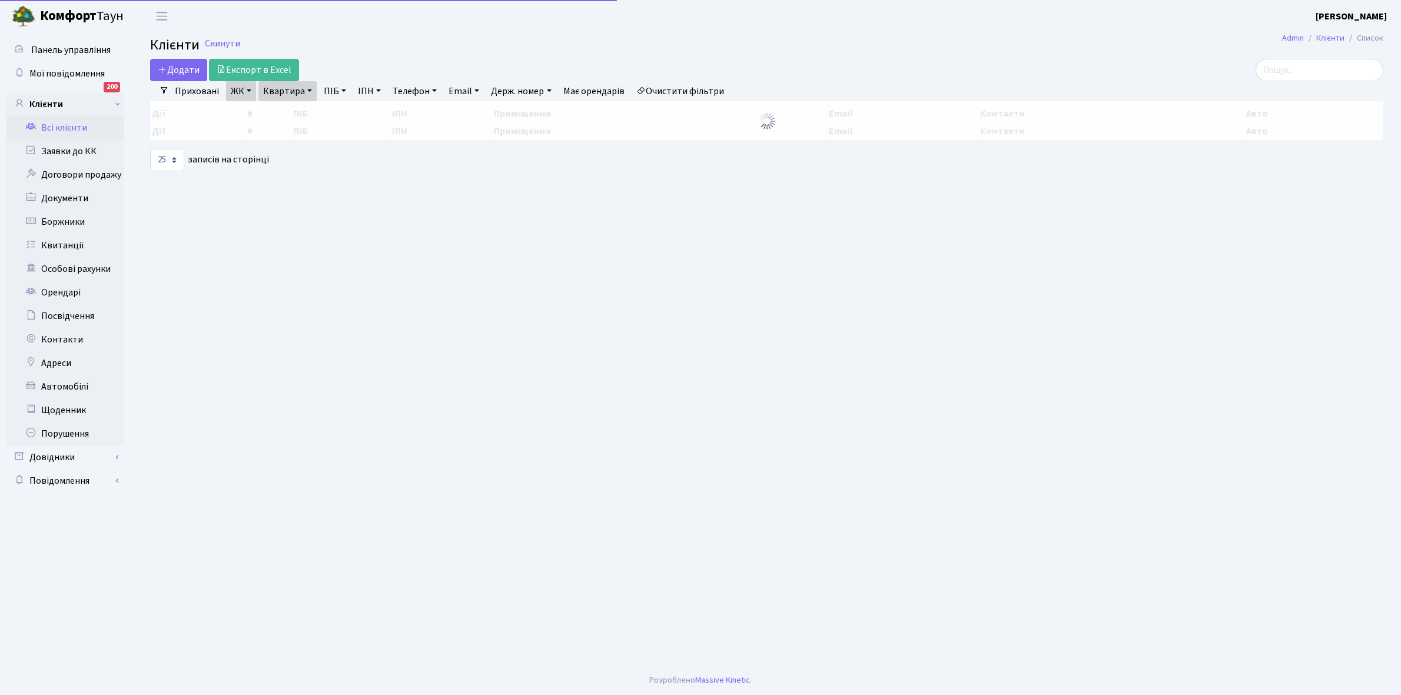
select select "25"
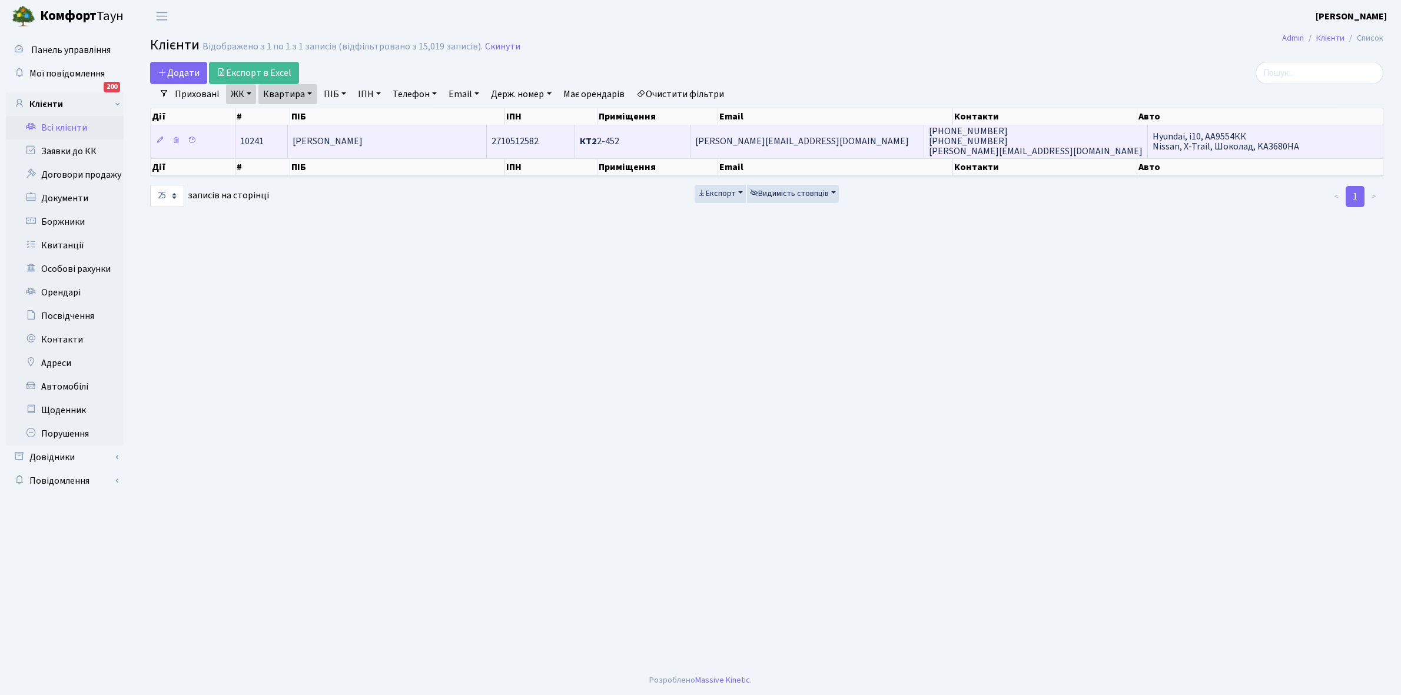
click at [463, 144] on td "[PERSON_NAME]" at bounding box center [387, 141] width 199 height 32
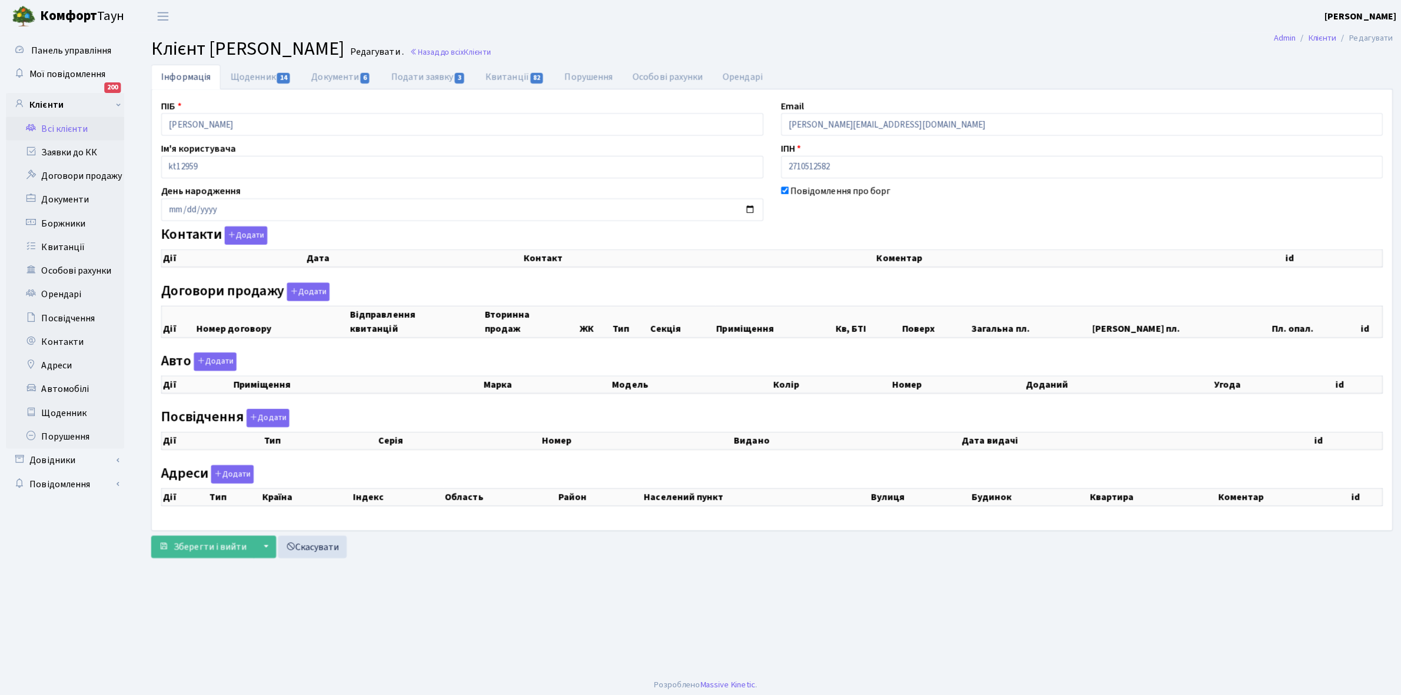
checkbox input "true"
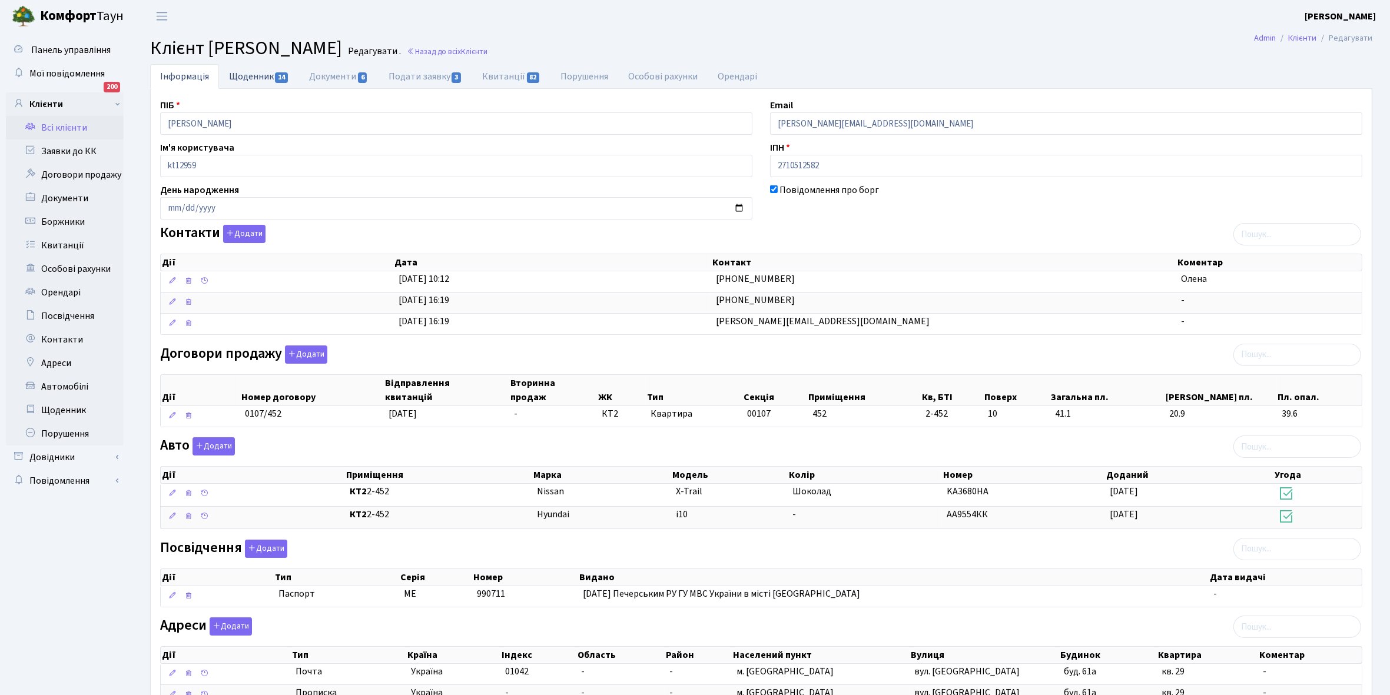
click at [244, 78] on link "Щоденник 14" at bounding box center [259, 76] width 80 height 24
select select "25"
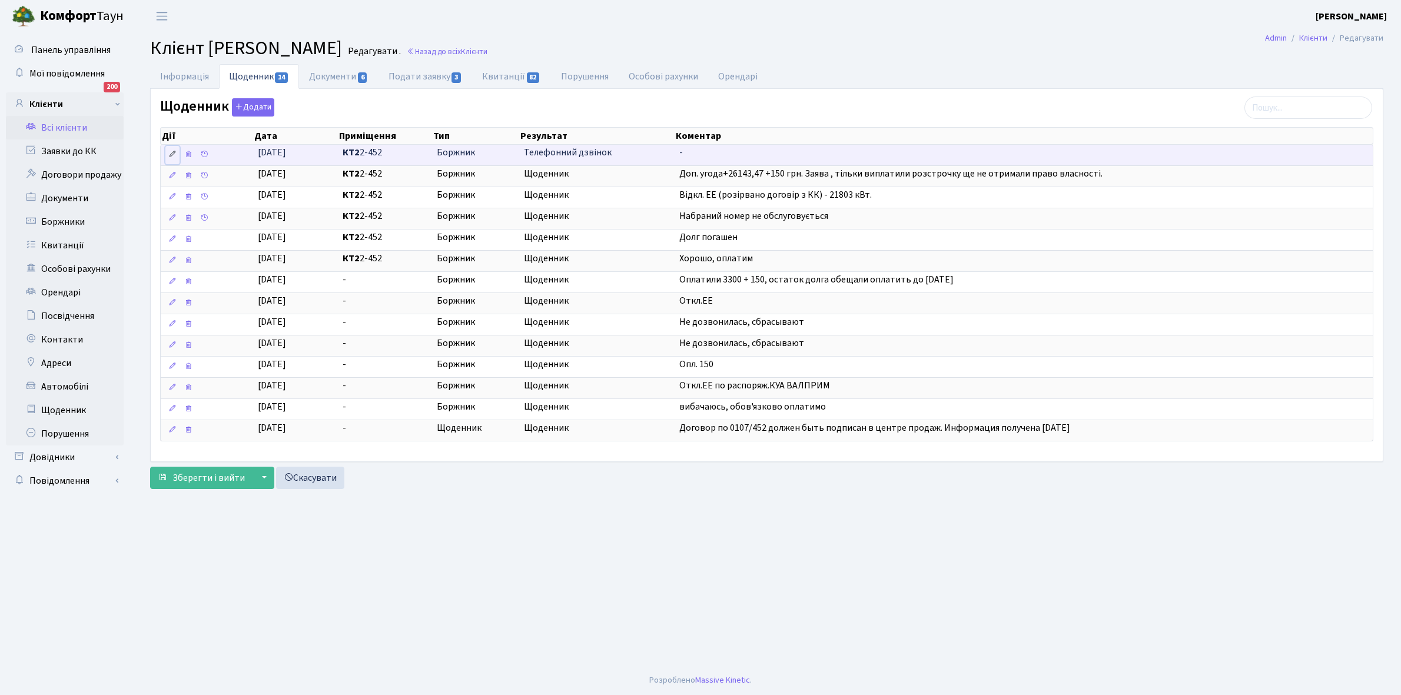
click at [171, 154] on icon at bounding box center [172, 154] width 8 height 8
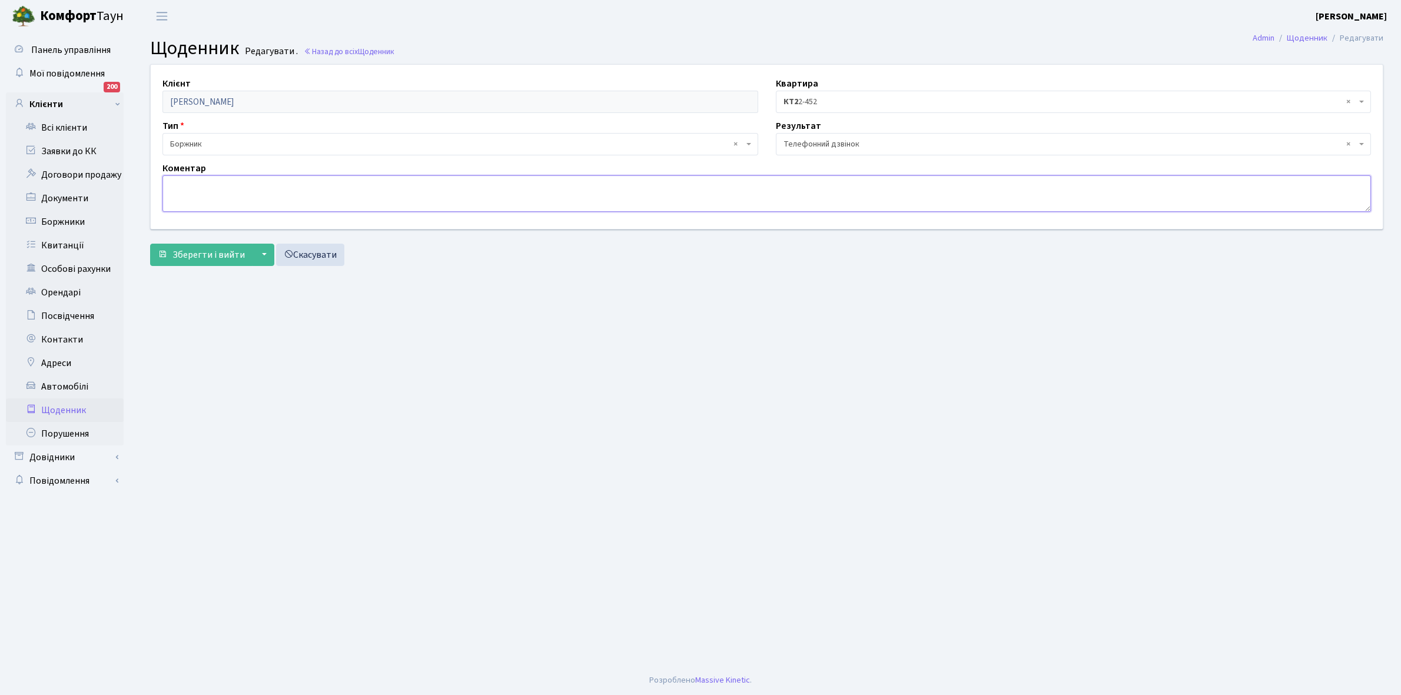
click at [187, 187] on textarea at bounding box center [766, 193] width 1208 height 36
type textarea "G"
click at [375, 183] on textarea "Права власності сподівається отримати в 2026 році . Заступник" at bounding box center [766, 193] width 1208 height 36
click at [424, 181] on textarea "Права власності сподівається отримати в 2026 році . Працювала Заступник" at bounding box center [766, 193] width 1208 height 36
click at [463, 187] on textarea "Права власності сподівається отримати в 2026 році . Працювала заступник" at bounding box center [766, 193] width 1208 height 36
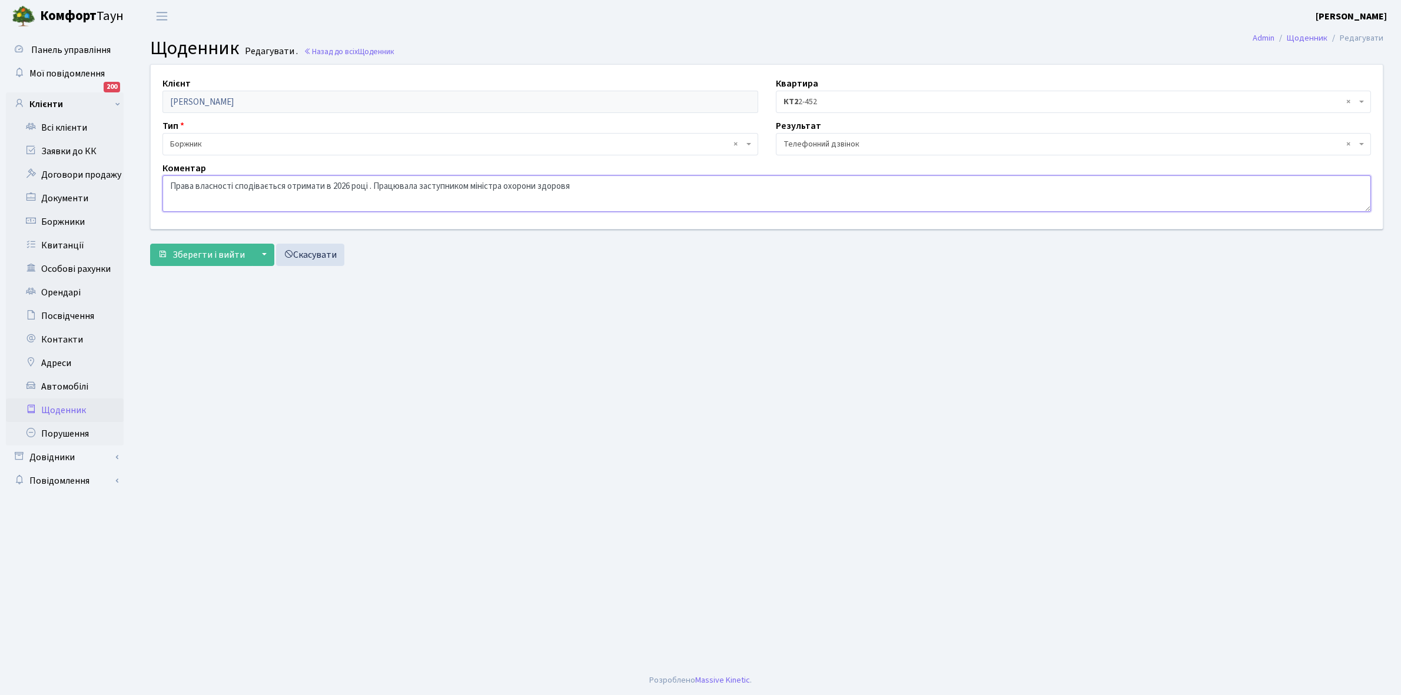
click at [569, 182] on textarea "Права власності сподівається отримати в 2026 році . Працювала заступником мініс…" at bounding box center [766, 193] width 1208 height 36
click at [580, 185] on textarea "Права власності сподівається отримати в 2026 році . Працювала заступником мініс…" at bounding box center [766, 193] width 1208 height 36
type textarea "Права власності сподівається отримати в 2026 році . Працювала заступником мініс…"
click at [499, 307] on main "Admin Щоденник Редагувати Щоденник Редагувати . Назад до всіх Щоденник Клієнт […" at bounding box center [766, 348] width 1269 height 633
click at [211, 251] on span "Зберегти і вийти" at bounding box center [208, 254] width 72 height 13
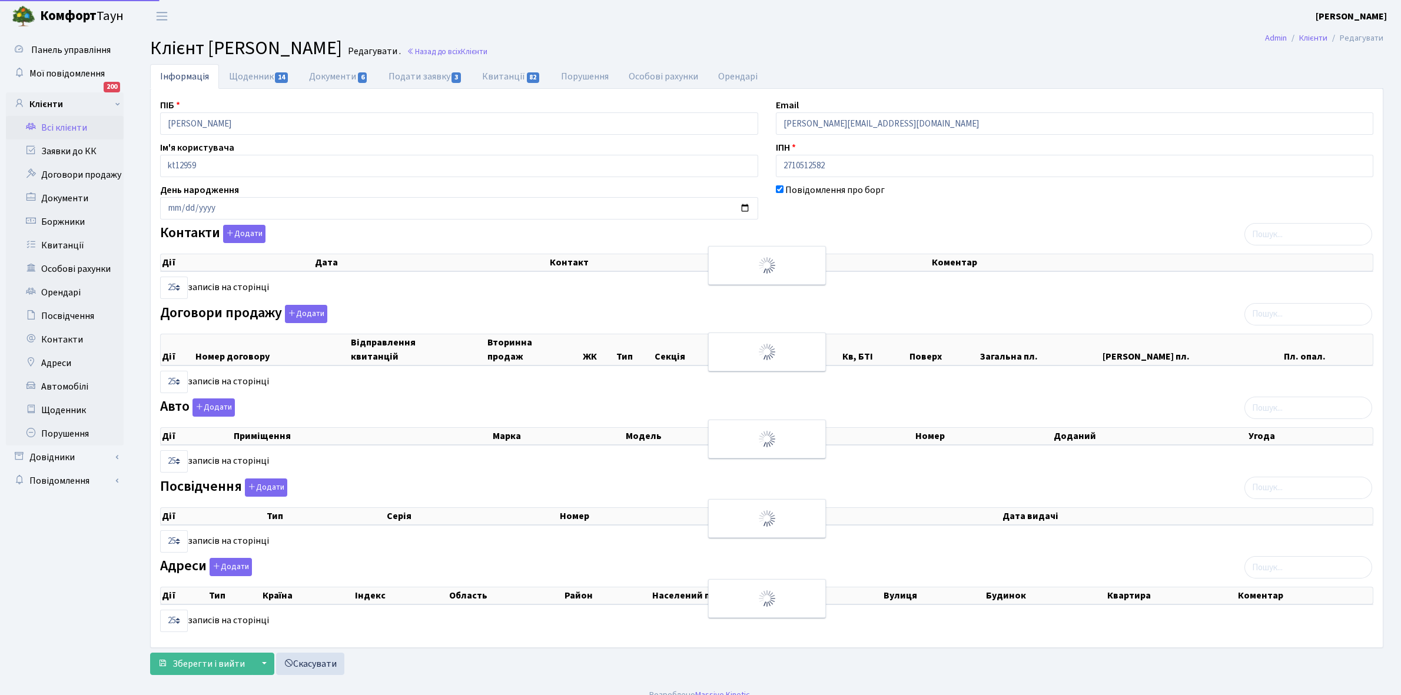
select select "25"
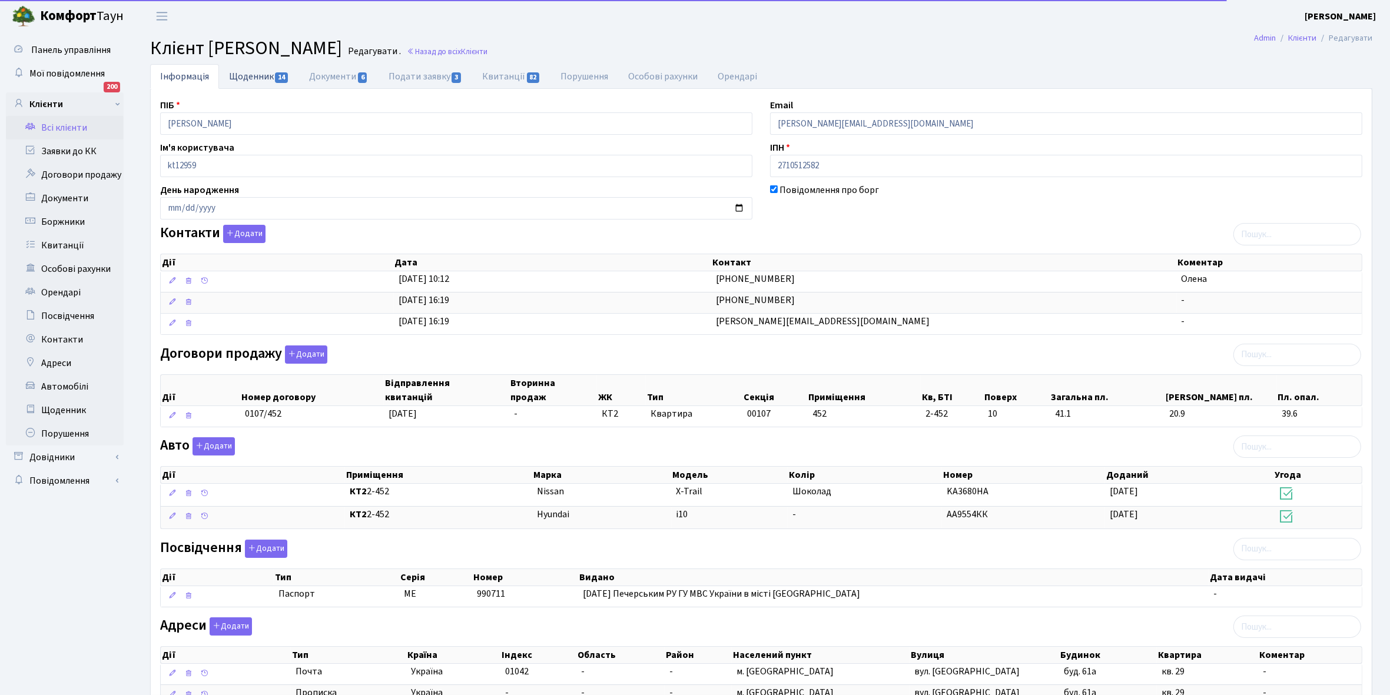
click at [247, 71] on link "Щоденник 14" at bounding box center [259, 76] width 80 height 24
select select "25"
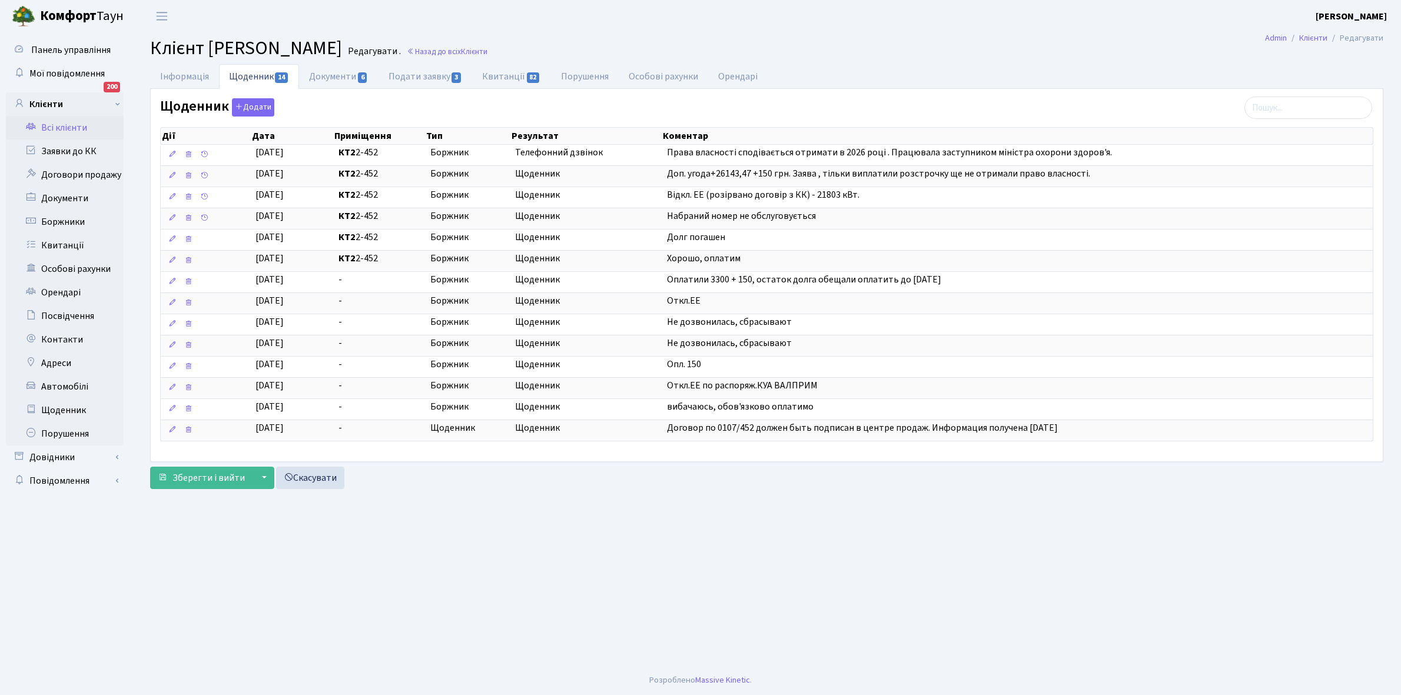
click at [69, 119] on link "Всі клієнти" at bounding box center [65, 128] width 118 height 24
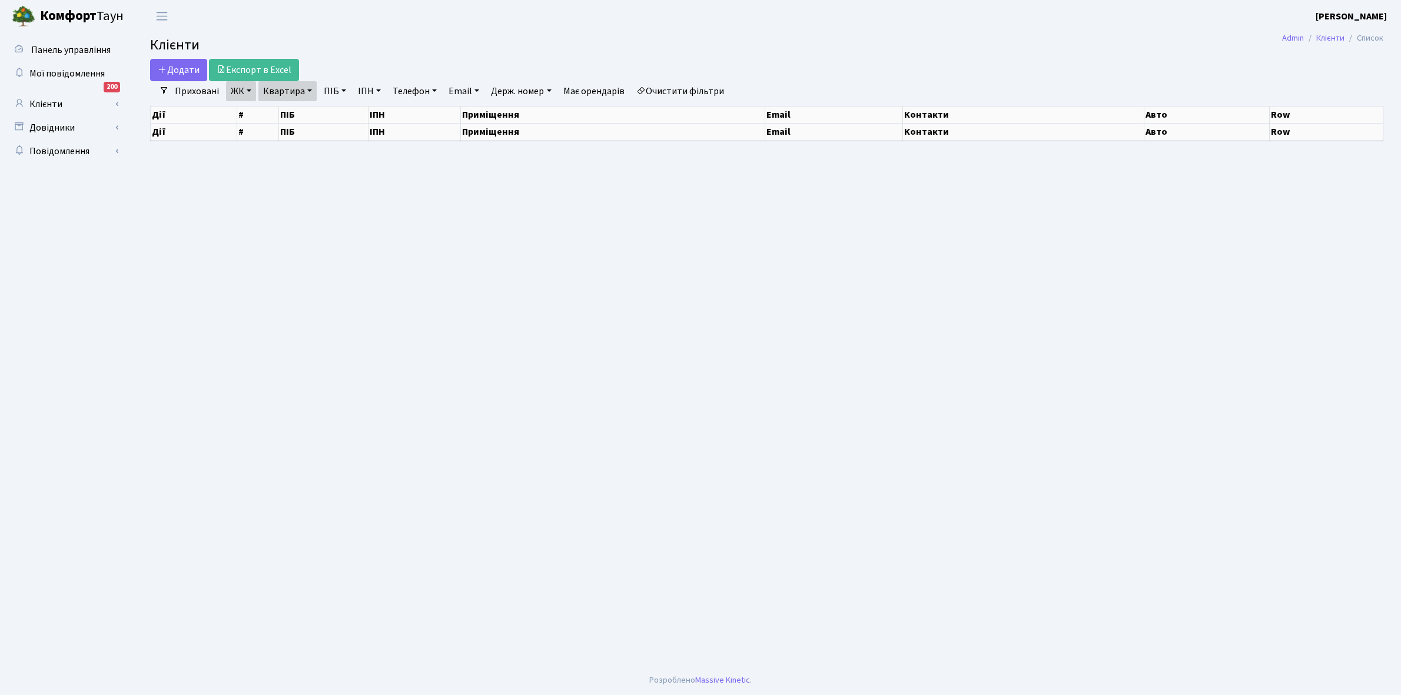
select select "25"
